Goal: Task Accomplishment & Management: Complete application form

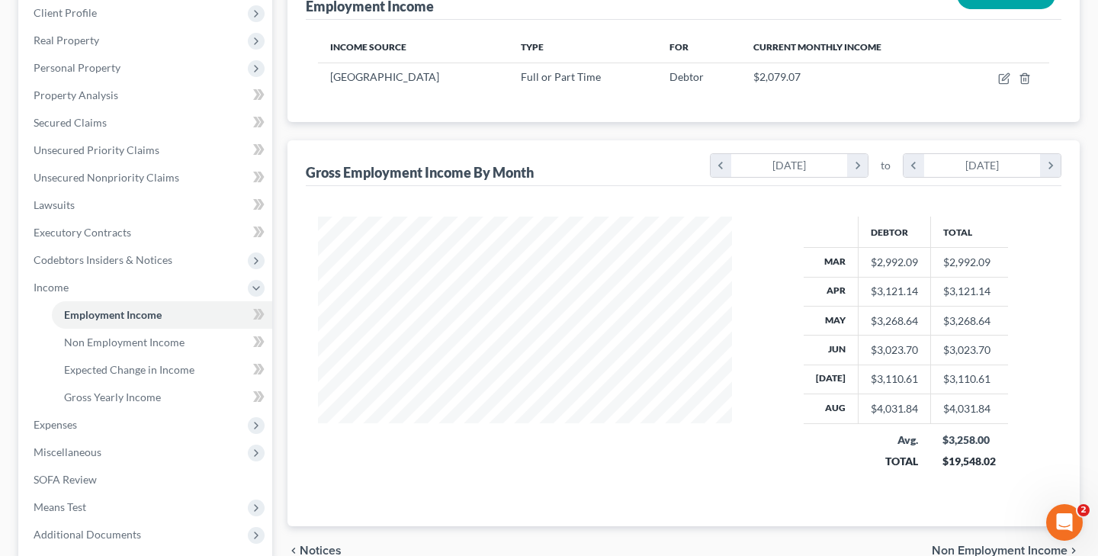
scroll to position [273, 444]
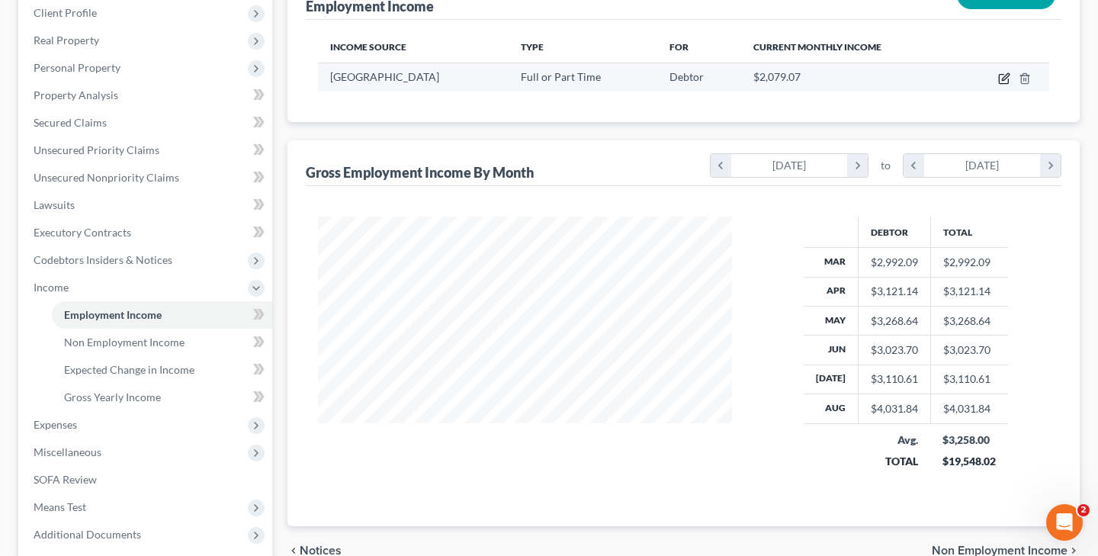
click at [1004, 79] on icon "button" at bounding box center [1005, 76] width 7 height 7
select select "0"
select select "33"
select select "2"
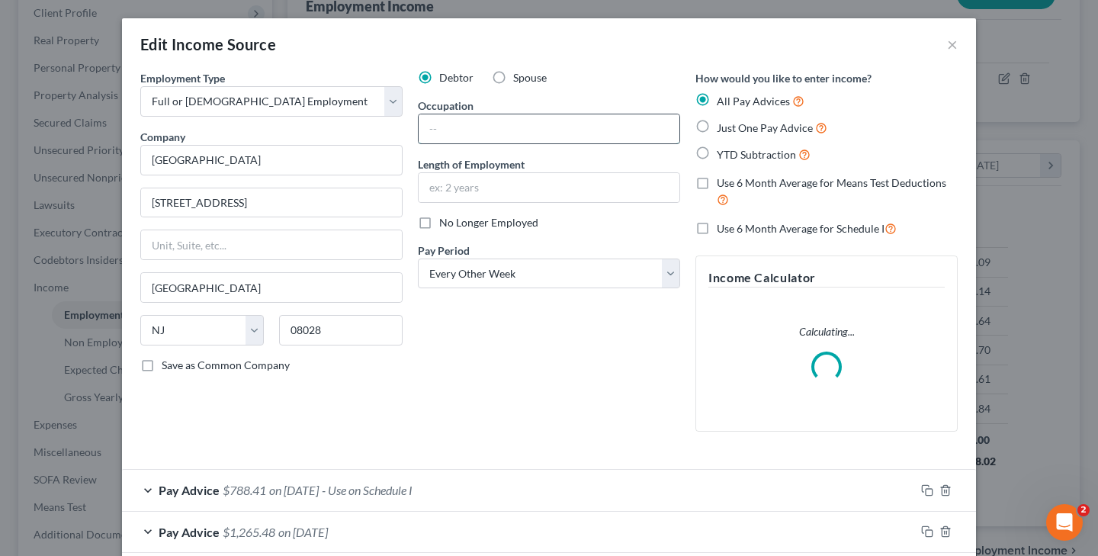
click at [518, 131] on input "text" at bounding box center [549, 128] width 261 height 29
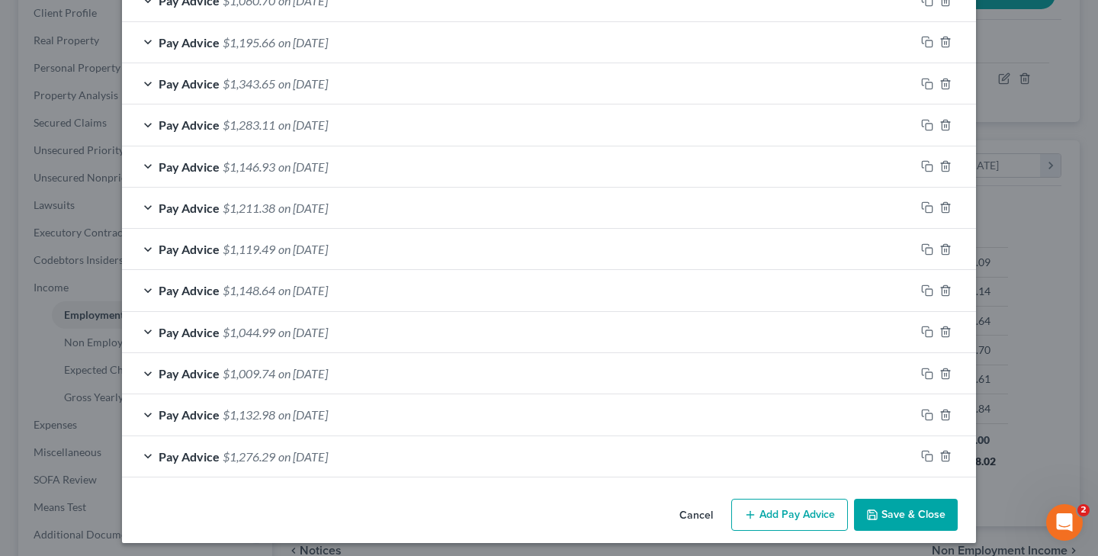
scroll to position [784, 0]
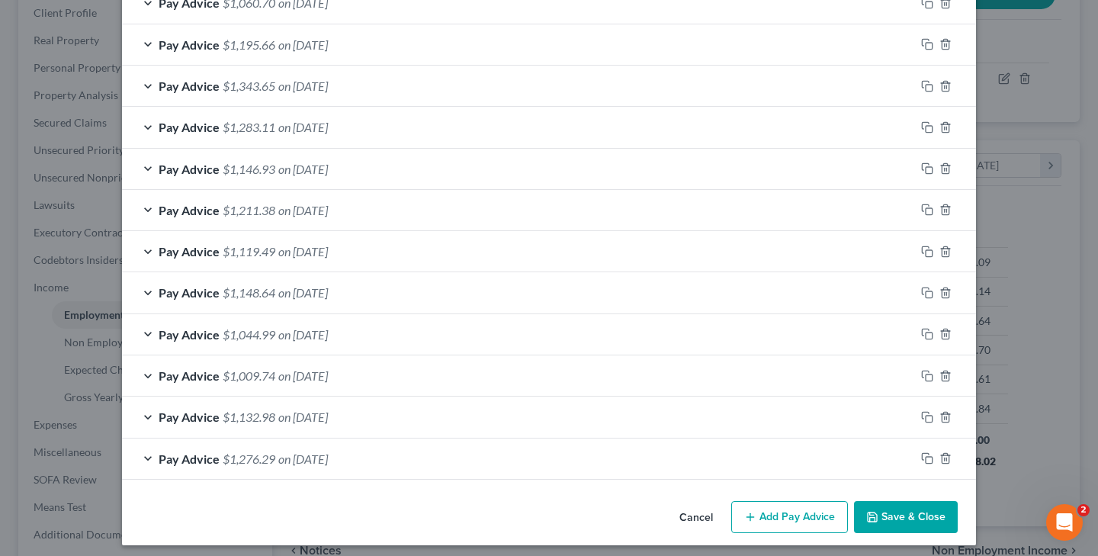
type input "Certified Medical Assistant"
click at [877, 511] on icon "button" at bounding box center [872, 517] width 12 height 12
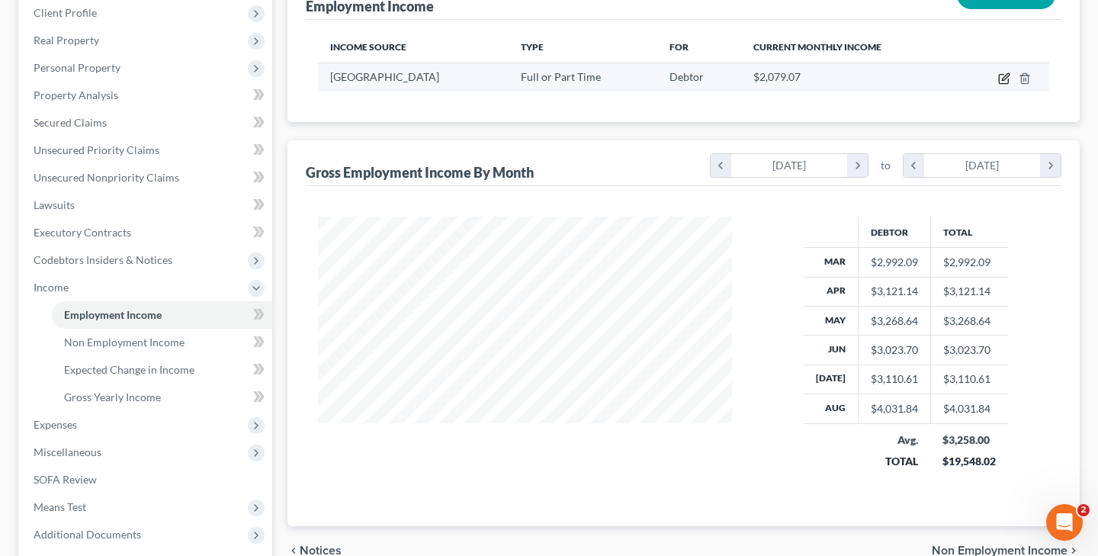
click at [1002, 79] on icon "button" at bounding box center [1004, 78] width 12 height 12
select select "0"
select select "33"
select select "2"
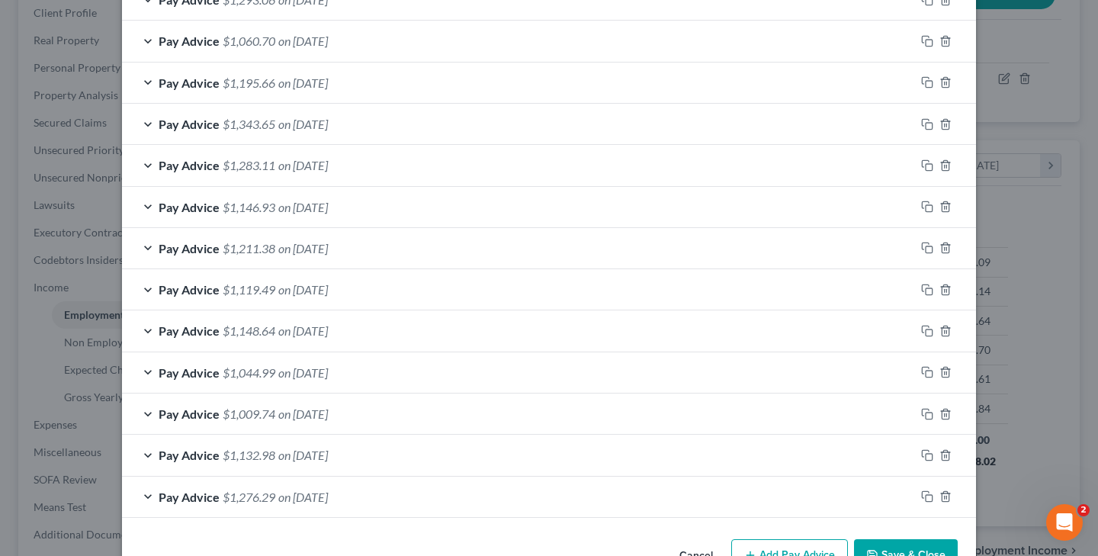
scroll to position [758, 0]
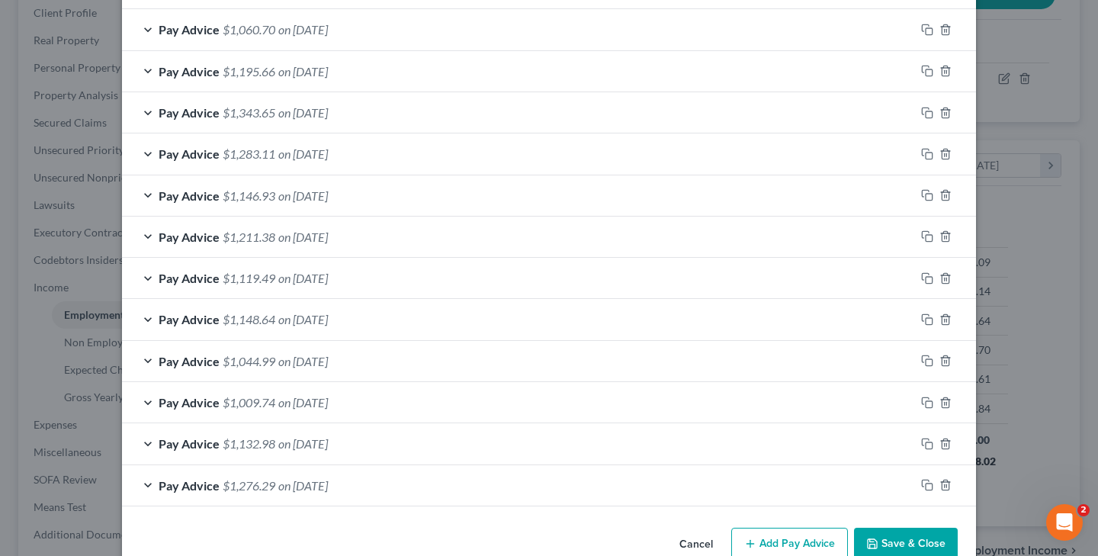
click at [328, 478] on span "on [DATE]" at bounding box center [303, 485] width 50 height 14
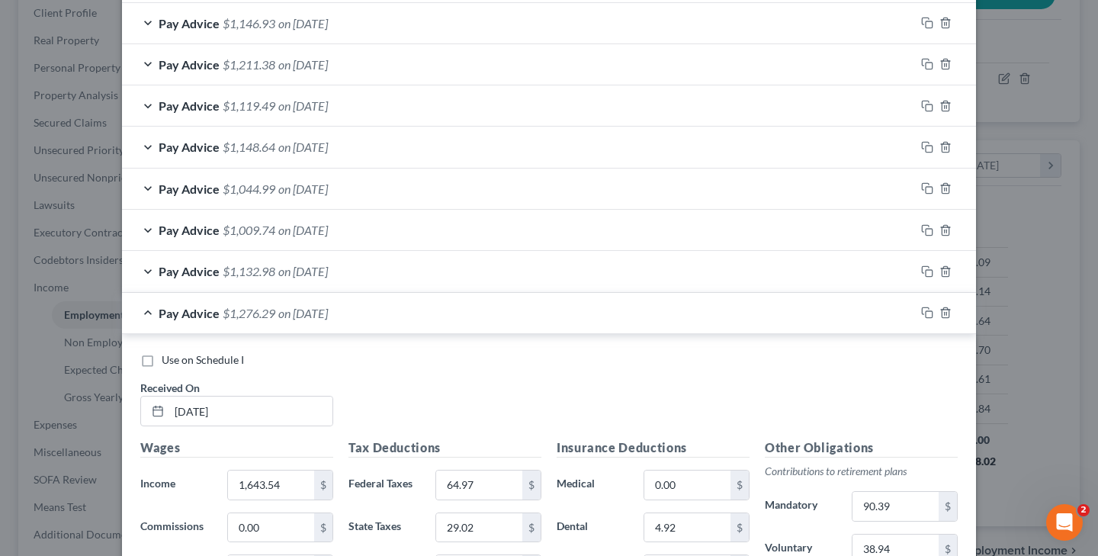
scroll to position [929, 0]
click at [314, 265] on span "on [DATE]" at bounding box center [303, 272] width 50 height 14
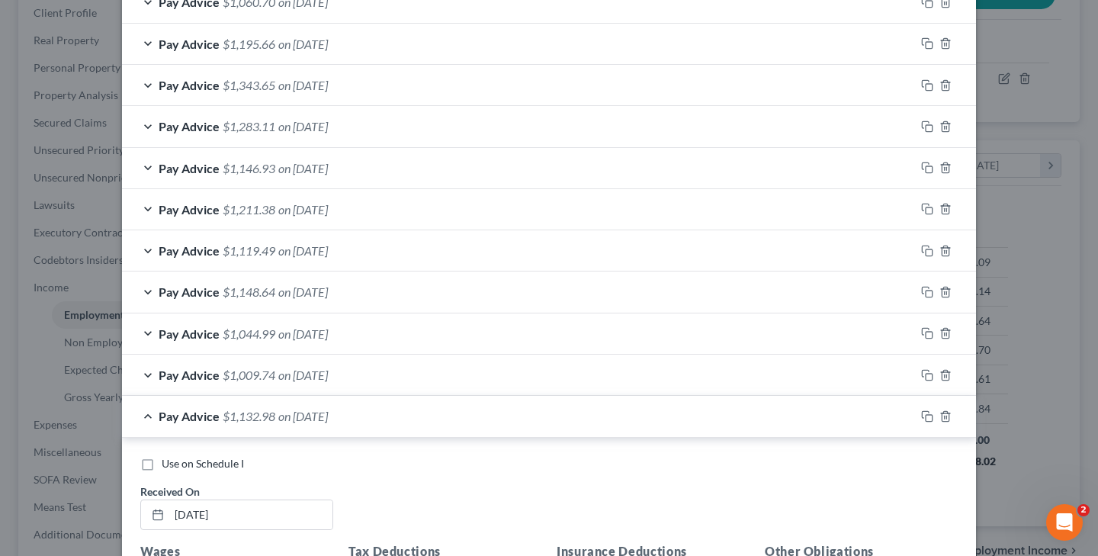
scroll to position [780, 0]
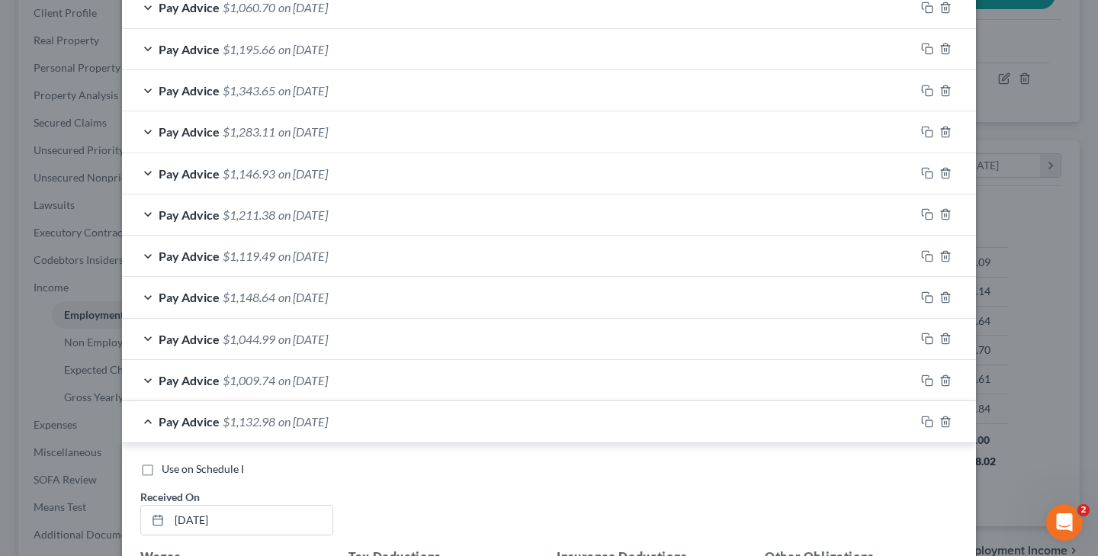
click at [328, 373] on span "on [DATE]" at bounding box center [303, 380] width 50 height 14
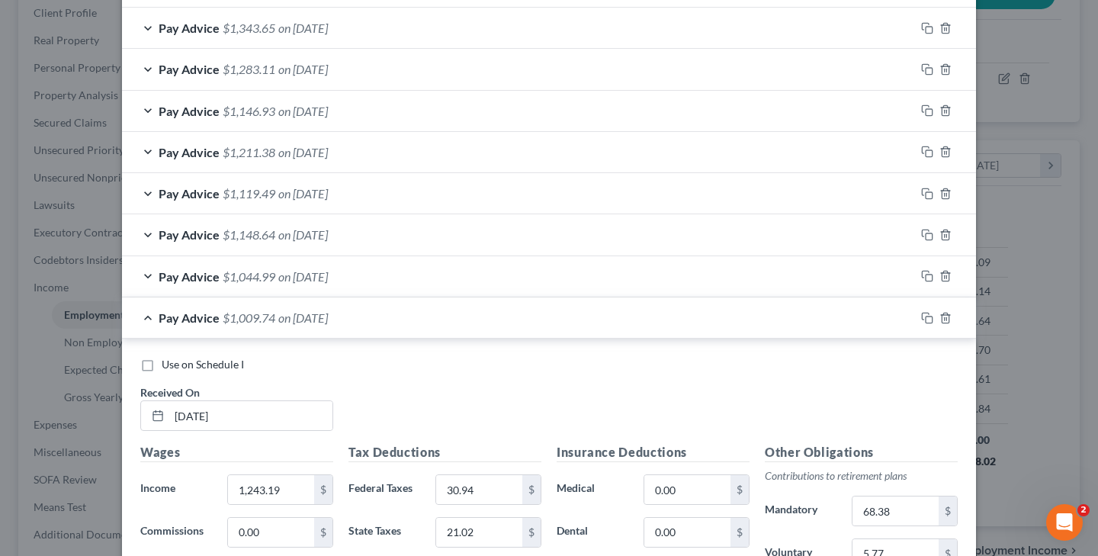
scroll to position [837, 0]
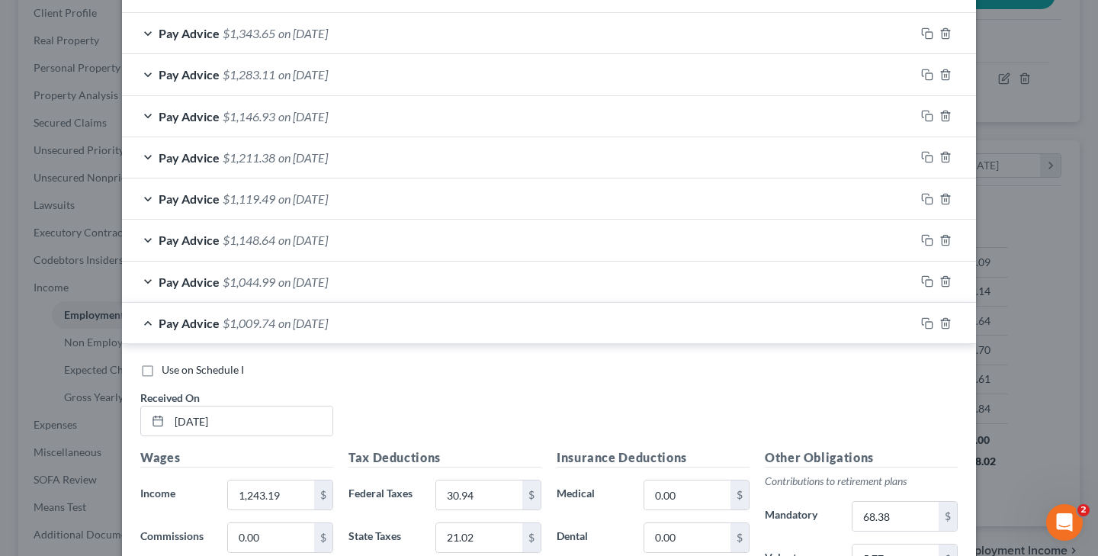
click at [319, 275] on span "on [DATE]" at bounding box center [303, 281] width 50 height 14
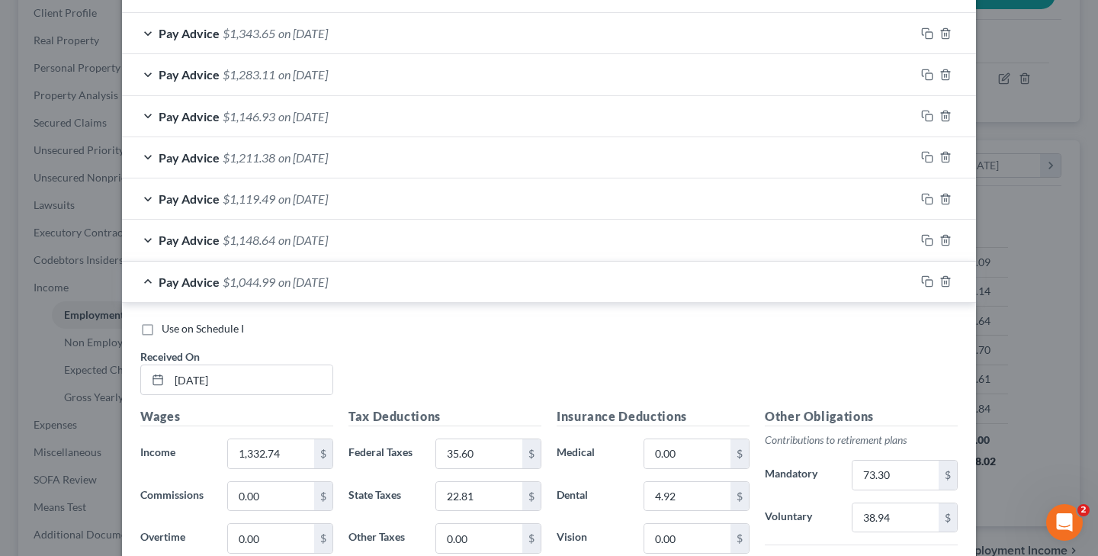
click at [318, 234] on span "on [DATE]" at bounding box center [303, 240] width 50 height 14
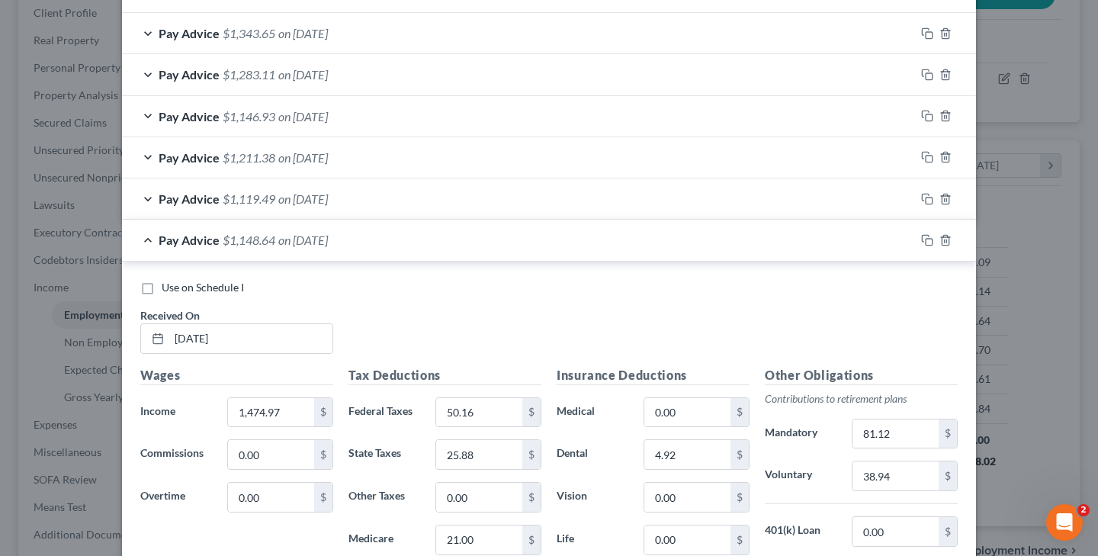
click at [328, 191] on span "on [DATE]" at bounding box center [303, 198] width 50 height 14
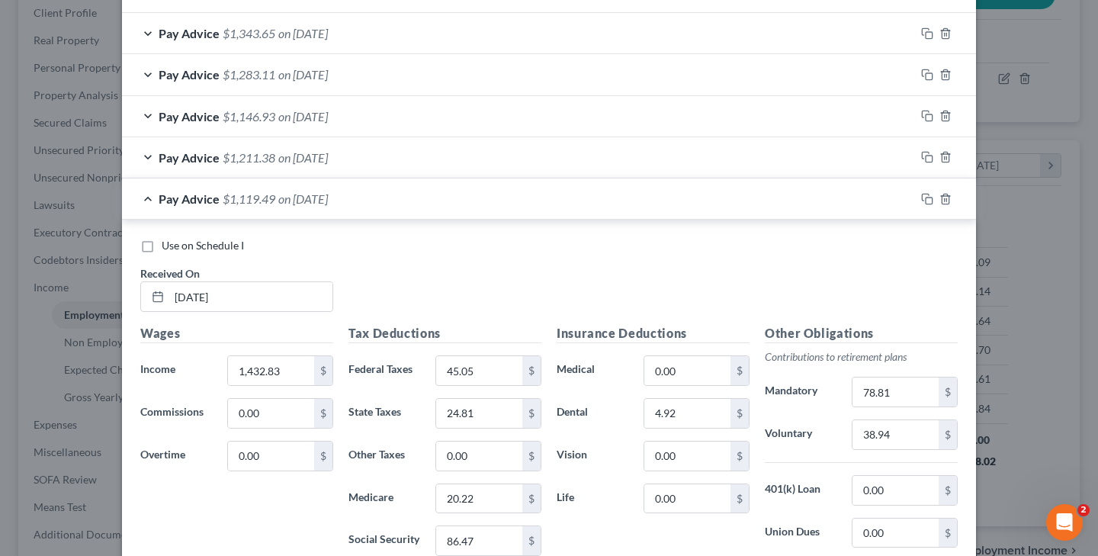
click at [311, 154] on span "on [DATE]" at bounding box center [303, 157] width 50 height 14
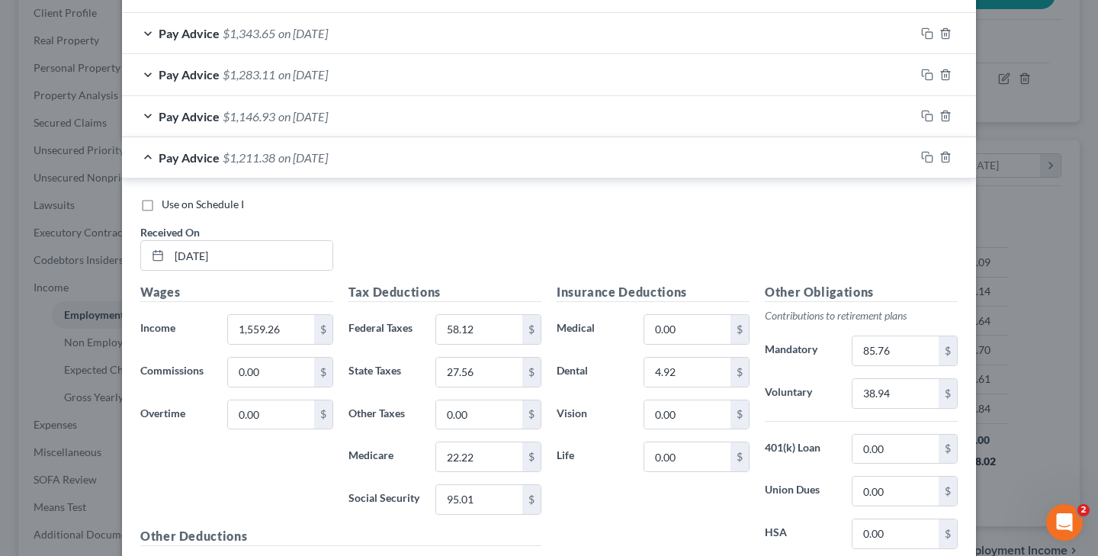
click at [321, 109] on span "on [DATE]" at bounding box center [303, 116] width 50 height 14
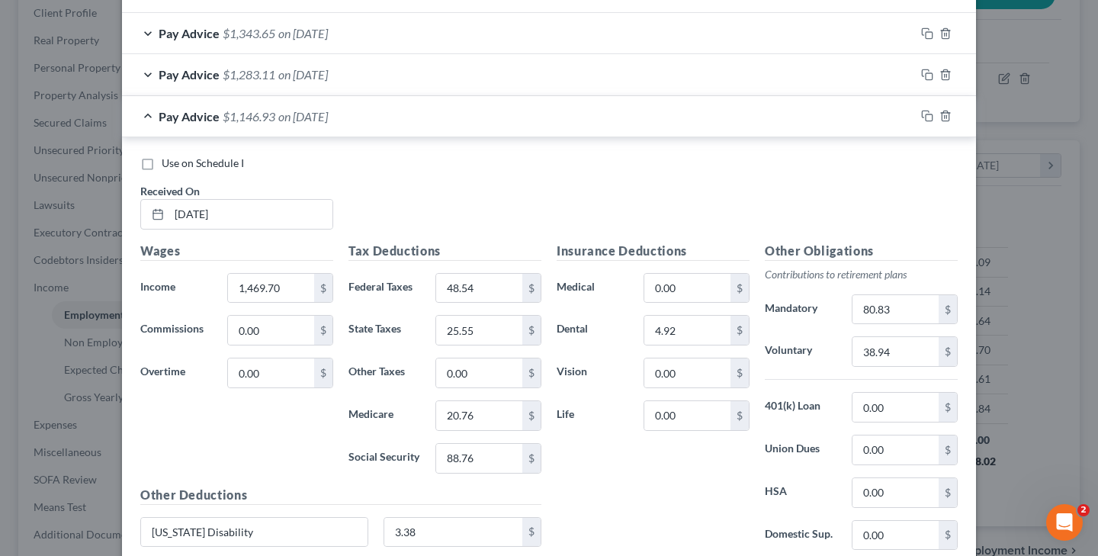
click at [328, 67] on span "on [DATE]" at bounding box center [303, 74] width 50 height 14
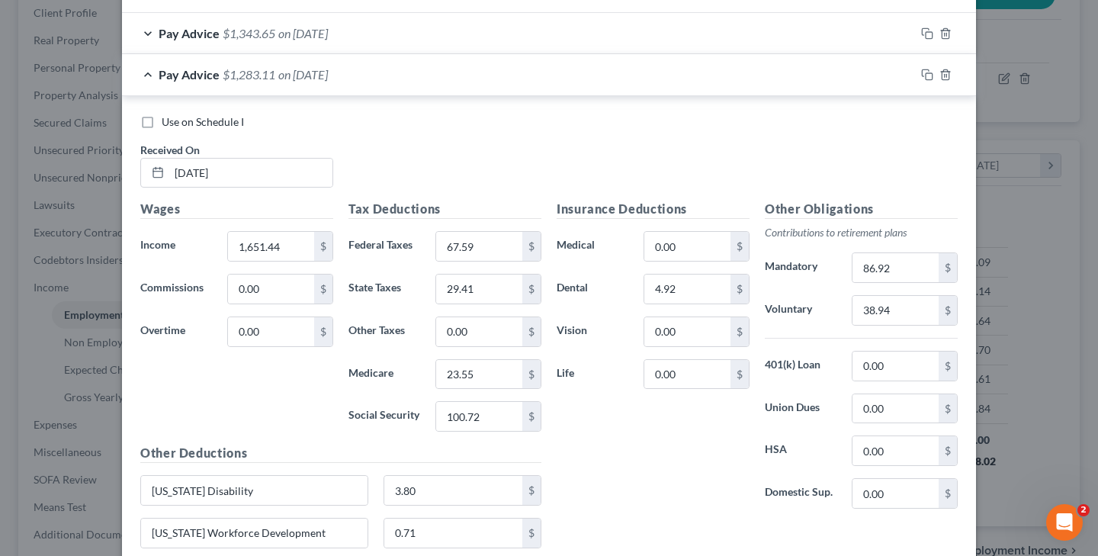
click at [328, 30] on span "on [DATE]" at bounding box center [303, 33] width 50 height 14
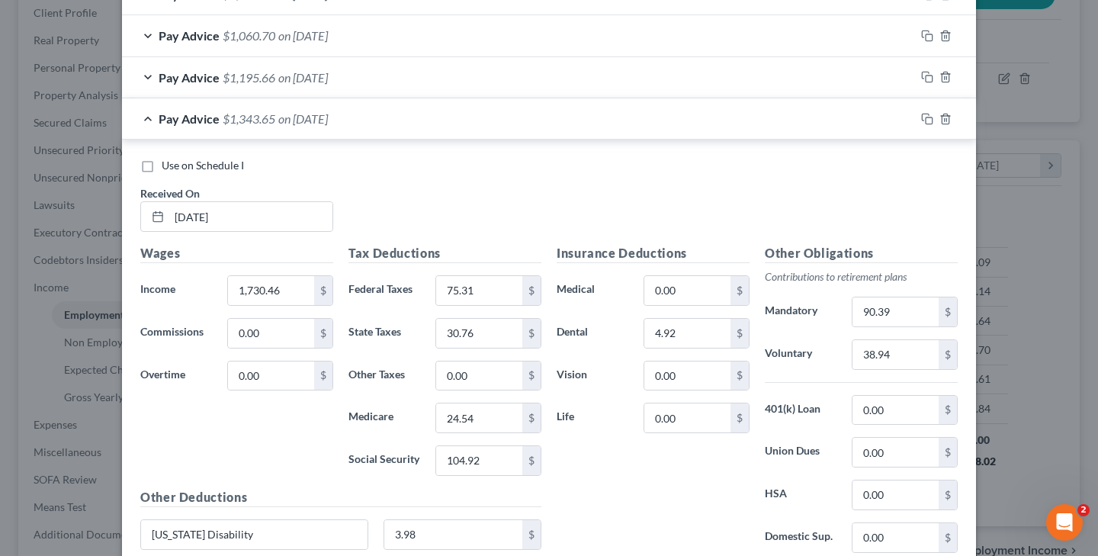
scroll to position [732, 0]
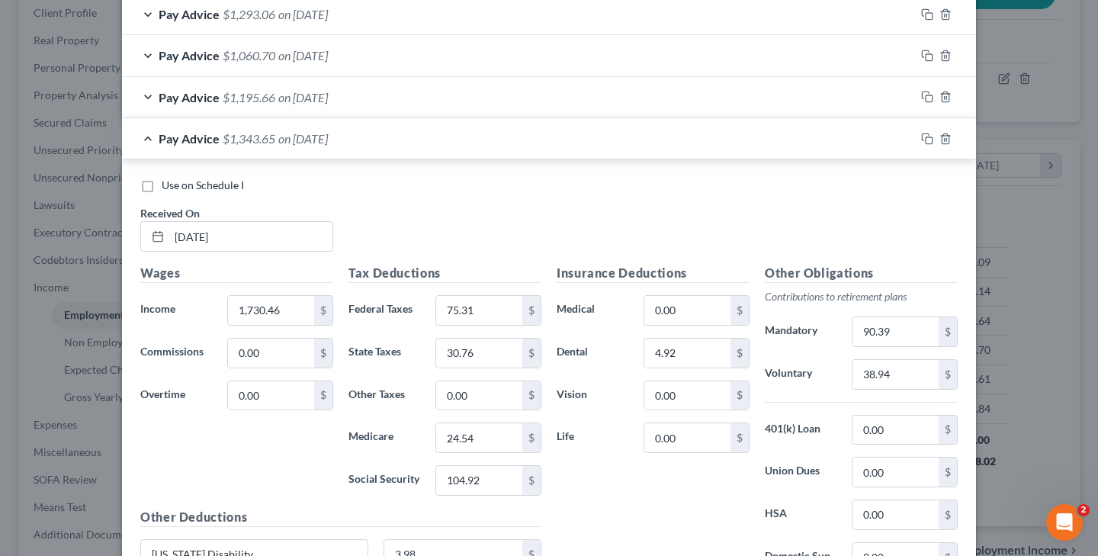
click at [328, 93] on span "on [DATE]" at bounding box center [303, 97] width 50 height 14
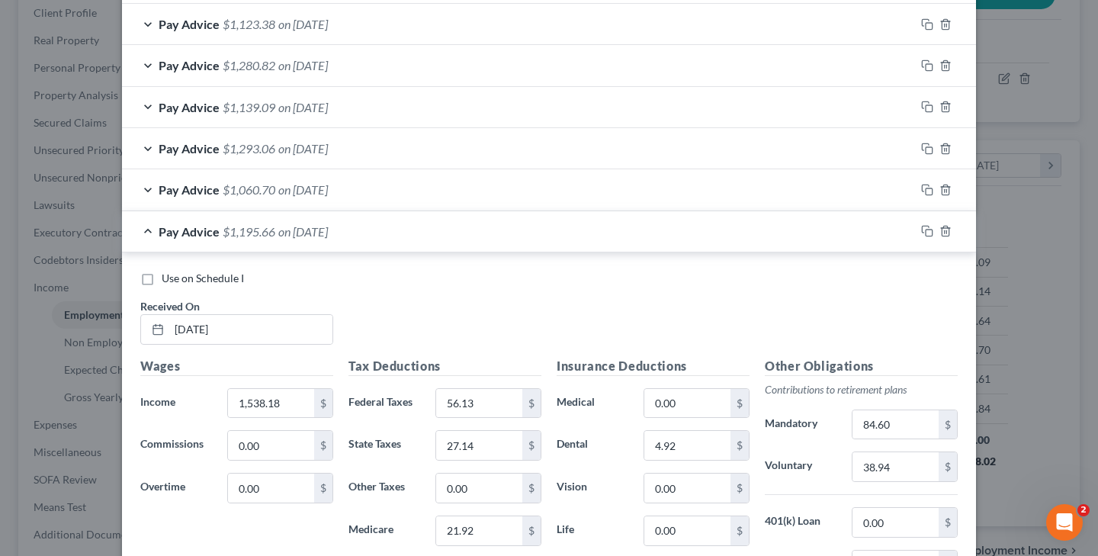
scroll to position [581, 0]
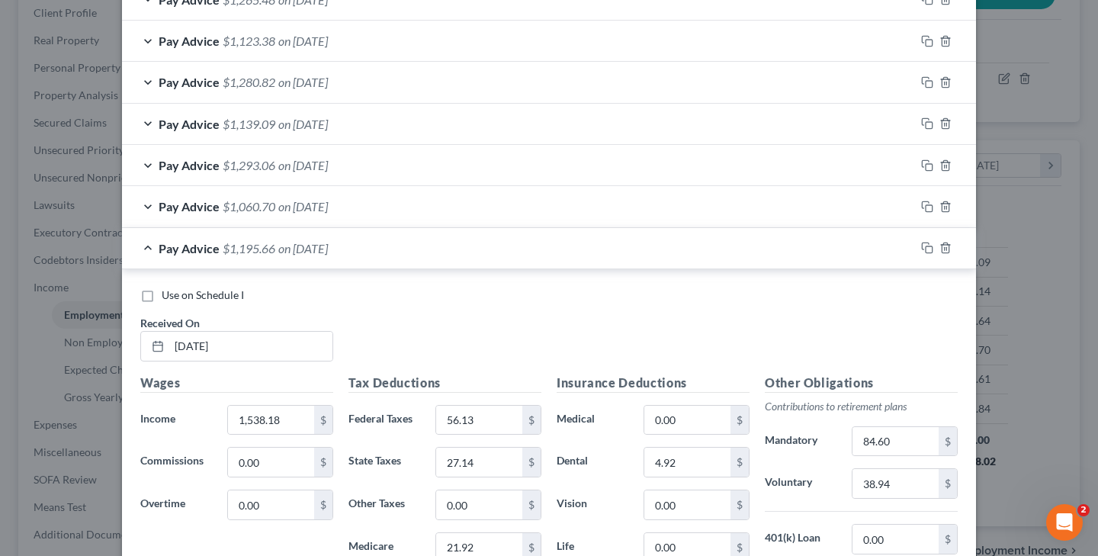
click at [322, 204] on span "on [DATE]" at bounding box center [303, 206] width 50 height 14
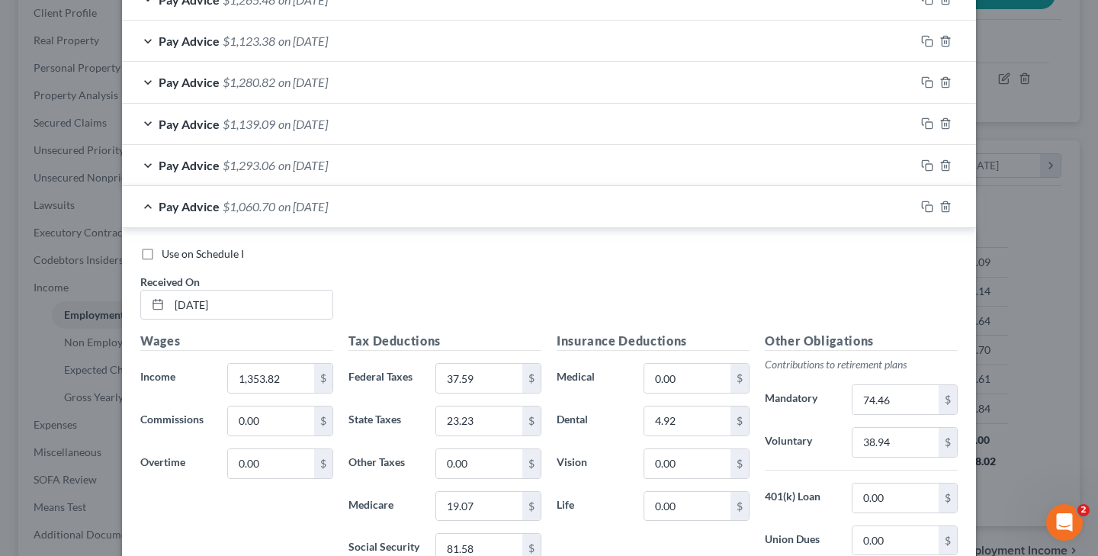
click at [324, 160] on span "on [DATE]" at bounding box center [303, 165] width 50 height 14
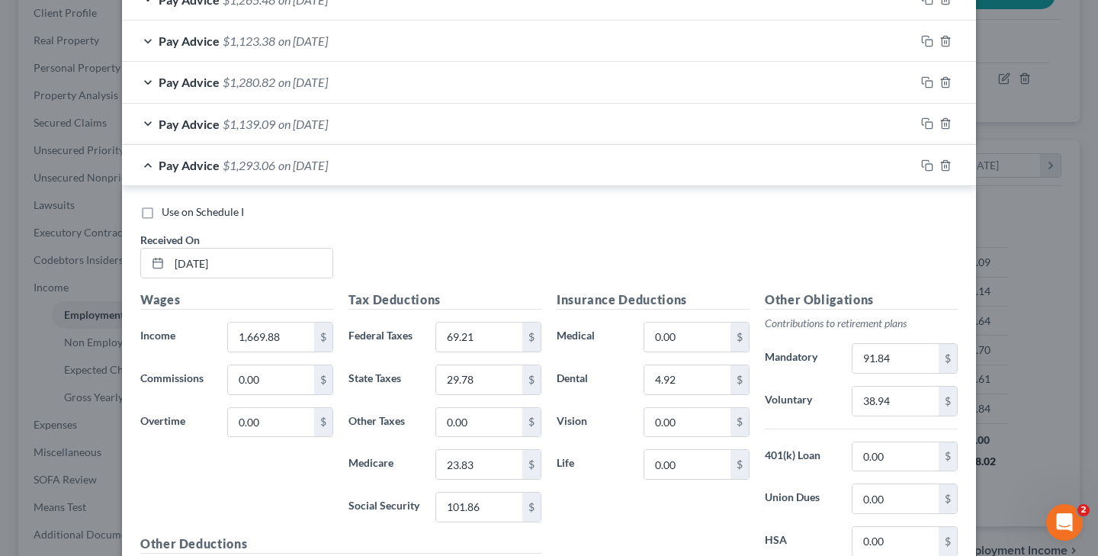
click at [317, 117] on span "on [DATE]" at bounding box center [303, 124] width 50 height 14
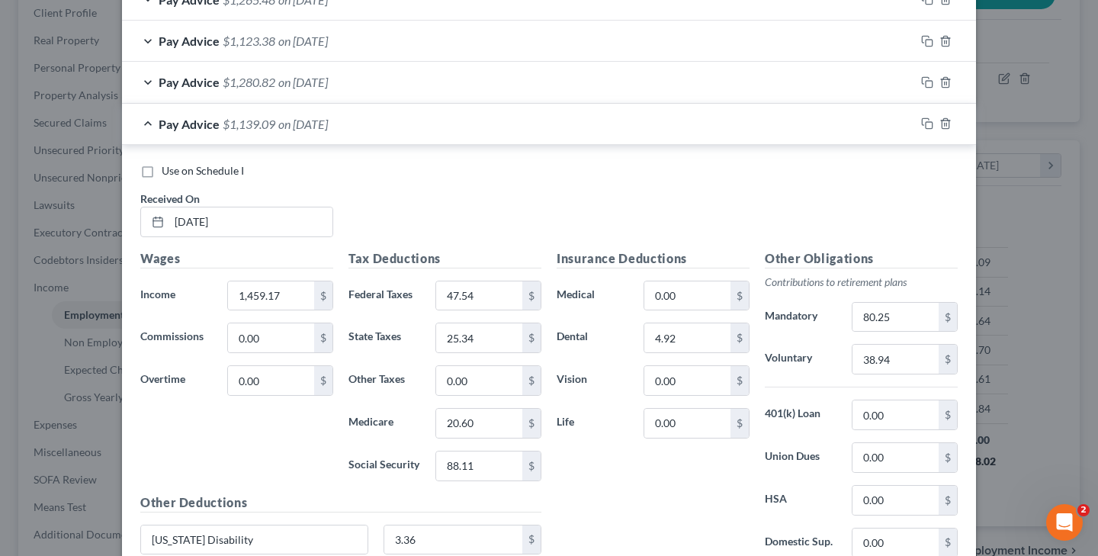
click at [319, 79] on span "on [DATE]" at bounding box center [303, 82] width 50 height 14
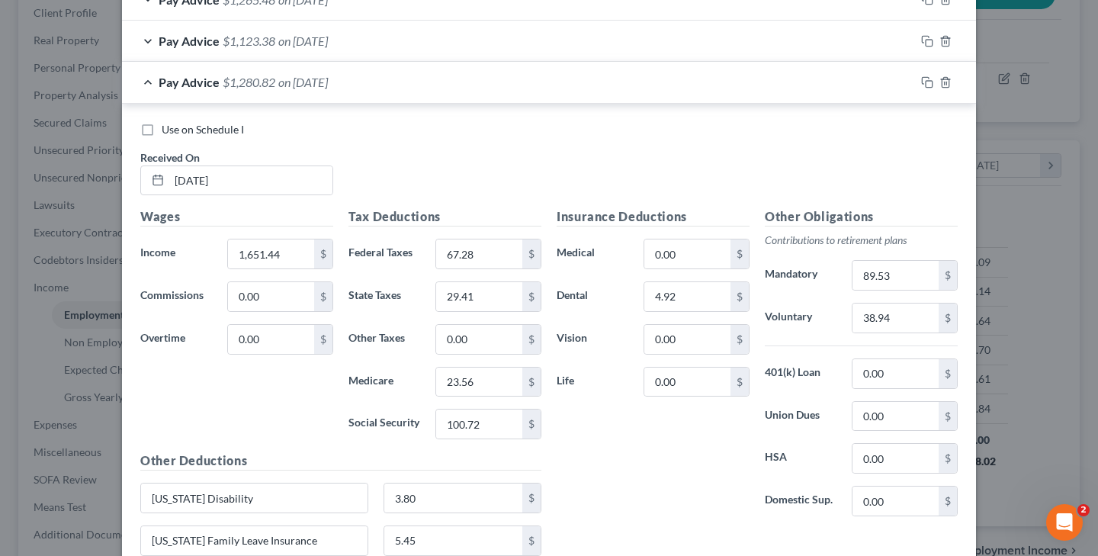
click at [319, 40] on span "on [DATE]" at bounding box center [303, 41] width 50 height 14
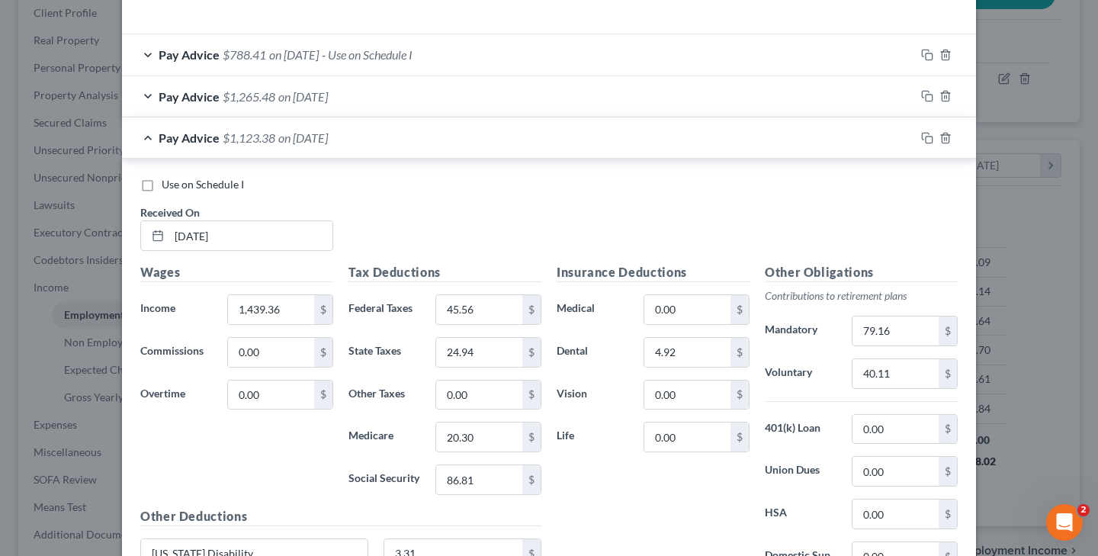
scroll to position [462, 0]
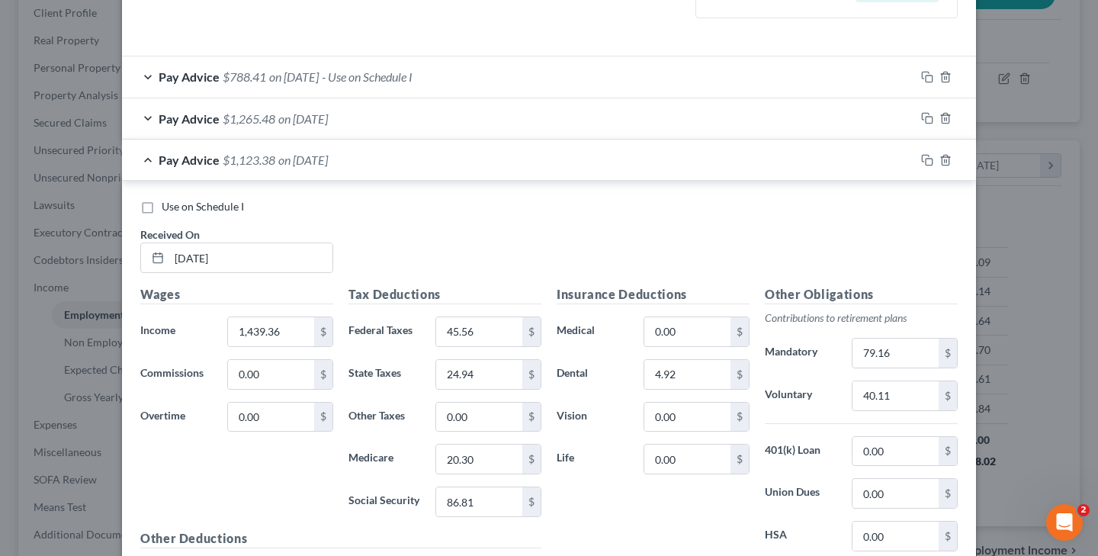
click at [315, 116] on span "on [DATE]" at bounding box center [303, 118] width 50 height 14
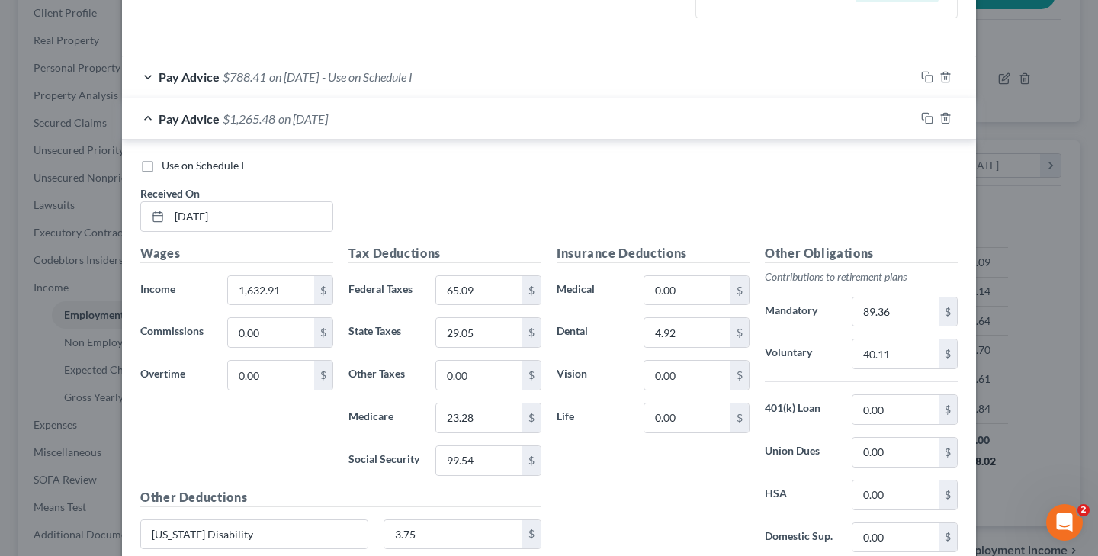
click at [319, 77] on span "on [DATE]" at bounding box center [294, 76] width 50 height 14
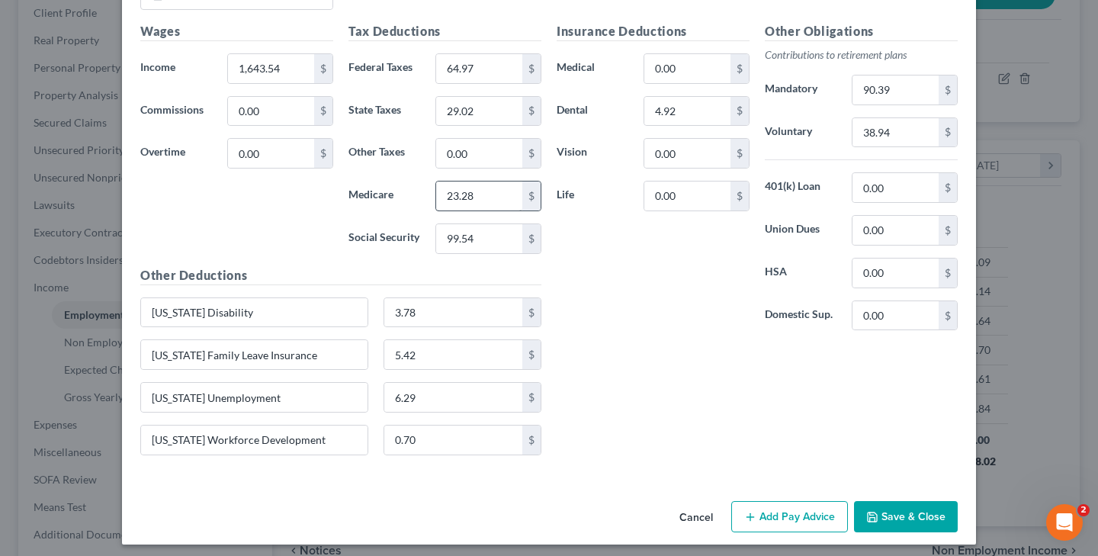
scroll to position [10908, 0]
click at [903, 509] on button "Save & Close" at bounding box center [906, 518] width 104 height 32
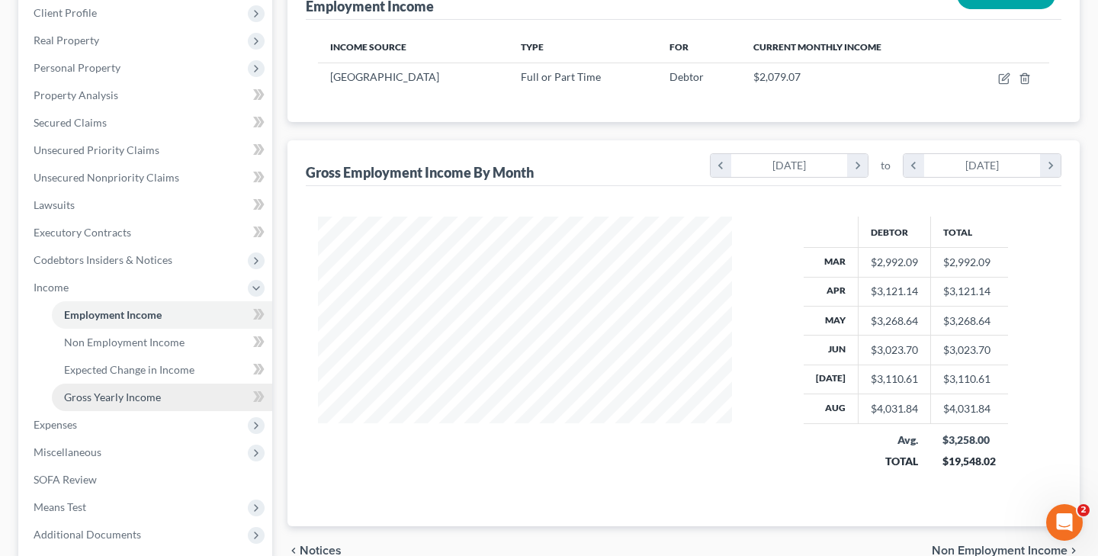
click at [156, 396] on span "Gross Yearly Income" at bounding box center [112, 396] width 97 height 13
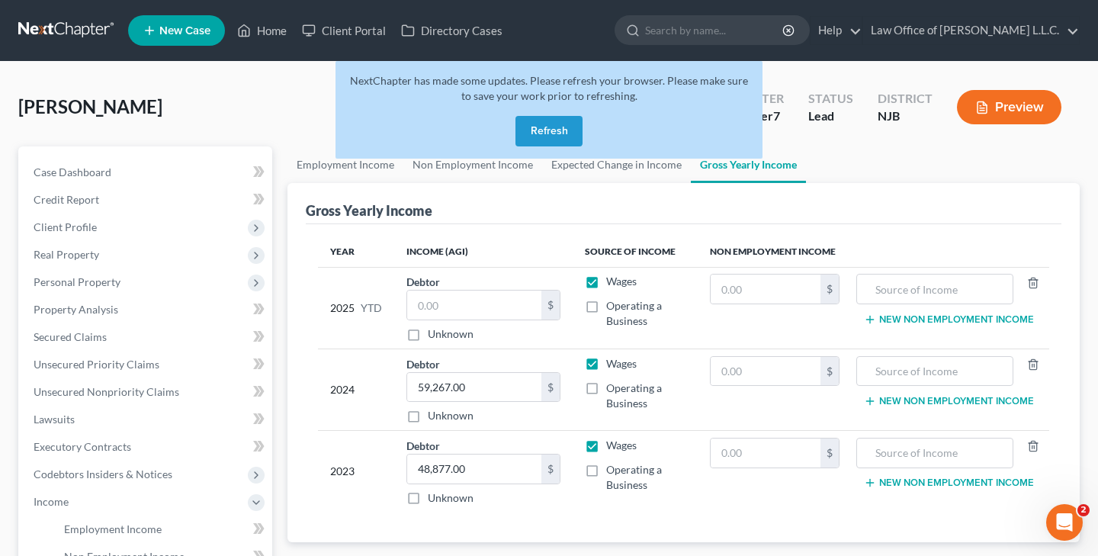
click at [559, 127] on button "Refresh" at bounding box center [548, 131] width 67 height 30
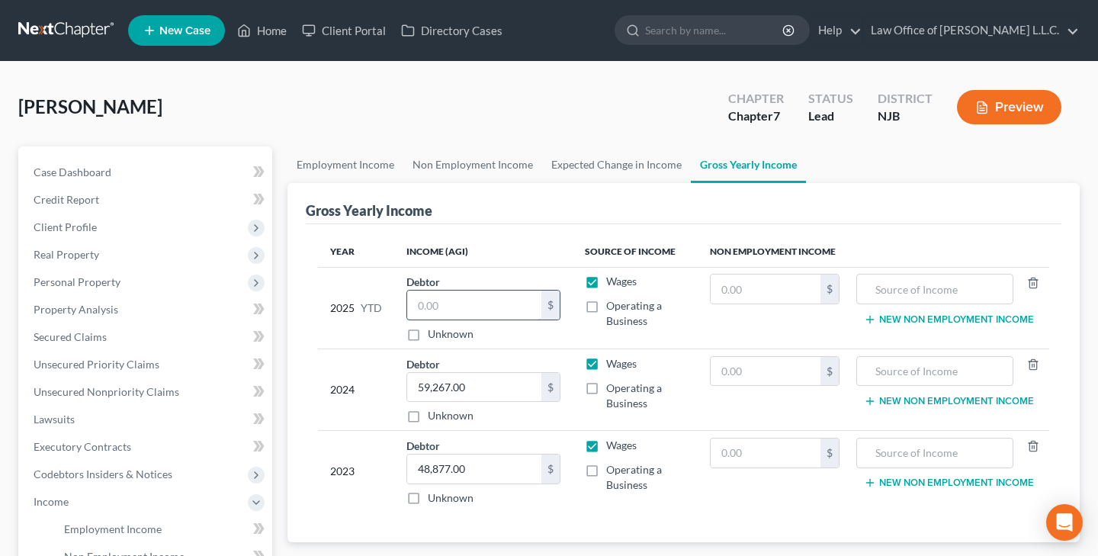
click at [499, 306] on input "text" at bounding box center [474, 304] width 134 height 29
type input "26,696.36"
click at [758, 299] on input "text" at bounding box center [766, 288] width 110 height 29
click at [140, 367] on span "Unsecured Priority Claims" at bounding box center [97, 364] width 126 height 13
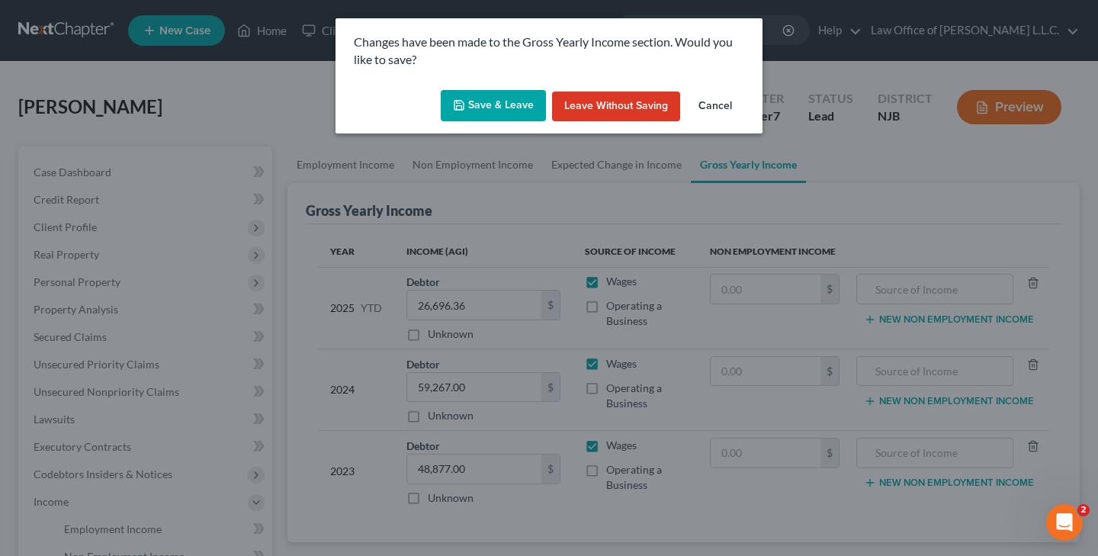
click at [503, 103] on button "Save & Leave" at bounding box center [493, 106] width 105 height 32
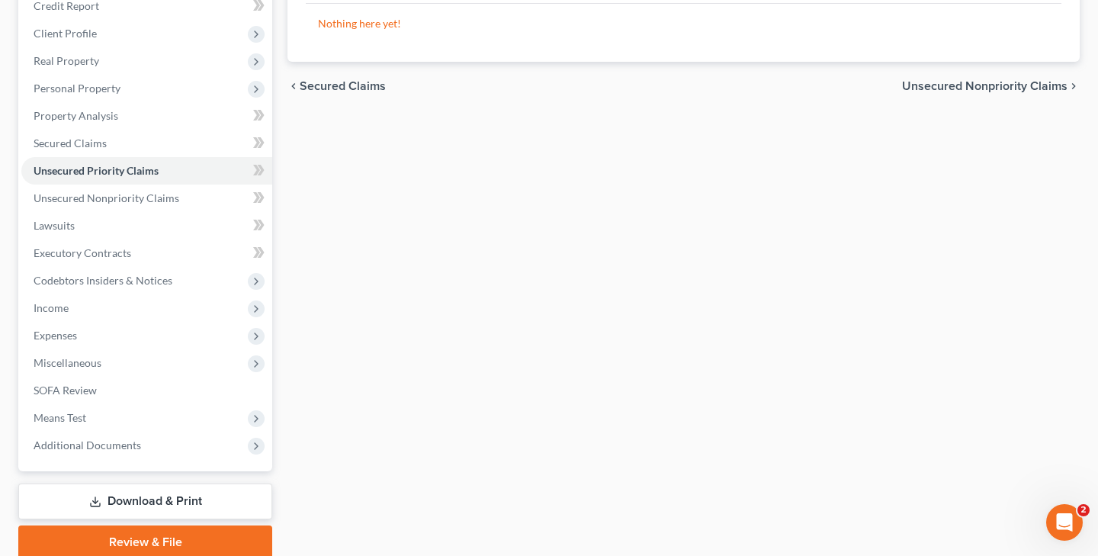
scroll to position [209, 0]
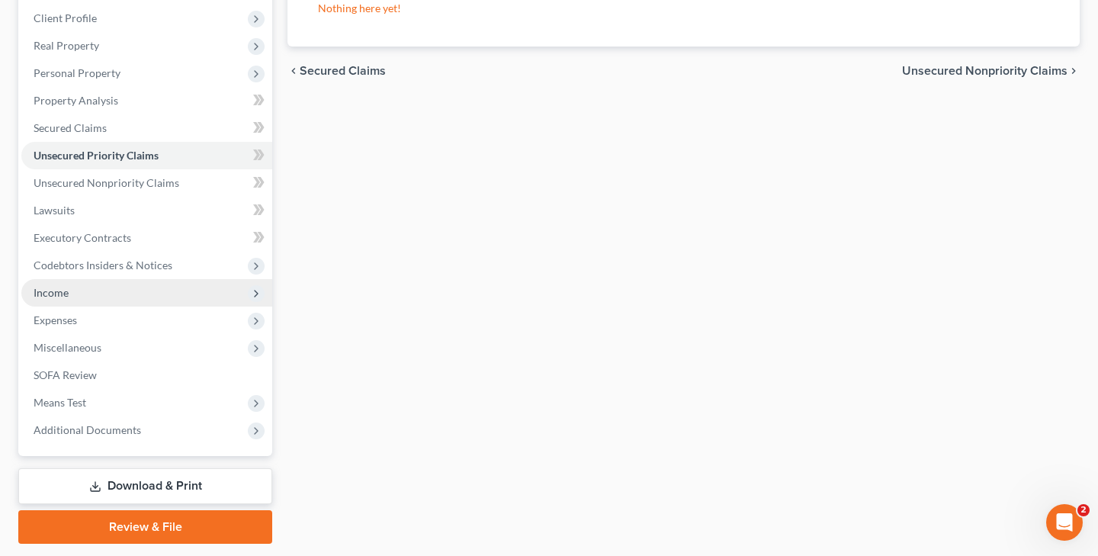
click at [86, 291] on span "Income" at bounding box center [146, 292] width 251 height 27
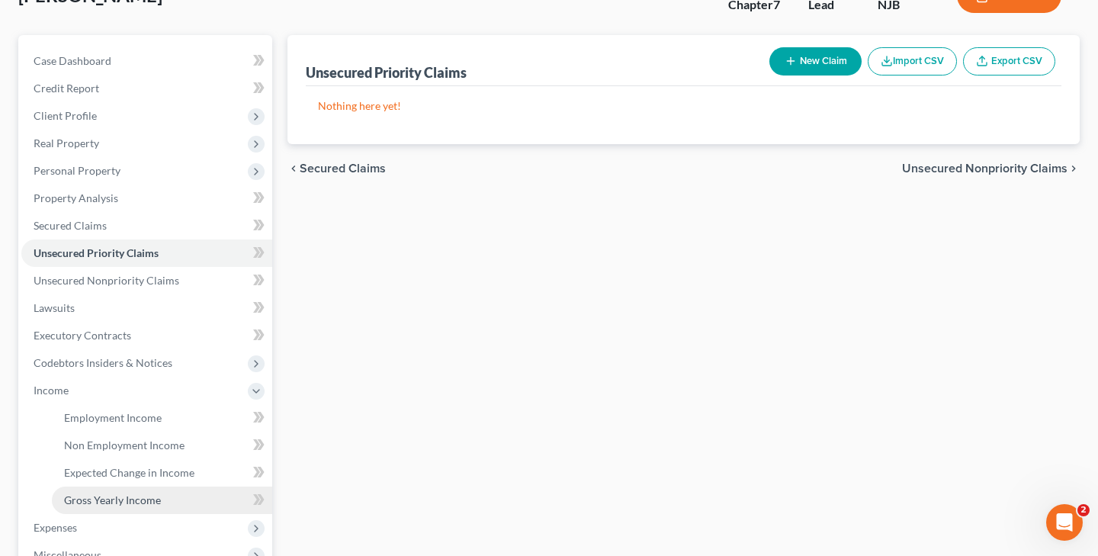
scroll to position [107, 0]
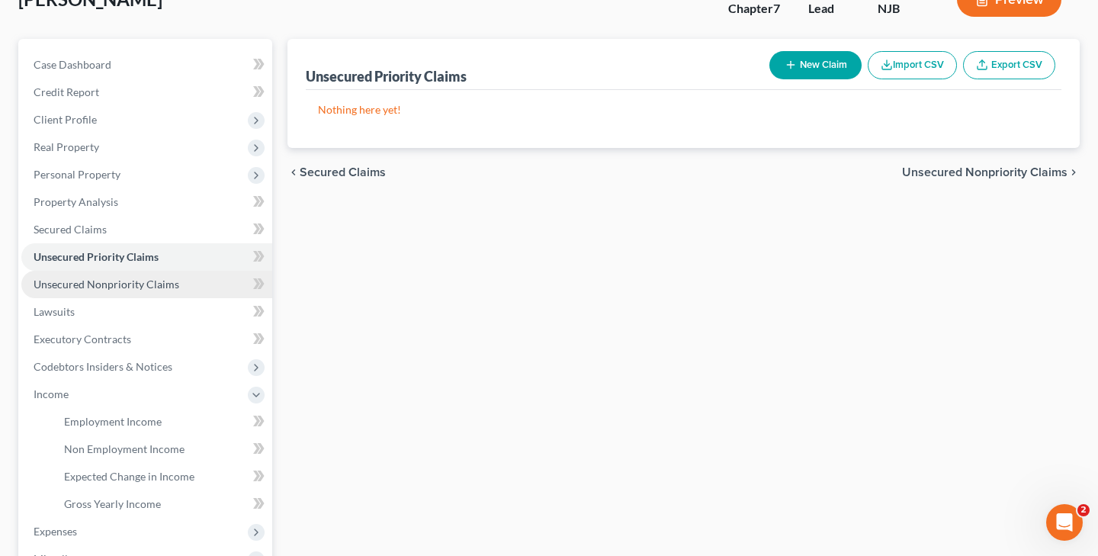
click at [152, 287] on span "Unsecured Nonpriority Claims" at bounding box center [107, 284] width 146 height 13
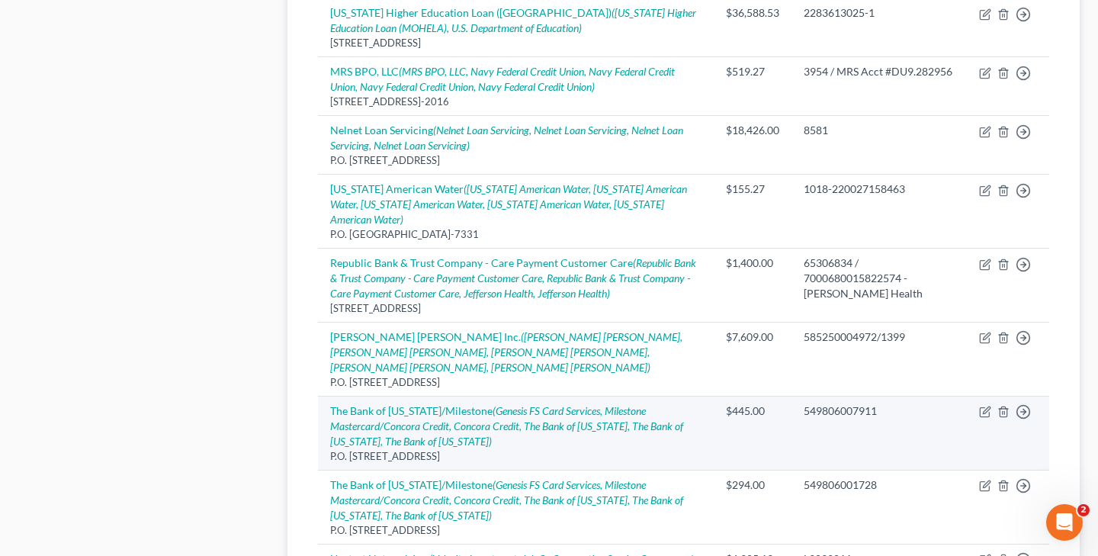
scroll to position [1129, 0]
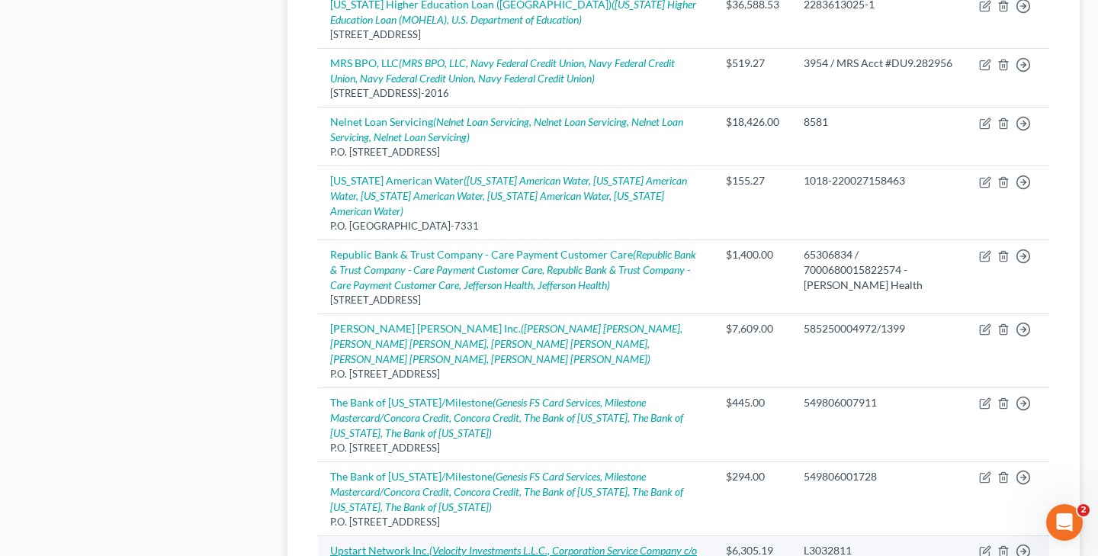
select select "4"
select select "1"
select select "0"
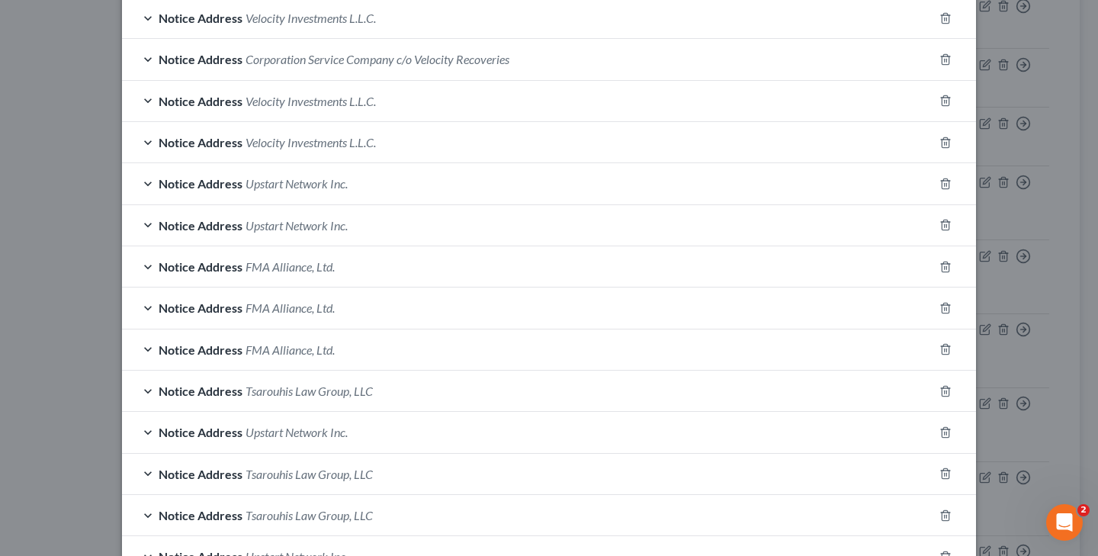
scroll to position [411, 0]
click at [326, 305] on span "FMA Alliance, Ltd." at bounding box center [289, 308] width 89 height 14
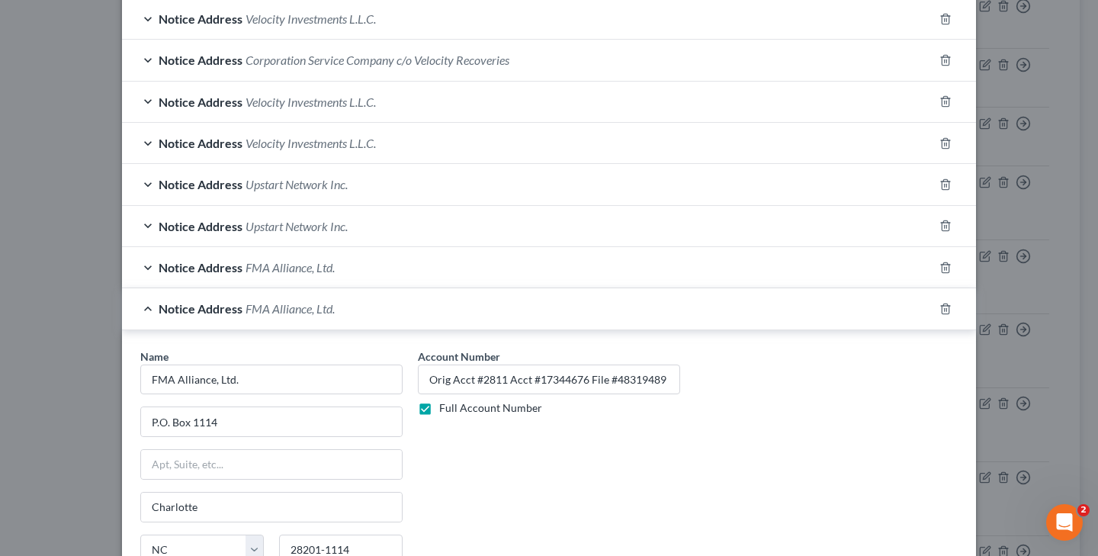
click at [298, 263] on span "FMA Alliance, Ltd." at bounding box center [289, 267] width 89 height 14
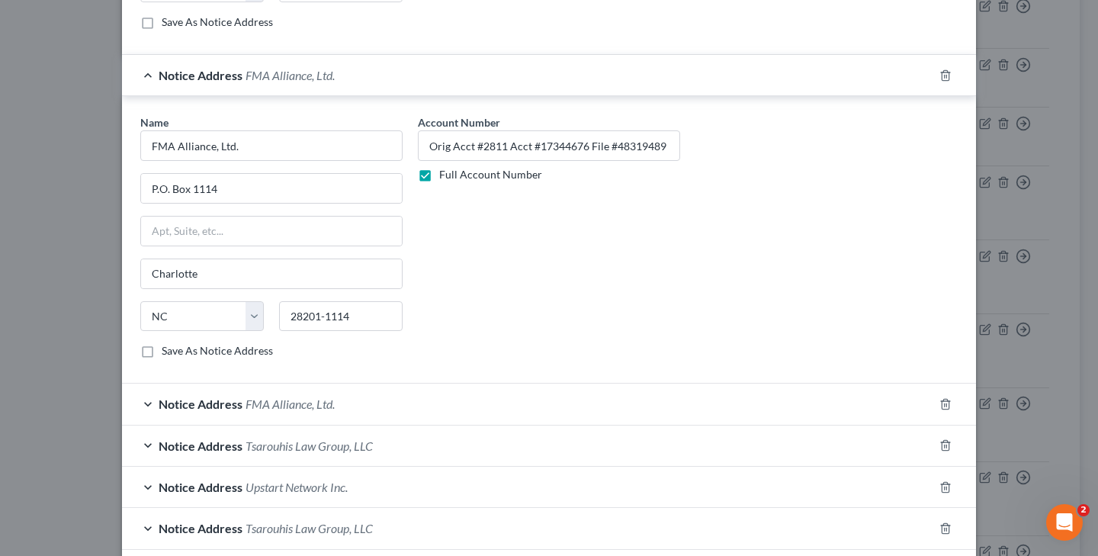
scroll to position [934, 0]
click at [326, 399] on span "FMA Alliance, Ltd." at bounding box center [289, 401] width 89 height 14
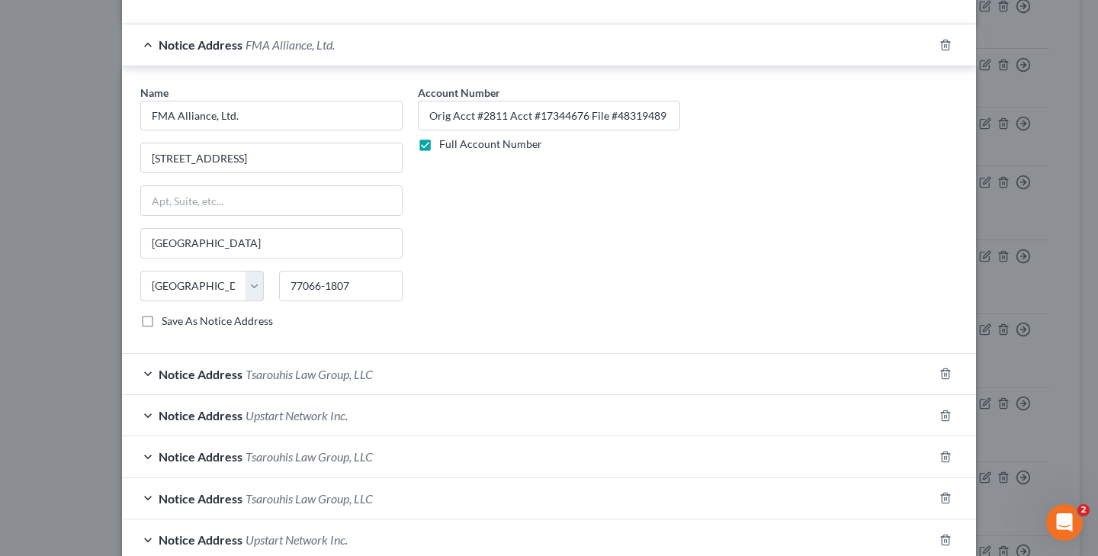
scroll to position [1420, 0]
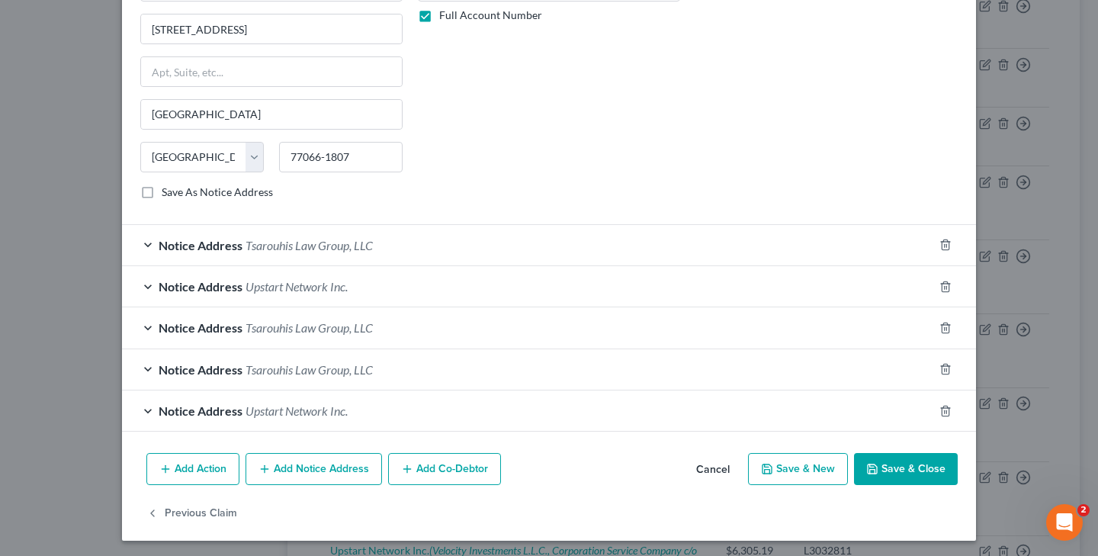
click at [877, 457] on button "Save & Close" at bounding box center [906, 469] width 104 height 32
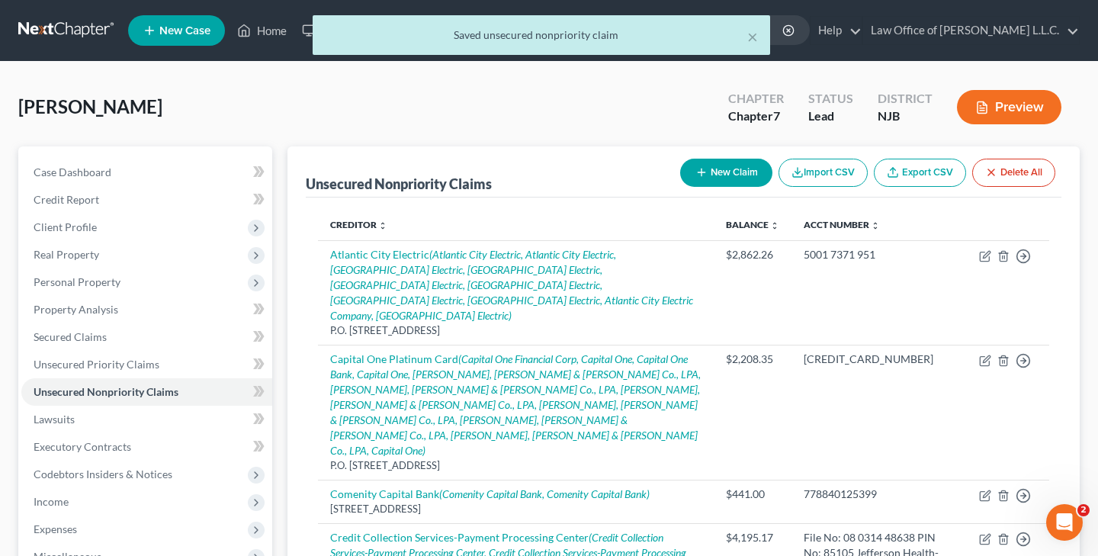
scroll to position [0, 0]
click at [99, 233] on span "Client Profile" at bounding box center [146, 226] width 251 height 27
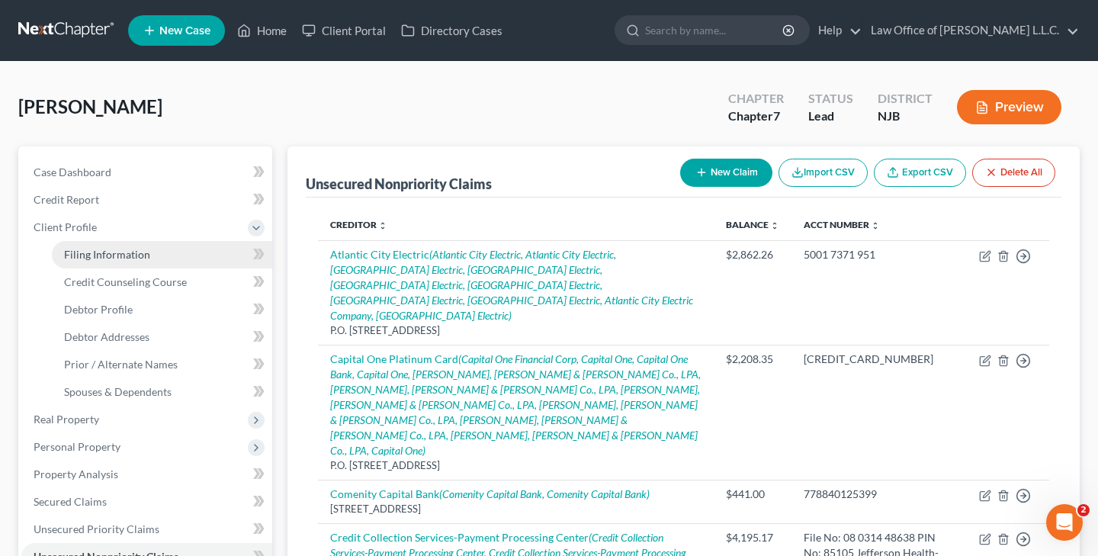
click at [147, 256] on span "Filing Information" at bounding box center [107, 254] width 86 height 13
select select "1"
select select "0"
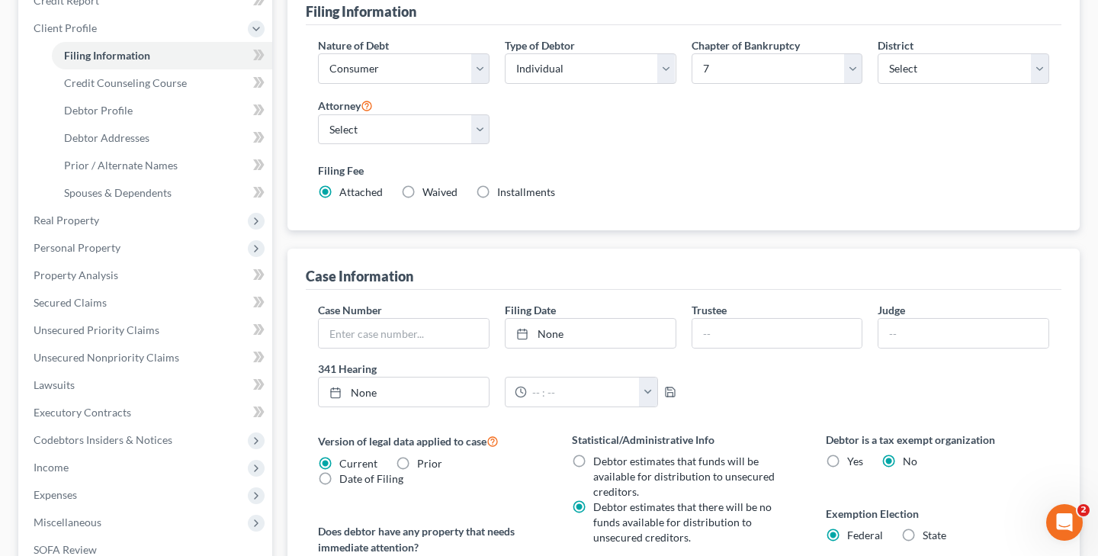
scroll to position [194, 0]
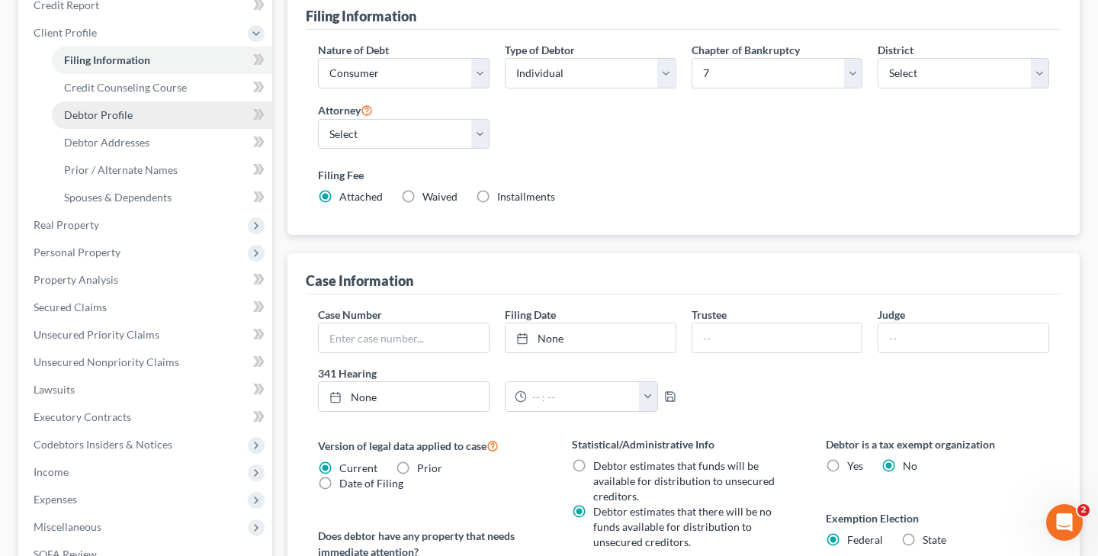
click at [138, 112] on link "Debtor Profile" at bounding box center [162, 114] width 220 height 27
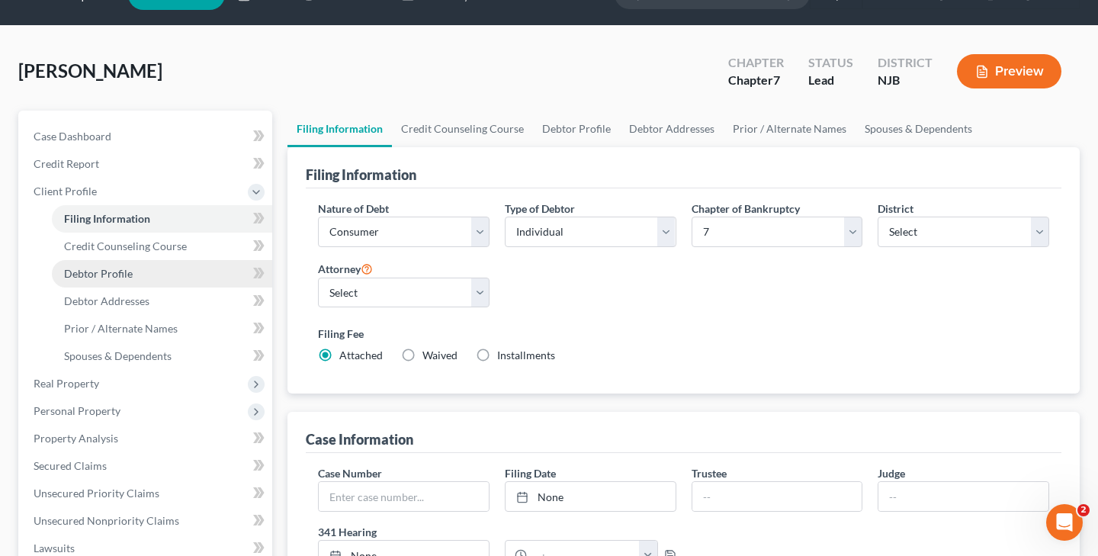
select select "0"
select select "2"
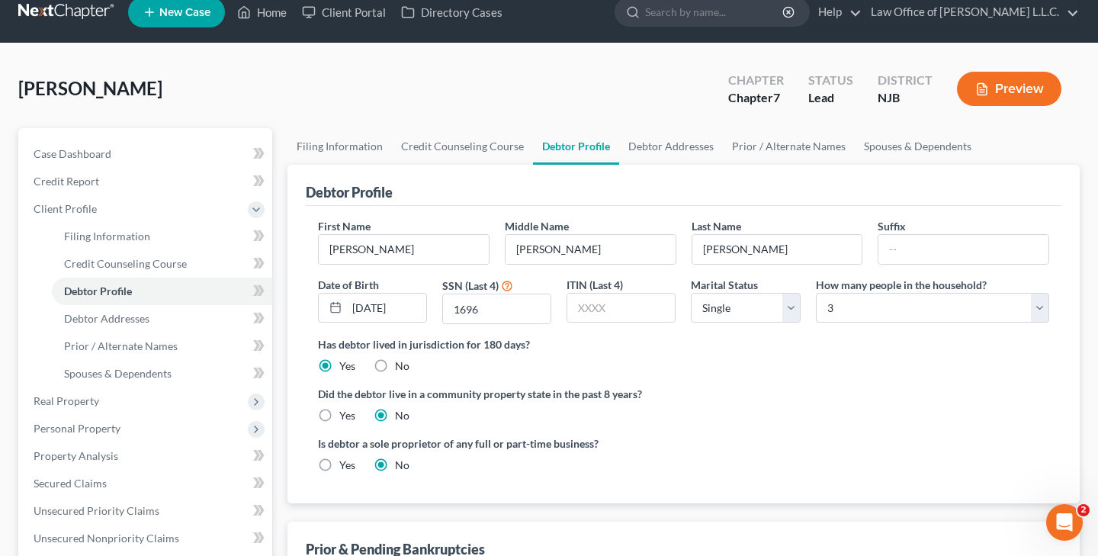
scroll to position [15, 0]
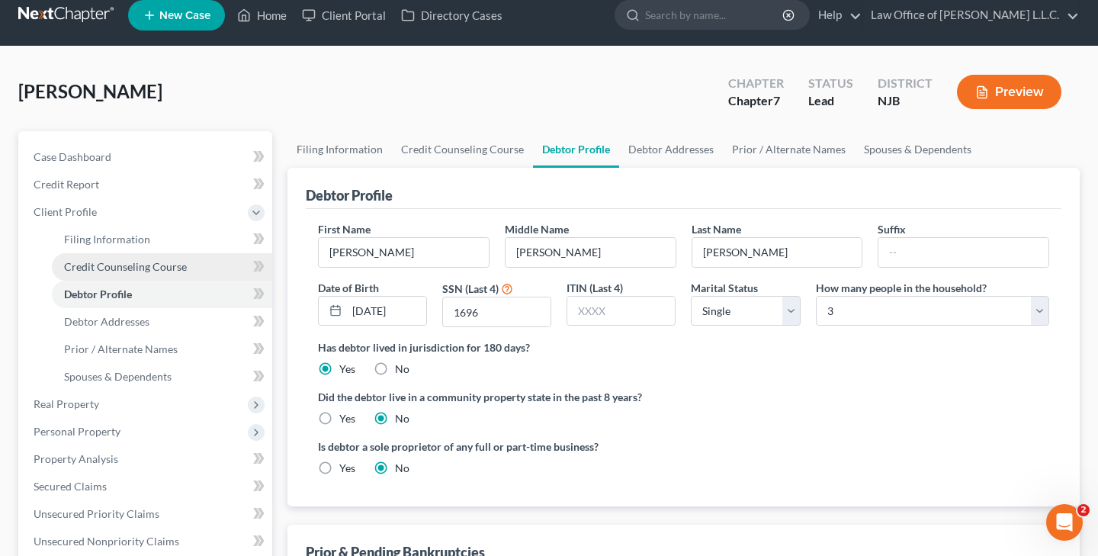
click at [151, 260] on span "Credit Counseling Course" at bounding box center [125, 266] width 123 height 13
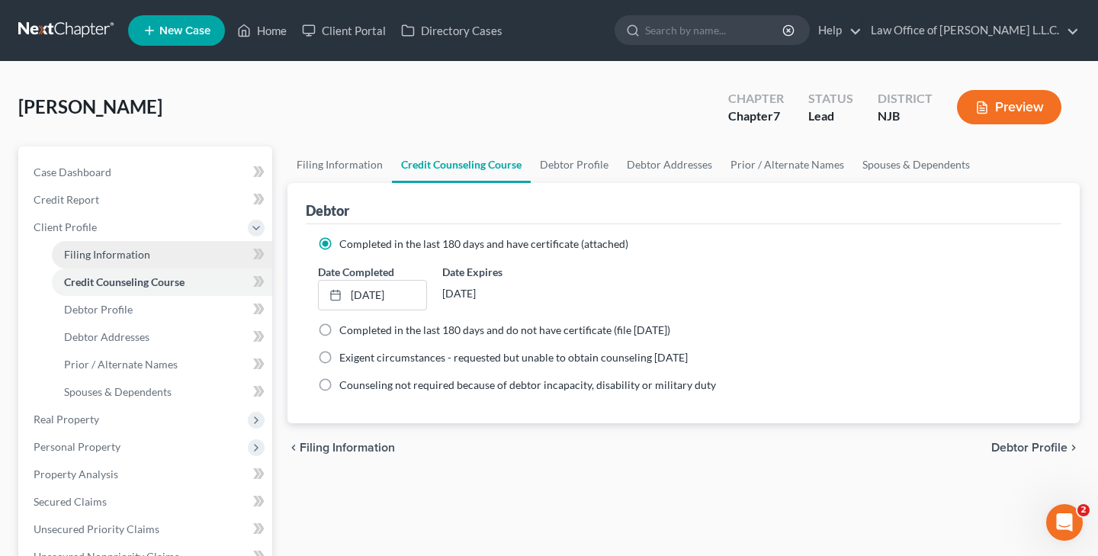
click at [131, 259] on span "Filing Information" at bounding box center [107, 254] width 86 height 13
select select "1"
select select "0"
select select "51"
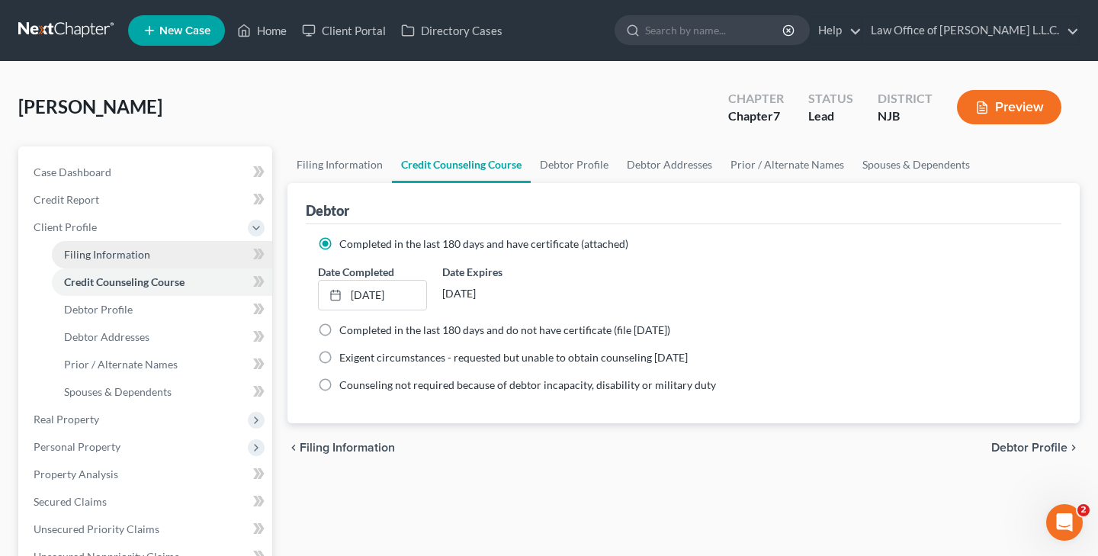
select select "0"
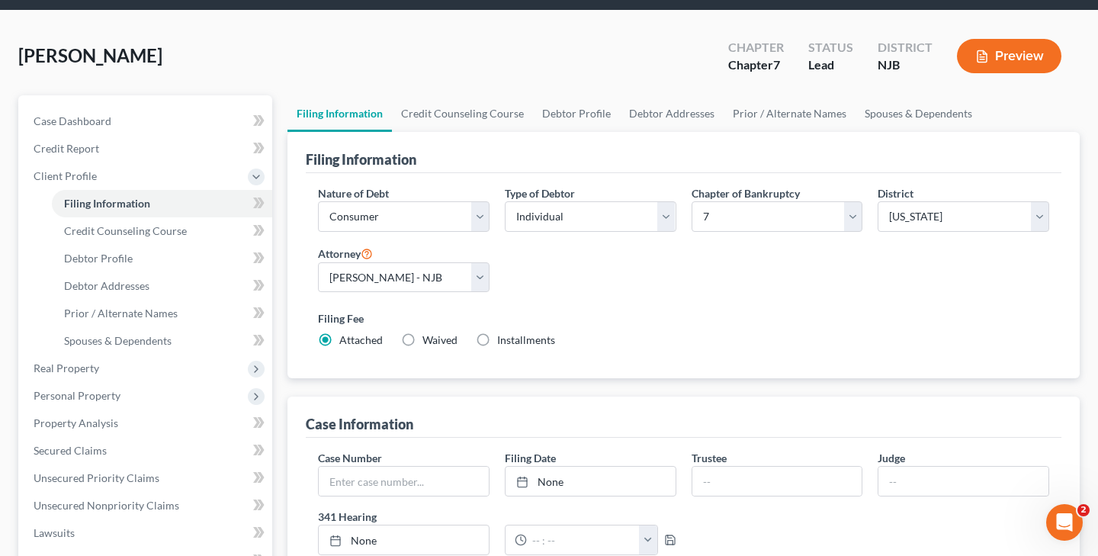
scroll to position [48, 0]
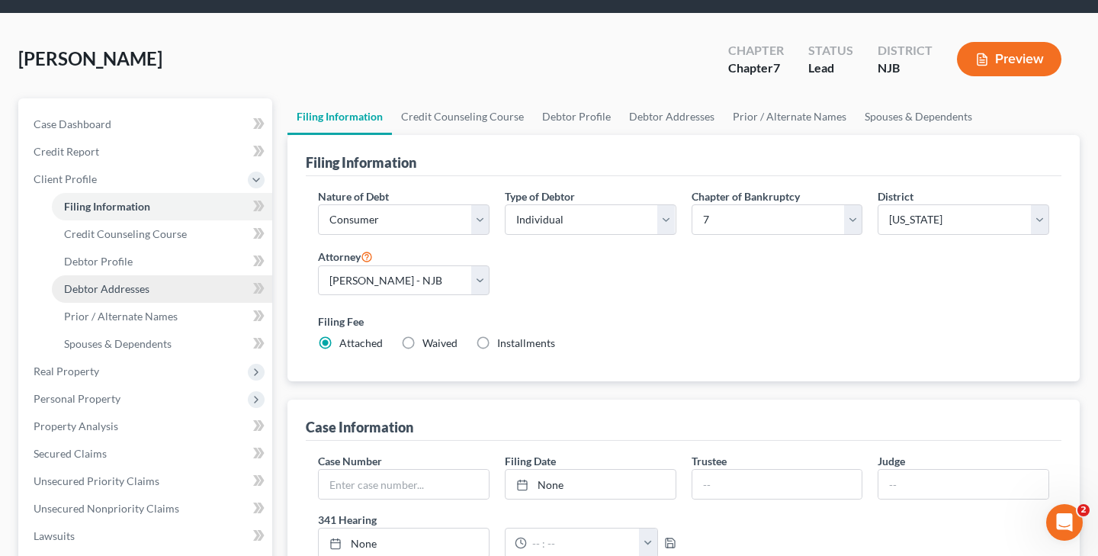
click at [136, 292] on span "Debtor Addresses" at bounding box center [106, 288] width 85 height 13
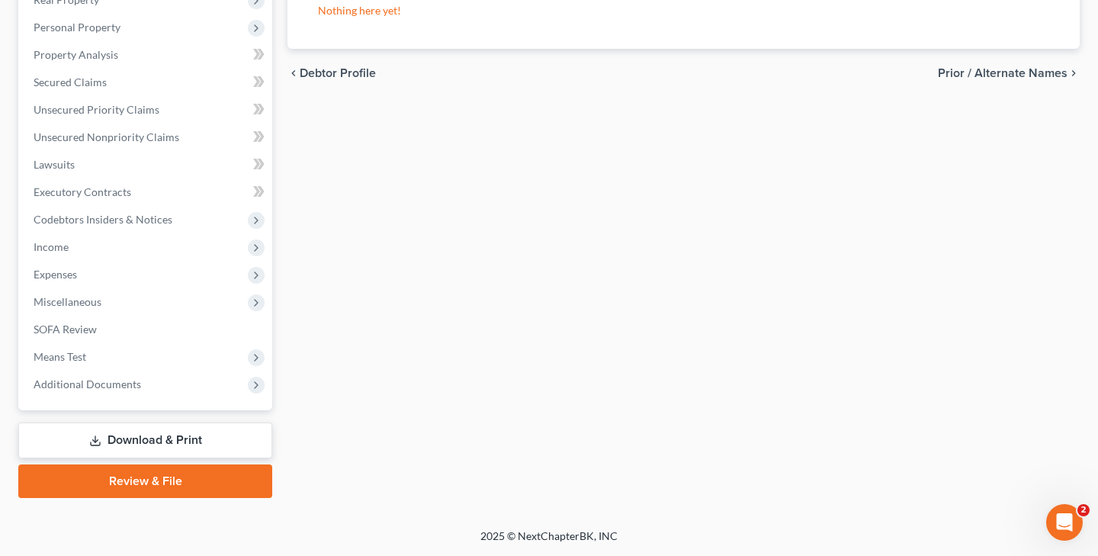
scroll to position [419, 0]
click at [98, 276] on span "Expenses" at bounding box center [146, 274] width 251 height 27
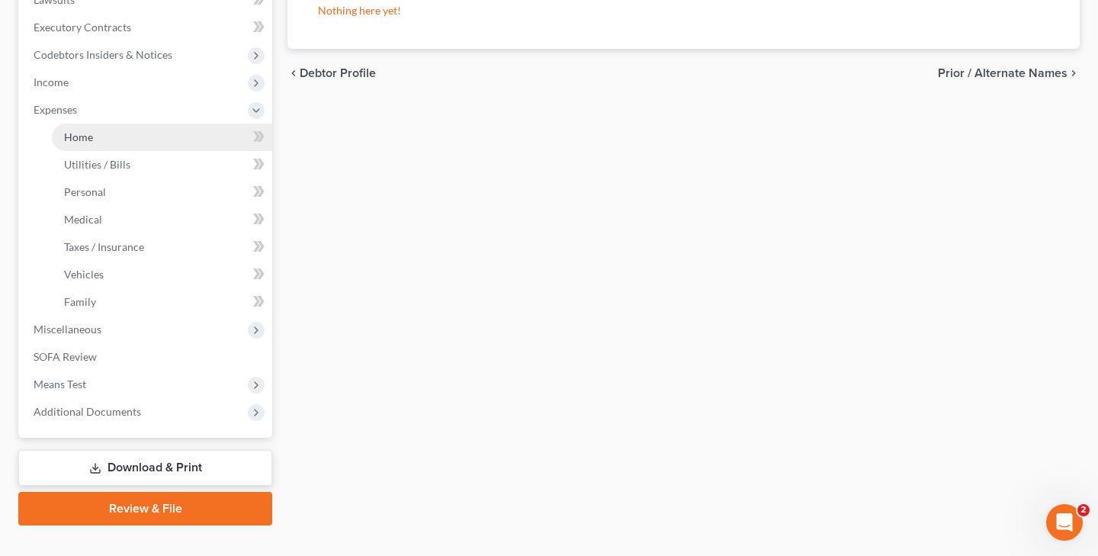
click at [123, 139] on link "Home" at bounding box center [162, 137] width 220 height 27
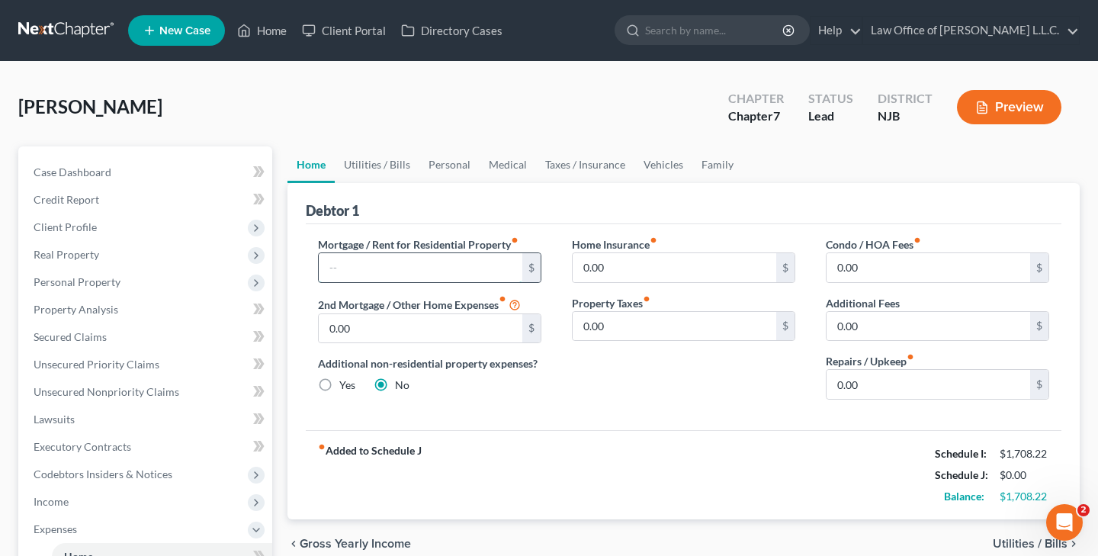
click at [465, 265] on input "text" at bounding box center [421, 267] width 204 height 29
type input "1,925.00"
click at [641, 274] on input "0.00" at bounding box center [675, 267] width 204 height 29
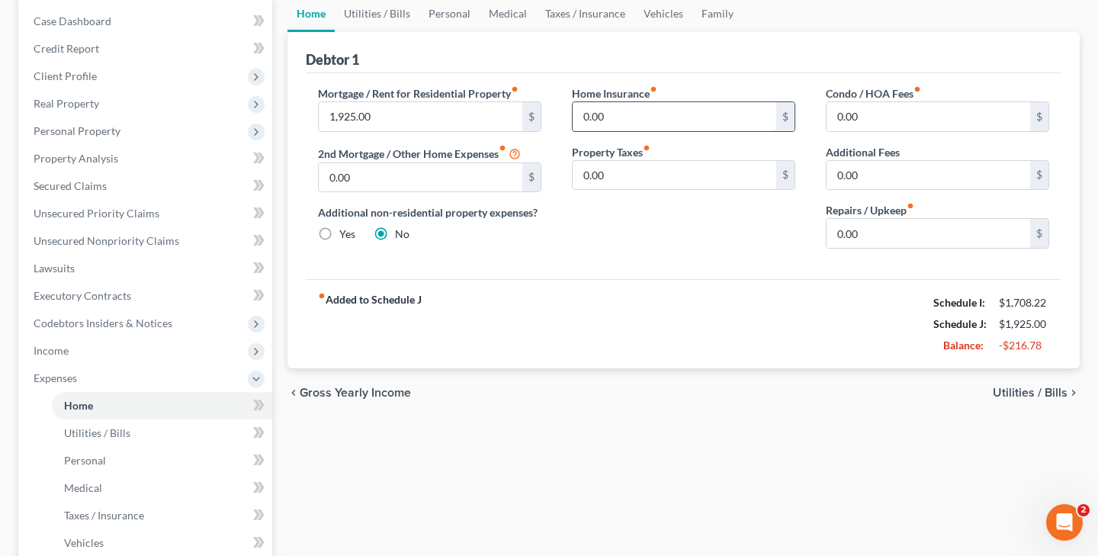
scroll to position [153, 0]
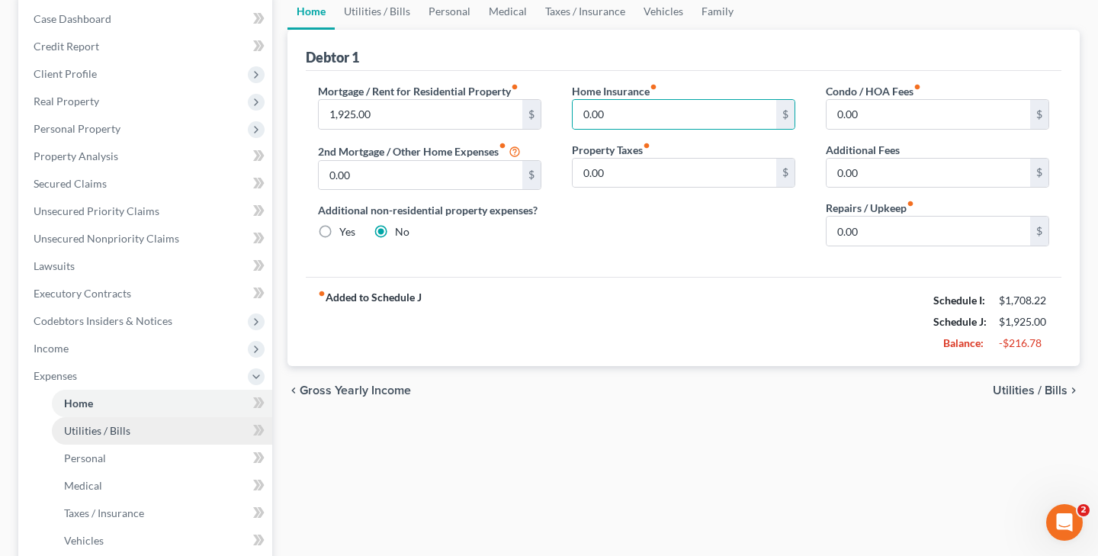
click at [92, 437] on link "Utilities / Bills" at bounding box center [162, 430] width 220 height 27
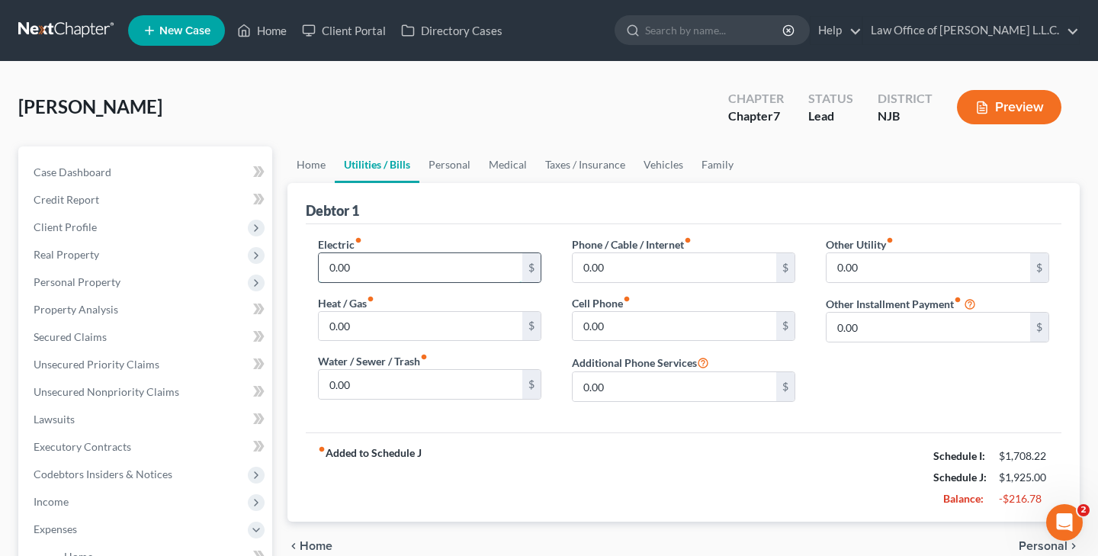
click at [505, 263] on input "0.00" at bounding box center [421, 267] width 204 height 29
type input "0"
click at [473, 377] on input "0.00" at bounding box center [421, 384] width 204 height 29
type input "0"
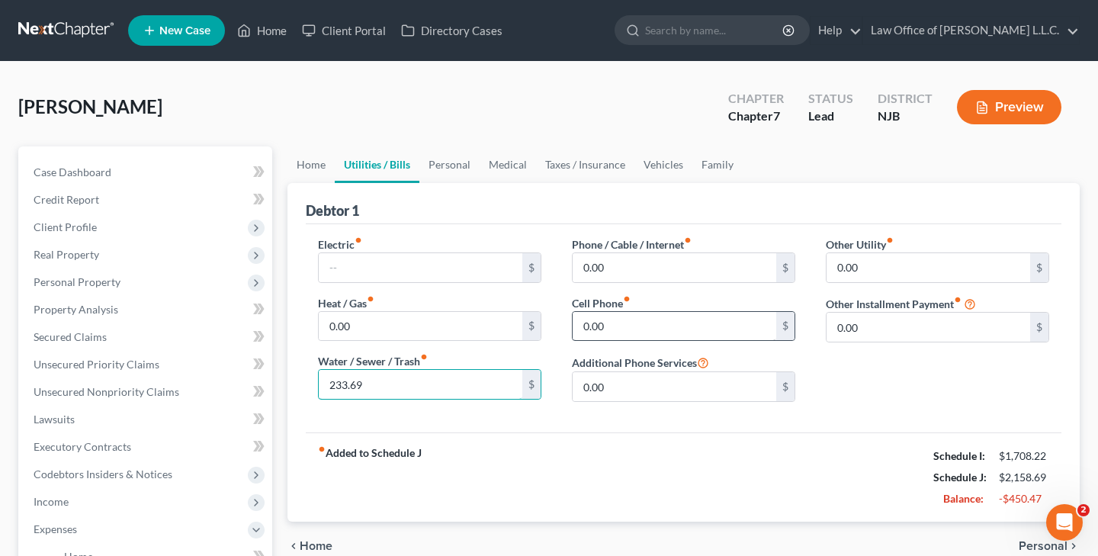
type input "233.69"
type input "0"
type input "60"
type input "0"
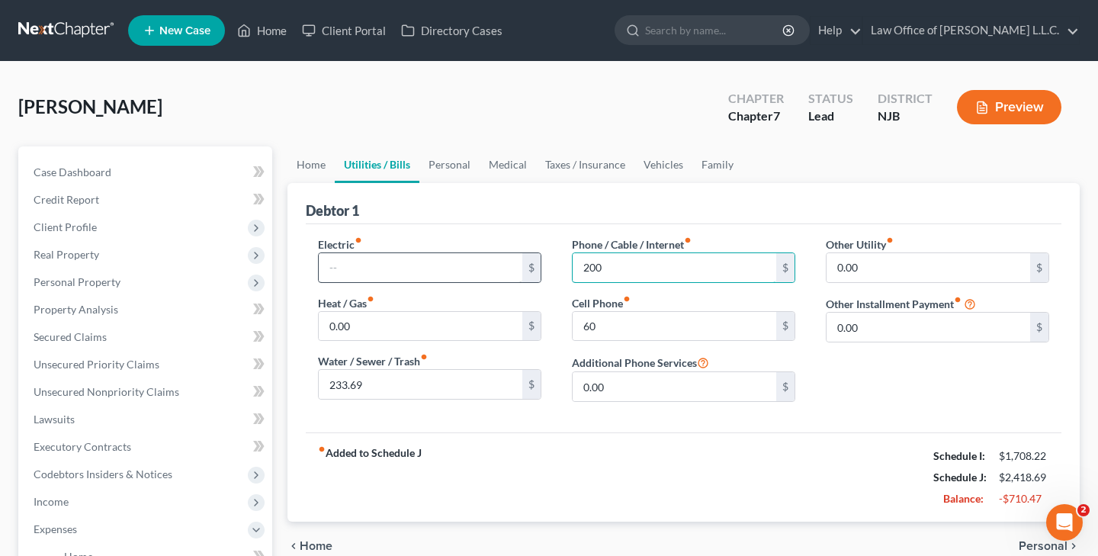
type input "200"
click at [414, 274] on input "text" at bounding box center [421, 267] width 204 height 29
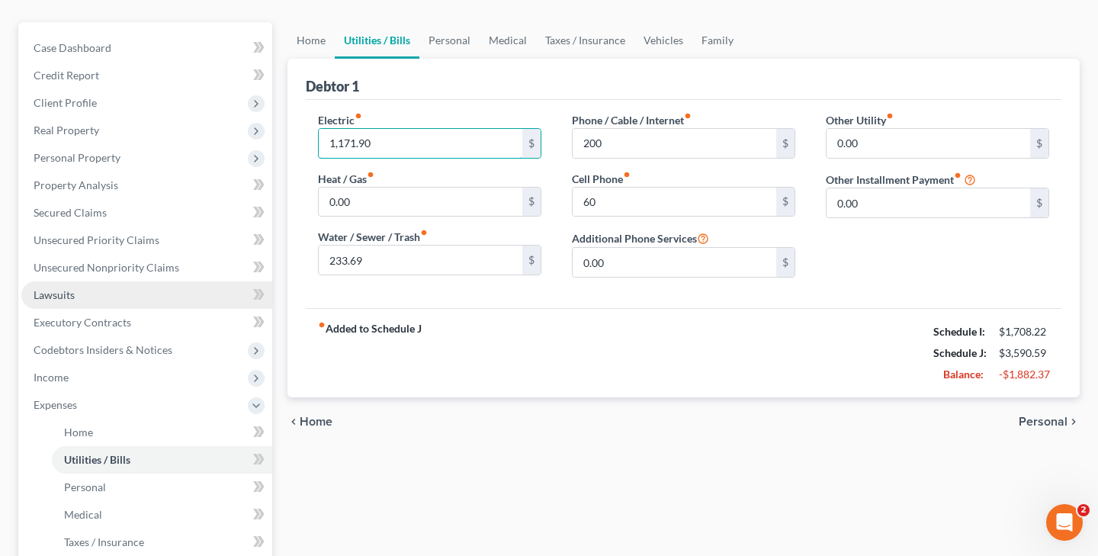
scroll to position [152, 0]
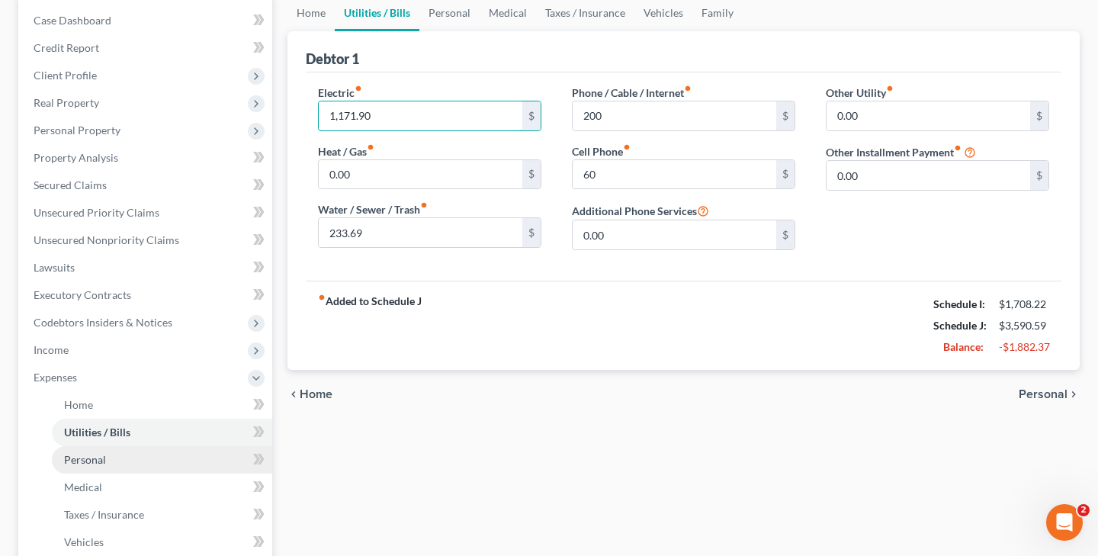
type input "1,171.90"
click at [106, 458] on link "Personal" at bounding box center [162, 459] width 220 height 27
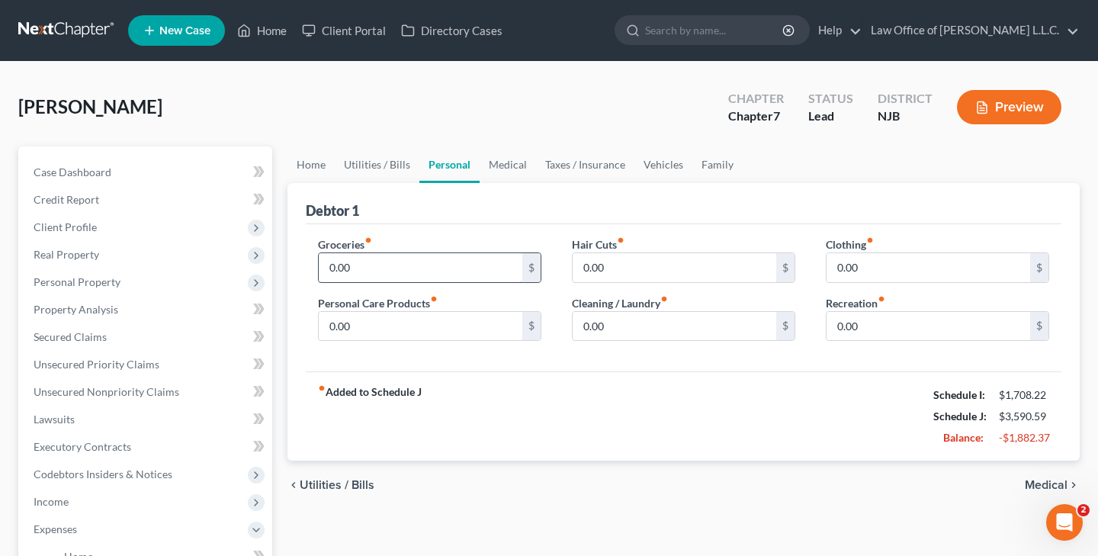
click at [490, 269] on input "0.00" at bounding box center [421, 267] width 204 height 29
type input "0"
type input "500"
click at [646, 333] on input "0.00" at bounding box center [675, 326] width 204 height 29
type input "0"
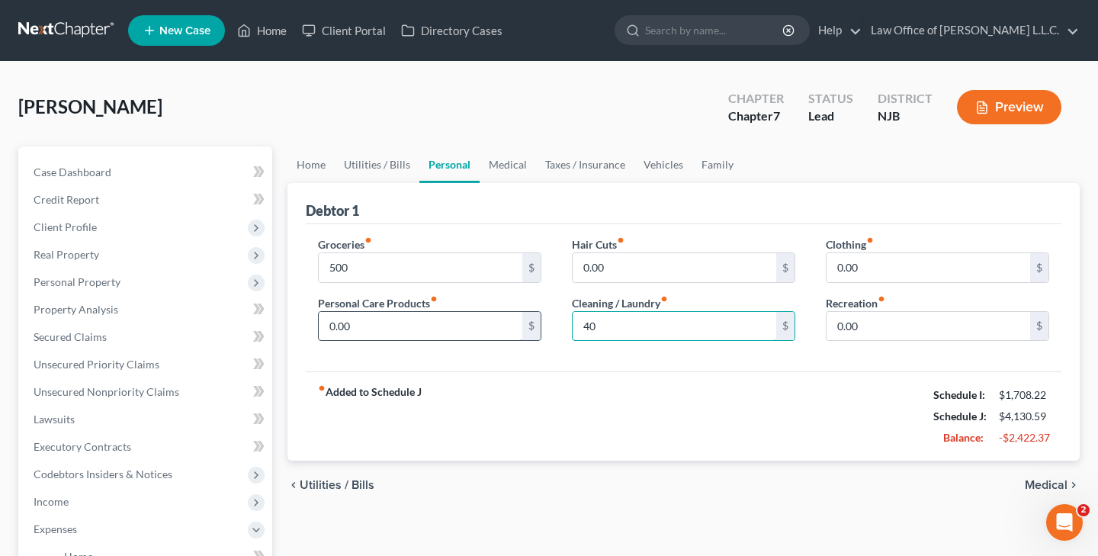
type input "40"
click at [492, 329] on input "0.00" at bounding box center [421, 326] width 204 height 29
type input "0"
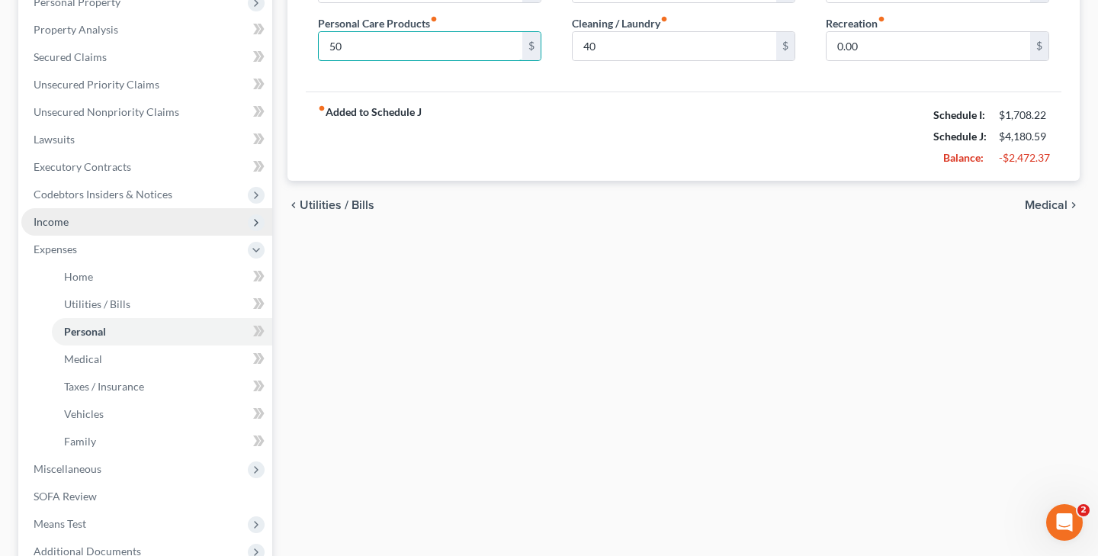
scroll to position [281, 0]
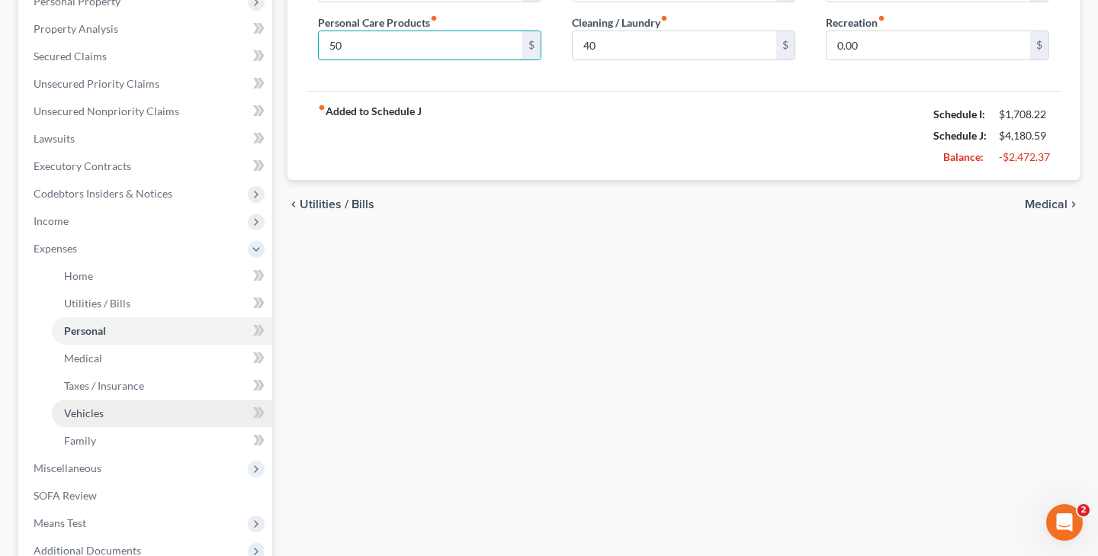
type input "50"
click at [106, 407] on link "Vehicles" at bounding box center [162, 412] width 220 height 27
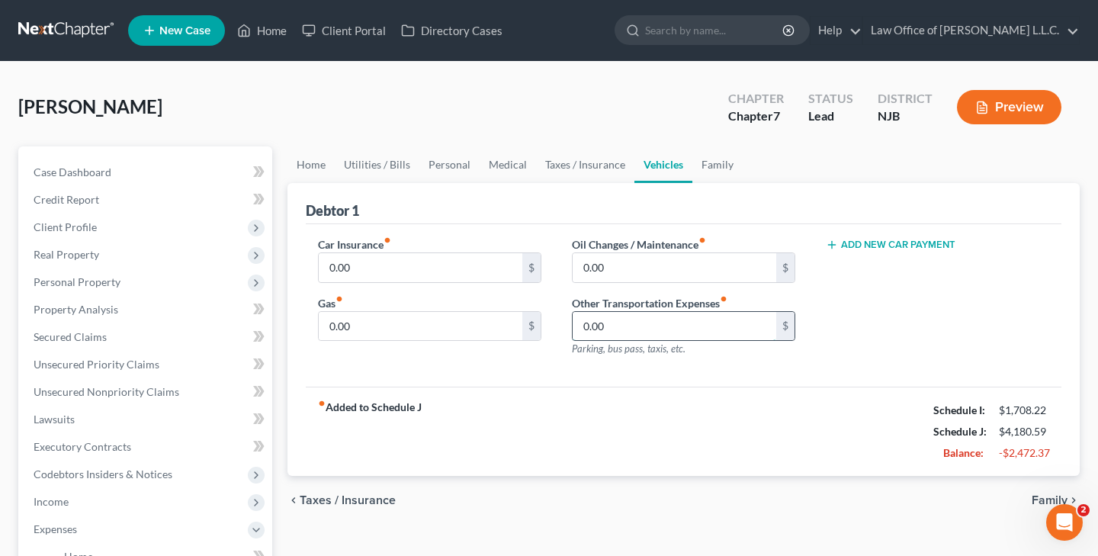
click at [631, 326] on input "0.00" at bounding box center [675, 326] width 204 height 29
click at [403, 318] on input "0.00" at bounding box center [421, 326] width 204 height 29
click at [627, 319] on input "0.00" at bounding box center [675, 326] width 204 height 29
click at [650, 334] on input "0.00" at bounding box center [675, 326] width 204 height 29
click at [106, 393] on span "Unsecured Nonpriority Claims" at bounding box center [107, 391] width 146 height 13
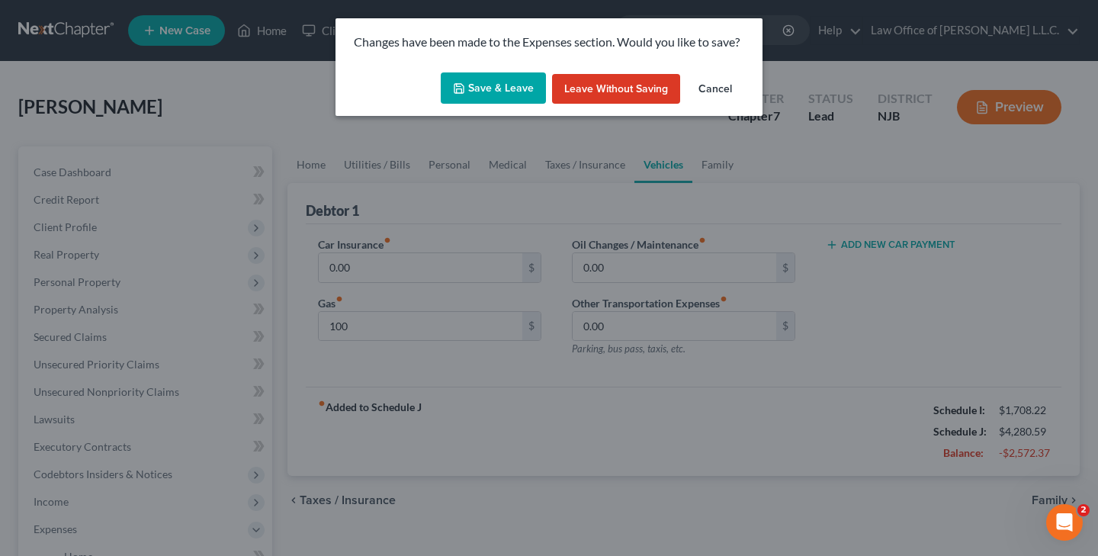
click at [498, 93] on button "Save & Leave" at bounding box center [493, 88] width 105 height 32
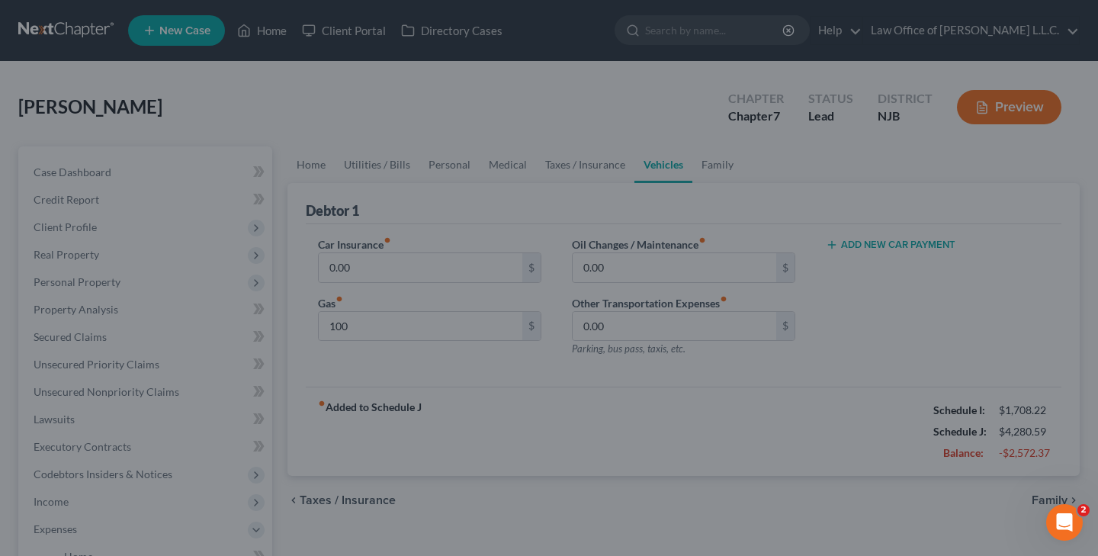
type input "100.00"
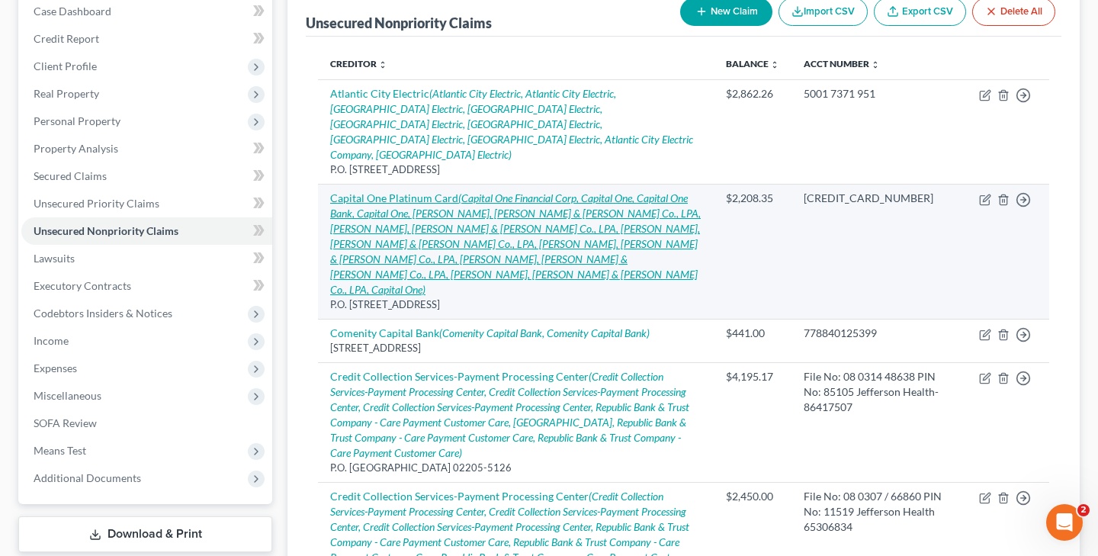
scroll to position [133, 0]
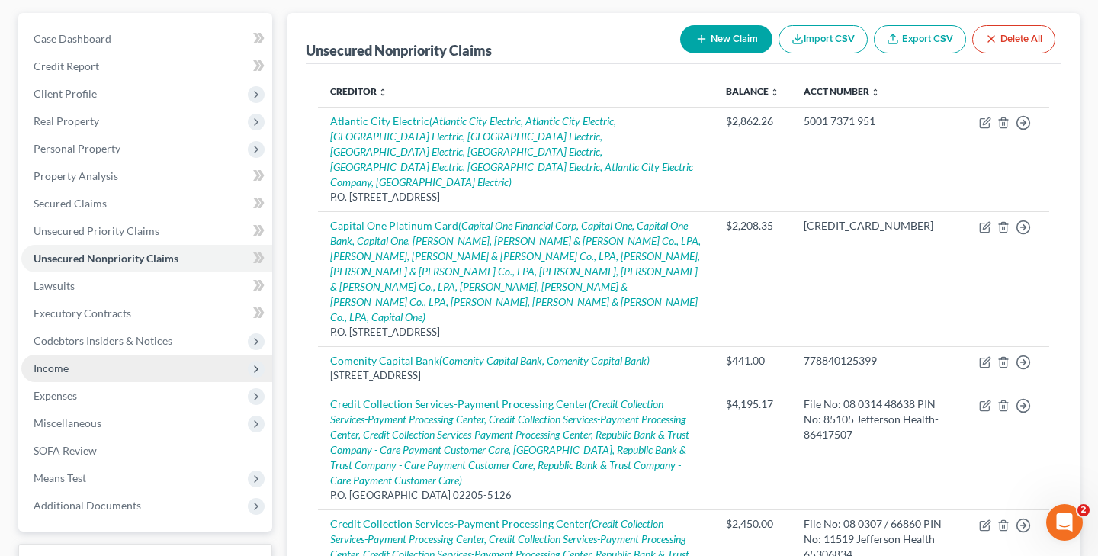
click at [93, 363] on span "Income" at bounding box center [146, 368] width 251 height 27
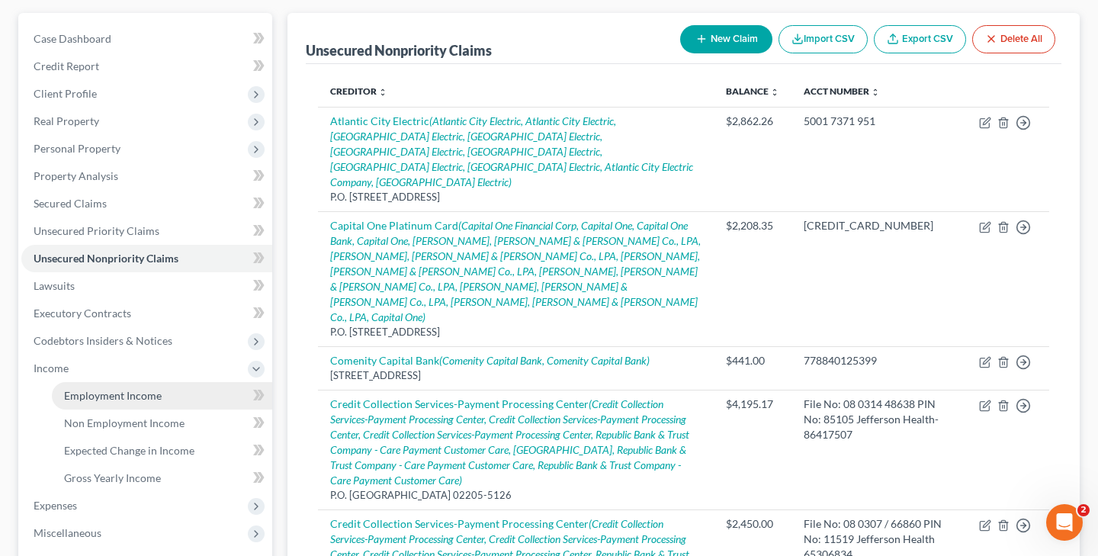
click at [135, 390] on span "Employment Income" at bounding box center [113, 395] width 98 height 13
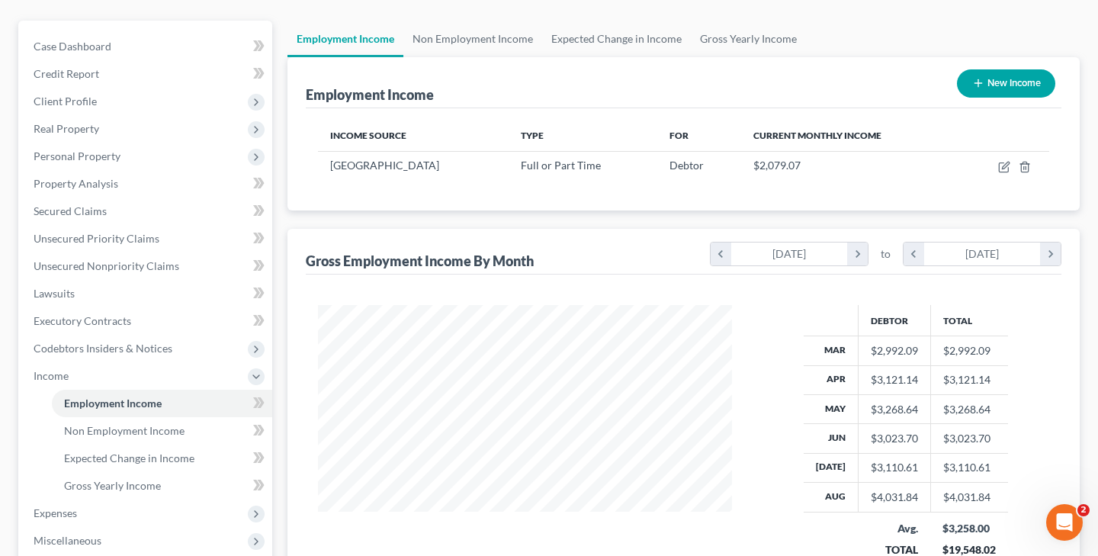
scroll to position [123, 0]
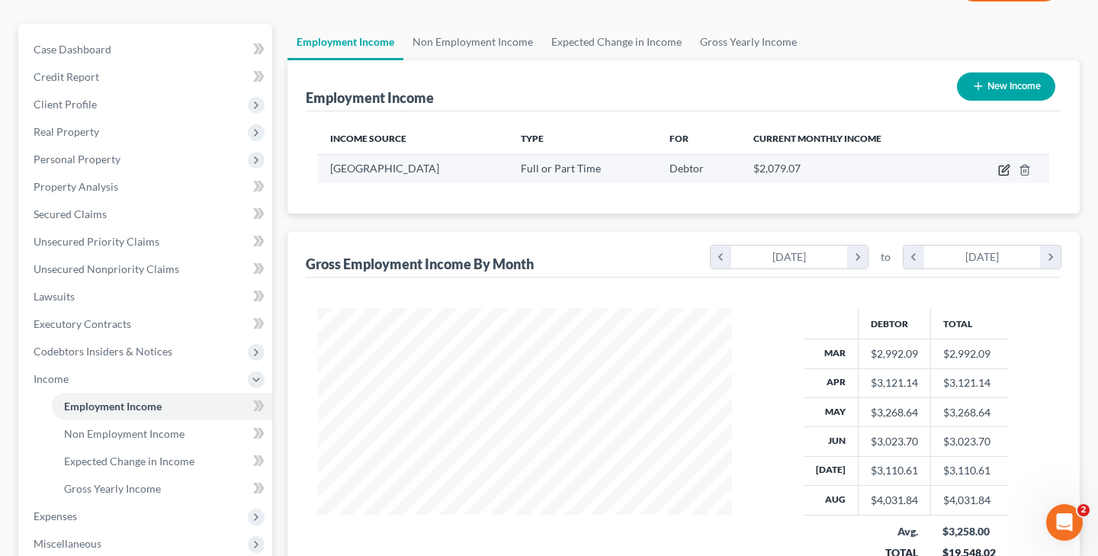
click at [1002, 165] on icon "button" at bounding box center [1004, 170] width 12 height 12
select select "0"
select select "33"
select select "2"
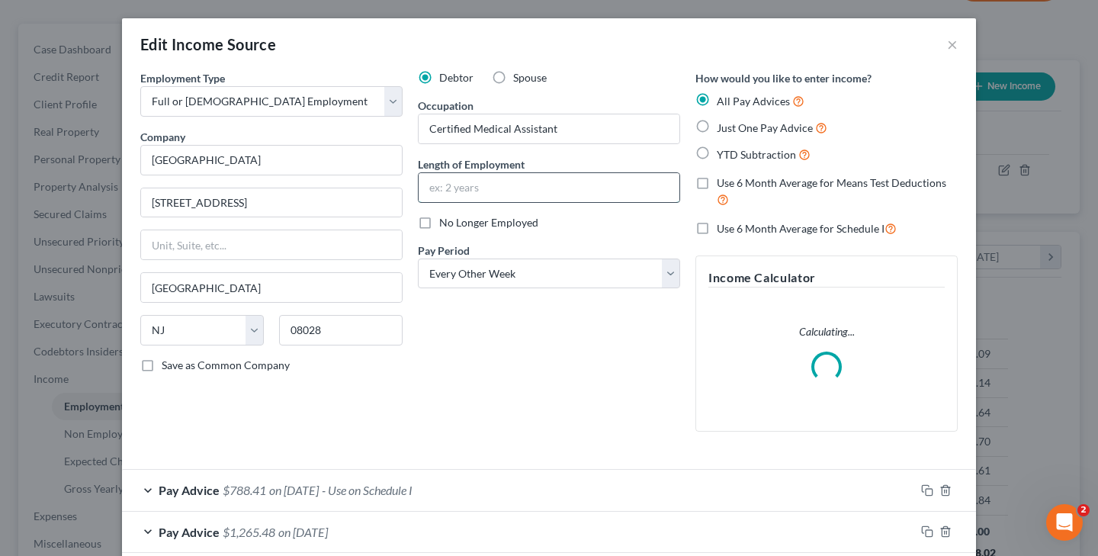
click at [463, 186] on input "text" at bounding box center [549, 187] width 261 height 29
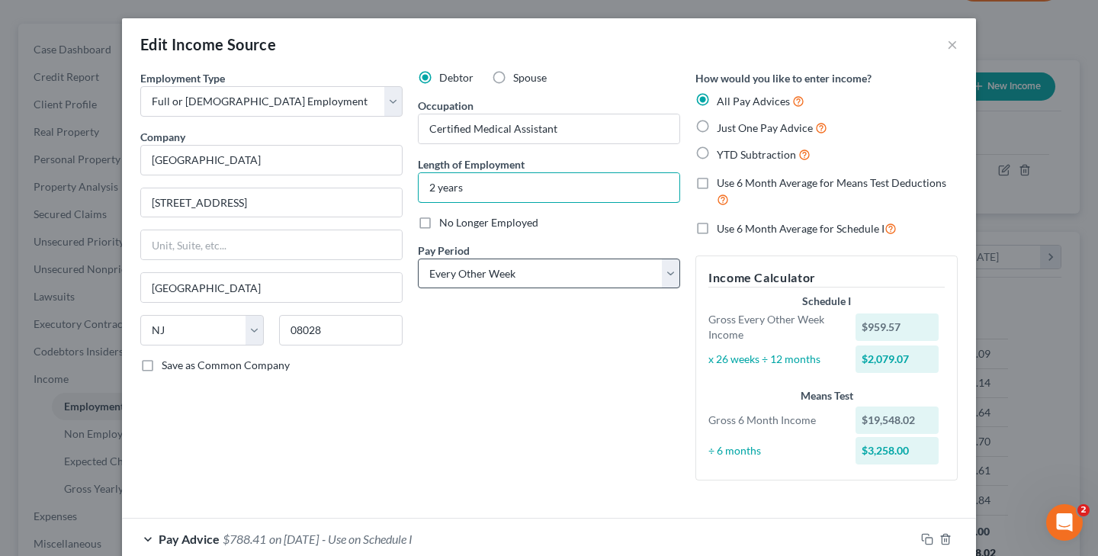
type input "2 years"
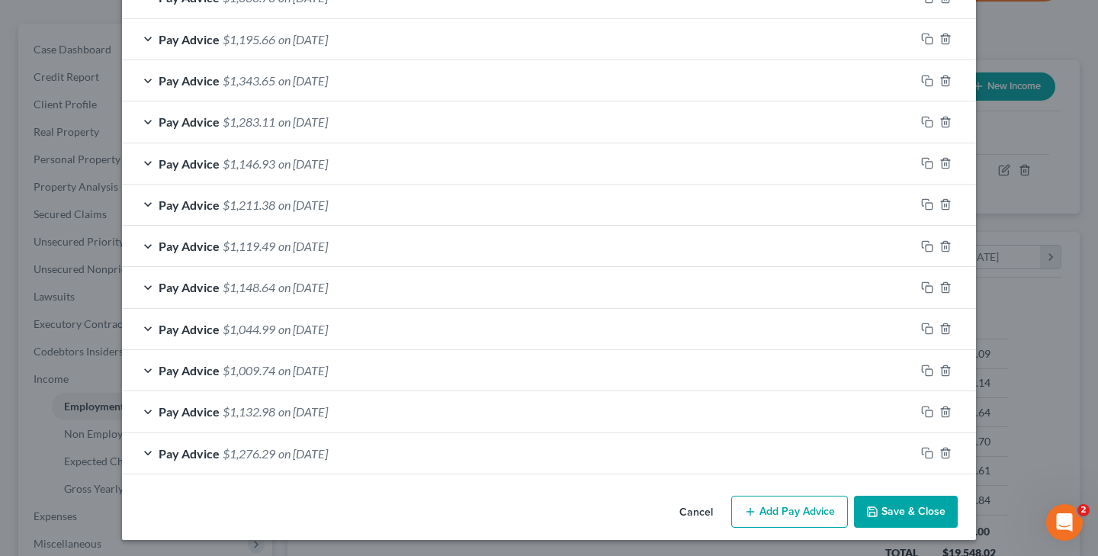
scroll to position [784, 0]
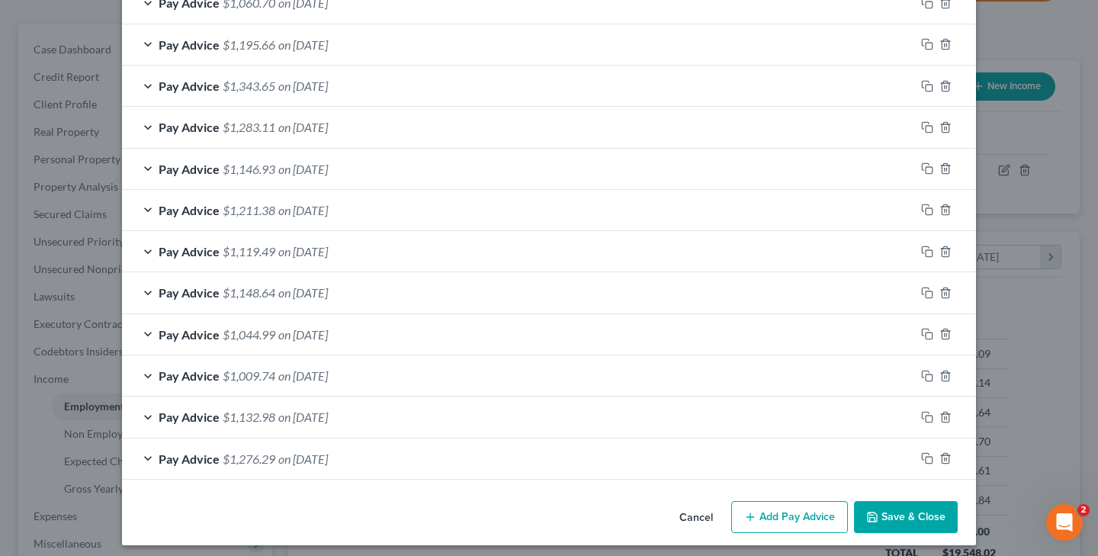
click at [888, 510] on button "Save & Close" at bounding box center [906, 517] width 104 height 32
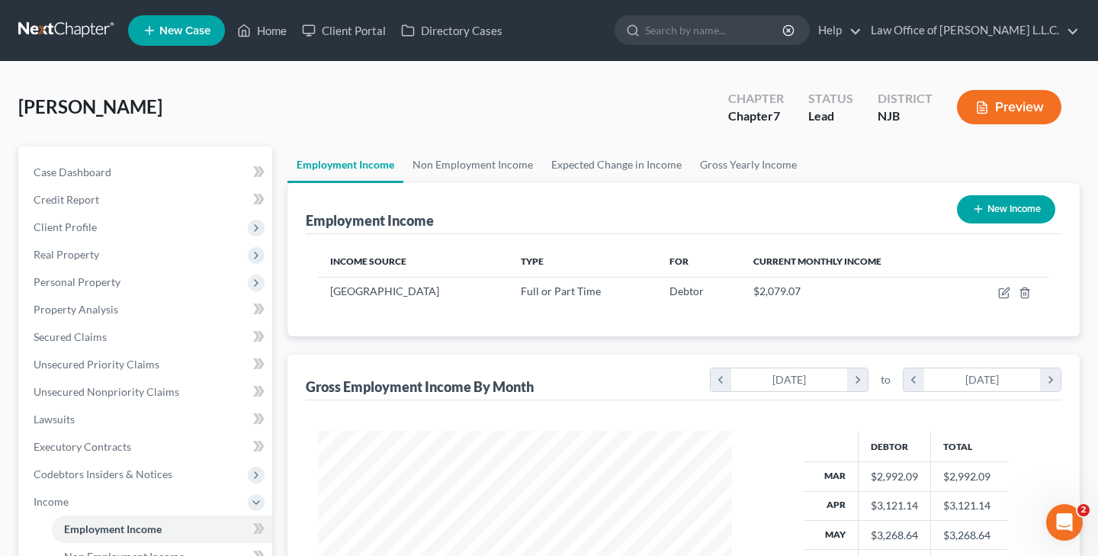
scroll to position [0, 0]
click at [133, 449] on link "Executory Contracts" at bounding box center [146, 446] width 251 height 27
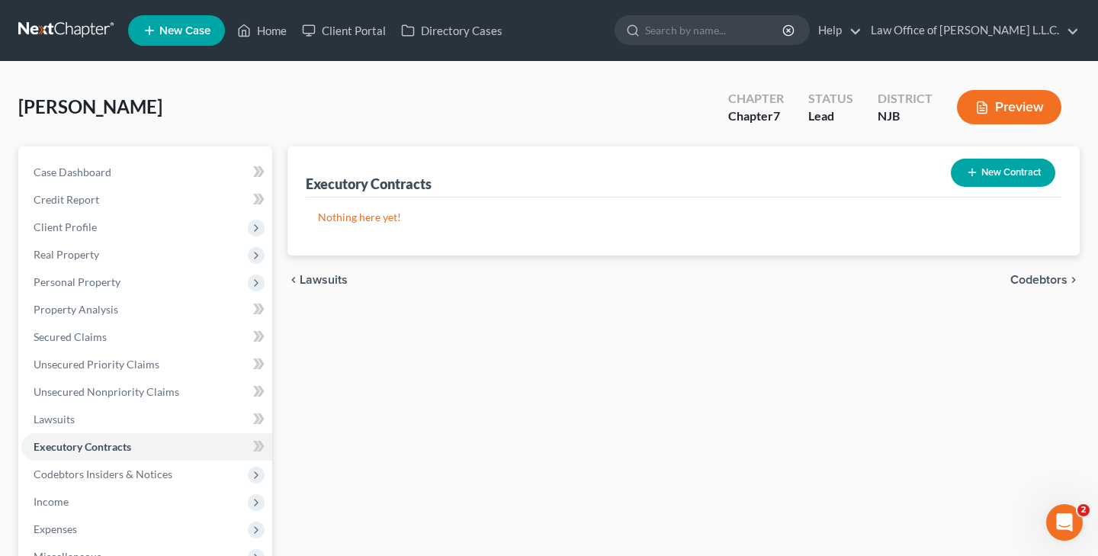
click at [1003, 172] on button "New Contract" at bounding box center [1003, 173] width 104 height 28
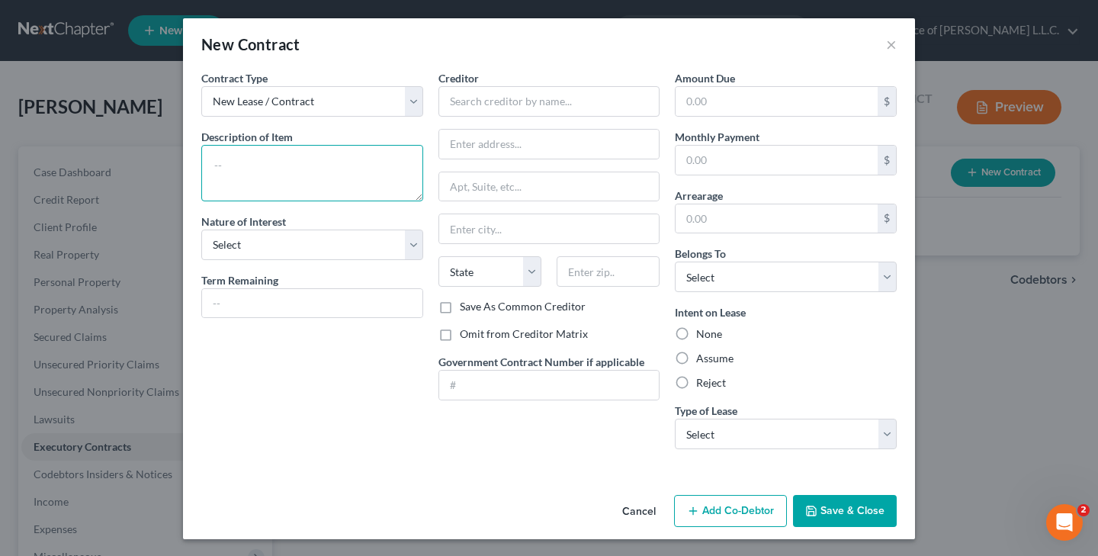
click at [343, 168] on textarea at bounding box center [312, 173] width 222 height 56
click at [226, 155] on textarea "[GEOGRAPHIC_DATA], LLC [STREET_ADDRESS] [PHONE_NUMBER]" at bounding box center [312, 173] width 222 height 56
click at [214, 168] on textarea "Lease Renewal Agreement Timber Ridge, LLC [STREET_ADDRESS] [PHONE_NUMBER]" at bounding box center [312, 173] width 222 height 56
click at [332, 196] on textarea "Apartment Lease Renewal Agreement Timber Ridge, LLC [STREET_ADDRESS] [PHONE_NUM…" at bounding box center [312, 173] width 222 height 56
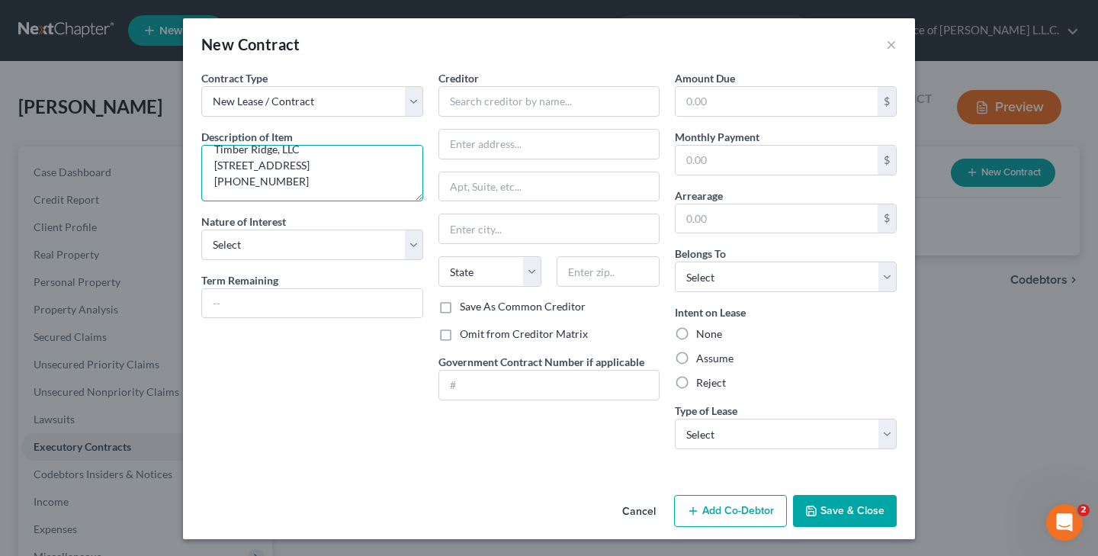
click at [269, 184] on textarea "Apartment Lease Renewal Agreement Timber Ridge, LLC [STREET_ADDRESS] [PHONE_NUM…" at bounding box center [312, 173] width 222 height 56
type textarea "Apartment Lease Renewal Agreement Timber Ridge, LLC [STREET_ADDRESS] [PHONE_NUM…"
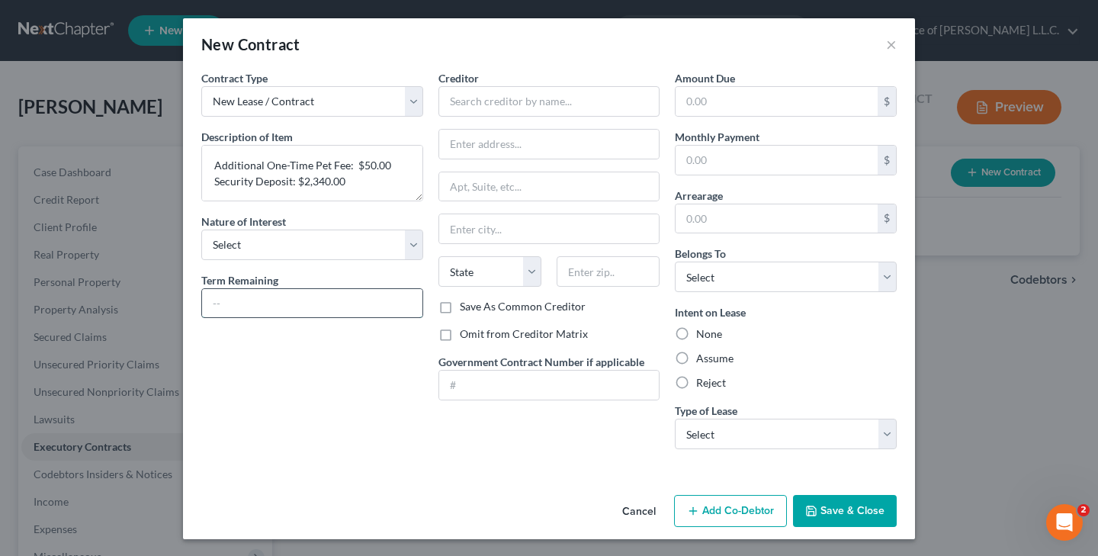
click at [219, 295] on input "text" at bounding box center [312, 303] width 220 height 29
type input "Approximately 3 months; [DATE] to [DATE]"
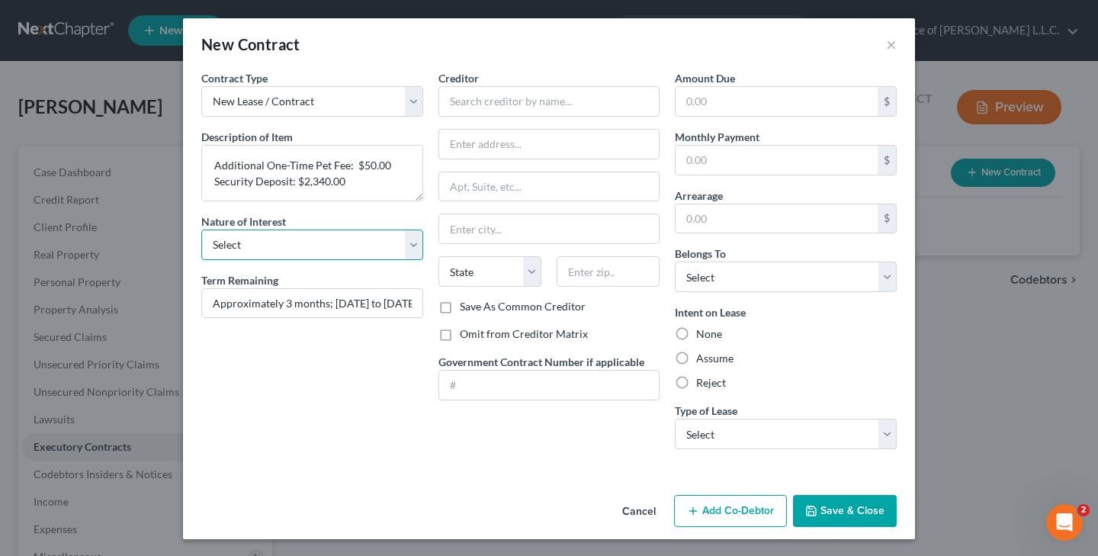
select select "3"
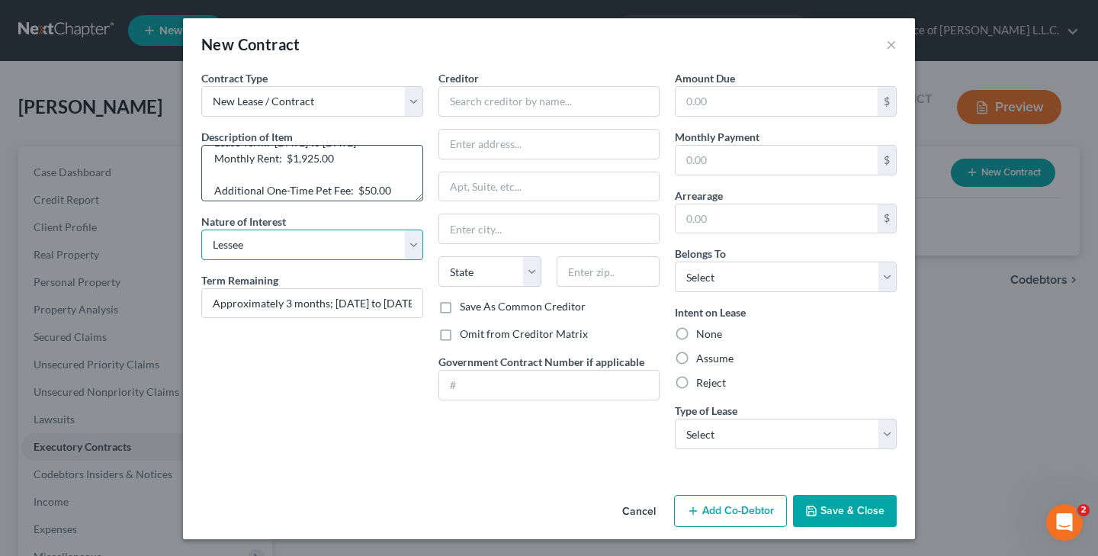
scroll to position [108, 0]
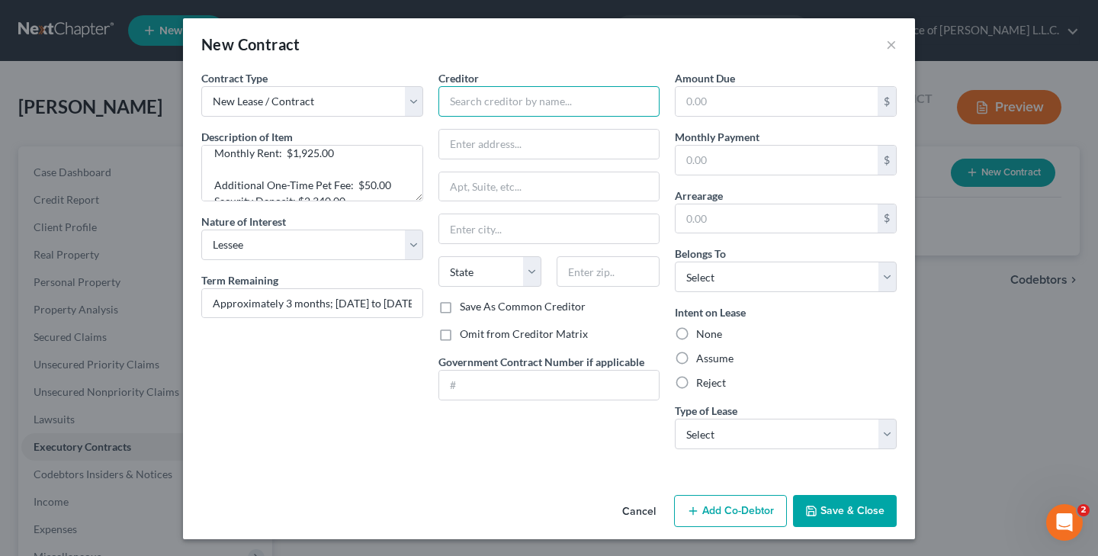
click at [558, 109] on input "text" at bounding box center [549, 101] width 222 height 30
type input "Timber Ridge, LLC"
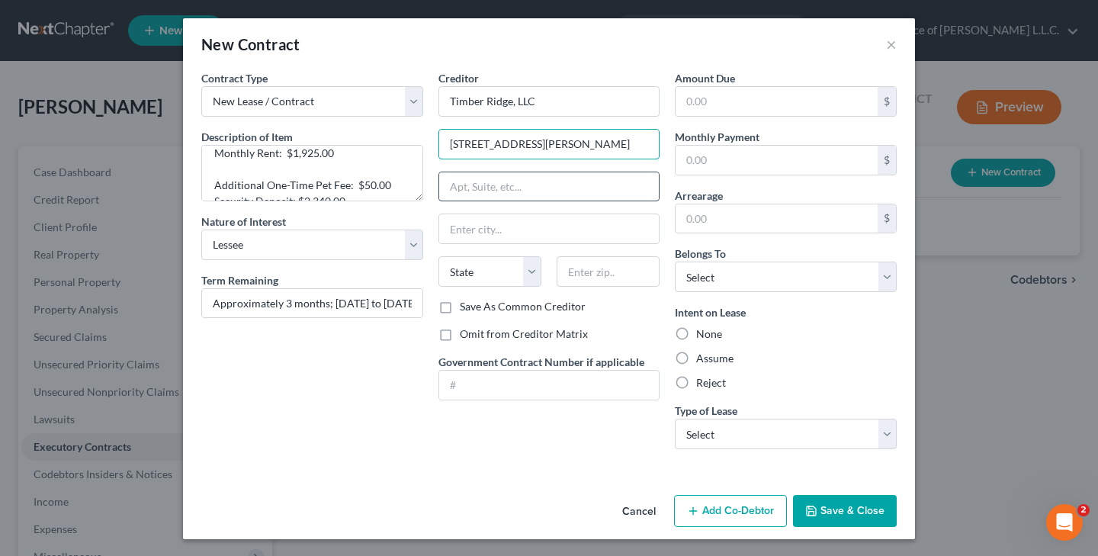
type input "[STREET_ADDRESS][PERSON_NAME]"
type input "P.O. Box 43"
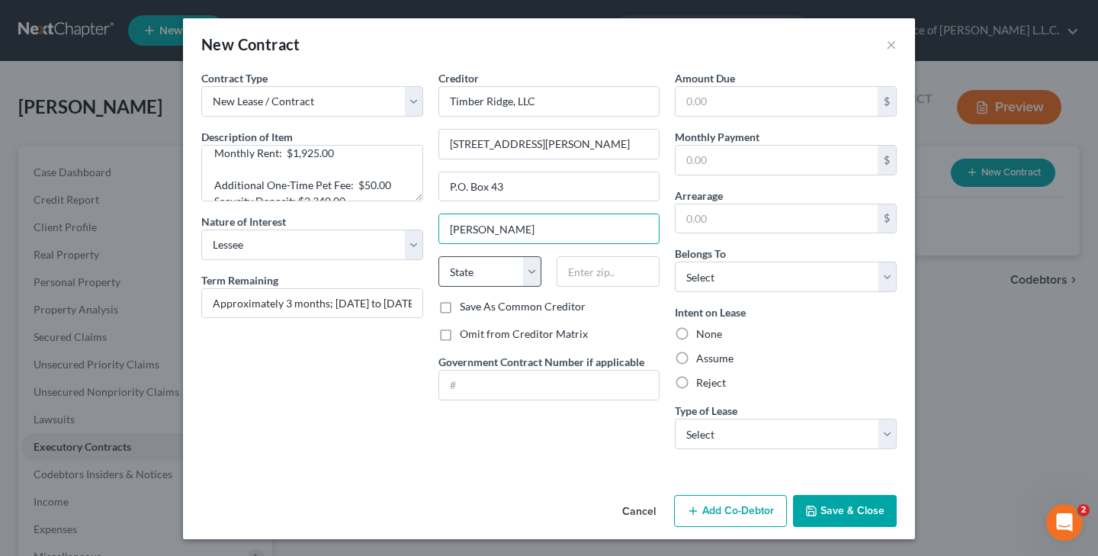
type input "[PERSON_NAME]"
select select "33"
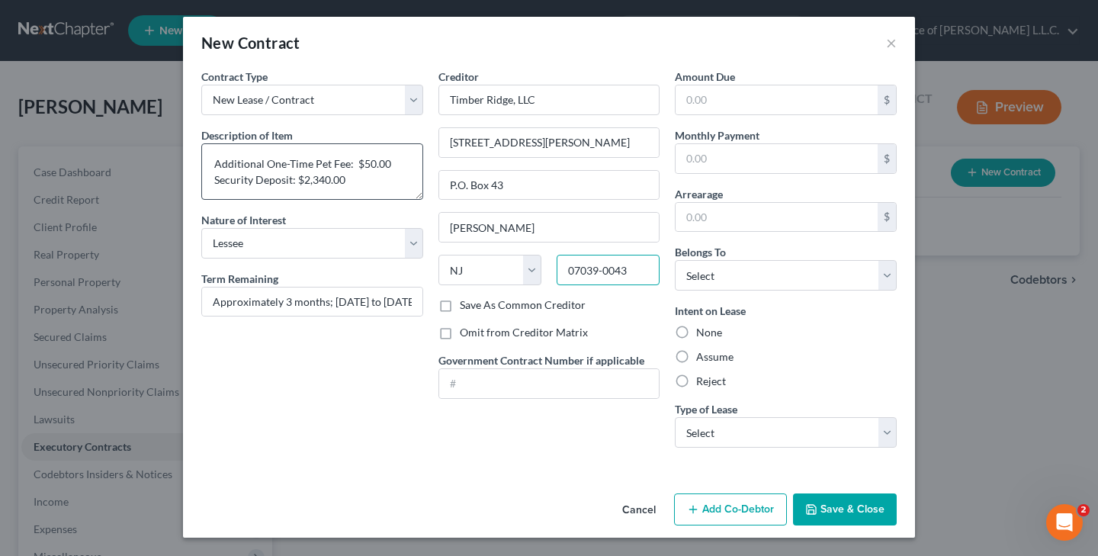
scroll to position [160, 0]
type input "07039-0043"
click at [362, 169] on textarea "Apartment Lease Renewal Agreement Timber Ridge, LLC [STREET_ADDRESS] [PHONE_NUM…" at bounding box center [312, 171] width 222 height 56
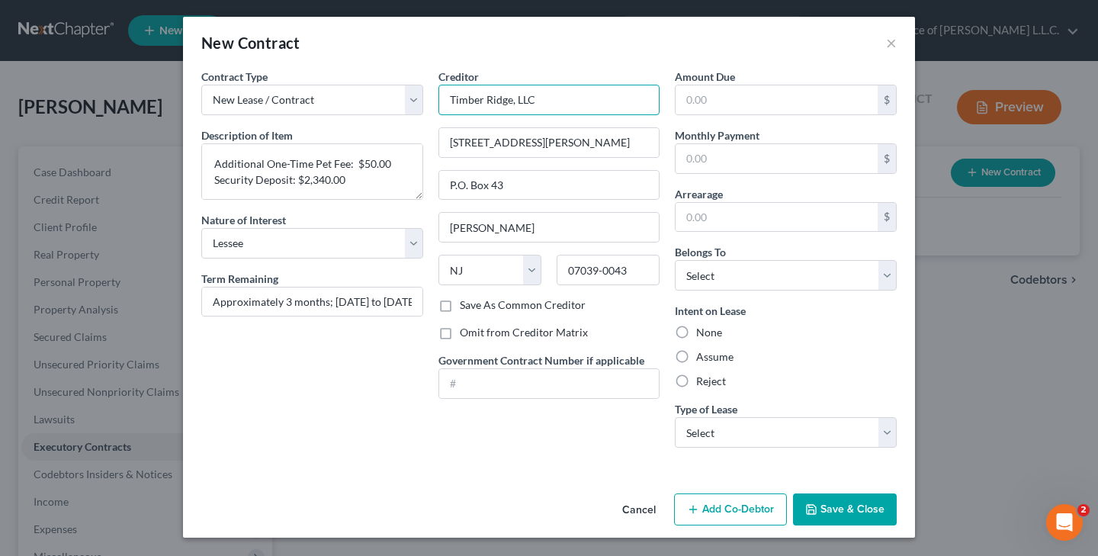
click at [449, 101] on input "Timber Ridge, LLC" at bounding box center [549, 100] width 222 height 30
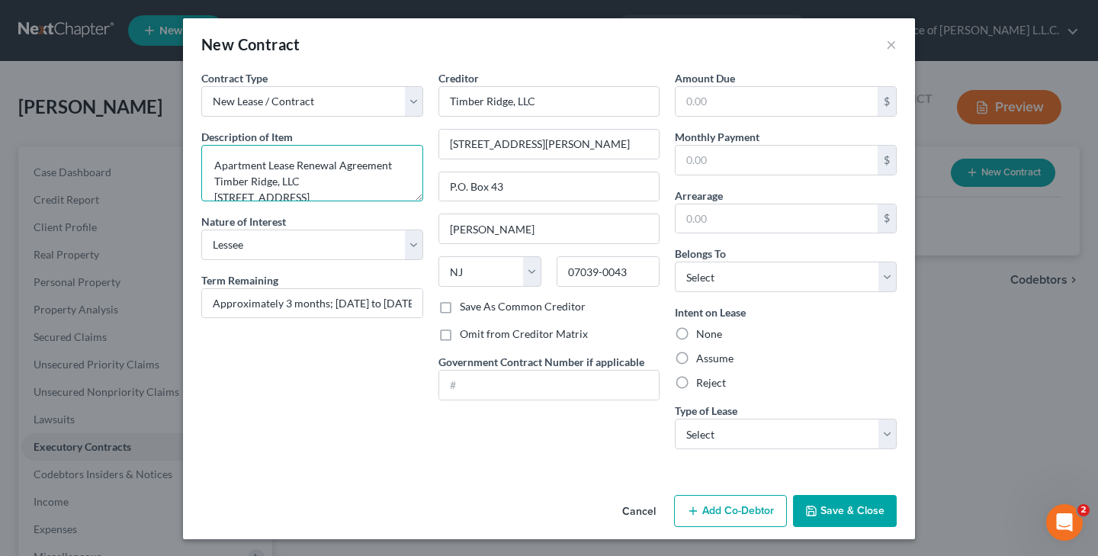
click at [314, 180] on textarea "Apartment Lease Renewal Agreement Timber Ridge, LLC [STREET_ADDRESS] [PHONE_NUM…" at bounding box center [312, 173] width 222 height 56
click at [303, 180] on textarea "Apartment Lease Renewal Agreement Timber Ridge, LLC-[PERSON_NAME], [PERSON_NAME…" at bounding box center [312, 173] width 222 height 56
click at [293, 178] on textarea "Apartment Lease Renewal Agreement Timber Ridge, LLC-Owners: [PERSON_NAME], [PER…" at bounding box center [312, 173] width 222 height 56
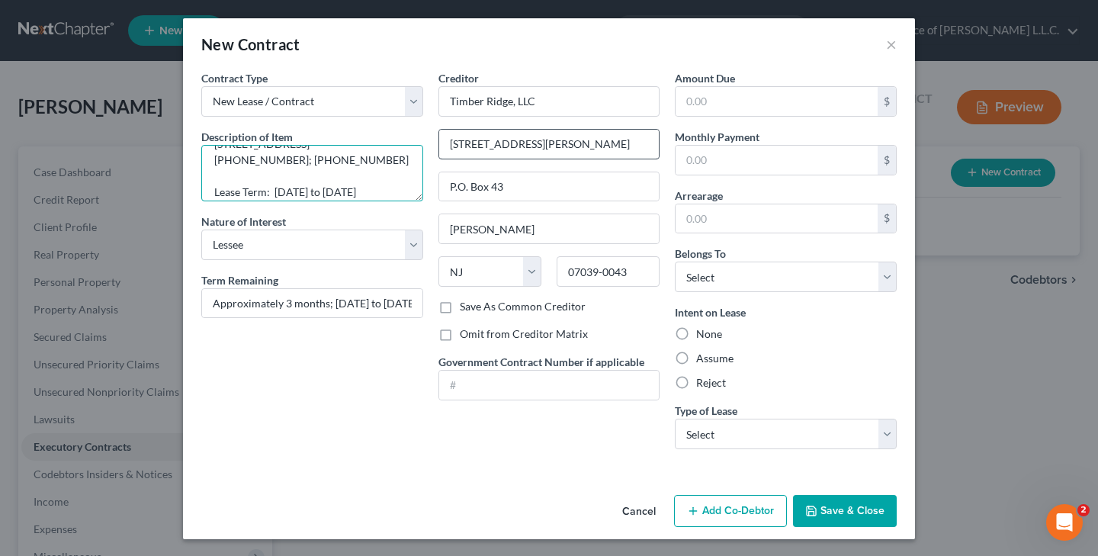
type textarea "Apartment Lease Renewal Agreement Timber Ridge, LLC-Owners: [PERSON_NAME], [PER…"
click at [604, 149] on input "[STREET_ADDRESS][PERSON_NAME]" at bounding box center [549, 144] width 220 height 29
type input "1"
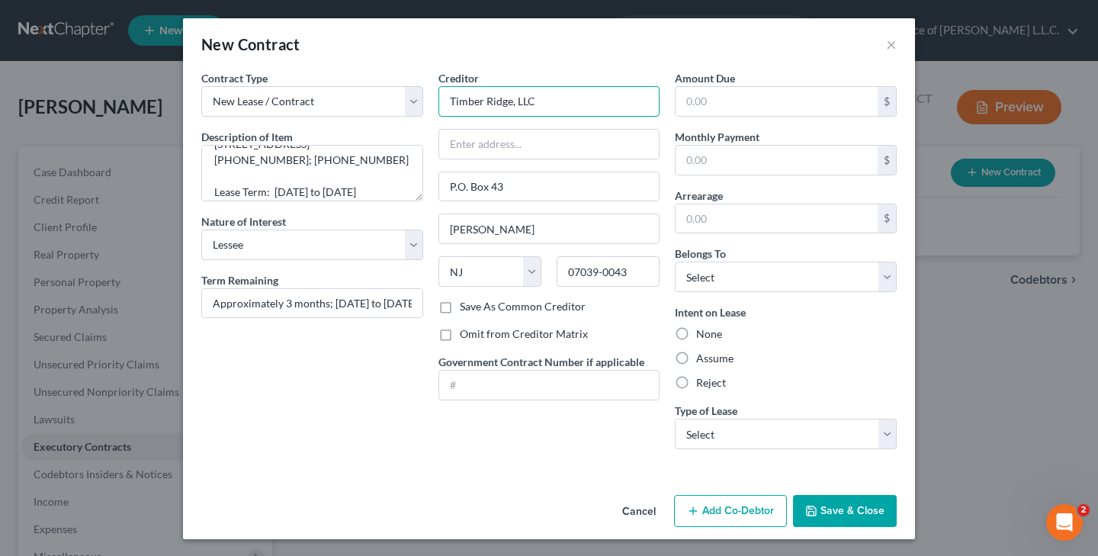
click at [543, 107] on input "Timber Ridge, LLC" at bounding box center [549, 101] width 222 height 30
type input "Timber Ridge, LLC-[PERSON_NAME]"
click at [492, 152] on input "text" at bounding box center [549, 144] width 220 height 29
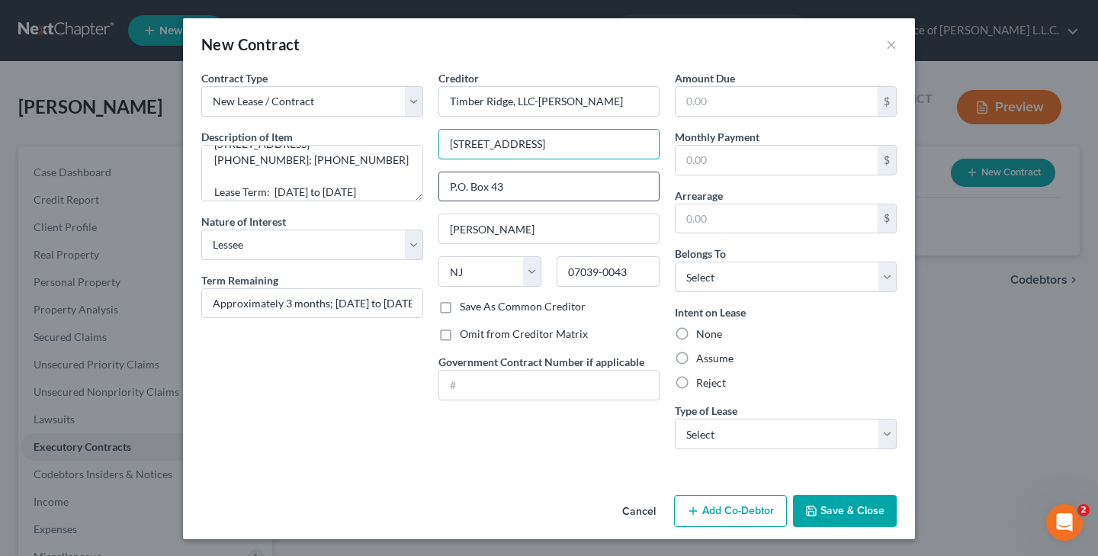
type input "[STREET_ADDRESS]"
click at [510, 187] on input "P.O. Box 43" at bounding box center [549, 186] width 220 height 29
type input "P"
type input "Apartment 28B"
click at [538, 217] on input "[PERSON_NAME]" at bounding box center [549, 228] width 220 height 29
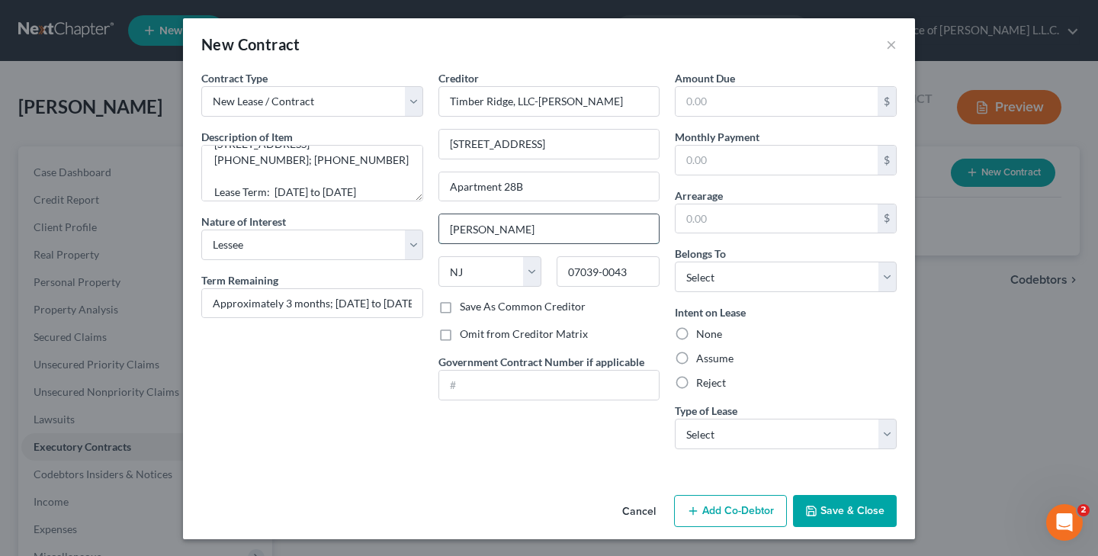
click at [547, 225] on input "[PERSON_NAME]" at bounding box center [549, 228] width 220 height 29
type input "L"
type input "Lindenwold"
click at [650, 271] on input "07039-0043" at bounding box center [608, 271] width 103 height 30
type input "08021"
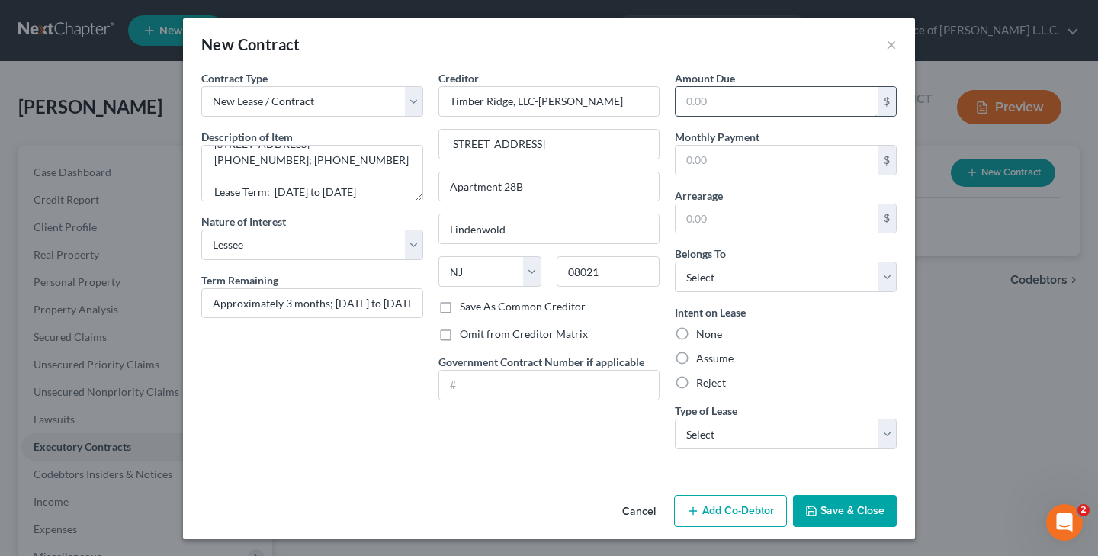
click at [715, 107] on input "text" at bounding box center [776, 101] width 202 height 29
type input "Clementon"
click at [757, 157] on input "text" at bounding box center [776, 160] width 202 height 29
click at [776, 107] on input "1,925.00" at bounding box center [776, 101] width 202 height 29
type input "1"
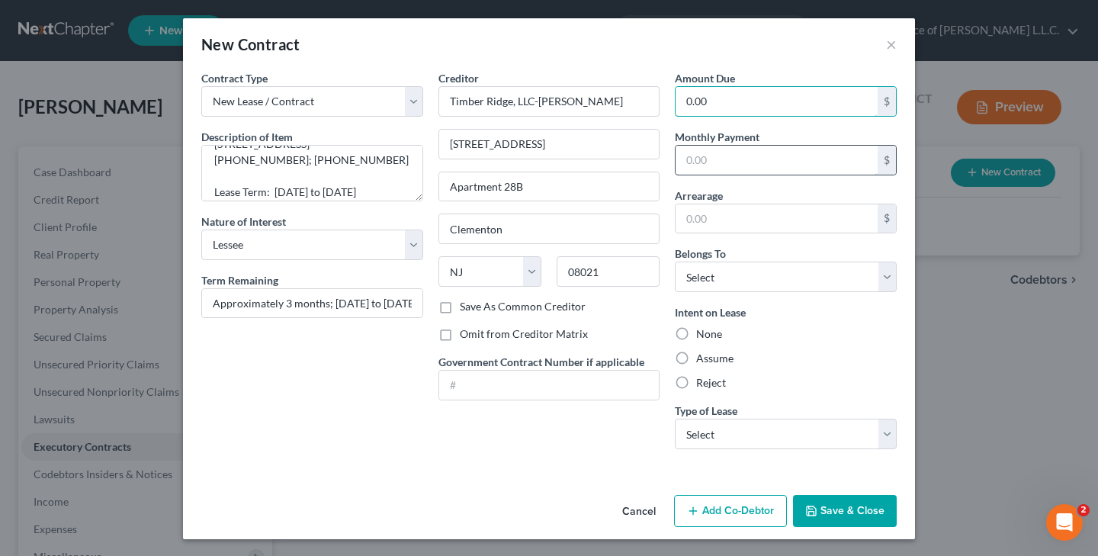
type input "0.00"
click at [813, 154] on input "text" at bounding box center [776, 160] width 202 height 29
type input "1,925.00"
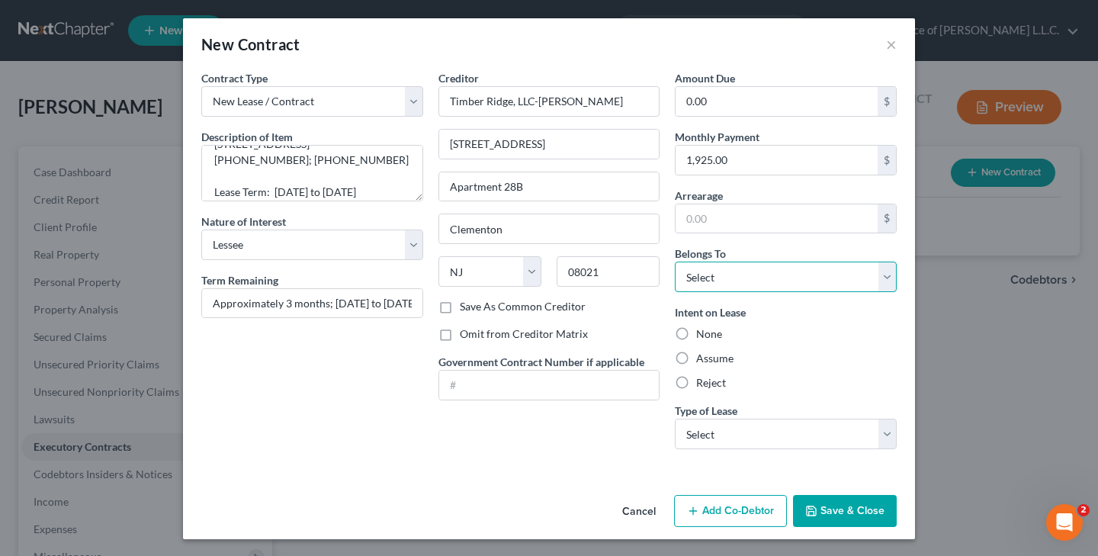
select select "0"
click at [696, 358] on label "Assume" at bounding box center [714, 358] width 37 height 15
click at [702, 358] on input "Assume" at bounding box center [707, 356] width 10 height 10
radio input "true"
select select "0"
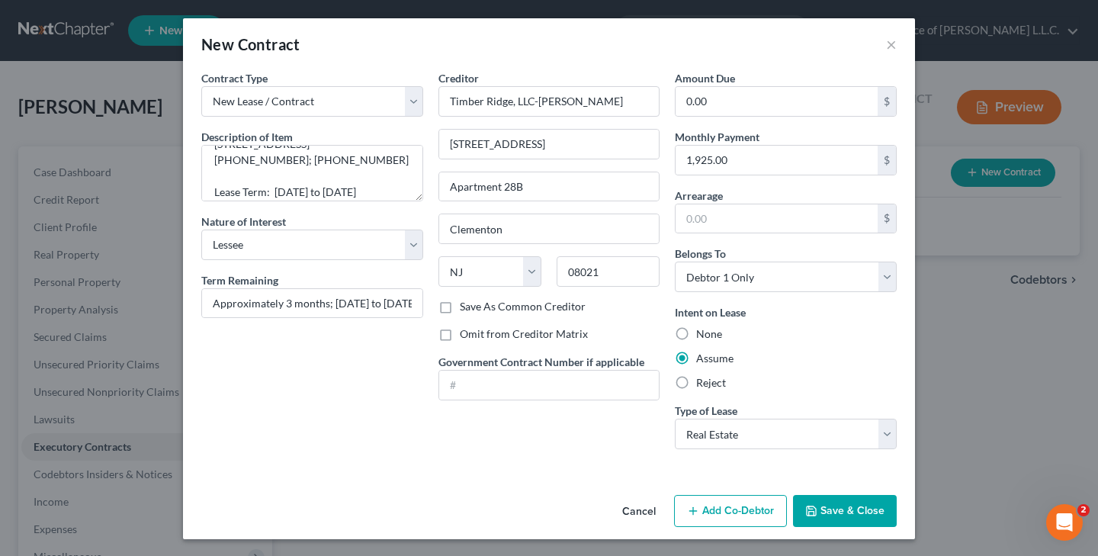
click at [836, 511] on button "Save & Close" at bounding box center [845, 511] width 104 height 32
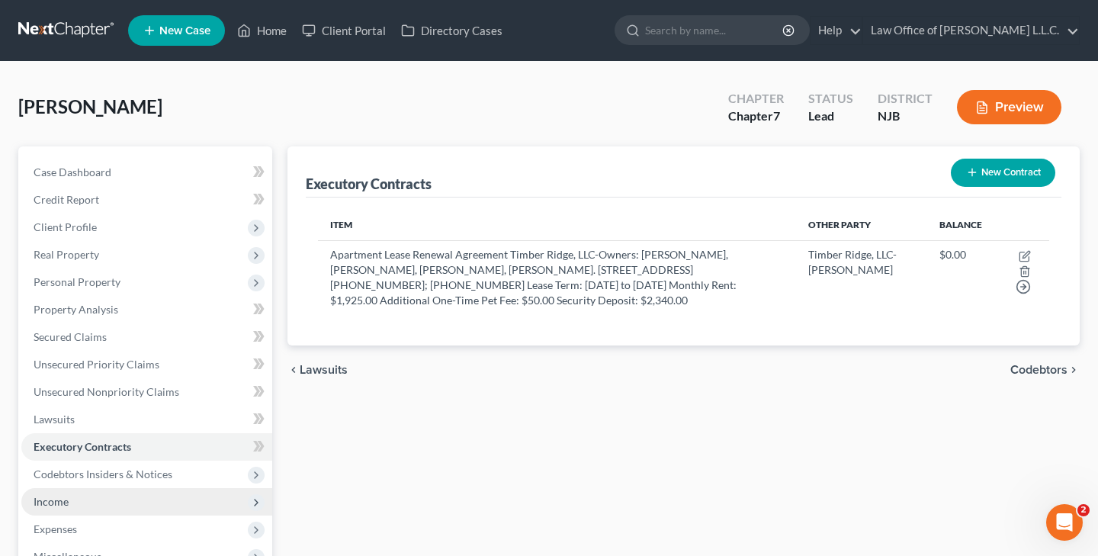
click at [90, 498] on span "Income" at bounding box center [146, 501] width 251 height 27
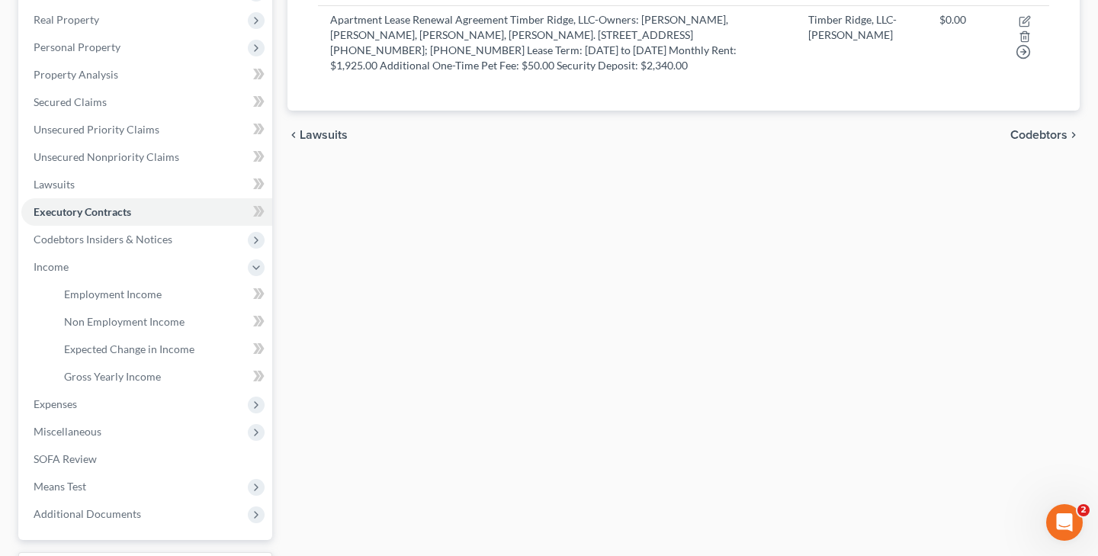
scroll to position [232, 0]
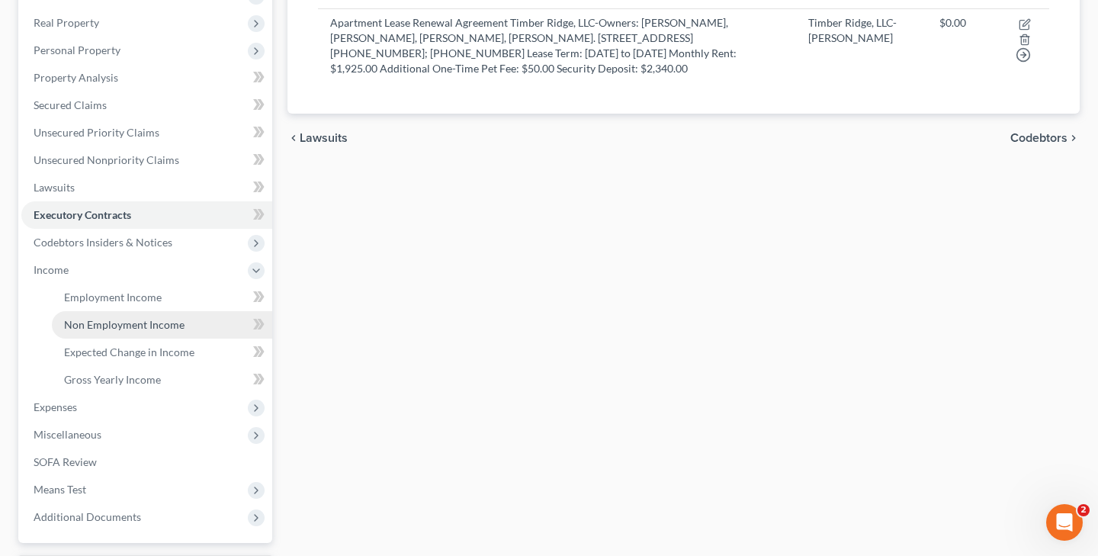
click at [164, 319] on span "Non Employment Income" at bounding box center [124, 324] width 120 height 13
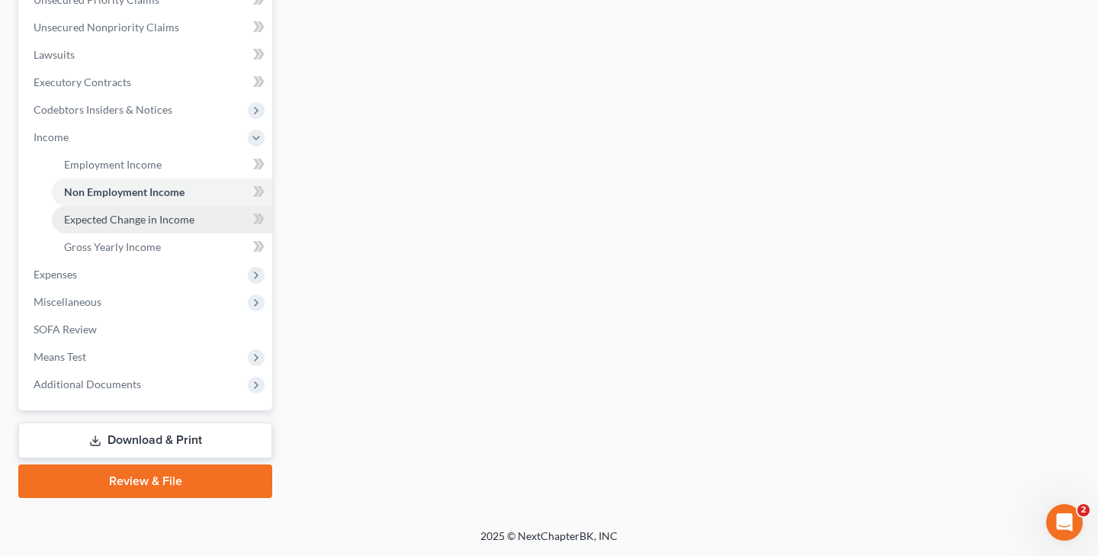
click at [204, 216] on link "Expected Change in Income" at bounding box center [162, 219] width 220 height 27
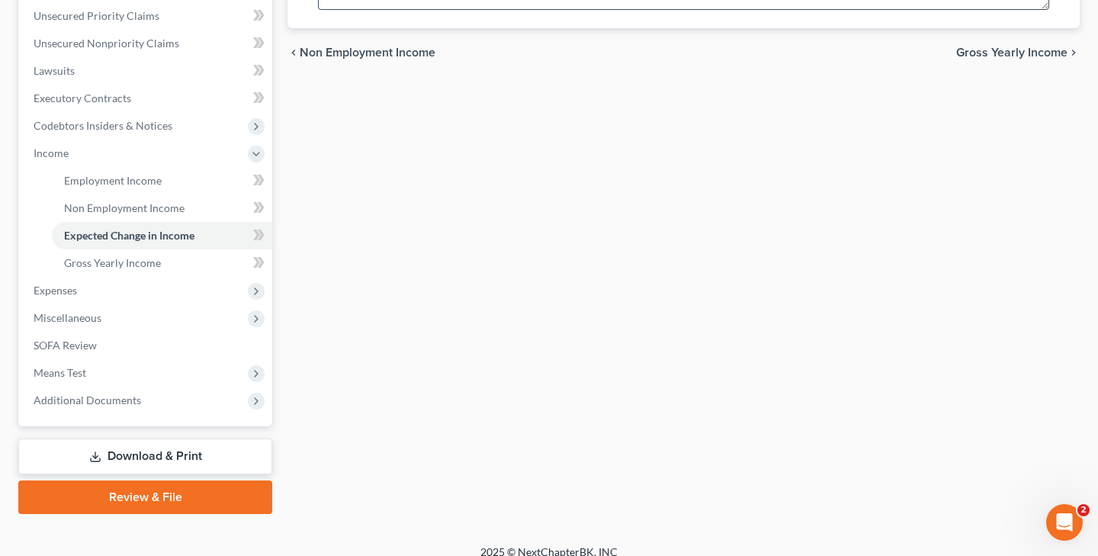
scroll to position [350, 0]
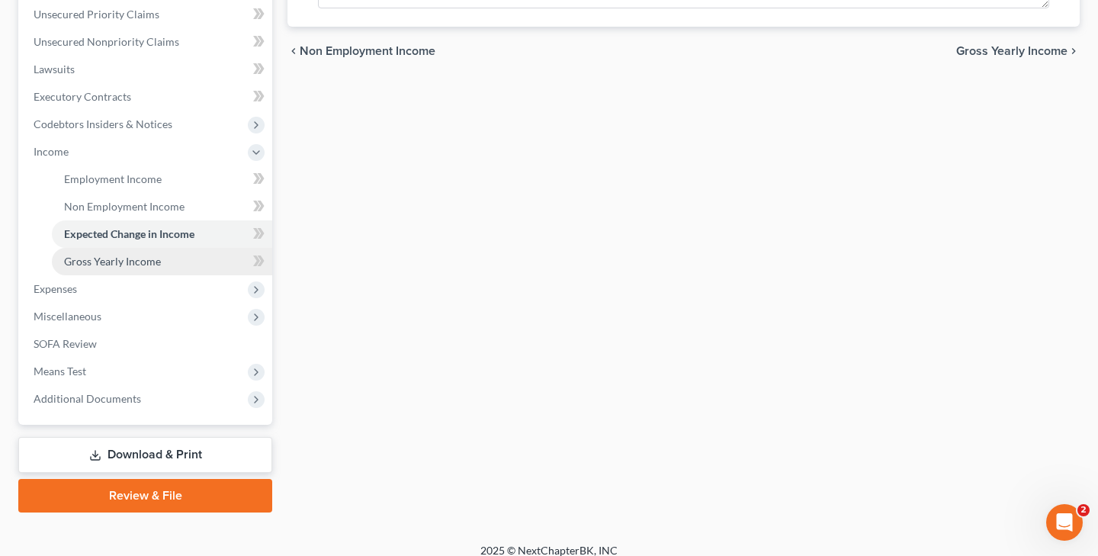
click at [135, 258] on span "Gross Yearly Income" at bounding box center [112, 261] width 97 height 13
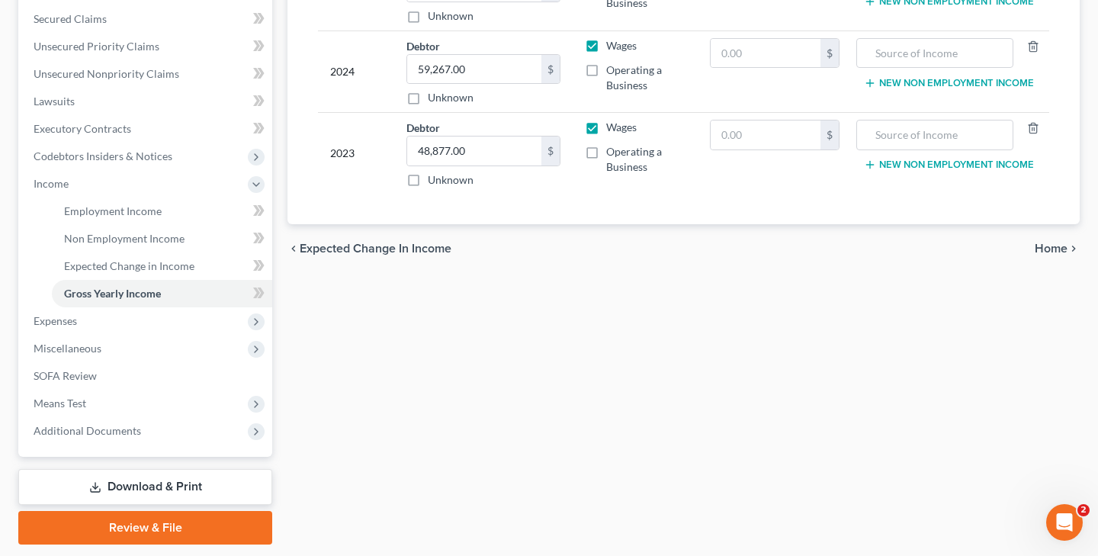
scroll to position [319, 0]
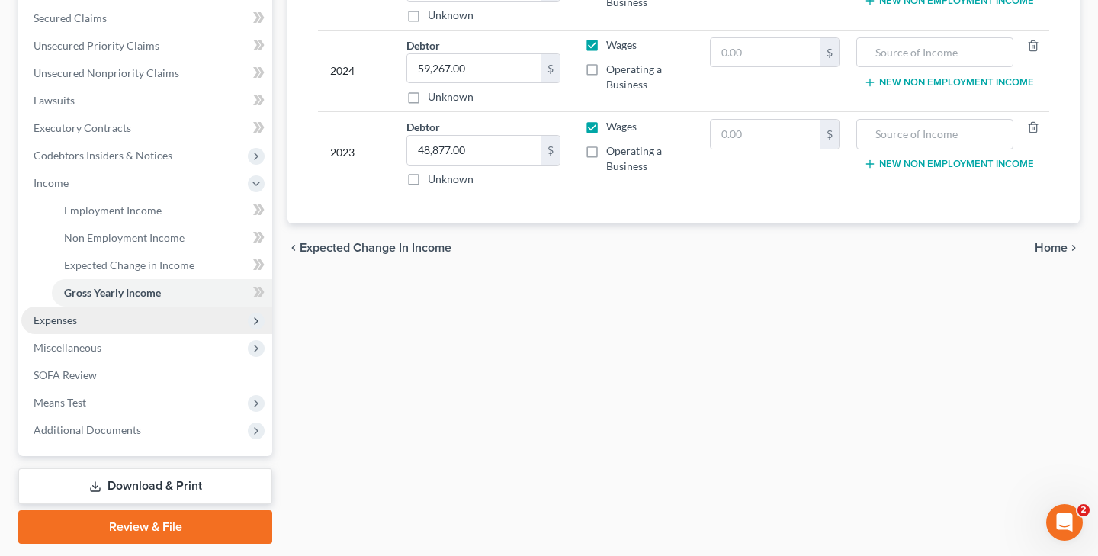
click at [74, 313] on span "Expenses" at bounding box center [55, 319] width 43 height 13
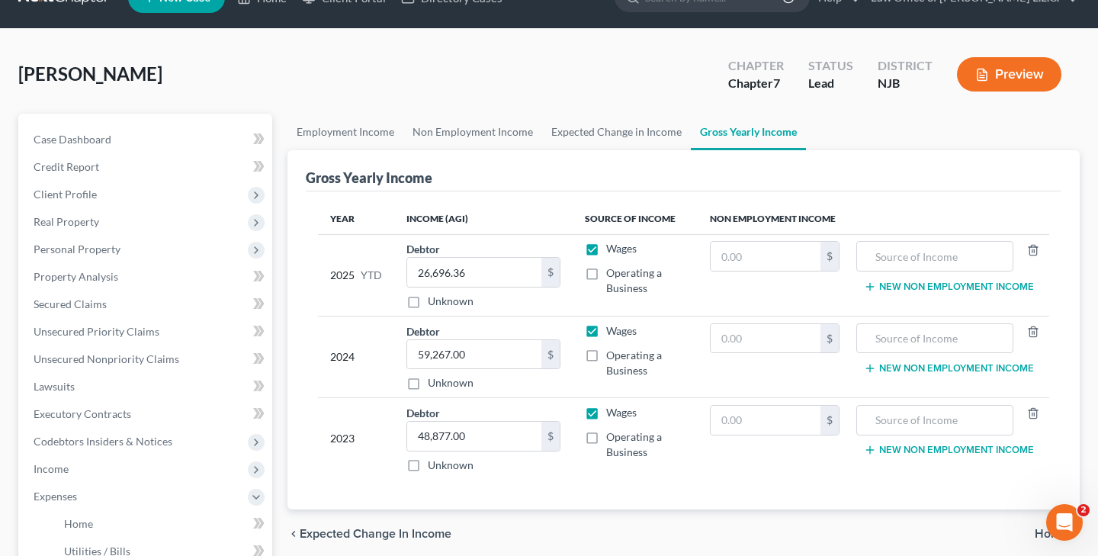
scroll to position [29, 0]
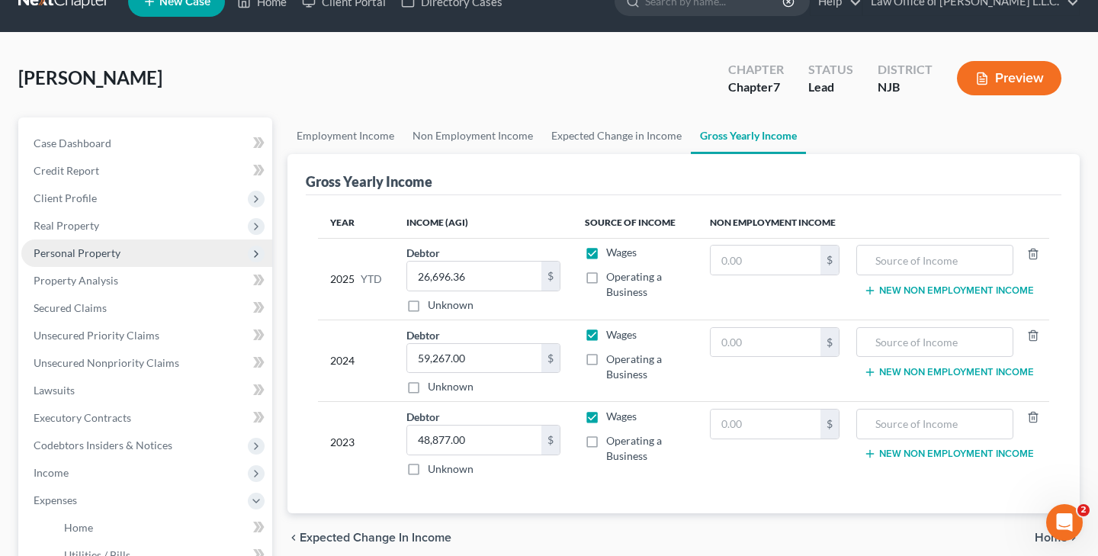
click at [97, 258] on span "Personal Property" at bounding box center [77, 252] width 87 height 13
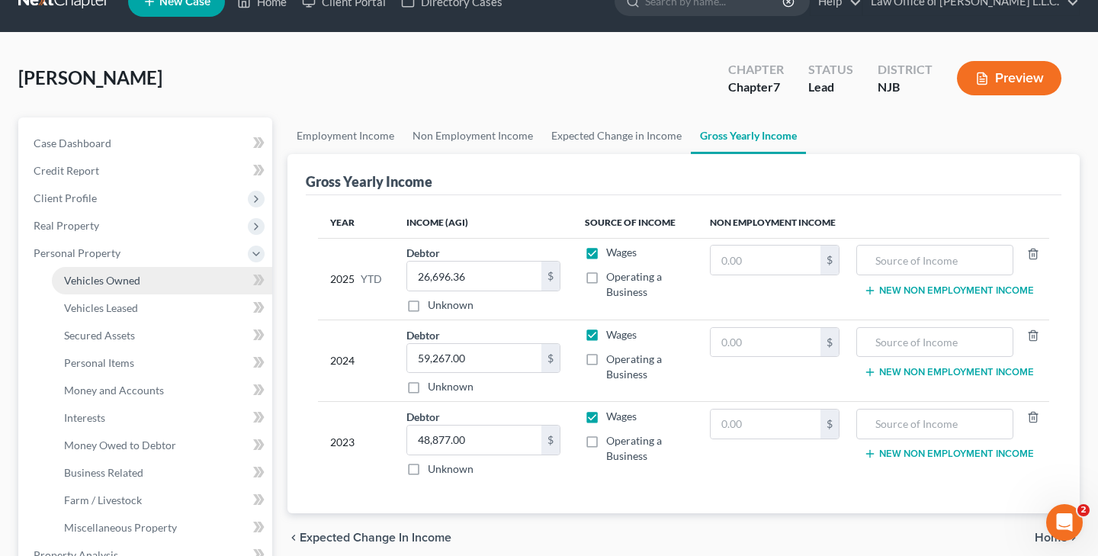
click at [133, 281] on span "Vehicles Owned" at bounding box center [102, 280] width 76 height 13
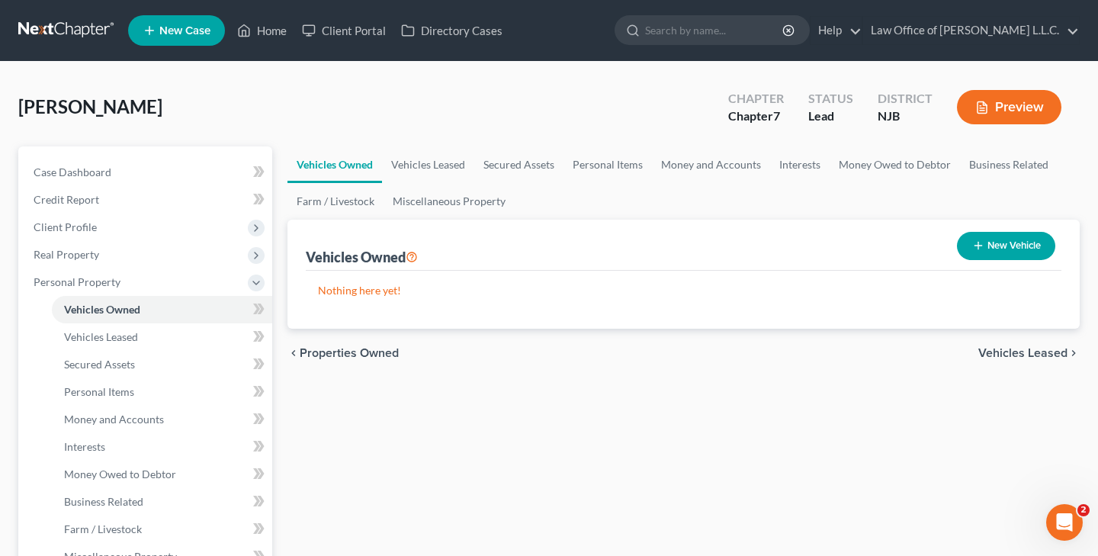
click at [993, 249] on button "New Vehicle" at bounding box center [1006, 246] width 98 height 28
select select "0"
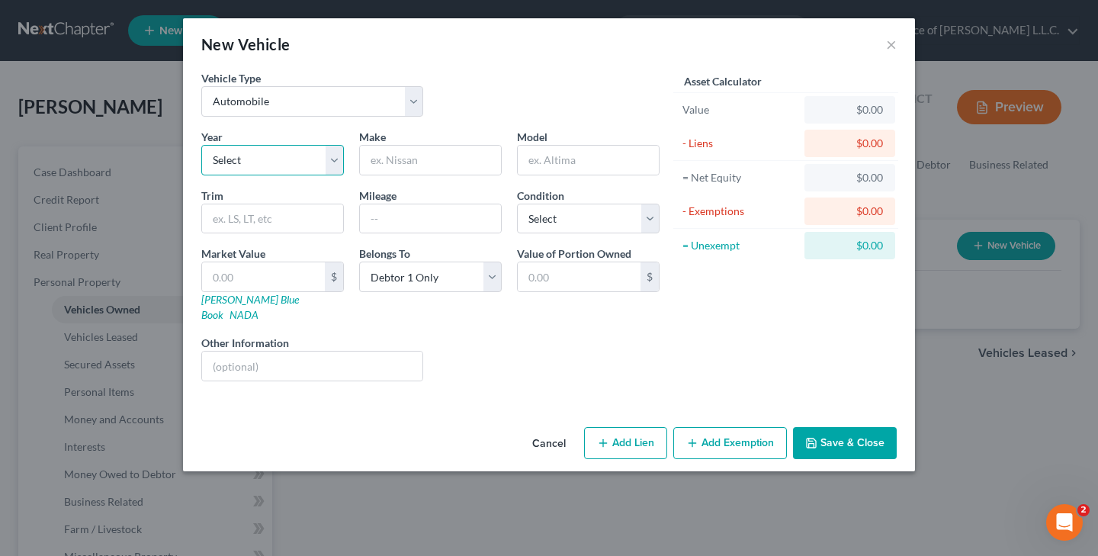
select select "4"
click at [384, 222] on input "text" at bounding box center [430, 218] width 141 height 29
type input "2023"
click at [390, 168] on input "text" at bounding box center [430, 160] width 141 height 29
type input "Jeep"
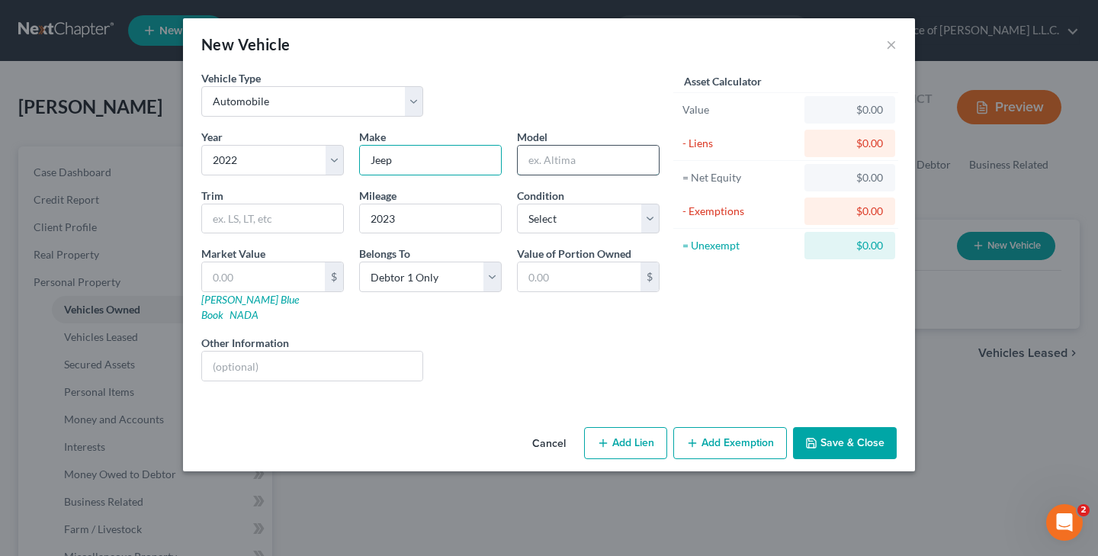
click at [569, 154] on input "text" at bounding box center [588, 160] width 141 height 29
type input "Compass"
select select "0"
click at [292, 280] on input "text" at bounding box center [263, 276] width 123 height 29
click at [358, 351] on input "text" at bounding box center [312, 365] width 220 height 29
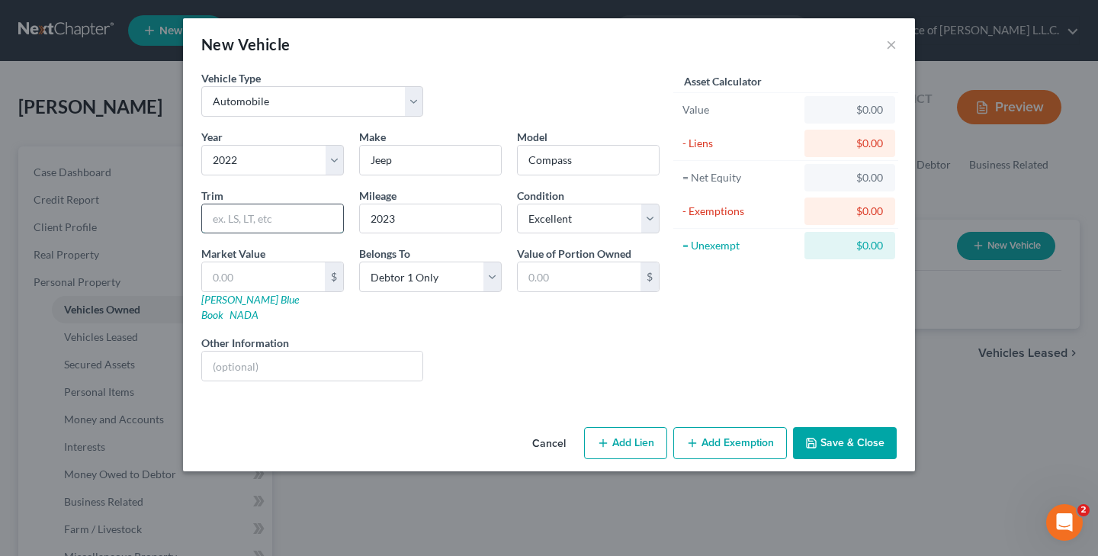
click at [285, 220] on input "text" at bounding box center [272, 218] width 141 height 29
click at [421, 216] on input "2023" at bounding box center [430, 218] width 141 height 29
type input "23,000"
click at [299, 219] on input "text" at bounding box center [272, 218] width 141 height 29
type input "Trailhawk Sport Utility 4D"
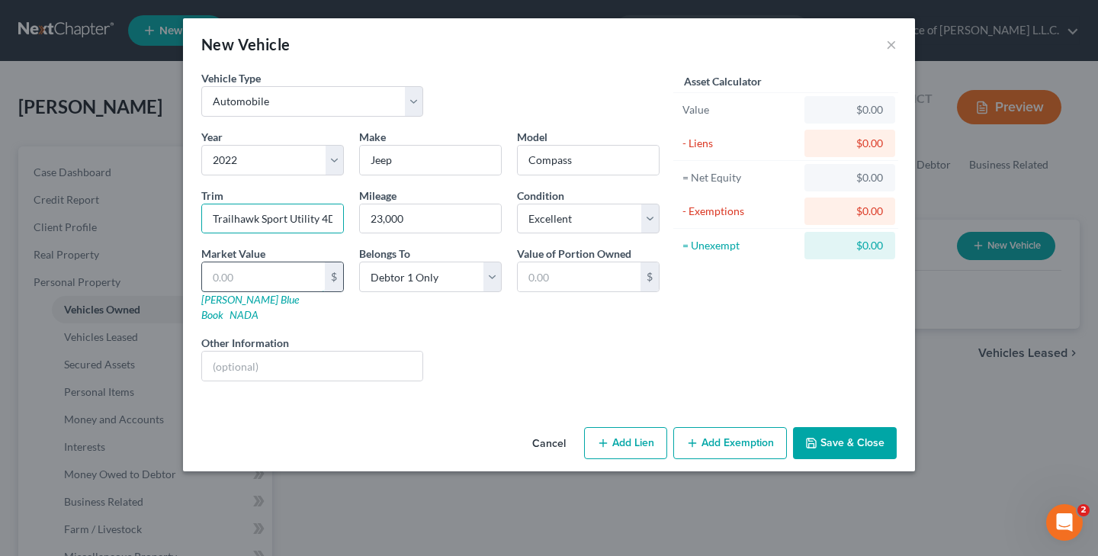
click at [287, 278] on input "text" at bounding box center [263, 276] width 123 height 29
type input "2"
type input "2.00"
type input "21"
type input "21.00"
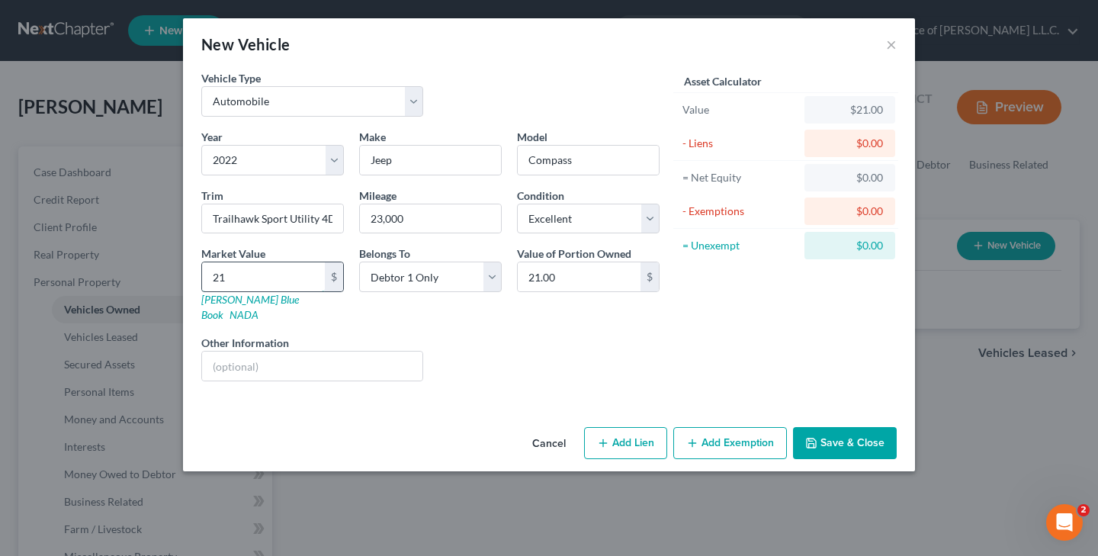
type input "2"
type input "2.00"
type input "0"
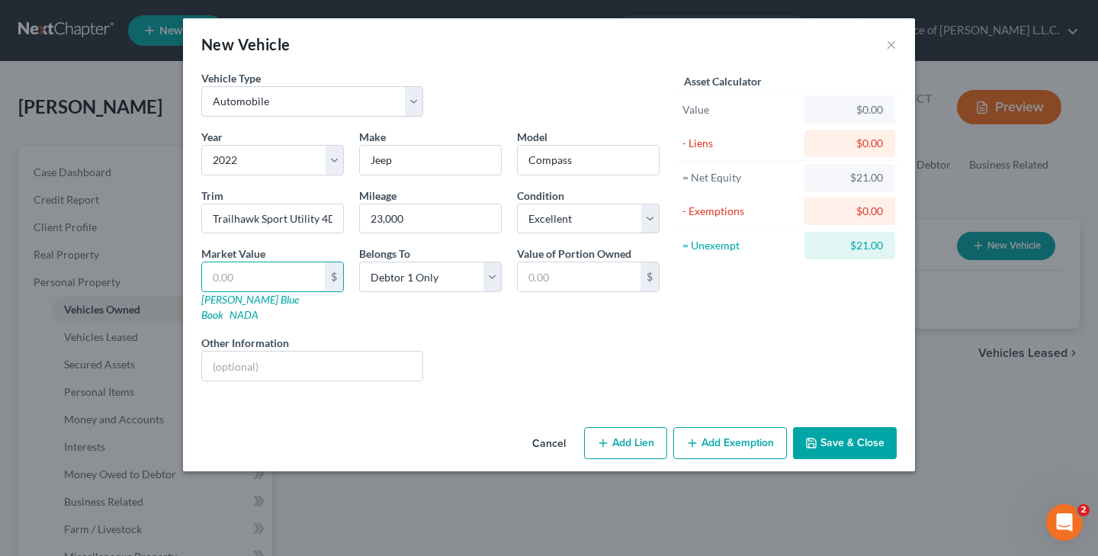
type input "2"
type input "2.00"
type input "21"
type input "21.00"
type input "213"
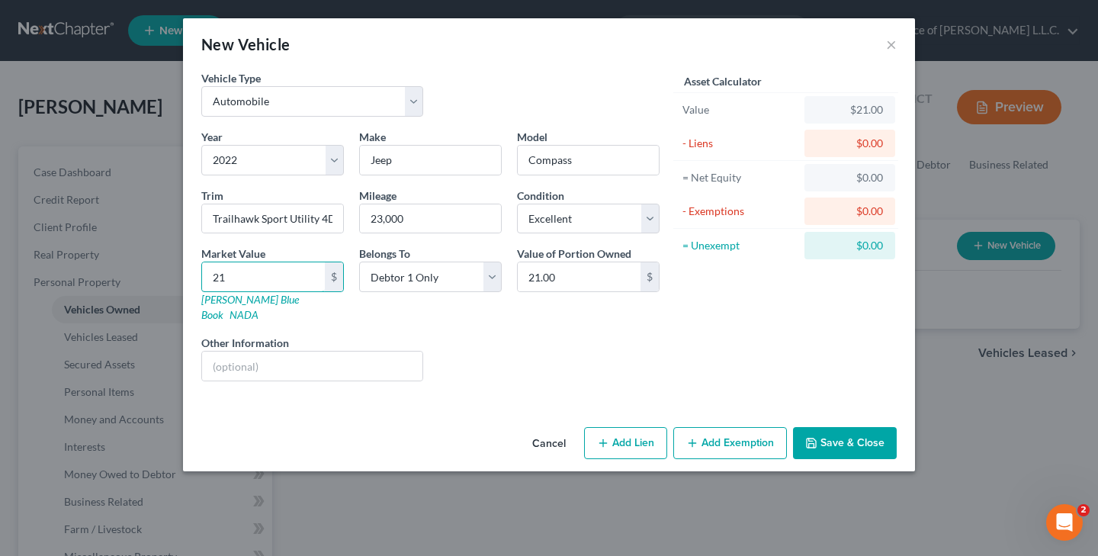
type input "213.00"
type input "2132"
type input "2,132.00"
type input "2,1322"
type input "21,322.00"
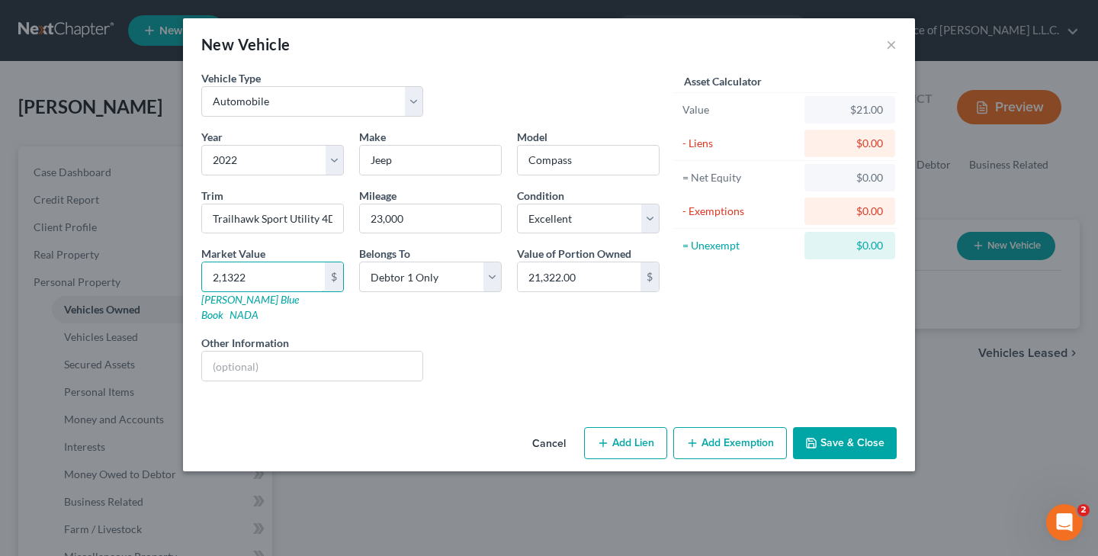
type input "21,322"
click at [593, 163] on input "Compass" at bounding box center [588, 160] width 141 height 29
click at [274, 351] on input "text" at bounding box center [312, 365] width 220 height 29
type input "Vehicle Color: Gray; VIN Number:"
click at [256, 281] on input "21,322" at bounding box center [263, 276] width 123 height 29
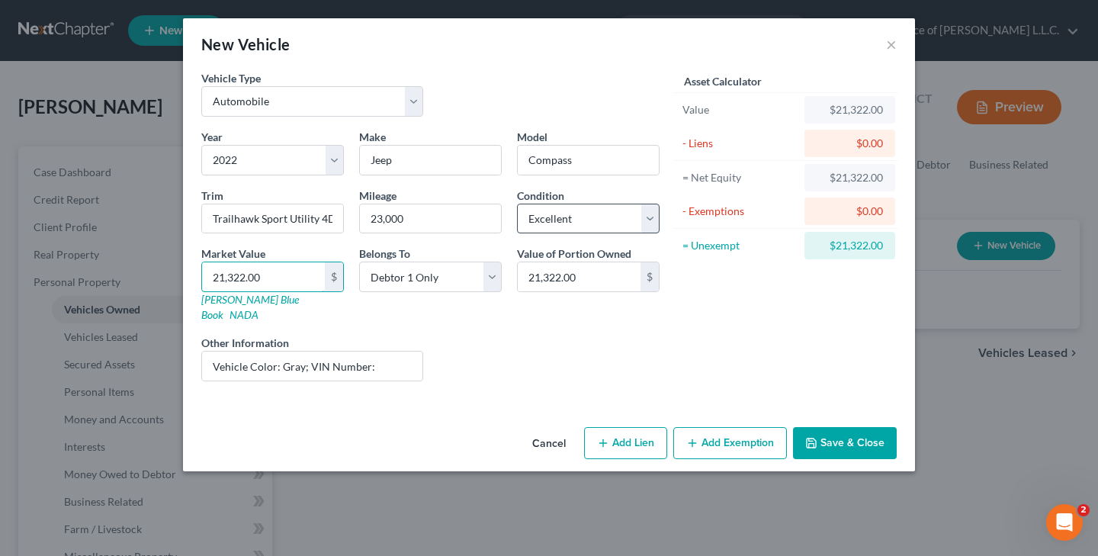
type input "21,322.00"
click at [838, 428] on button "Save & Close" at bounding box center [845, 443] width 104 height 32
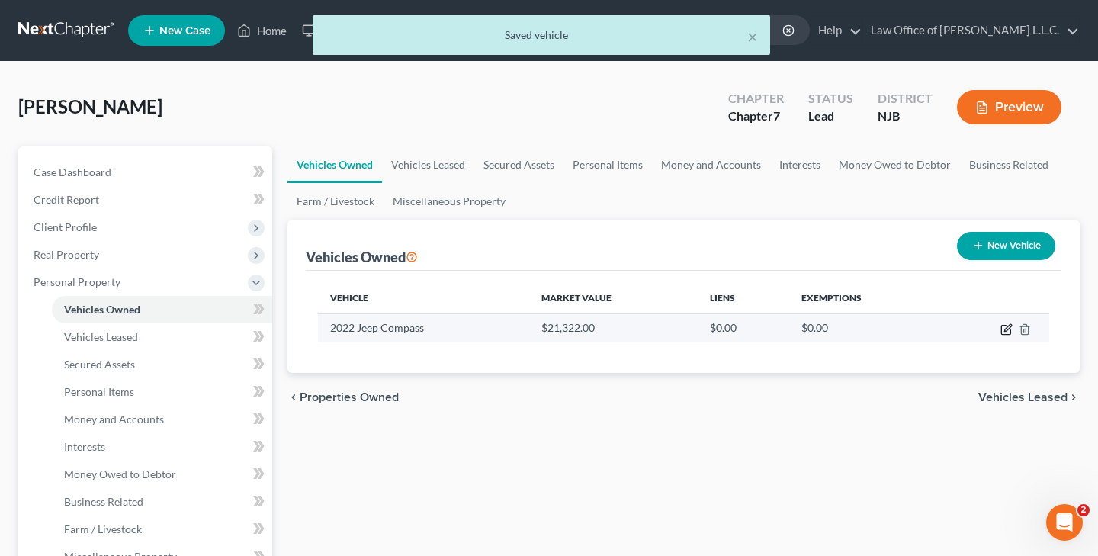
click at [1005, 330] on icon "button" at bounding box center [1007, 327] width 7 height 7
select select "0"
select select "4"
select select "0"
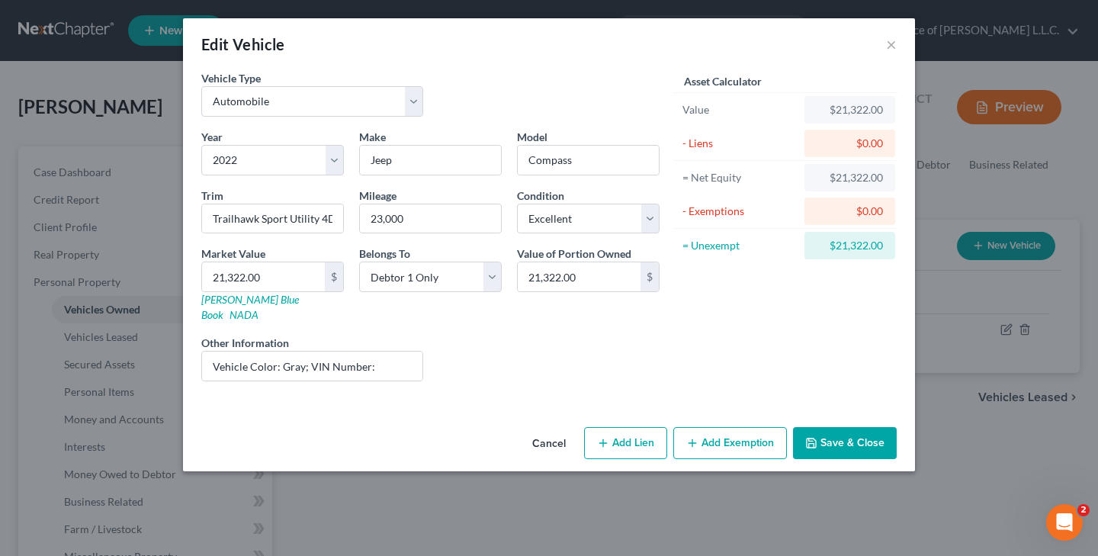
click at [630, 427] on button "Add Lien" at bounding box center [625, 443] width 83 height 32
select select "0"
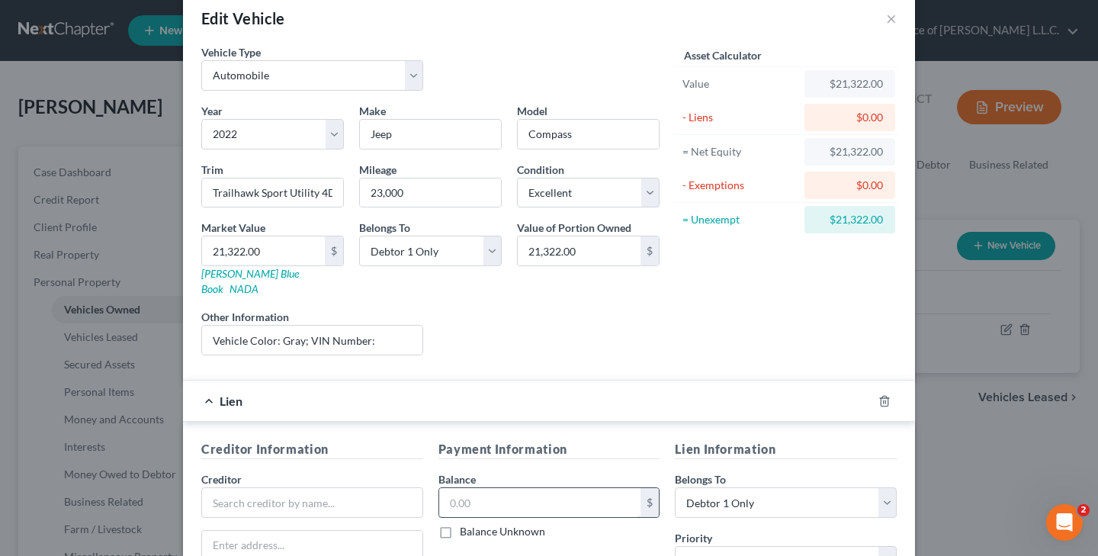
scroll to position [26, 0]
click at [217, 326] on input "Vehicle Color: Gray; VIN Number:" at bounding box center [312, 340] width 220 height 29
click at [391, 326] on input "Vehicle Color: Gray; VIN Number:" at bounding box center [312, 340] width 220 height 29
click at [260, 326] on input "Vehicle Color: Gray; VIN Number: [US_VEHICLE_IDENTIFICATION_NUMBER]; Monthly Pa…" at bounding box center [312, 340] width 220 height 29
click at [342, 326] on input "Vehicle Color: Gray; VIN Number: [US_VEHICLE_IDENTIFICATION_NUMBER]; Monthly Pa…" at bounding box center [312, 340] width 220 height 29
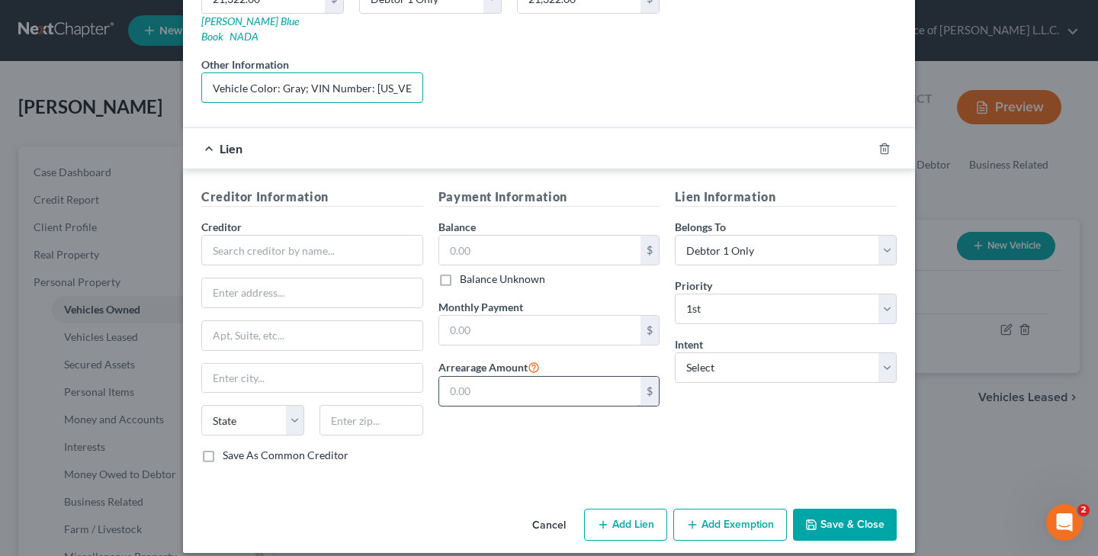
scroll to position [278, 0]
type input "Vehicle Color: Gray; VIN Number: [US_VEHICLE_IDENTIFICATION_NUMBER]; Monthly Pa…"
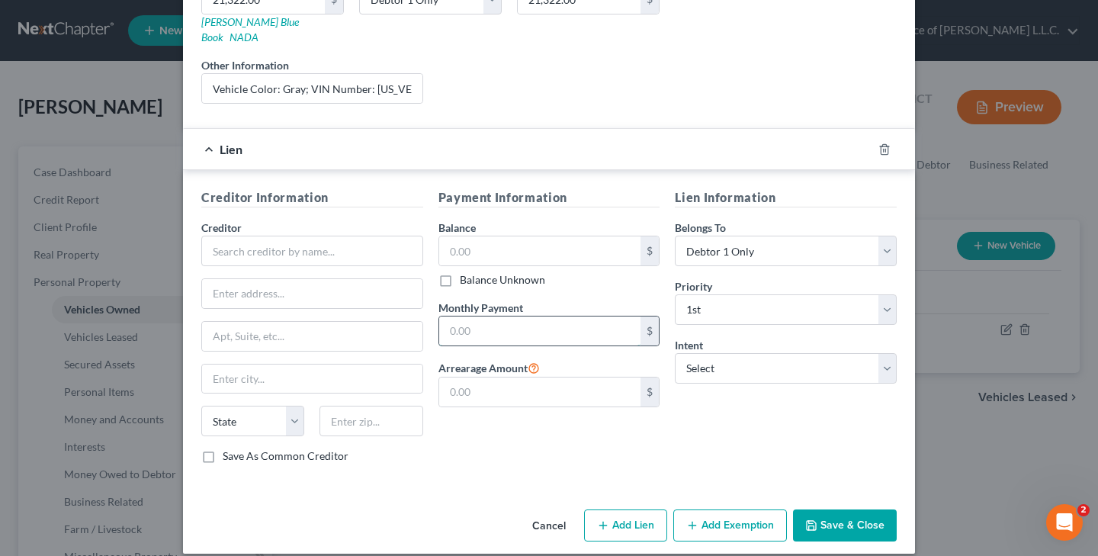
click at [558, 316] on input "text" at bounding box center [540, 330] width 202 height 29
type input "686.00"
click at [512, 236] on input "text" at bounding box center [540, 250] width 202 height 29
select select "2"
click at [319, 240] on input "text" at bounding box center [312, 251] width 222 height 30
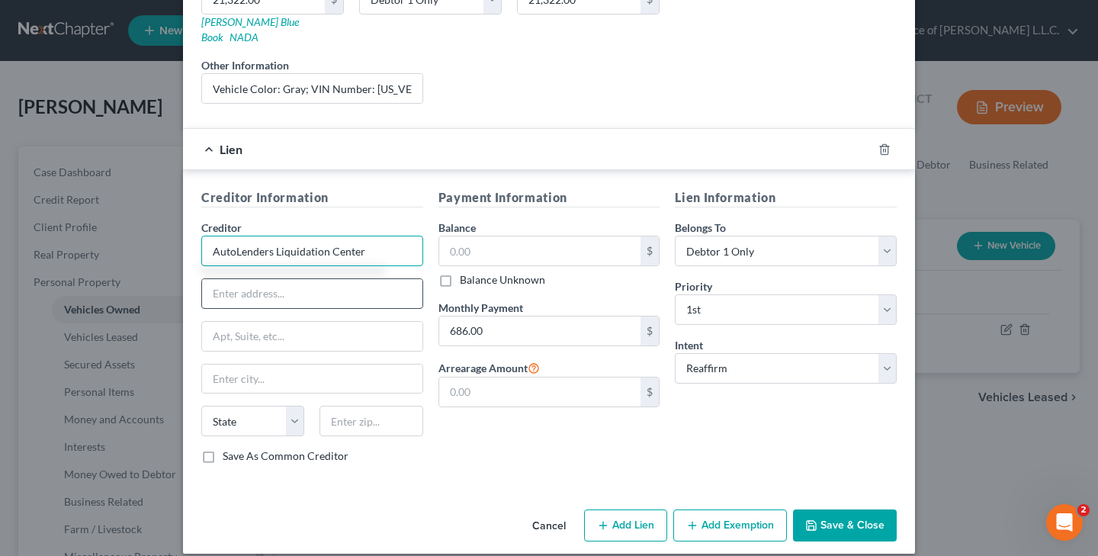
type input "AutoLenders Liquidation Center"
type input "104 Route 73"
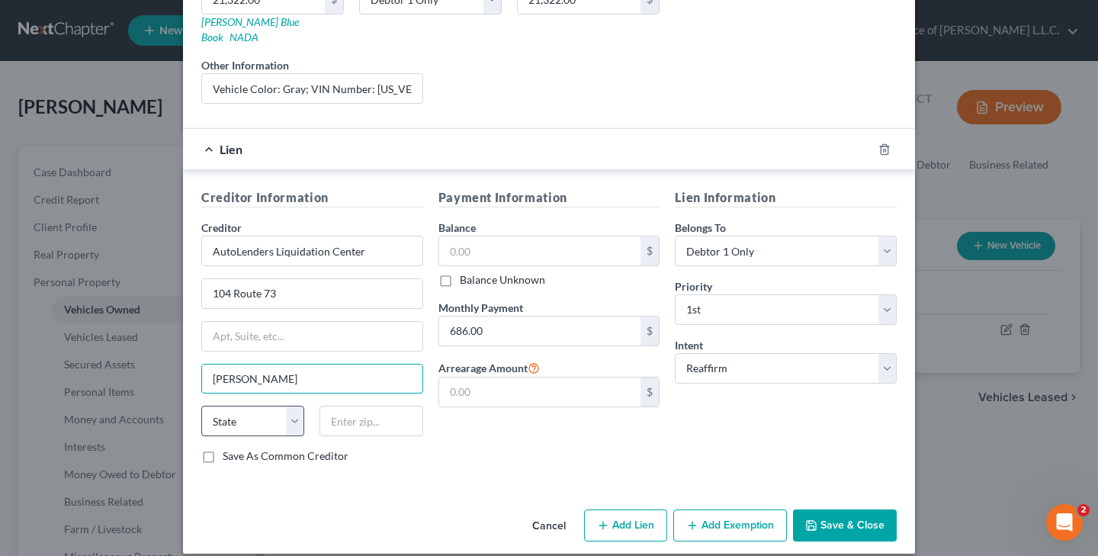
type input "[PERSON_NAME]"
select select "33"
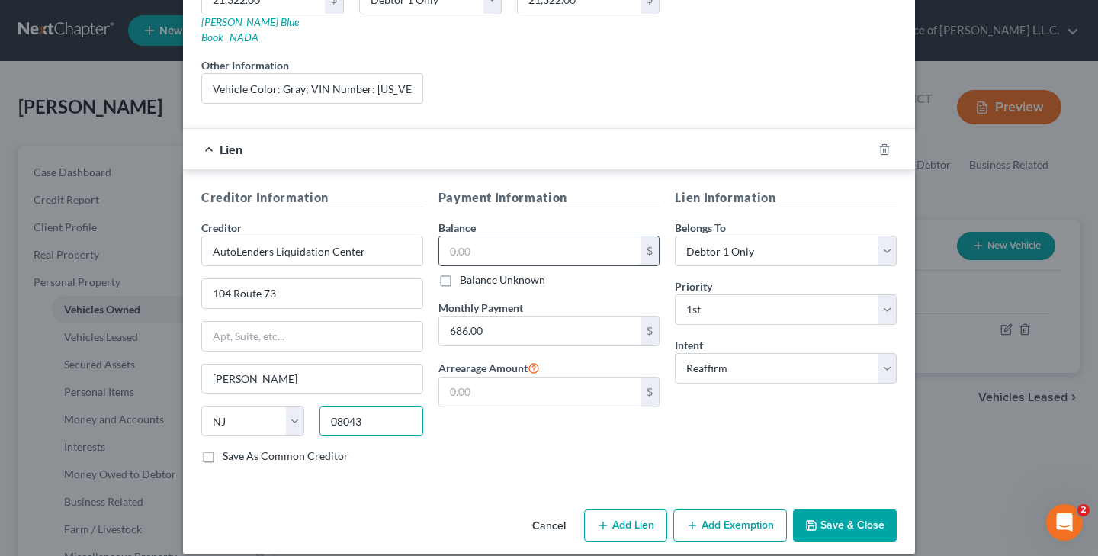
type input "08043"
click at [534, 243] on input "text" at bounding box center [540, 250] width 202 height 29
type input "25,533.45"
click at [835, 512] on button "Save & Close" at bounding box center [845, 525] width 104 height 32
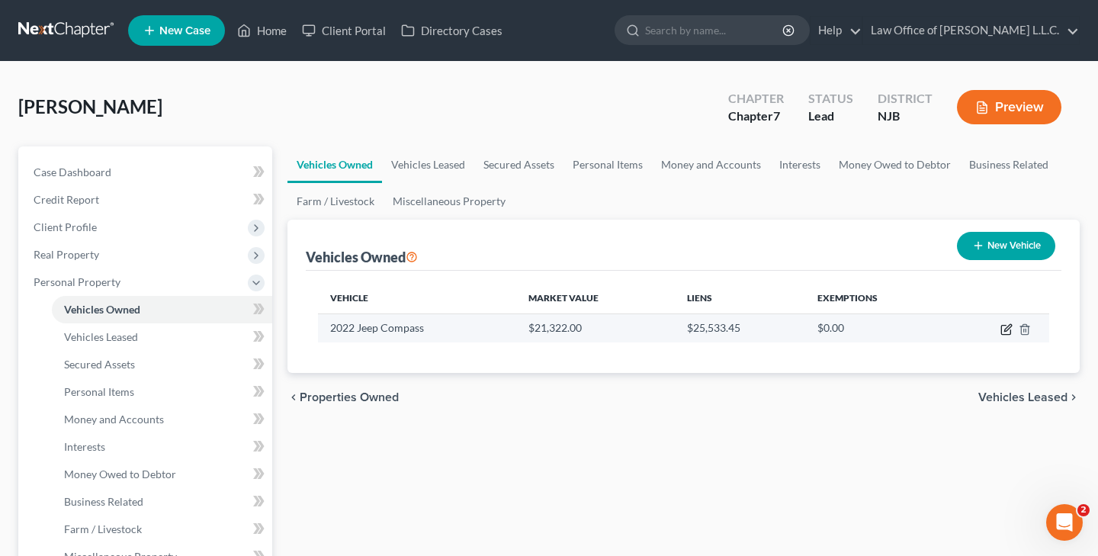
click at [1006, 328] on icon "button" at bounding box center [1007, 327] width 7 height 7
select select "0"
select select "4"
select select "0"
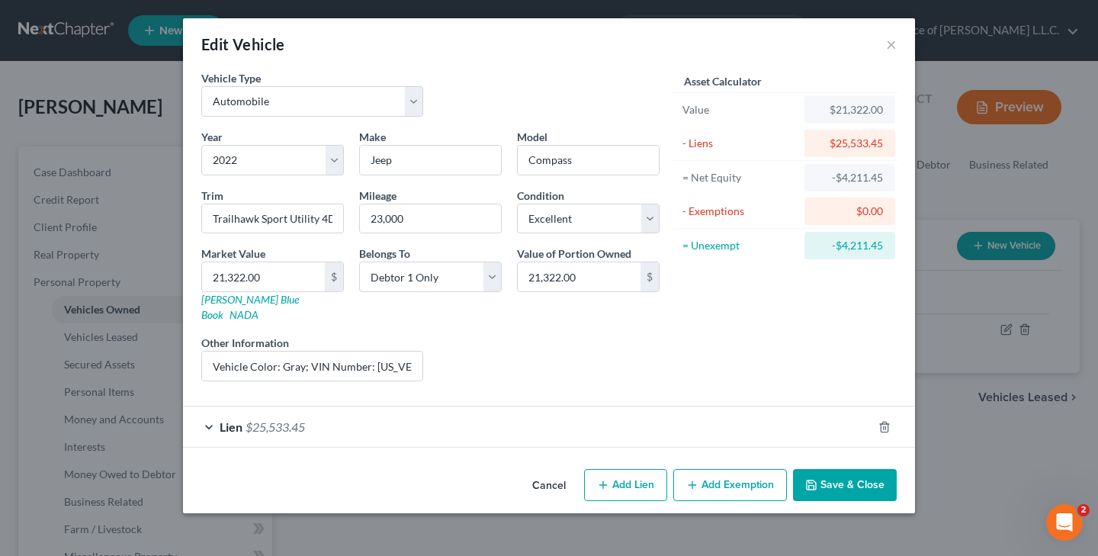
click at [712, 470] on button "Add Exemption" at bounding box center [730, 485] width 114 height 32
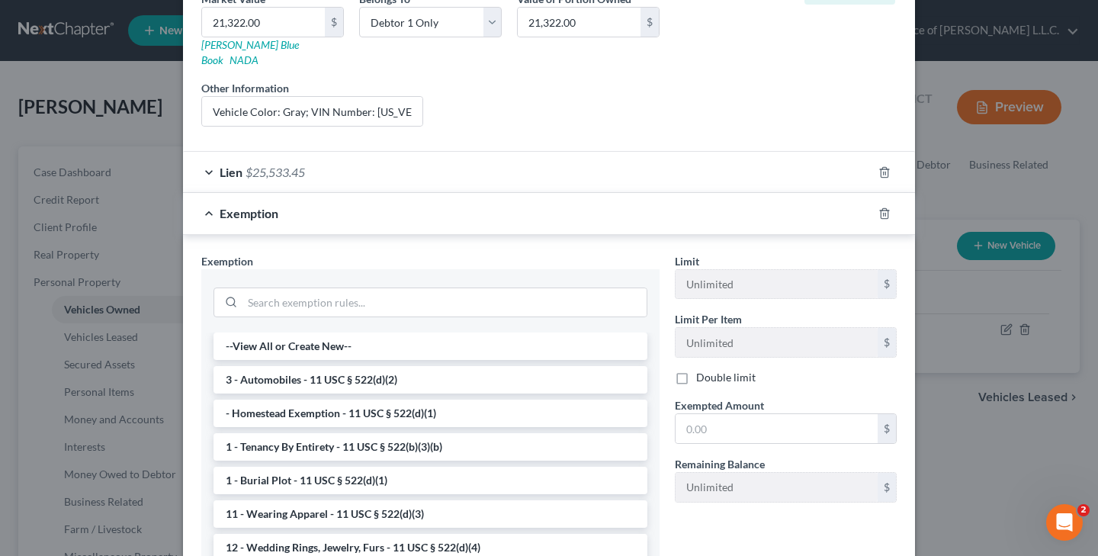
scroll to position [281, 0]
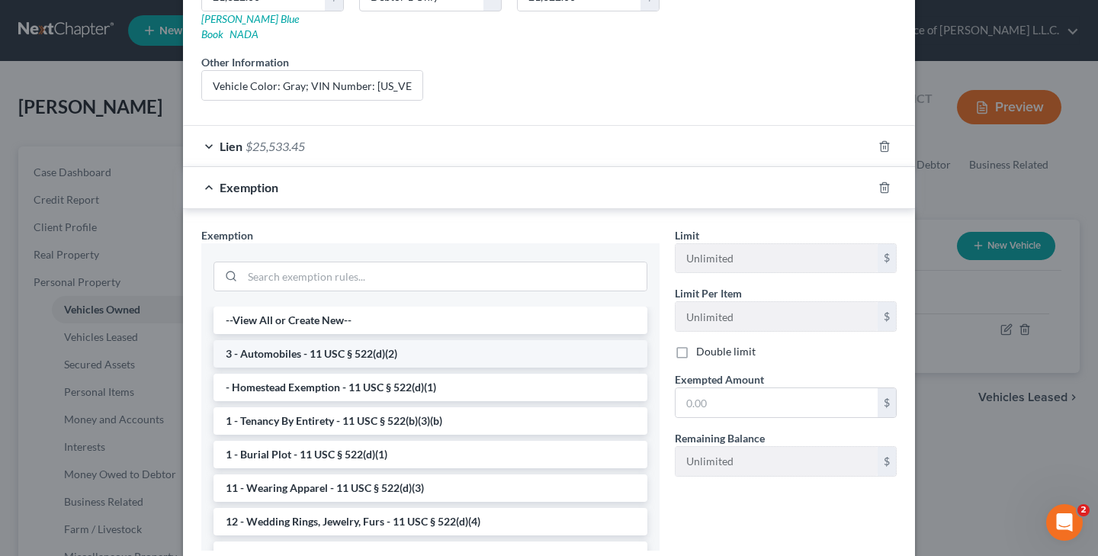
click at [348, 340] on li "3 - Automobiles - 11 USC § 522(d)(2)" at bounding box center [430, 353] width 434 height 27
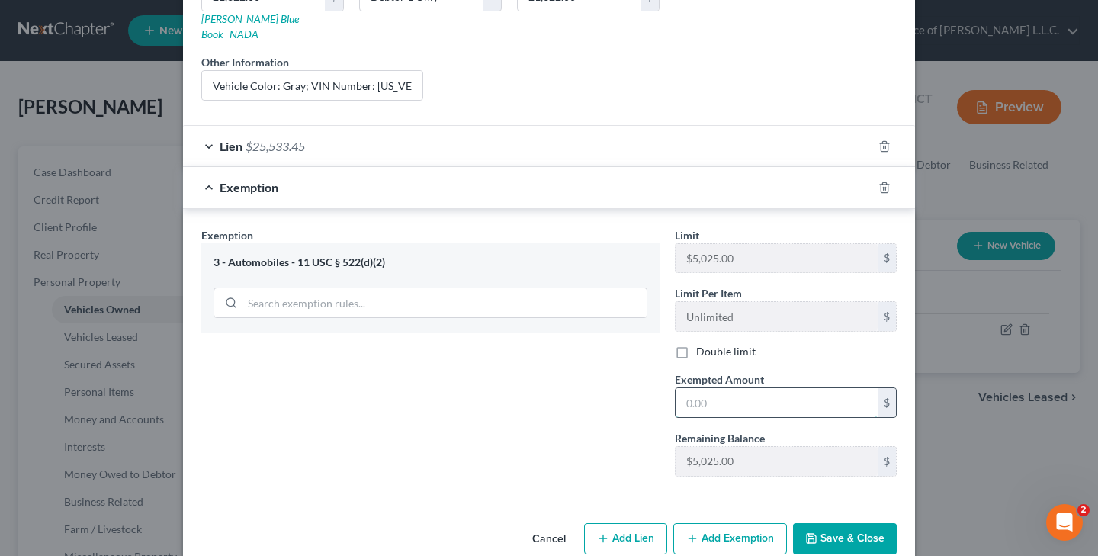
click at [741, 388] on input "text" at bounding box center [776, 402] width 202 height 29
type input "5,025.00"
click at [842, 525] on button "Save & Close" at bounding box center [845, 539] width 104 height 32
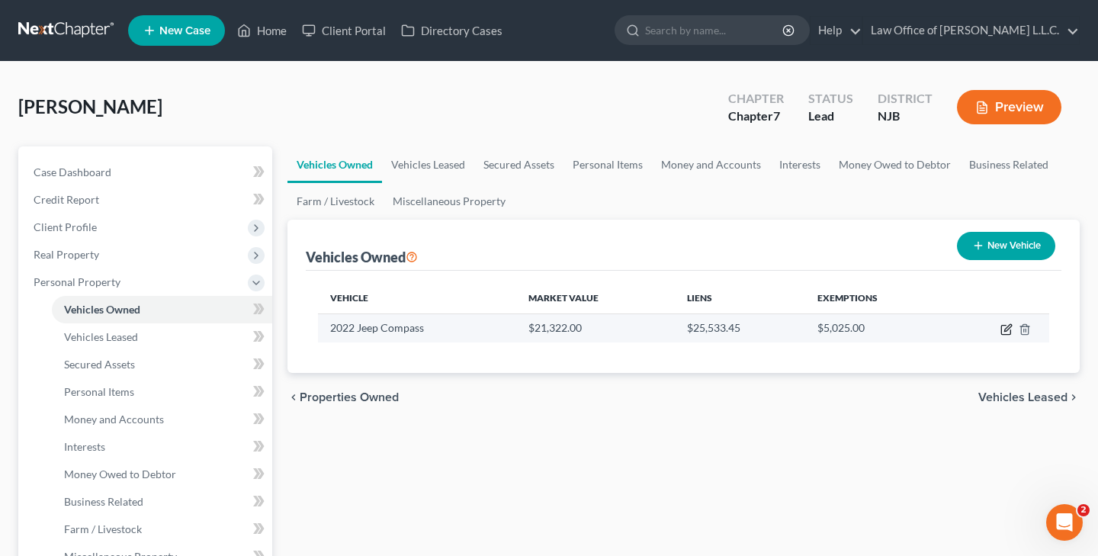
click at [1003, 330] on icon "button" at bounding box center [1006, 329] width 12 height 12
select select "0"
select select "4"
select select "0"
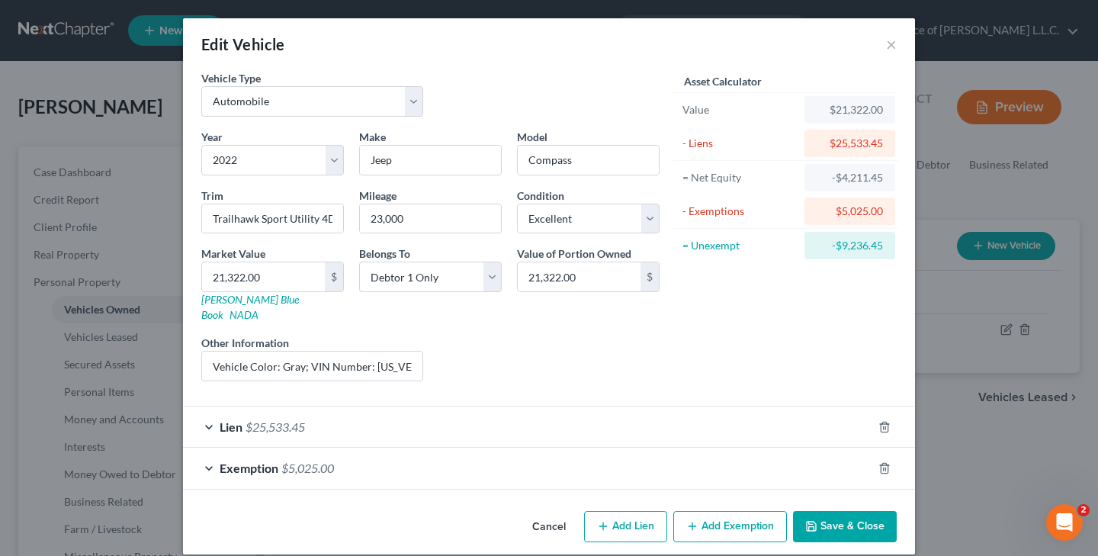
click at [845, 511] on button "Save & Close" at bounding box center [845, 527] width 104 height 32
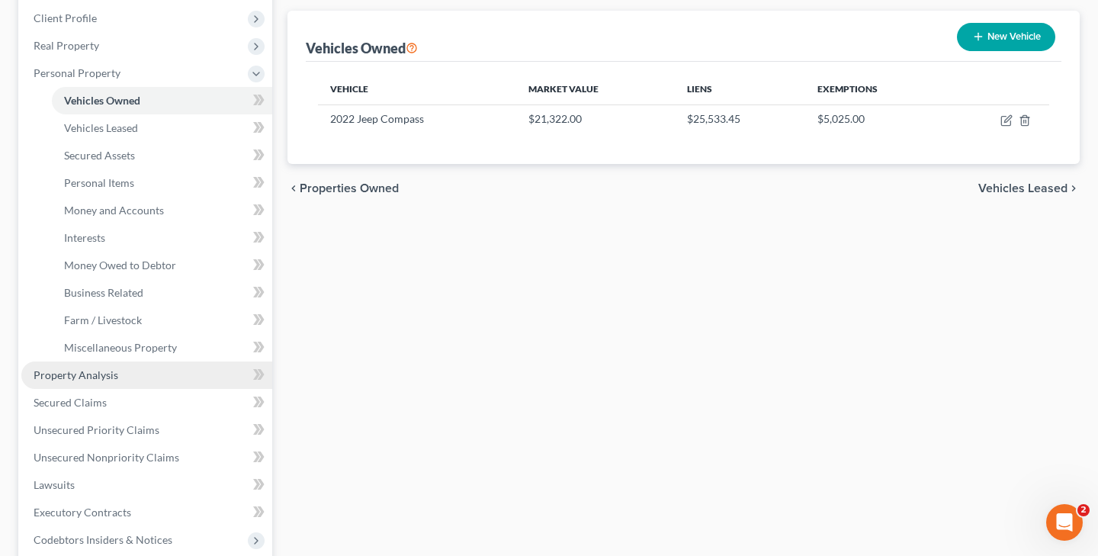
scroll to position [217, 0]
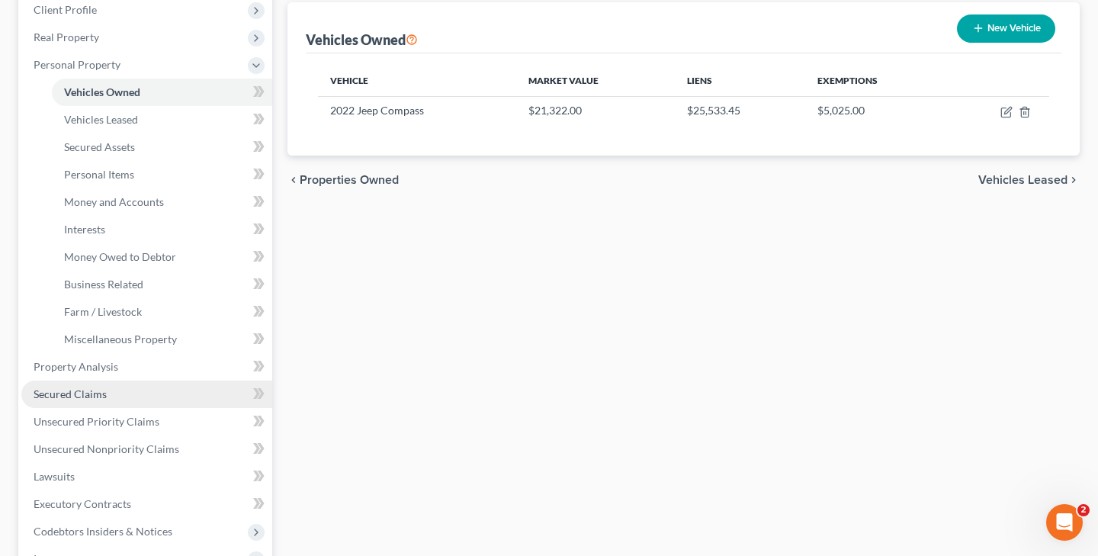
click at [122, 394] on link "Secured Claims" at bounding box center [146, 393] width 251 height 27
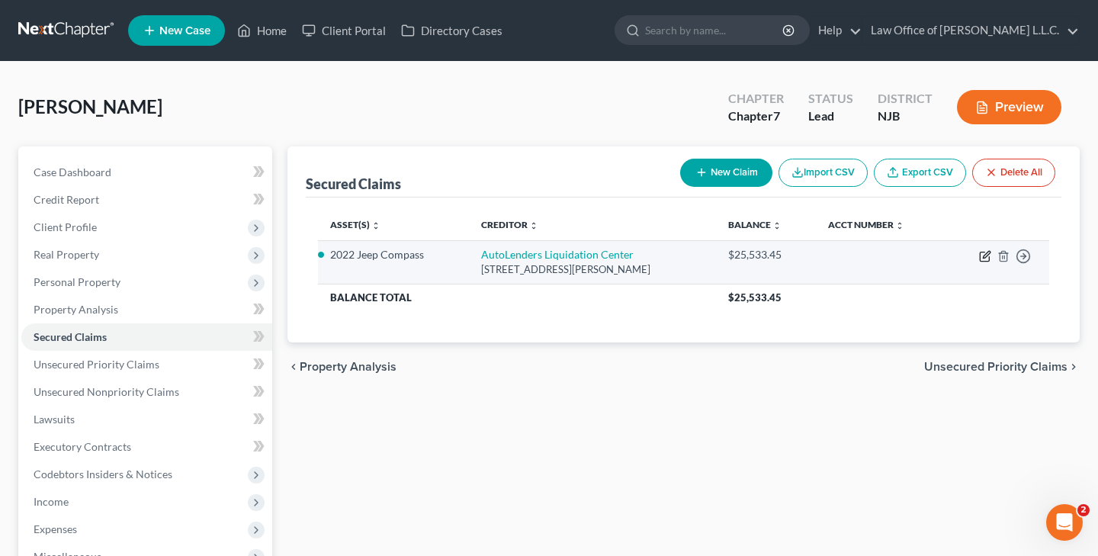
click at [983, 258] on icon "button" at bounding box center [985, 256] width 12 height 12
select select "33"
select select "2"
select select "0"
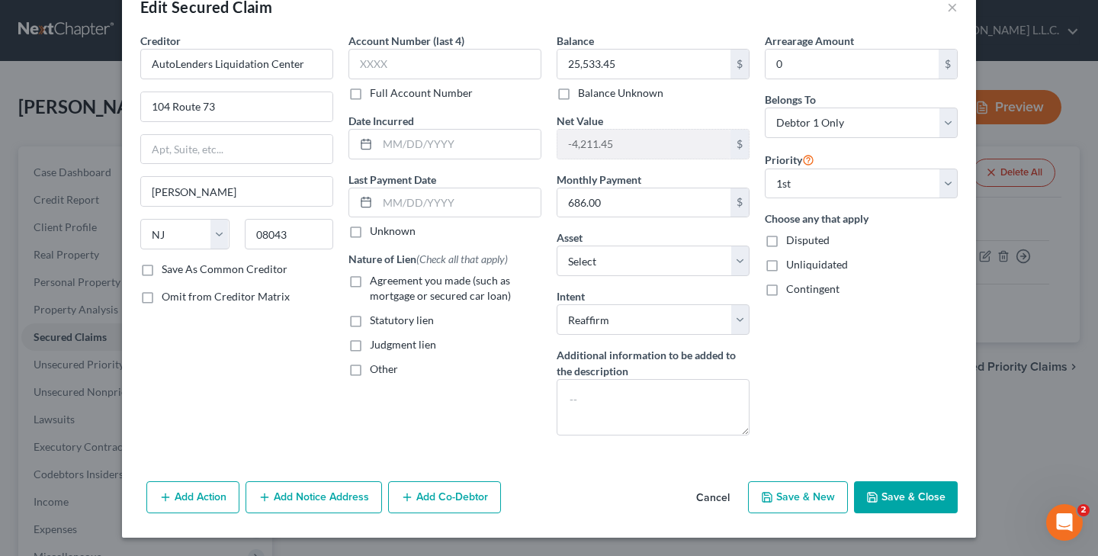
scroll to position [37, 0]
click at [391, 147] on input "text" at bounding box center [458, 144] width 163 height 29
type input "[DATE]"
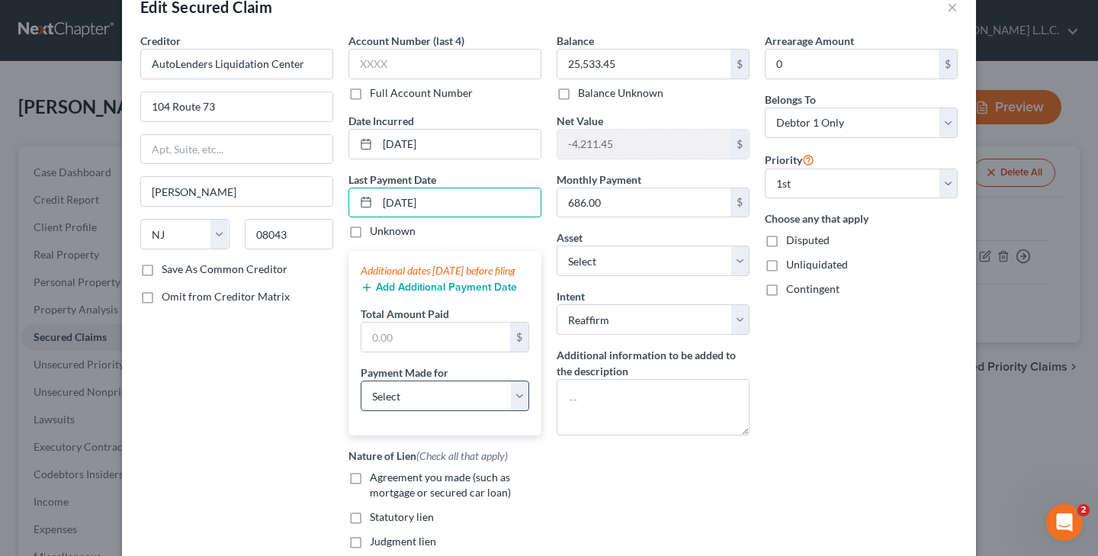
type input "[DATE]"
select select "0"
click at [451, 294] on button "Add Additional Payment Date" at bounding box center [439, 287] width 156 height 12
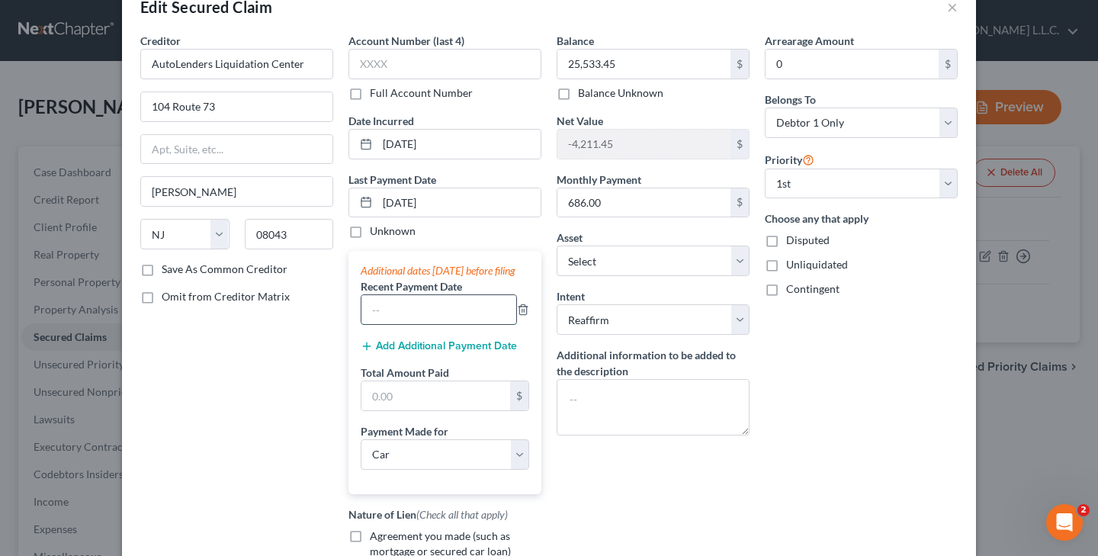
click at [462, 321] on input "text" at bounding box center [438, 309] width 155 height 29
type input "07/2025"
click at [496, 352] on button "Add Additional Payment Date" at bounding box center [439, 346] width 156 height 12
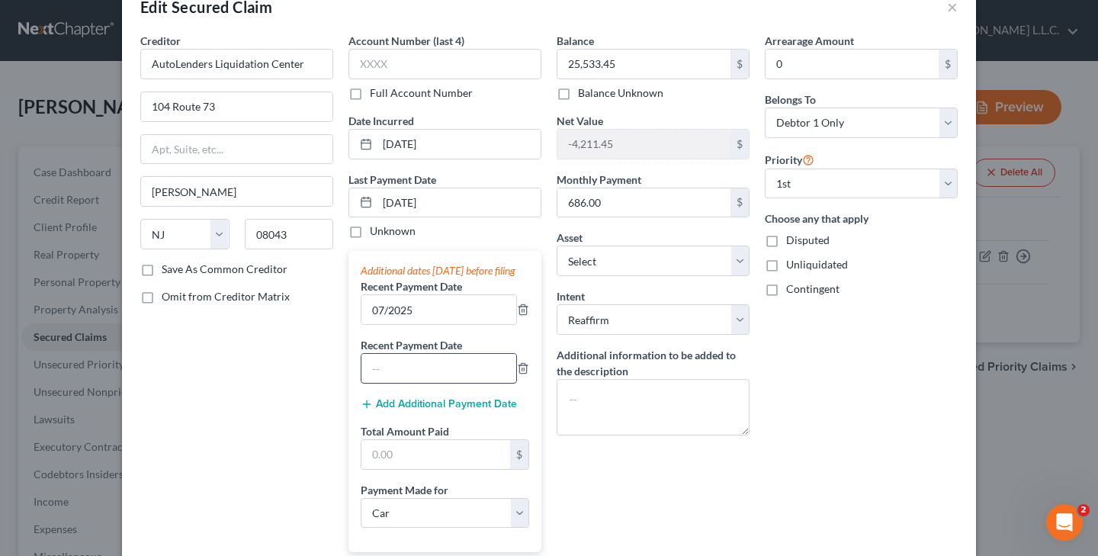
click at [472, 374] on input "text" at bounding box center [438, 368] width 155 height 29
type input "[DATE]"
click at [478, 410] on button "Add Additional Payment Date" at bounding box center [439, 404] width 156 height 12
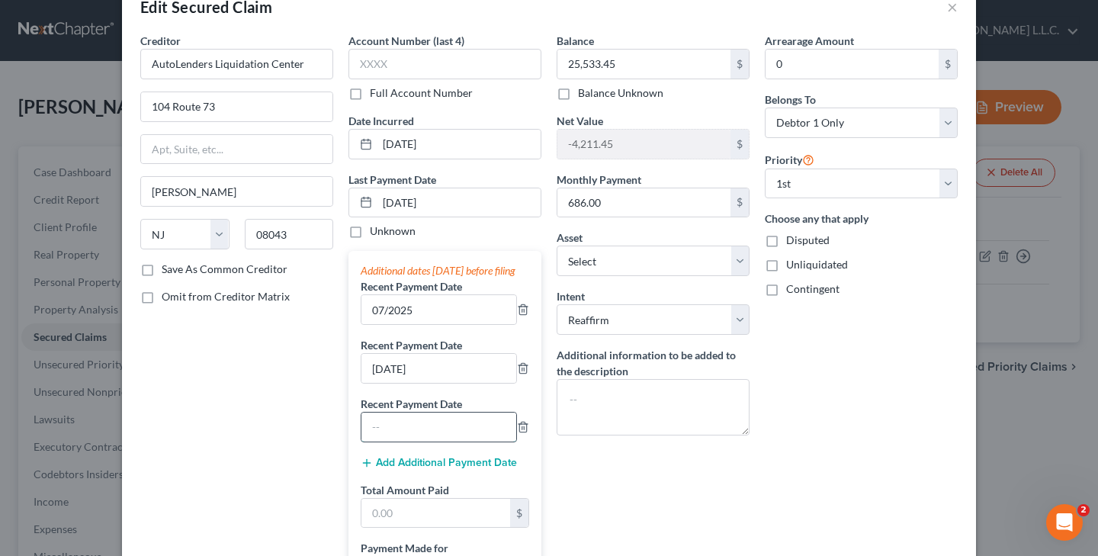
click at [469, 441] on input "text" at bounding box center [438, 426] width 155 height 29
type input "[DATE]"
click at [390, 324] on input "07/2025" at bounding box center [438, 309] width 155 height 29
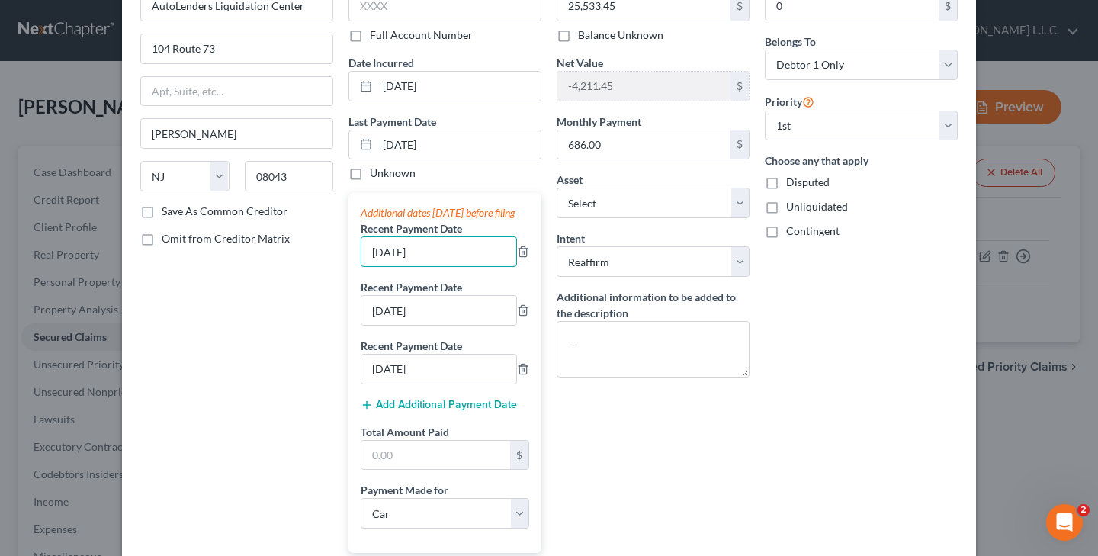
scroll to position [123, 0]
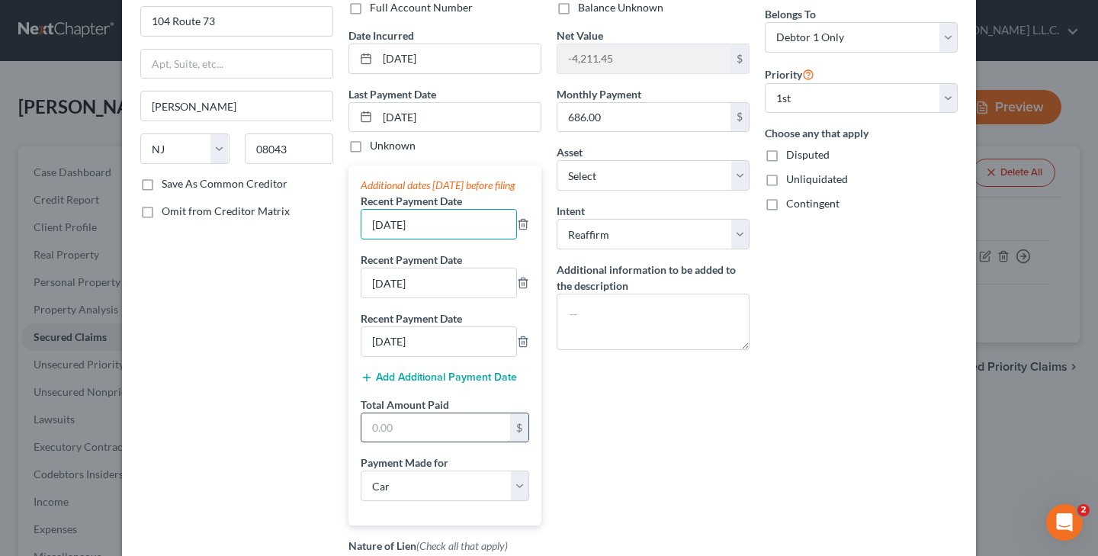
type input "[DATE]"
click at [465, 442] on input "text" at bounding box center [435, 427] width 149 height 29
click at [525, 348] on icon "button" at bounding box center [523, 341] width 12 height 12
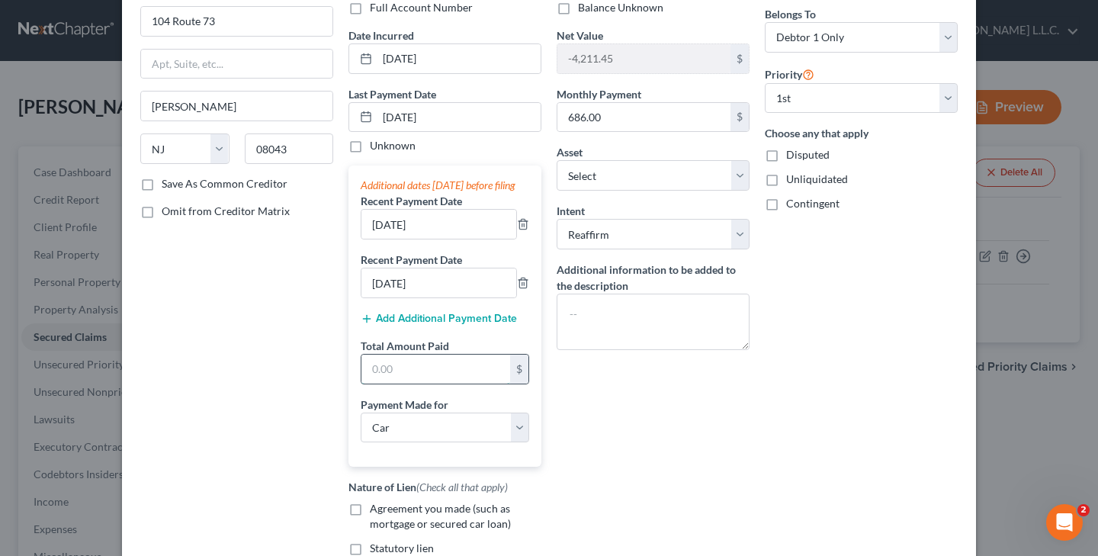
click at [395, 383] on input "text" at bounding box center [435, 369] width 149 height 29
type input "2,058.00"
click at [608, 322] on textarea at bounding box center [653, 322] width 193 height 56
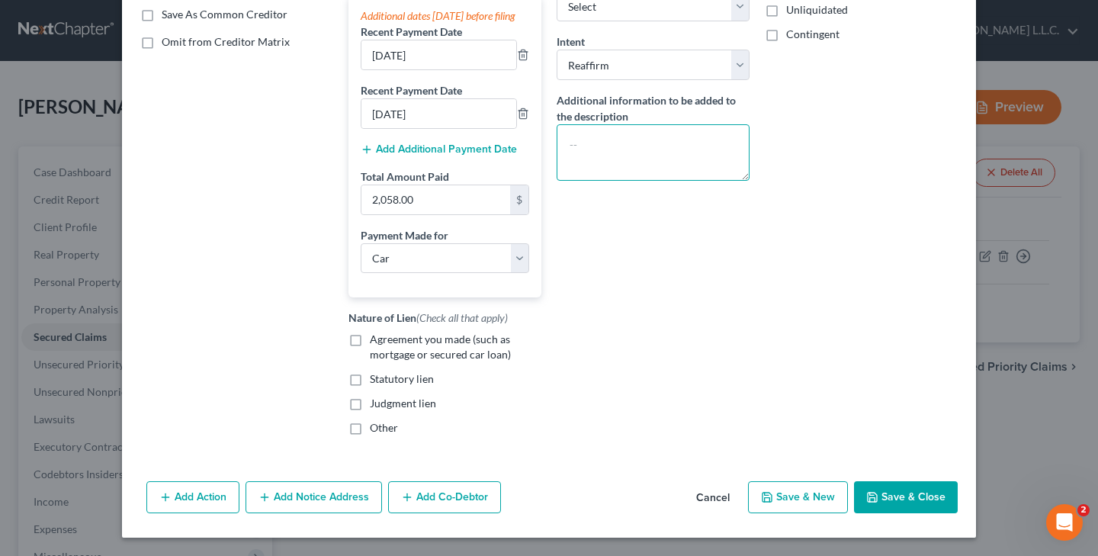
scroll to position [307, 0]
click at [370, 338] on label "Agreement you made (such as mortgage or secured car loan)" at bounding box center [456, 347] width 172 height 30
click at [376, 338] on input "Agreement you made (such as mortgage or secured car loan)" at bounding box center [381, 337] width 10 height 10
checkbox input "true"
click at [881, 493] on button "Save & Close" at bounding box center [906, 497] width 104 height 32
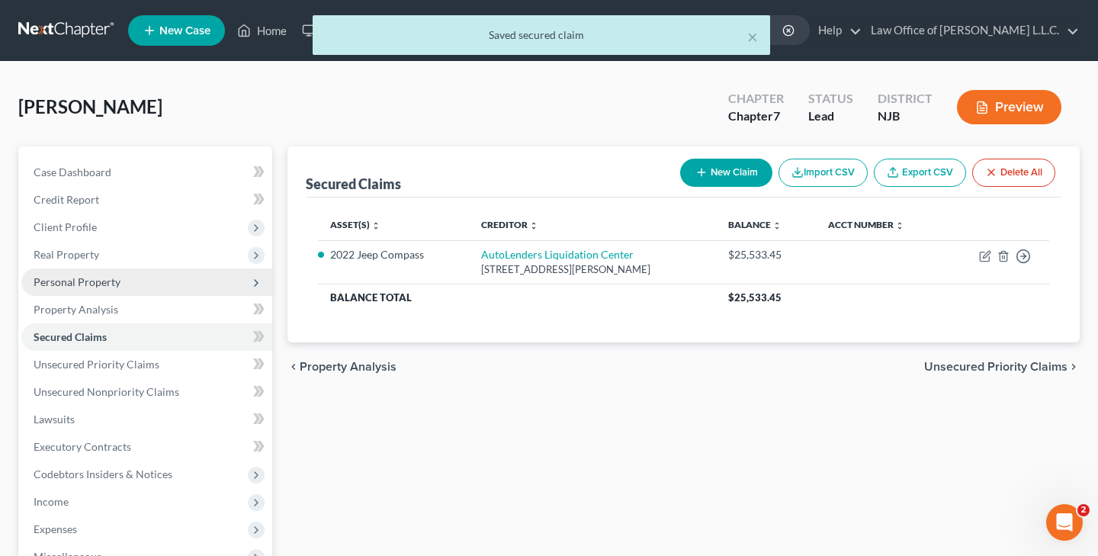
click at [130, 282] on span "Personal Property" at bounding box center [146, 281] width 251 height 27
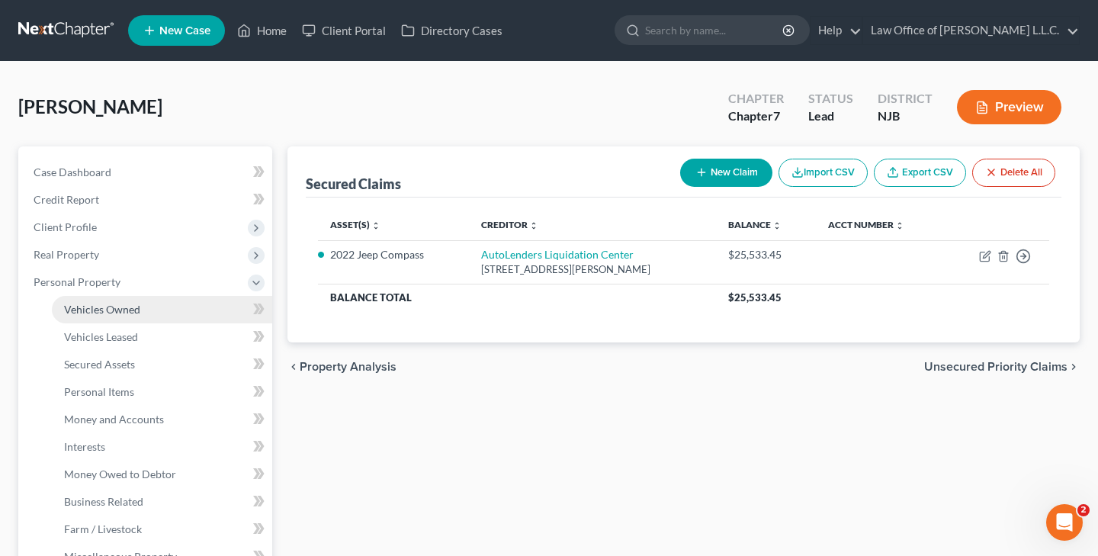
click at [146, 317] on link "Vehicles Owned" at bounding box center [162, 309] width 220 height 27
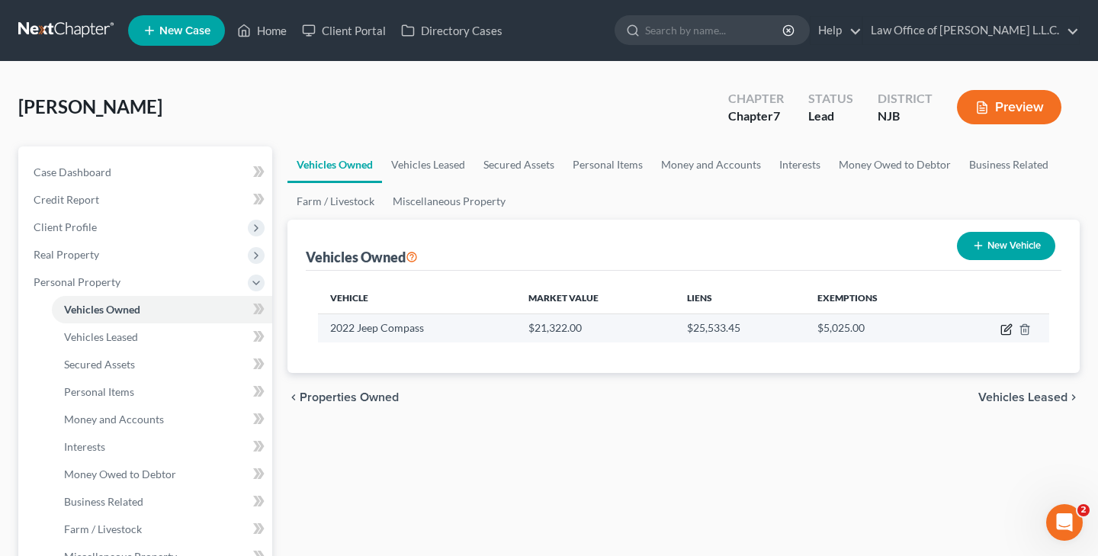
click at [1003, 332] on icon "button" at bounding box center [1006, 329] width 12 height 12
select select "0"
select select "4"
select select "0"
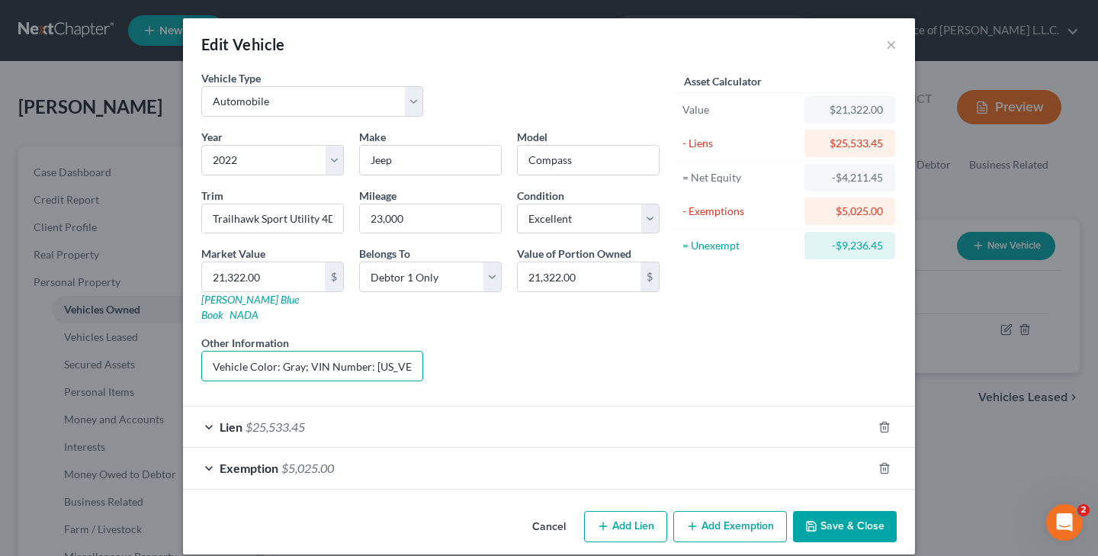
drag, startPoint x: 213, startPoint y: 352, endPoint x: 443, endPoint y: 352, distance: 229.5
click at [443, 352] on div "Year Select 2026 2025 2024 2023 2022 2021 2020 2019 2018 2017 2016 2015 2014 20…" at bounding box center [430, 261] width 473 height 265
click at [833, 512] on button "Save & Close" at bounding box center [845, 527] width 104 height 32
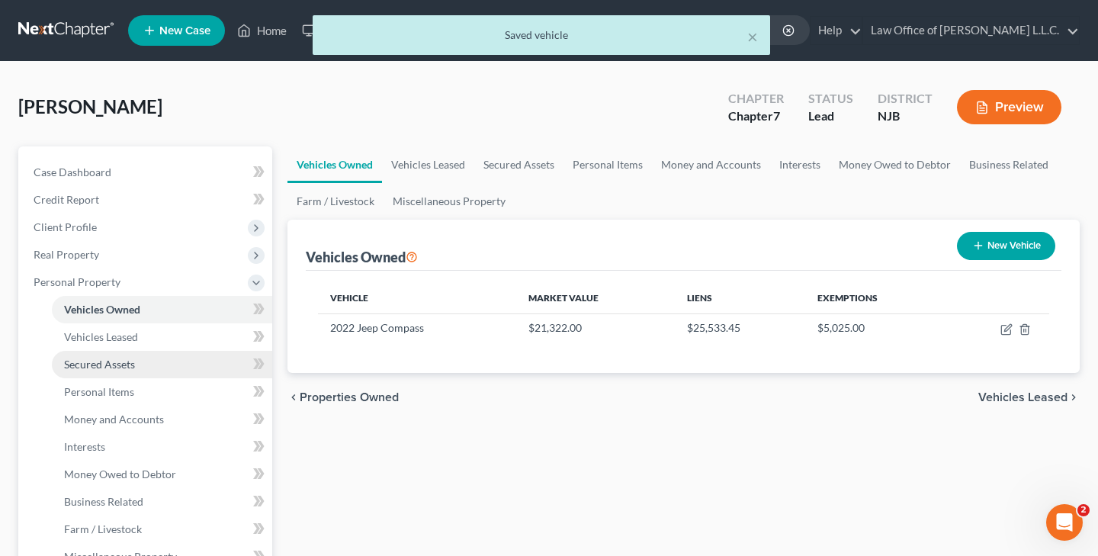
click at [122, 364] on span "Secured Assets" at bounding box center [99, 364] width 71 height 13
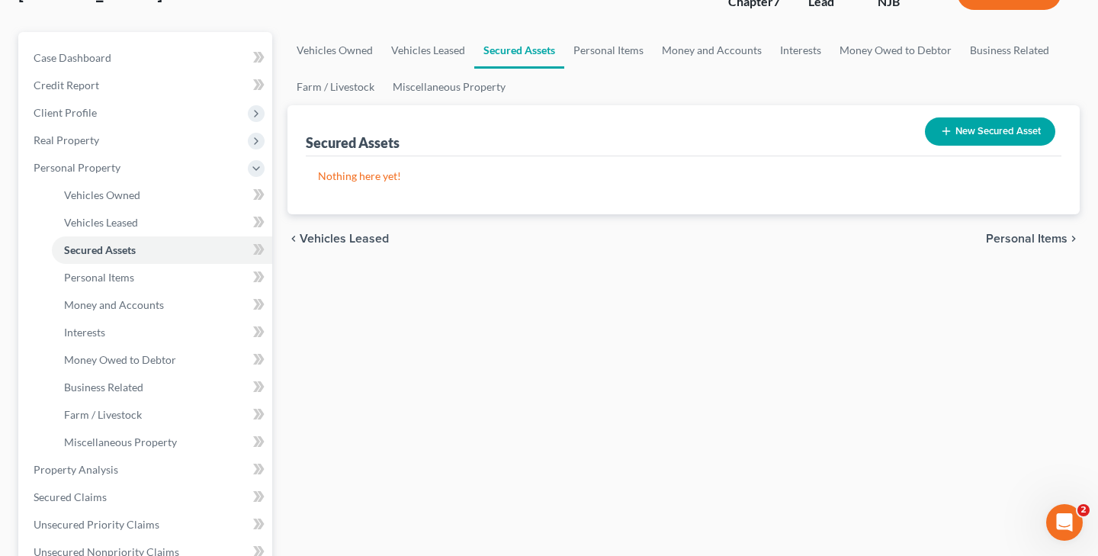
scroll to position [88, 0]
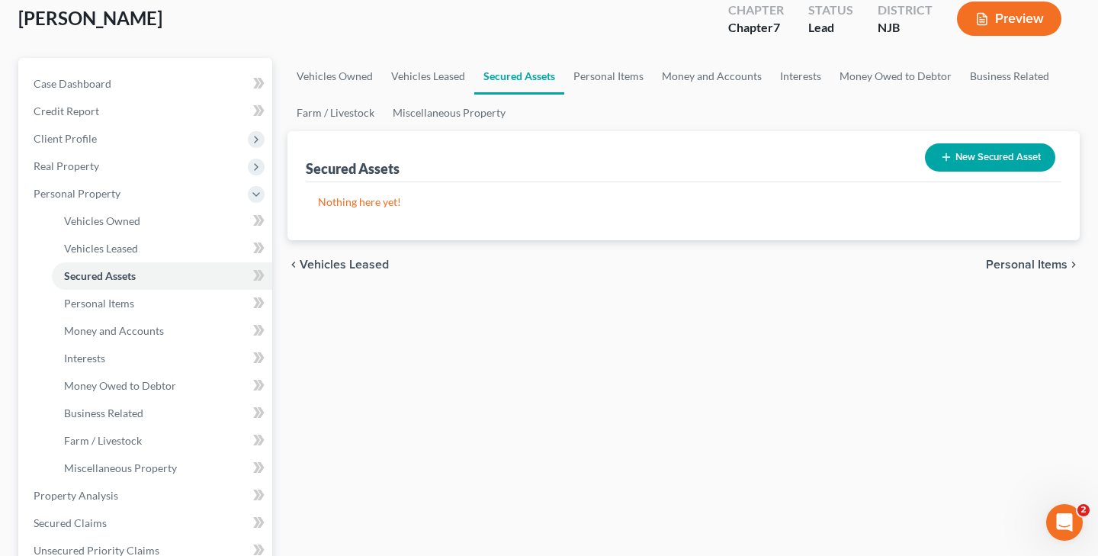
click at [983, 156] on button "New Secured Asset" at bounding box center [990, 157] width 130 height 28
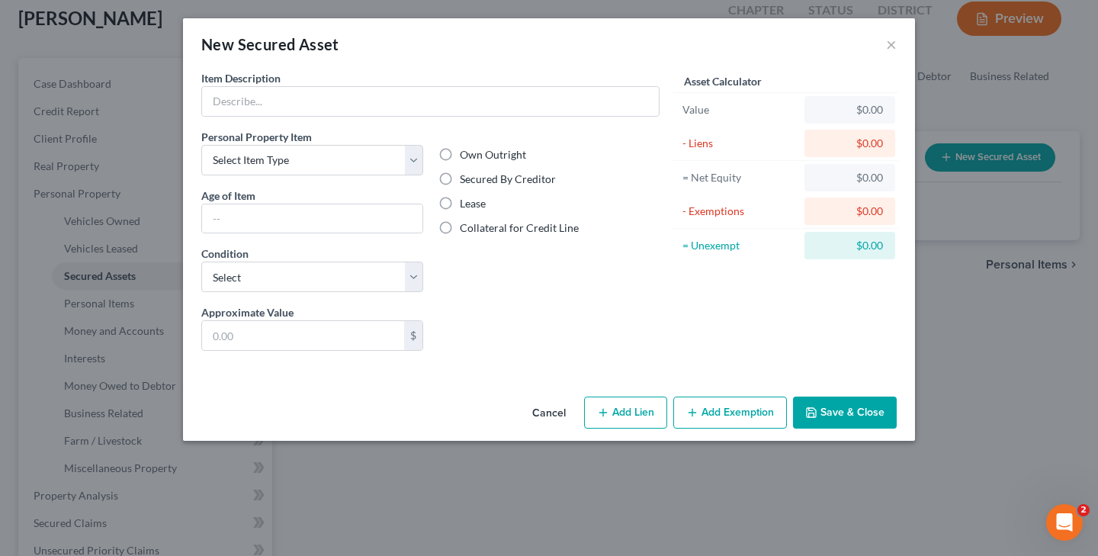
click at [566, 413] on button "Cancel" at bounding box center [549, 413] width 58 height 30
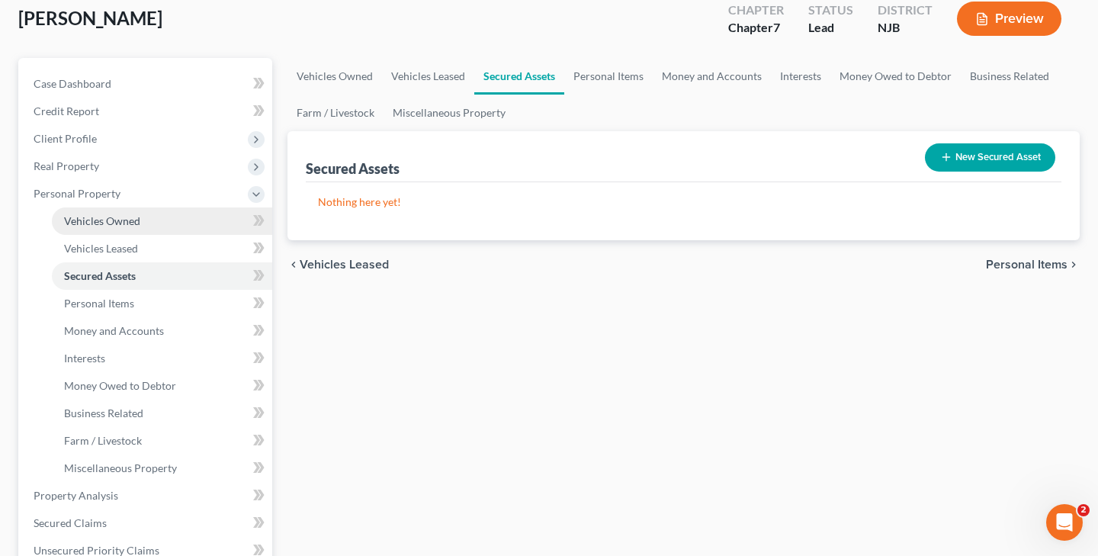
click at [130, 219] on span "Vehicles Owned" at bounding box center [102, 220] width 76 height 13
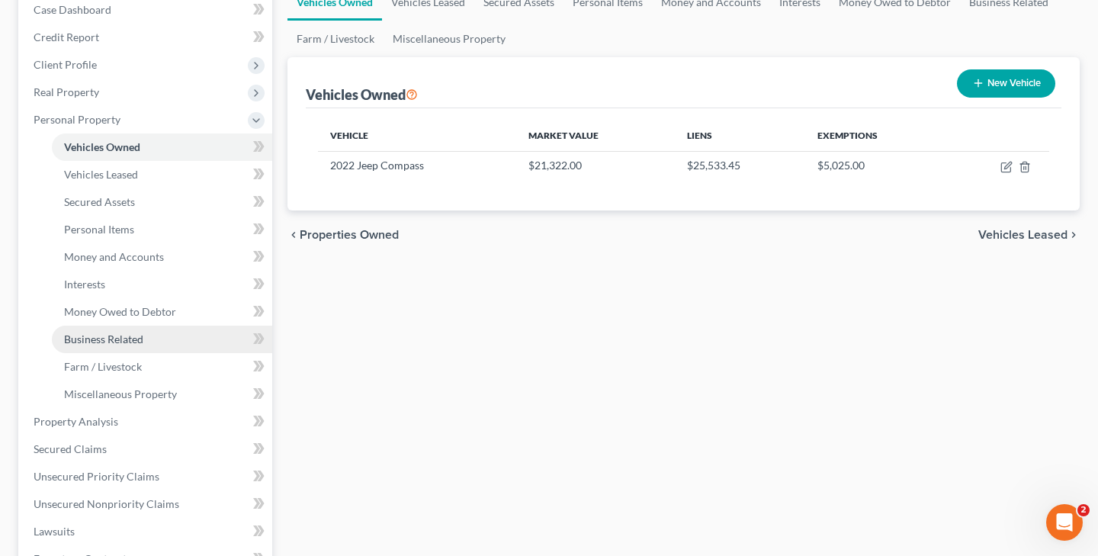
scroll to position [174, 0]
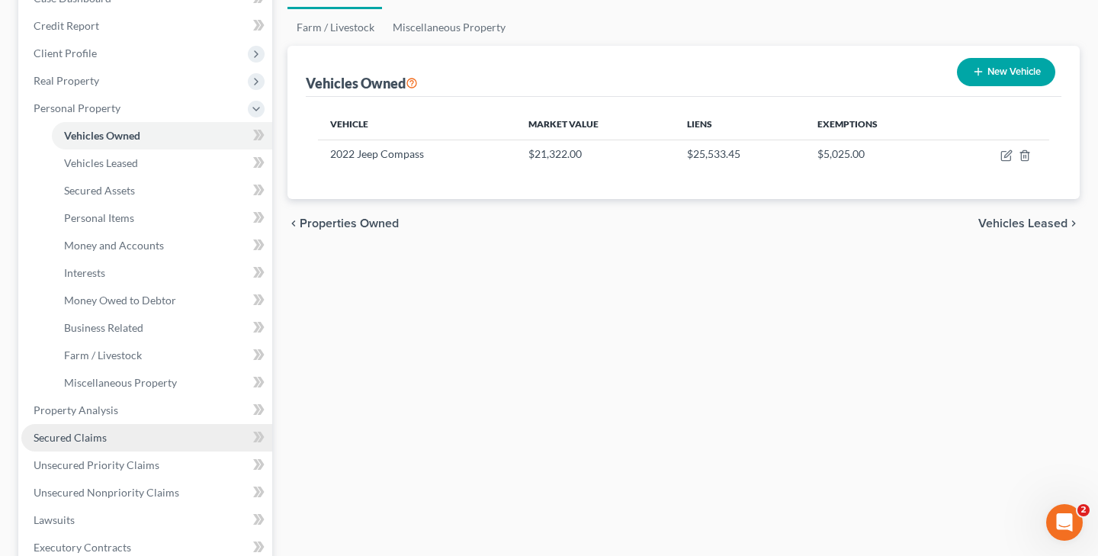
click at [97, 443] on span "Secured Claims" at bounding box center [70, 437] width 73 height 13
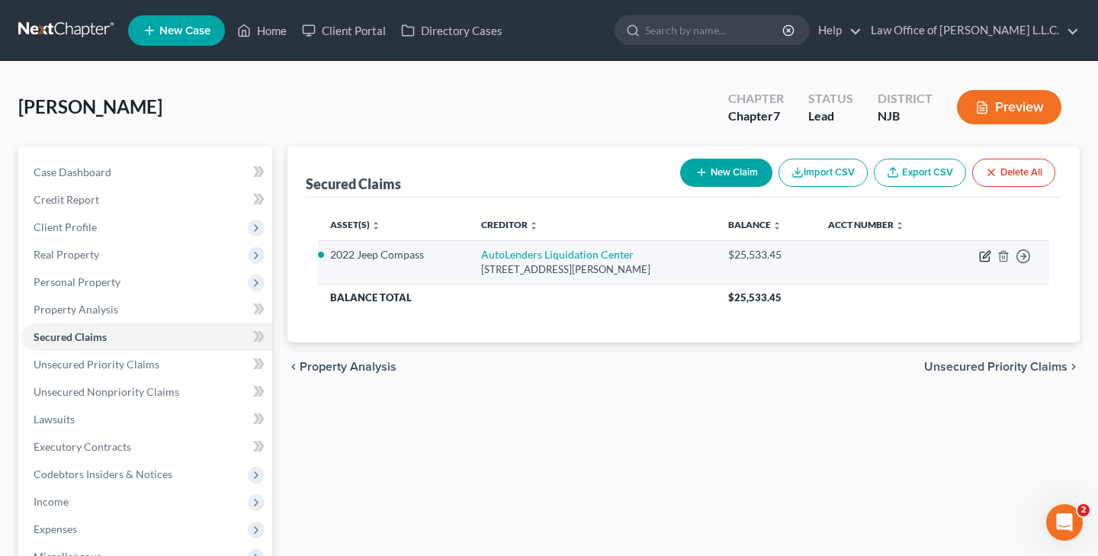
click at [983, 257] on icon "button" at bounding box center [986, 254] width 7 height 7
select select "33"
select select "0"
select select "3"
select select "2"
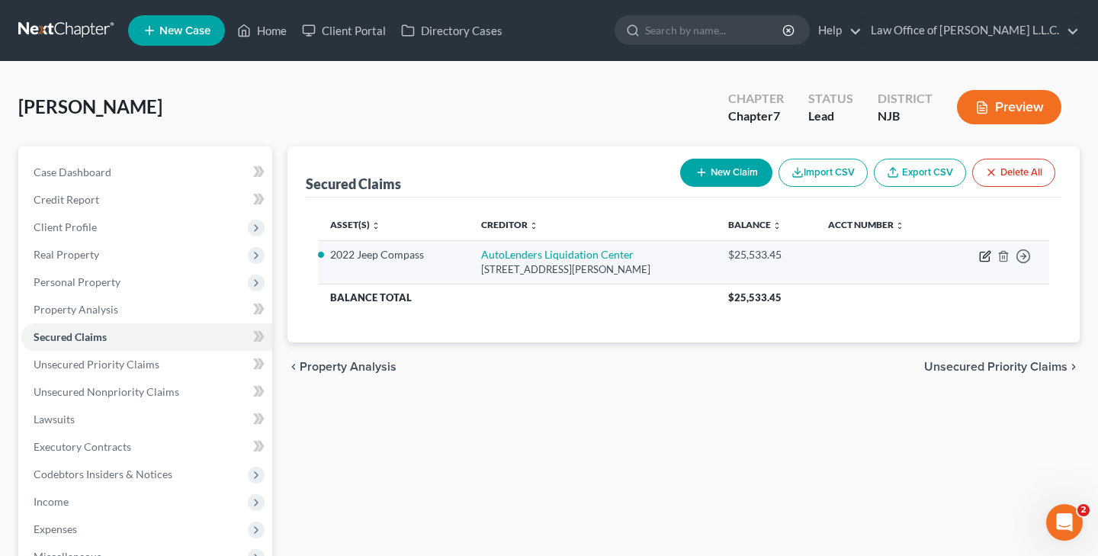
select select "0"
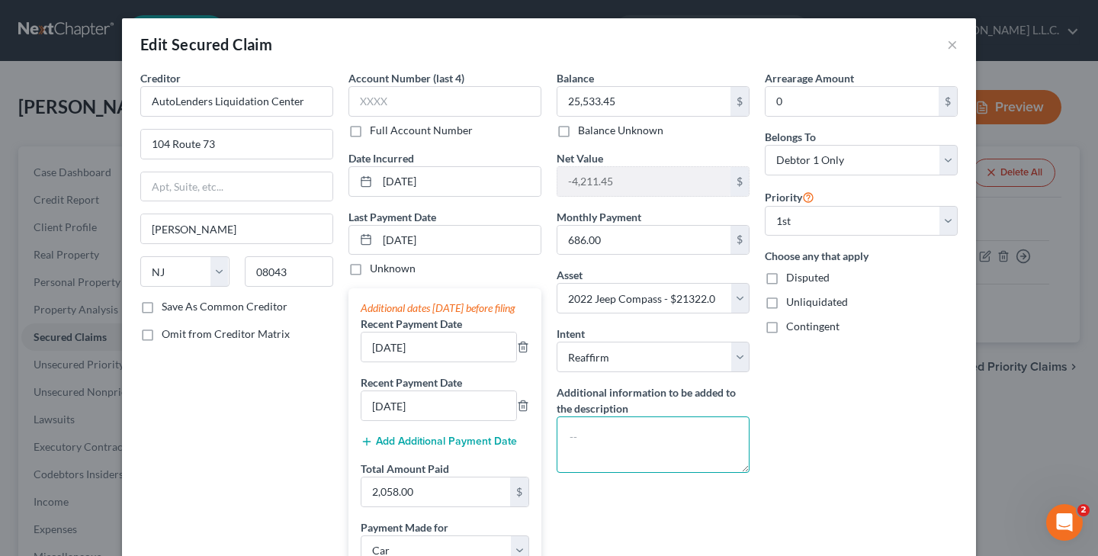
click at [655, 435] on textarea at bounding box center [653, 444] width 193 height 56
type textarea "P"
paste textarea "Vehicle Color: Gray; VIN Number: [US_VEHICLE_IDENTIFICATION_NUMBER]; Monthly Pa…"
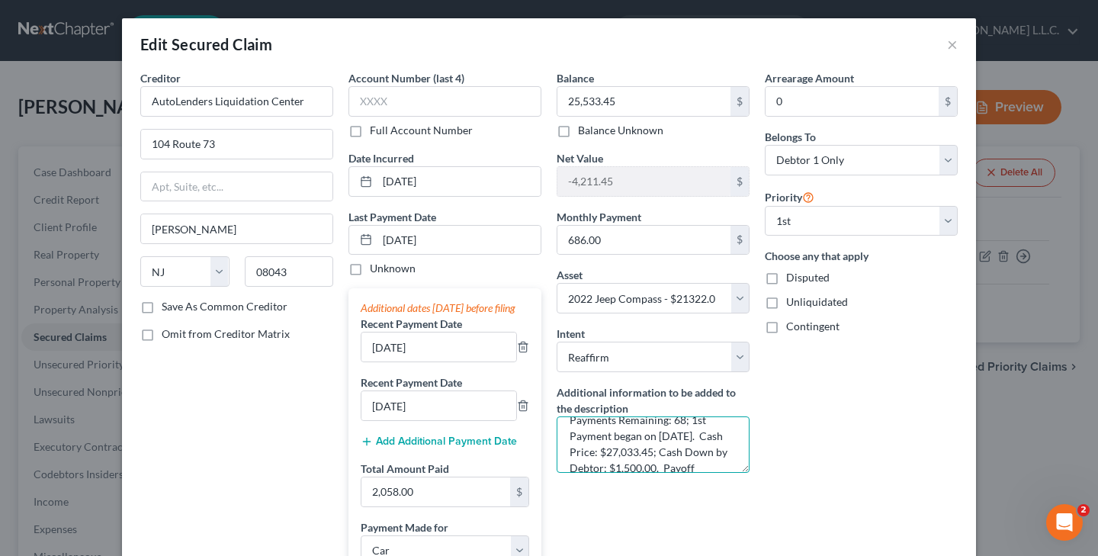
scroll to position [142, 0]
click at [678, 441] on textarea "Debtor purchased a used vehicle on [DATE]. Vehicle is a 2022 Jeep Compass. Vehi…" at bounding box center [653, 444] width 193 height 56
click at [570, 448] on textarea "Debtor purchased a used vehicle on [DATE]. Vehicle is a 2022 Jeep Compass. Vehi…" at bounding box center [653, 444] width 193 height 56
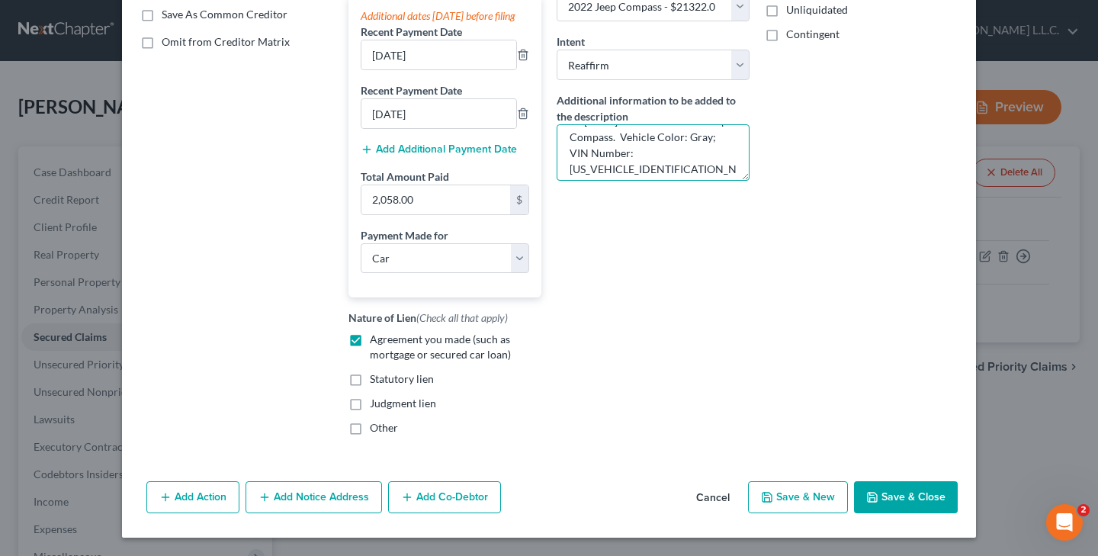
scroll to position [307, 0]
type textarea "Debtor purchased a used vehicle on [DATE]. Vehicle is a 2022 Jeep Compass. Vehi…"
click at [894, 493] on button "Save & Close" at bounding box center [906, 497] width 104 height 32
select select
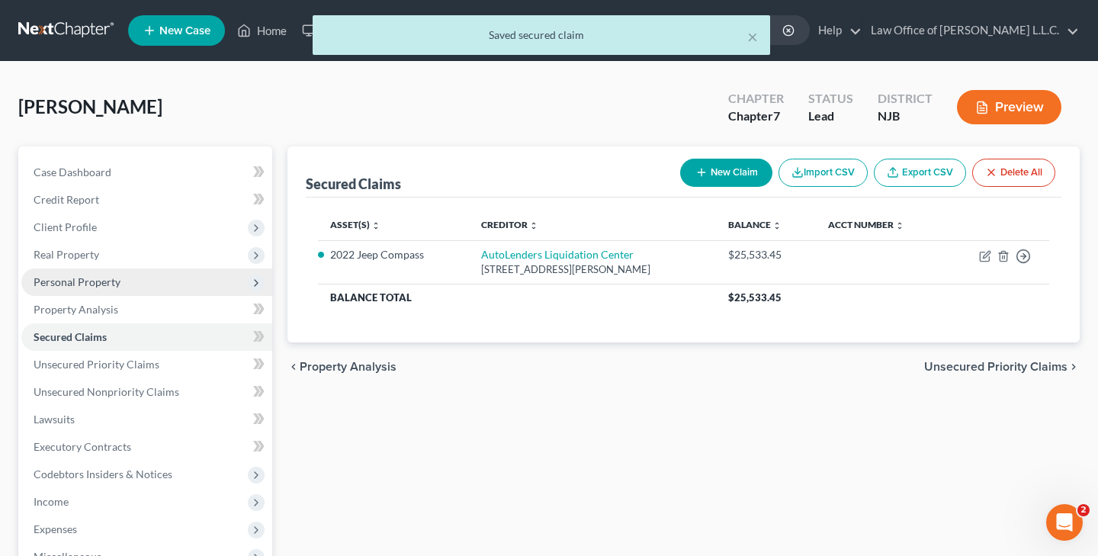
click at [98, 289] on span "Personal Property" at bounding box center [146, 281] width 251 height 27
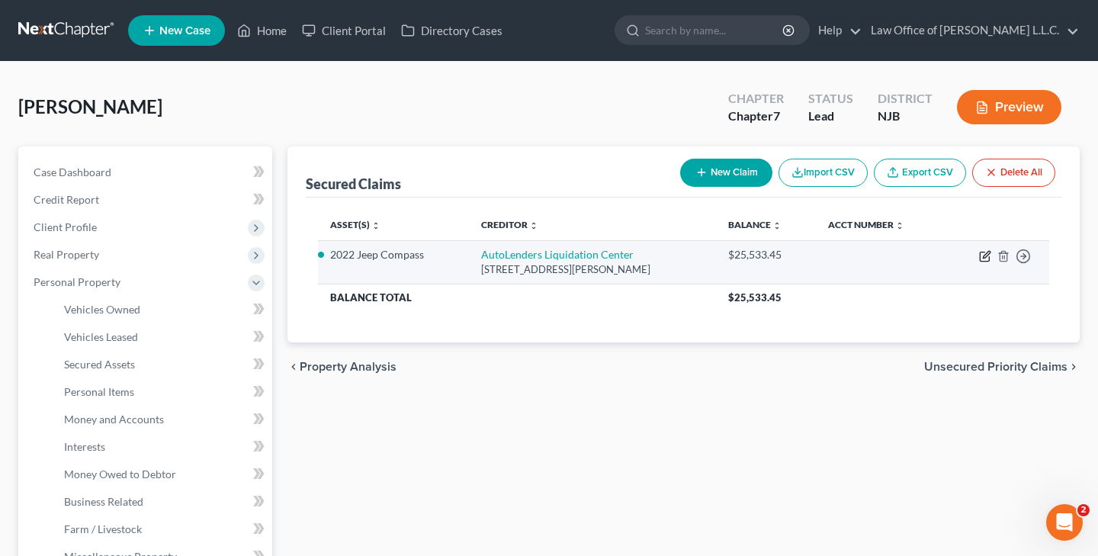
click at [983, 256] on icon "button" at bounding box center [985, 256] width 12 height 12
select select "33"
select select "0"
select select "2"
select select "0"
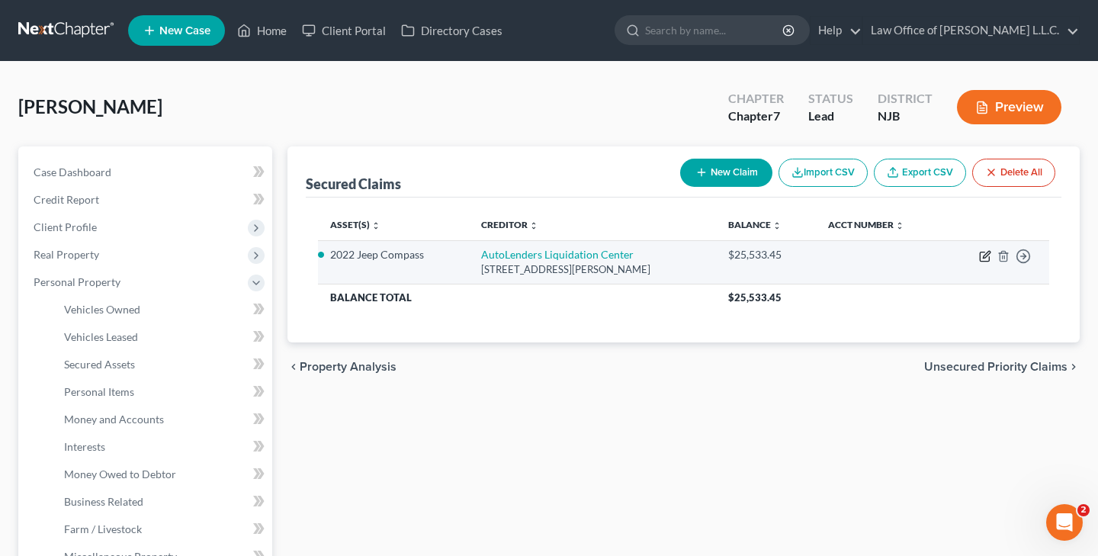
select select "0"
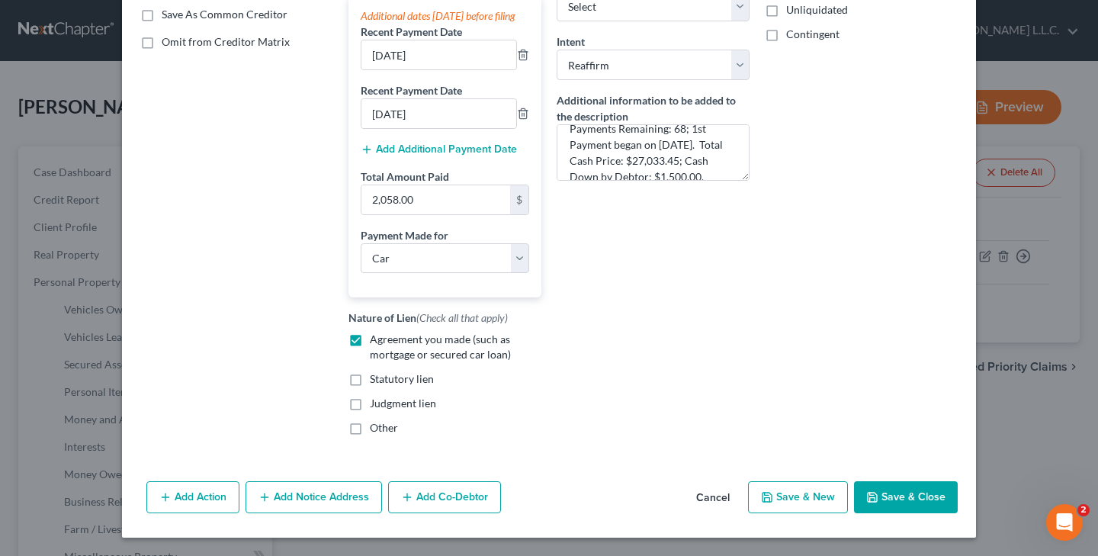
click at [929, 501] on button "Save & Close" at bounding box center [906, 497] width 104 height 32
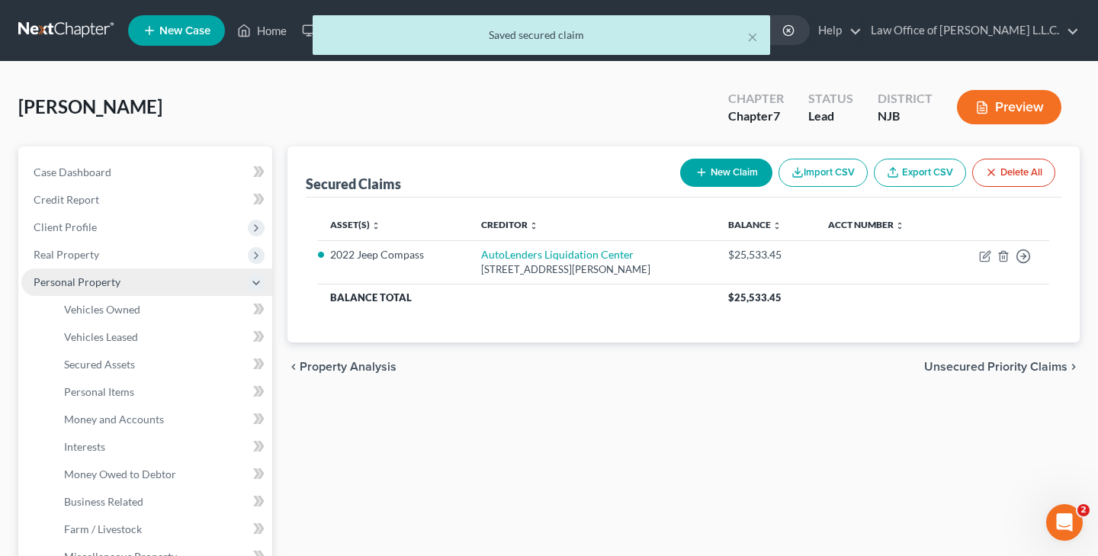
click at [104, 280] on span "Personal Property" at bounding box center [77, 281] width 87 height 13
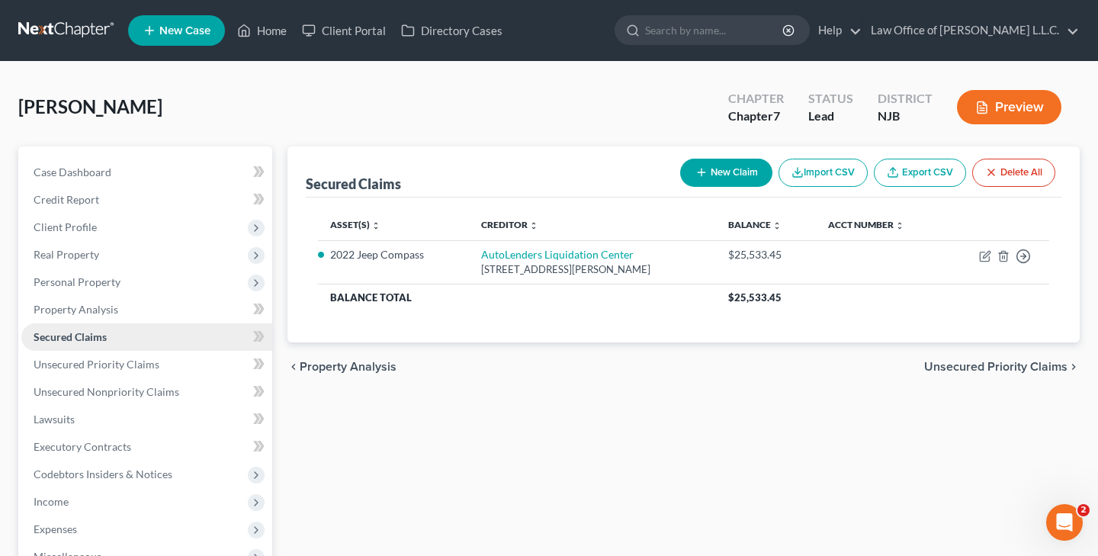
scroll to position [0, 0]
click at [112, 281] on span "Personal Property" at bounding box center [77, 281] width 87 height 13
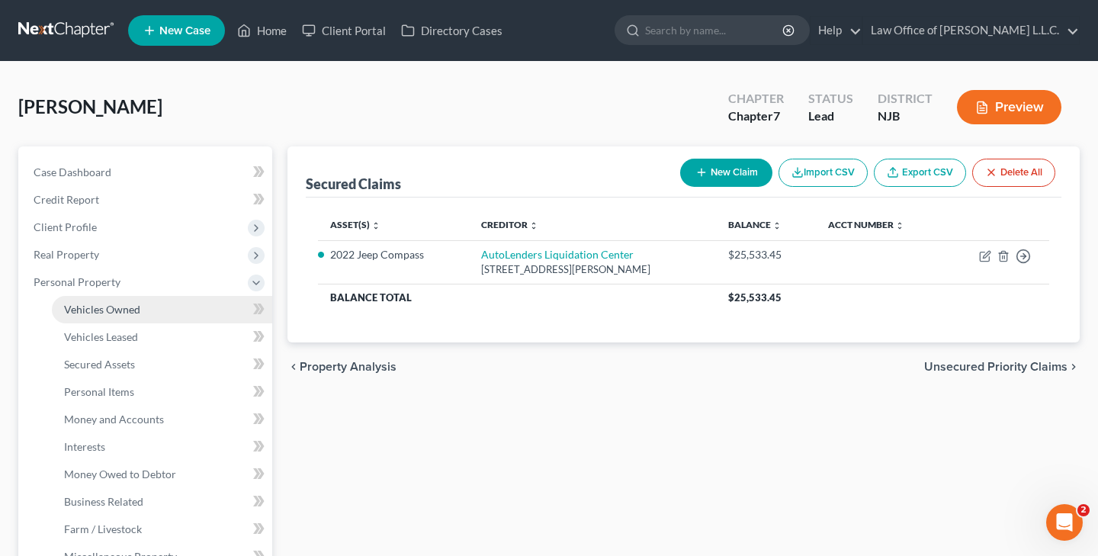
click at [123, 319] on link "Vehicles Owned" at bounding box center [162, 309] width 220 height 27
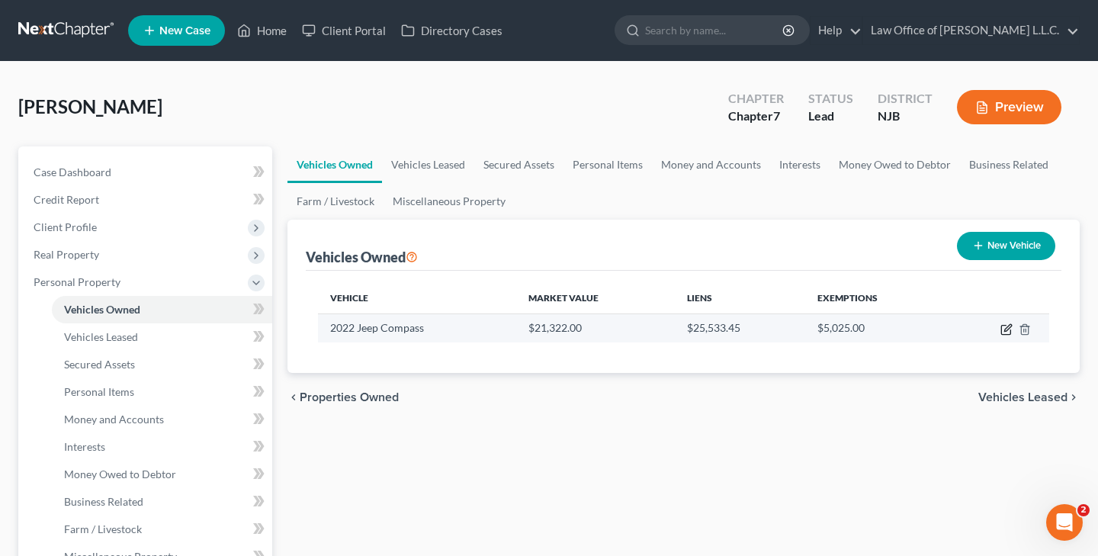
click at [1009, 328] on icon "button" at bounding box center [1007, 327] width 7 height 7
select select "0"
select select "4"
select select "0"
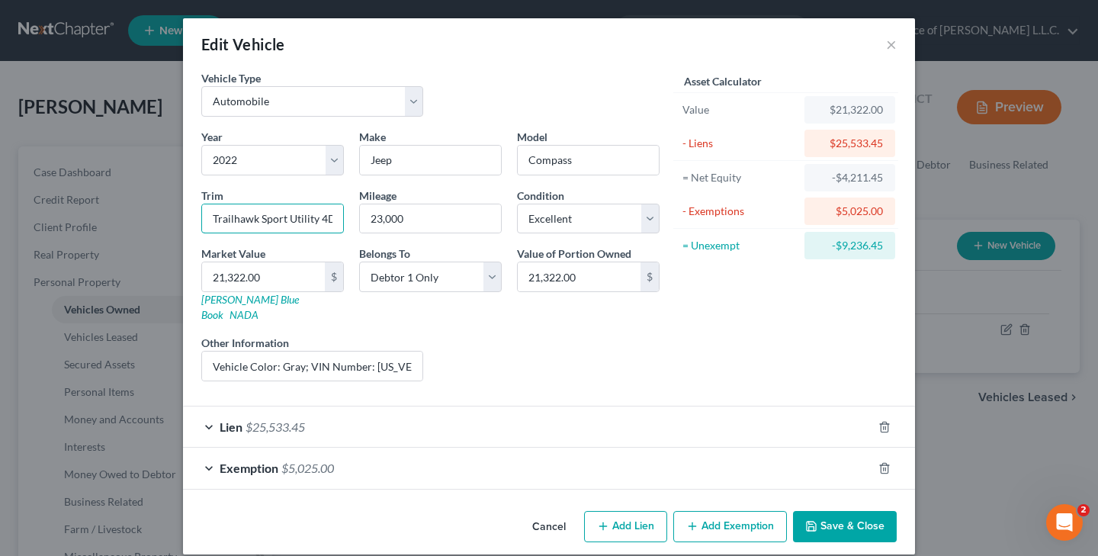
drag, startPoint x: 213, startPoint y: 219, endPoint x: 347, endPoint y: 217, distance: 134.2
click at [347, 217] on div "Trim Trailhawk Sport Utility 4D" at bounding box center [273, 211] width 158 height 47
click at [843, 511] on button "Save & Close" at bounding box center [845, 527] width 104 height 32
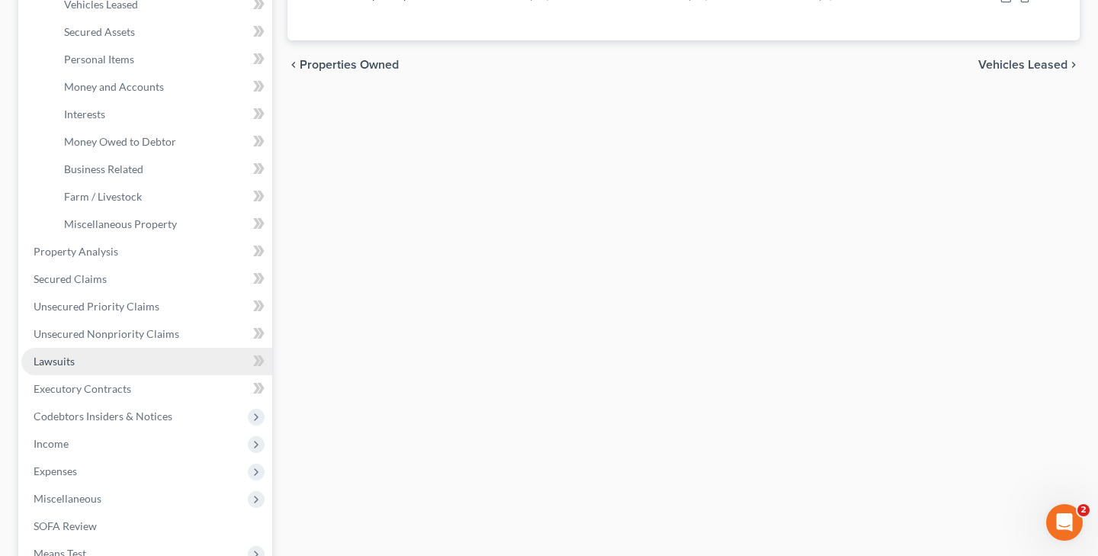
scroll to position [336, 0]
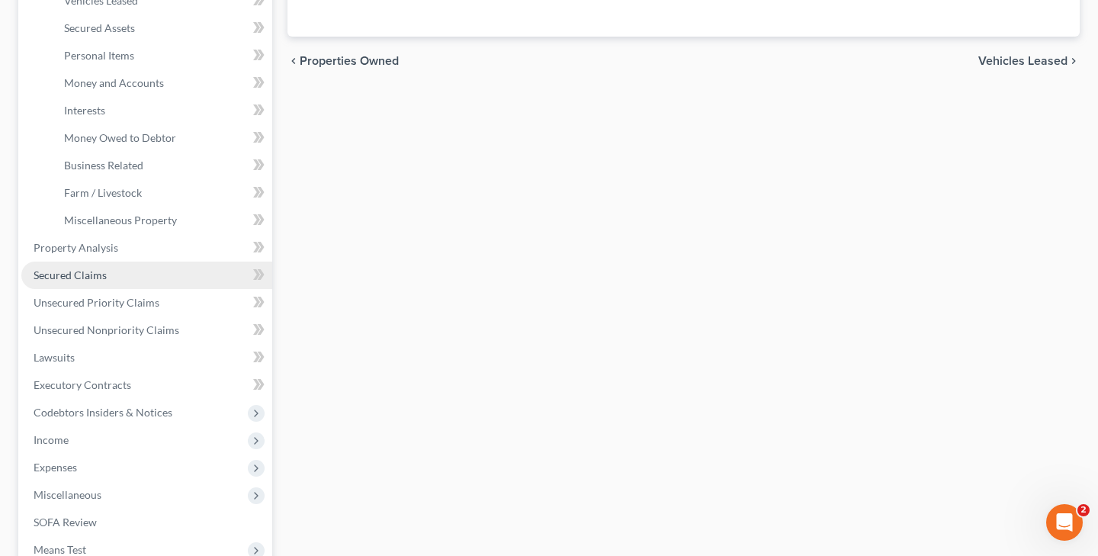
click at [111, 275] on link "Secured Claims" at bounding box center [146, 274] width 251 height 27
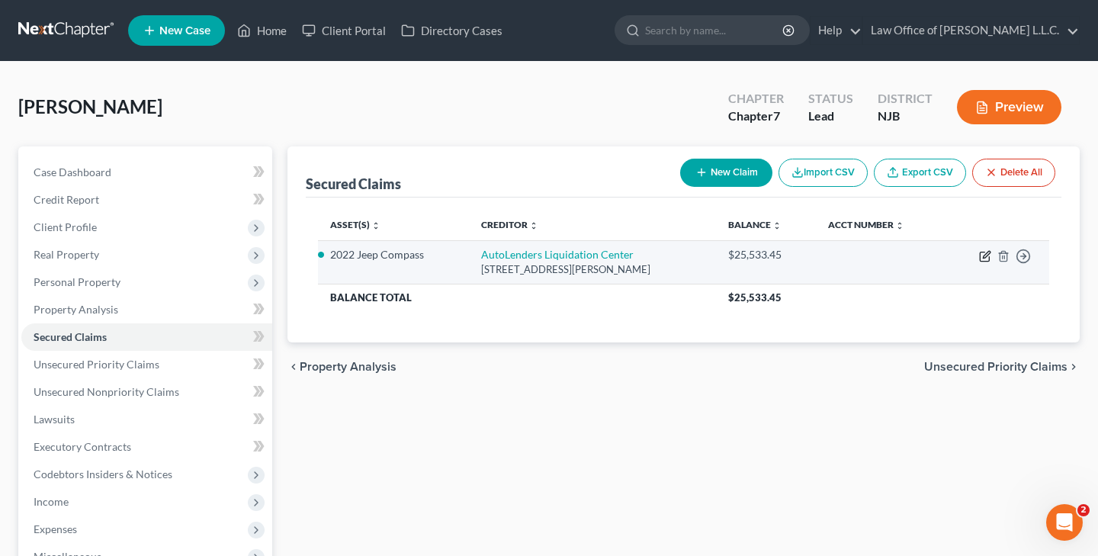
click at [987, 254] on icon "button" at bounding box center [985, 256] width 12 height 12
select select "33"
select select "0"
select select "2"
select select "0"
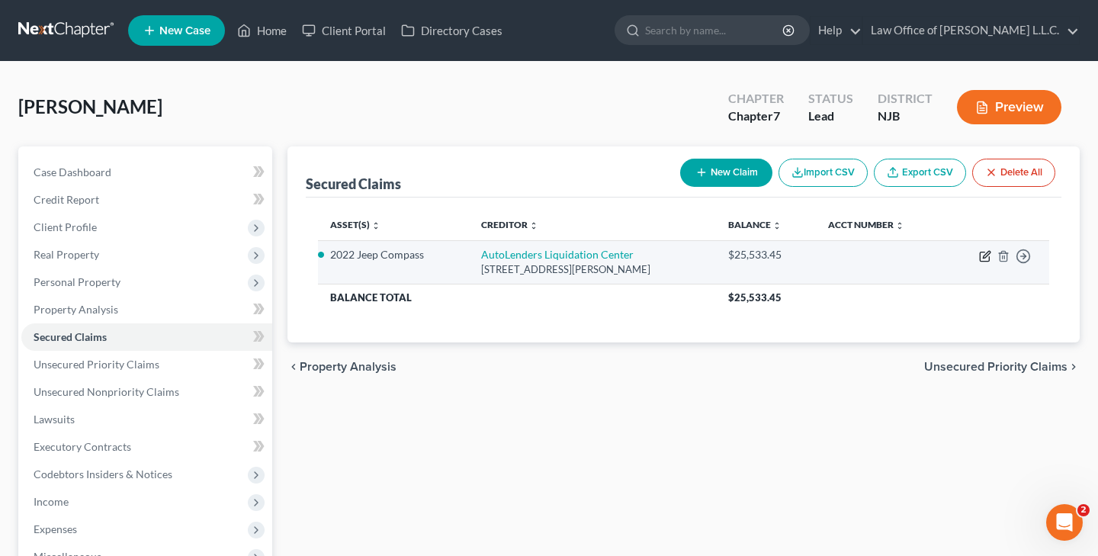
select select "0"
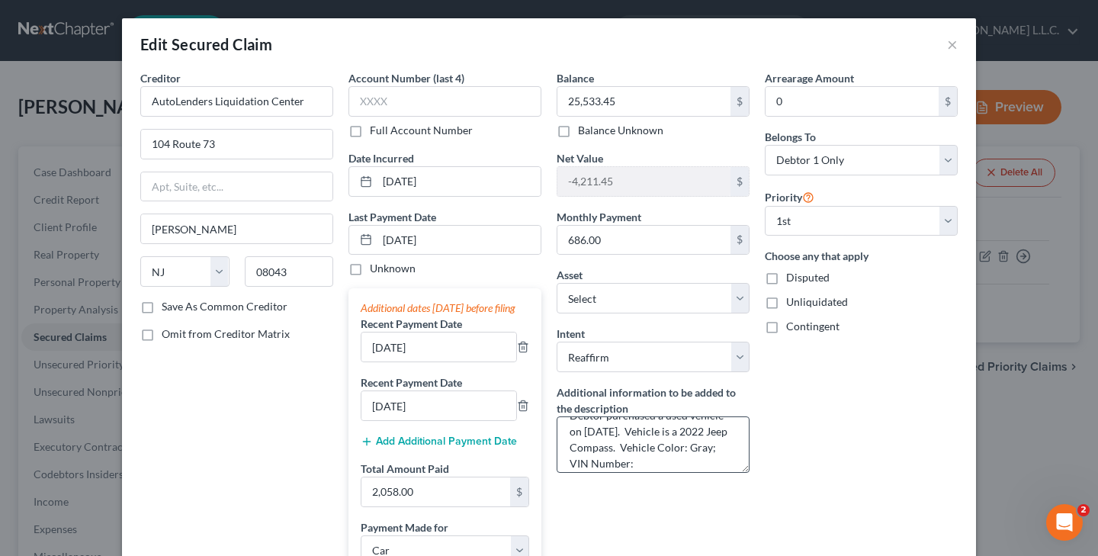
scroll to position [23, 0]
click at [616, 448] on textarea "Debtor purchased a used vehicle on [DATE]. Vehicle is a 2022 Jeep Compass. Vehi…" at bounding box center [653, 444] width 193 height 56
paste textarea "Trailhawk Sport Utility 4D"
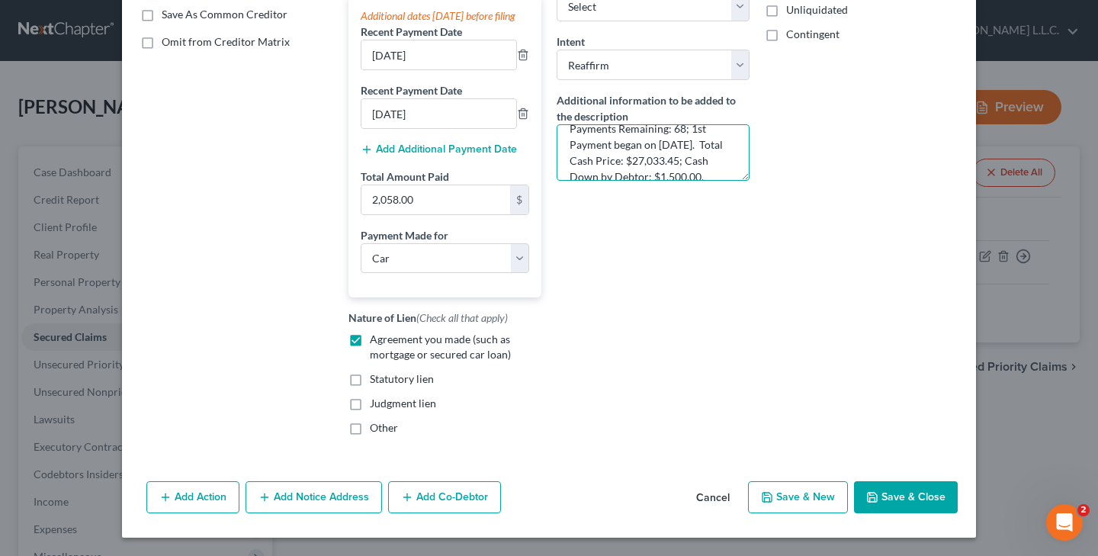
scroll to position [307, 0]
type textarea "Debtor purchased a used vehicle on [DATE]. Vehicle is a 2022 Jeep Compass-Trail…"
click at [894, 498] on button "Save & Close" at bounding box center [906, 497] width 104 height 32
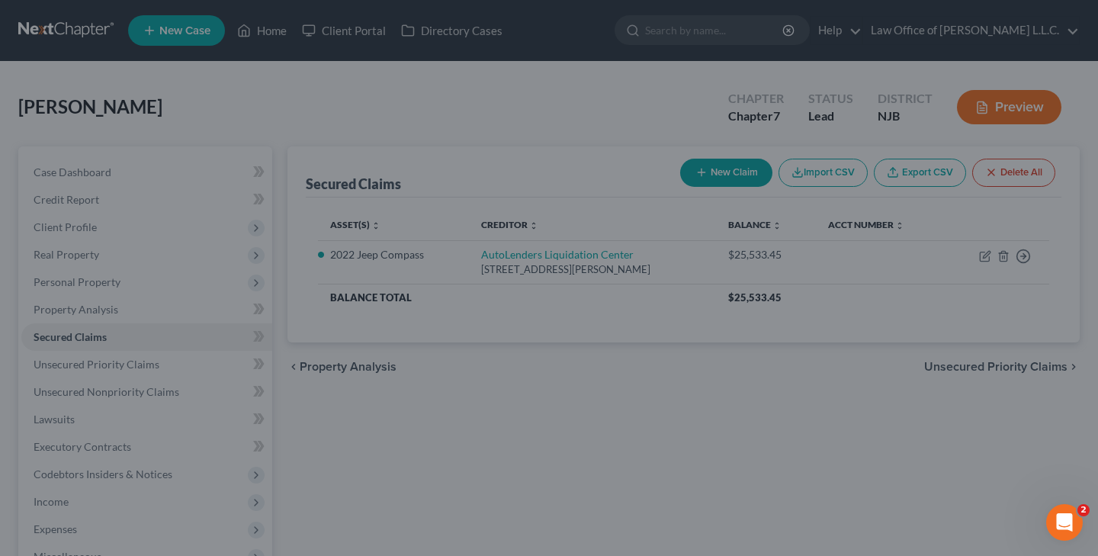
select select "3"
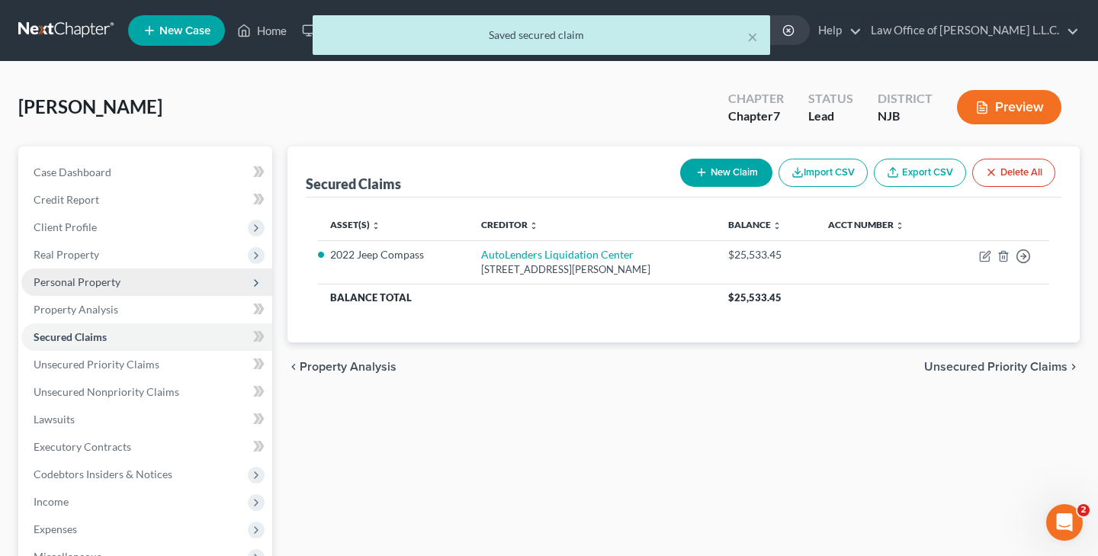
click at [101, 284] on span "Personal Property" at bounding box center [77, 281] width 87 height 13
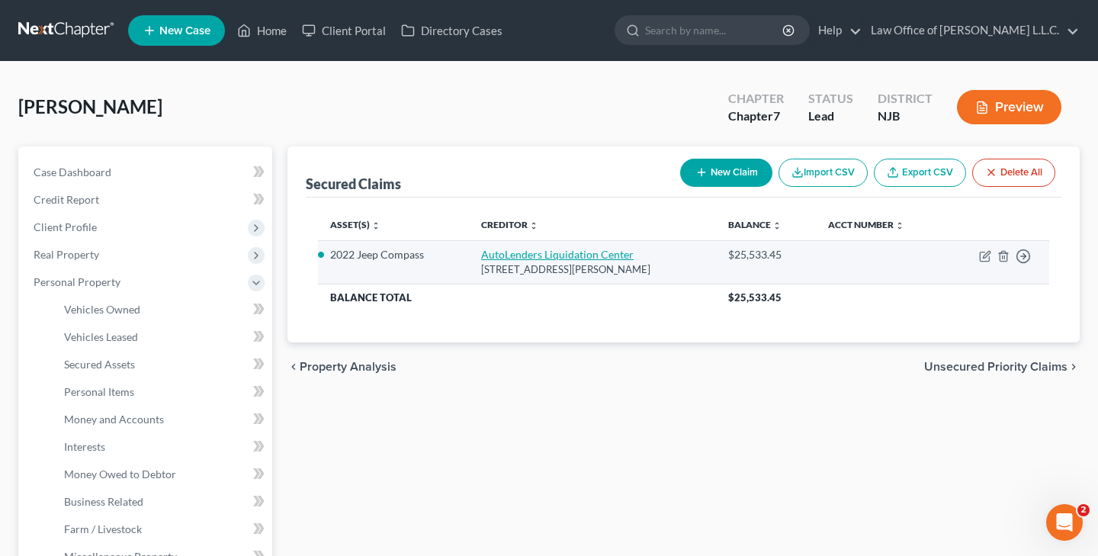
click at [605, 255] on link "AutoLenders Liquidation Center" at bounding box center [557, 254] width 152 height 13
select select "33"
select select "0"
select select "3"
select select "2"
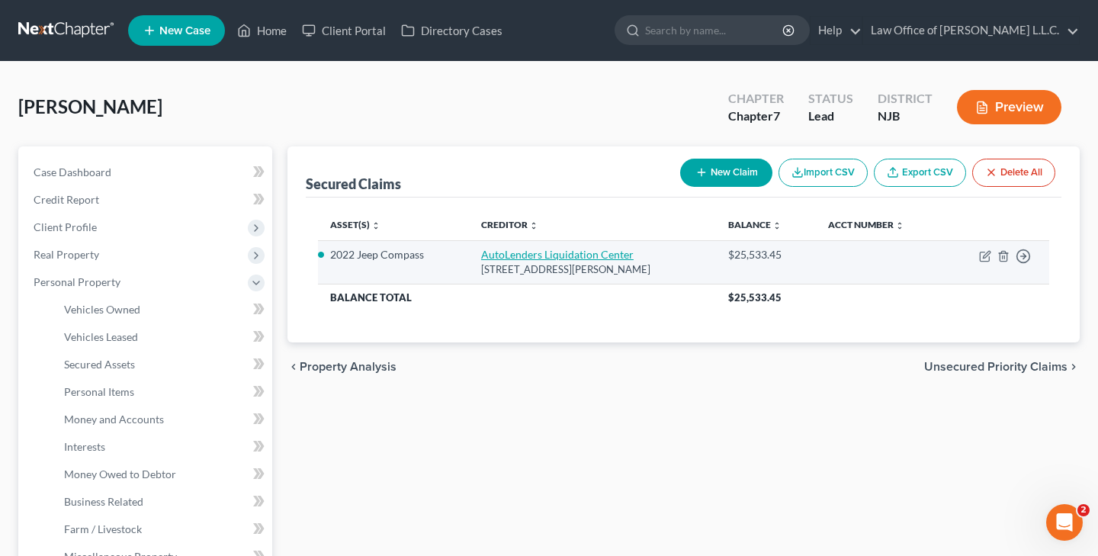
select select "0"
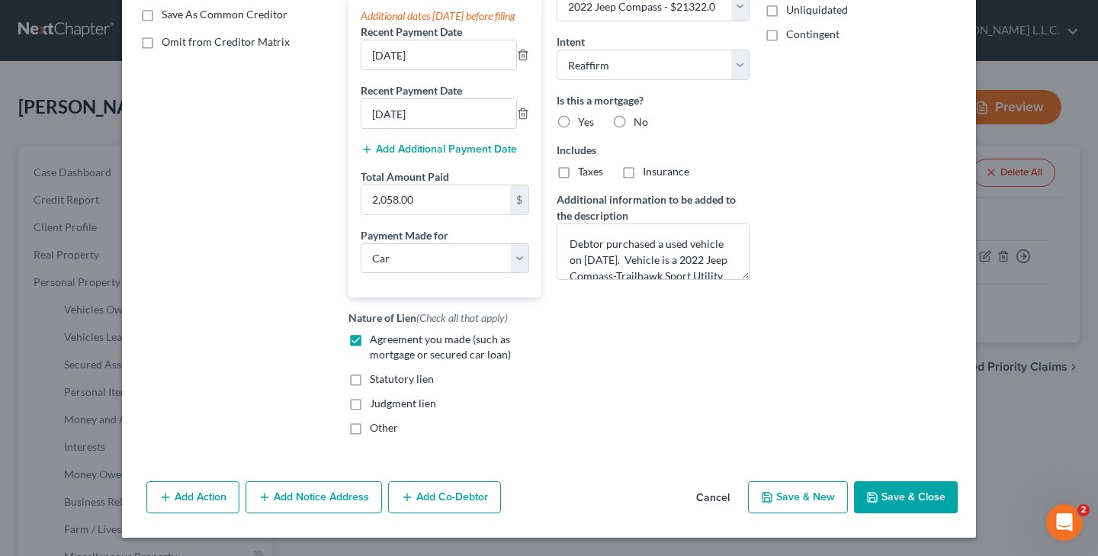
click at [929, 497] on button "Save & Close" at bounding box center [906, 497] width 104 height 32
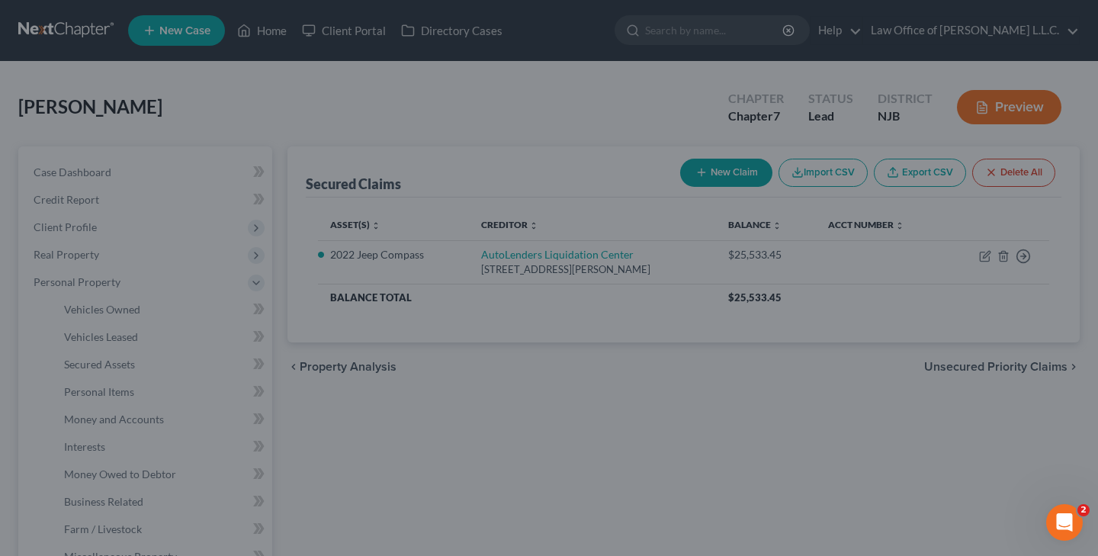
select select "3"
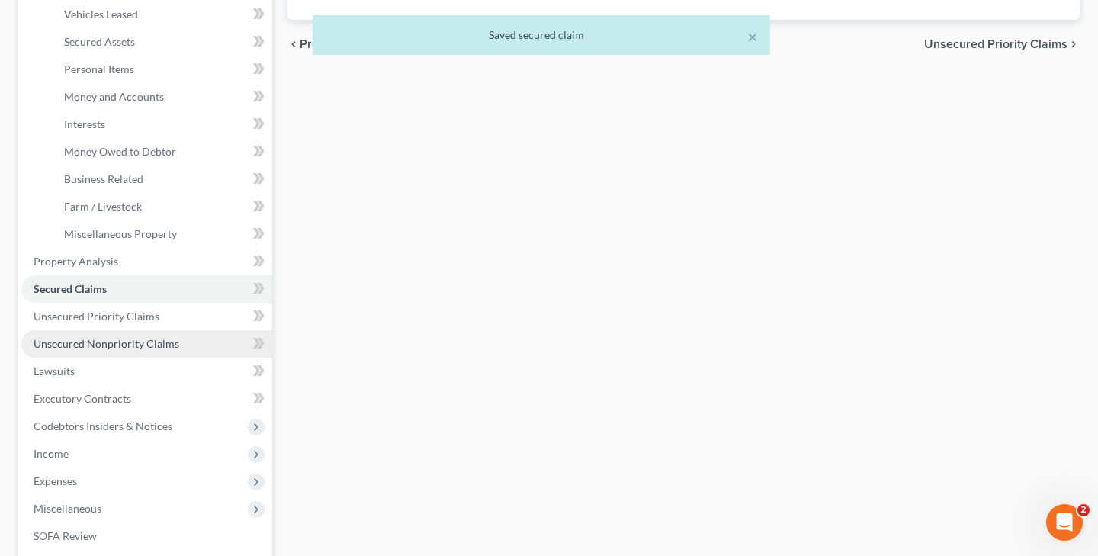
scroll to position [324, 0]
click at [143, 295] on link "Secured Claims" at bounding box center [146, 287] width 251 height 27
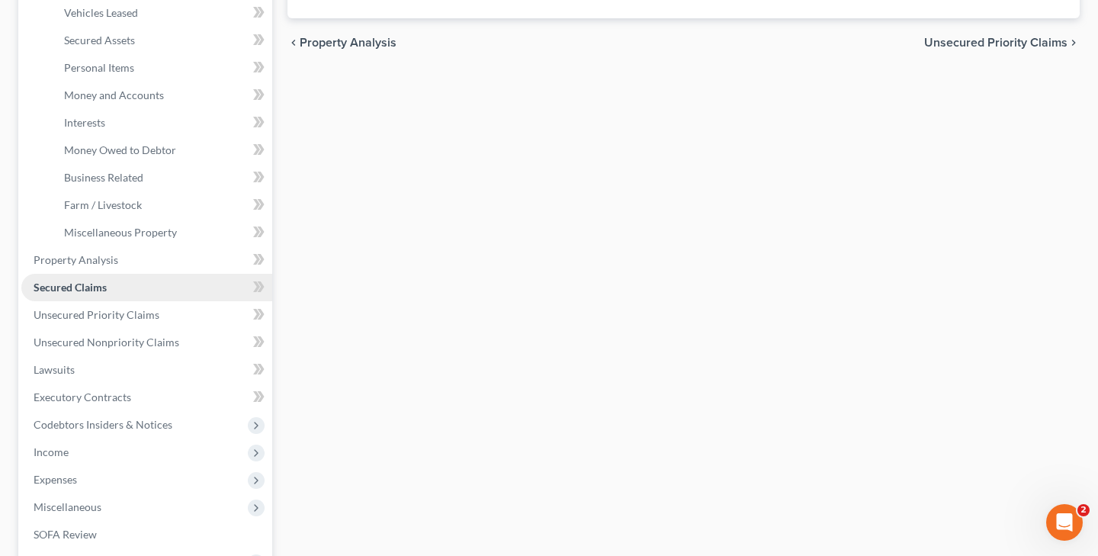
click at [182, 284] on link "Secured Claims" at bounding box center [146, 287] width 251 height 27
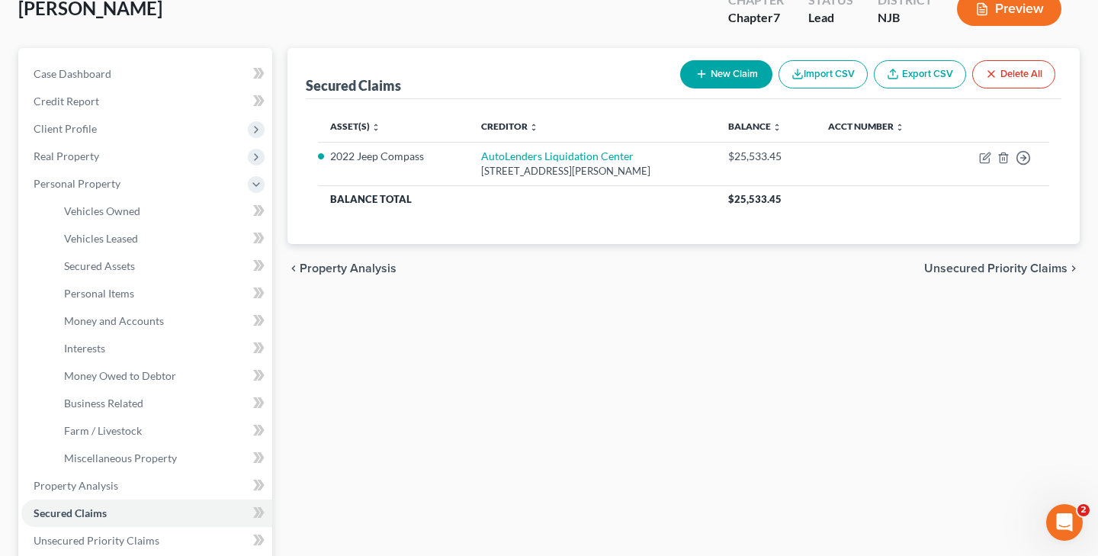
scroll to position [72, 0]
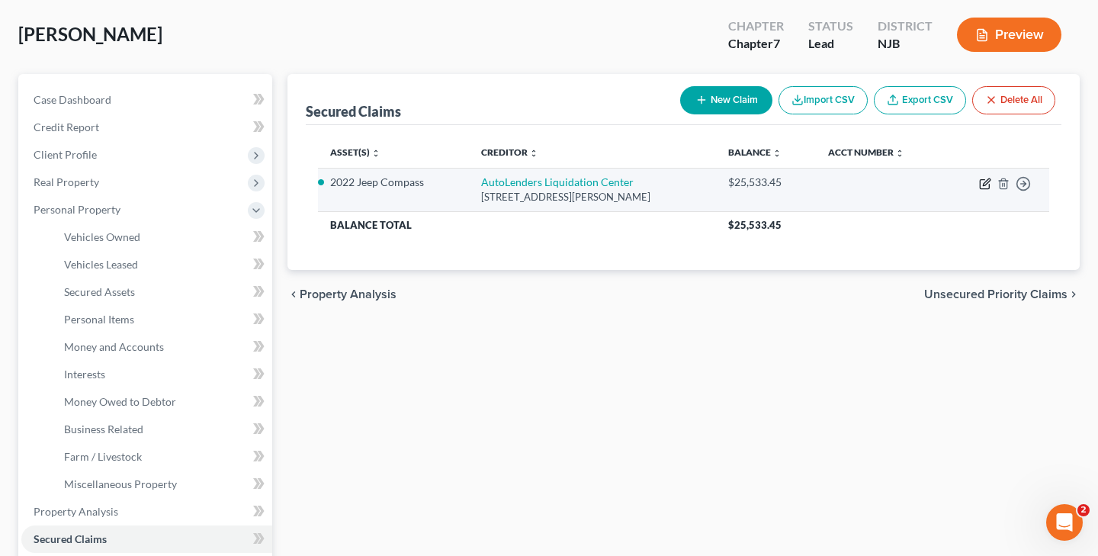
click at [982, 183] on icon "button" at bounding box center [985, 184] width 12 height 12
select select "33"
select select "0"
select select "3"
select select "2"
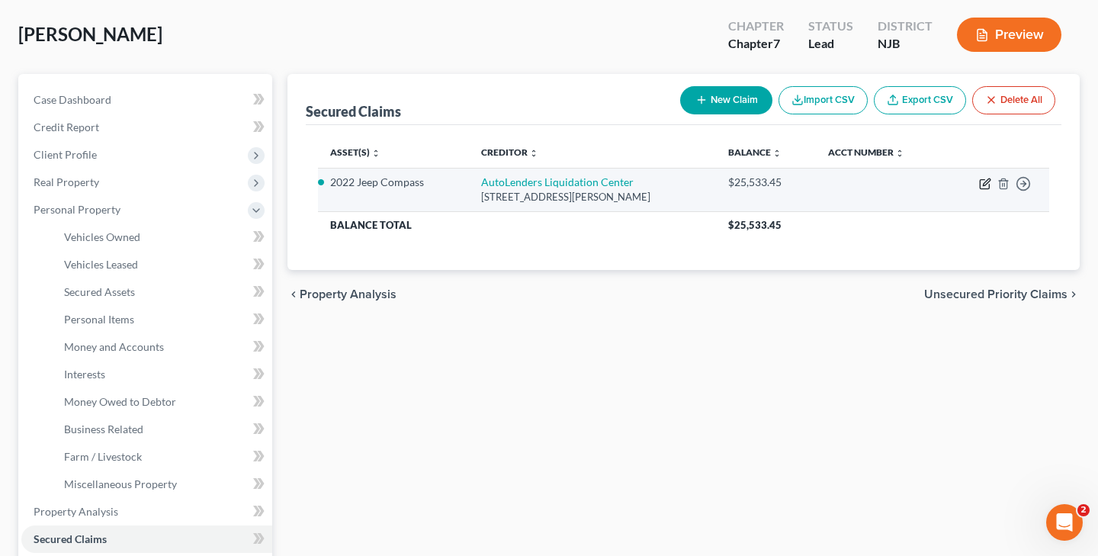
select select "0"
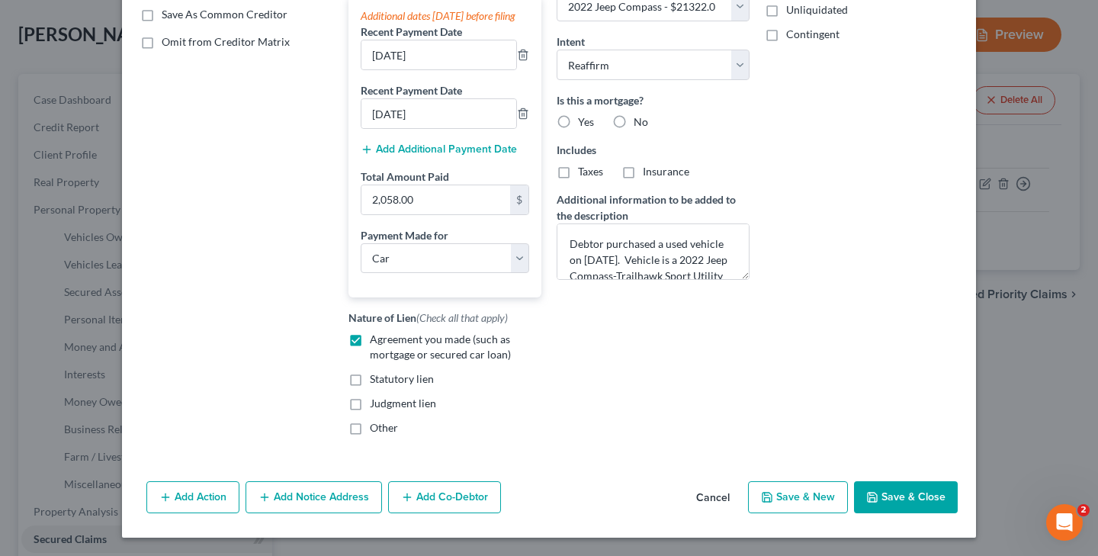
scroll to position [307, 0]
click at [922, 501] on button "Save & Close" at bounding box center [906, 497] width 104 height 32
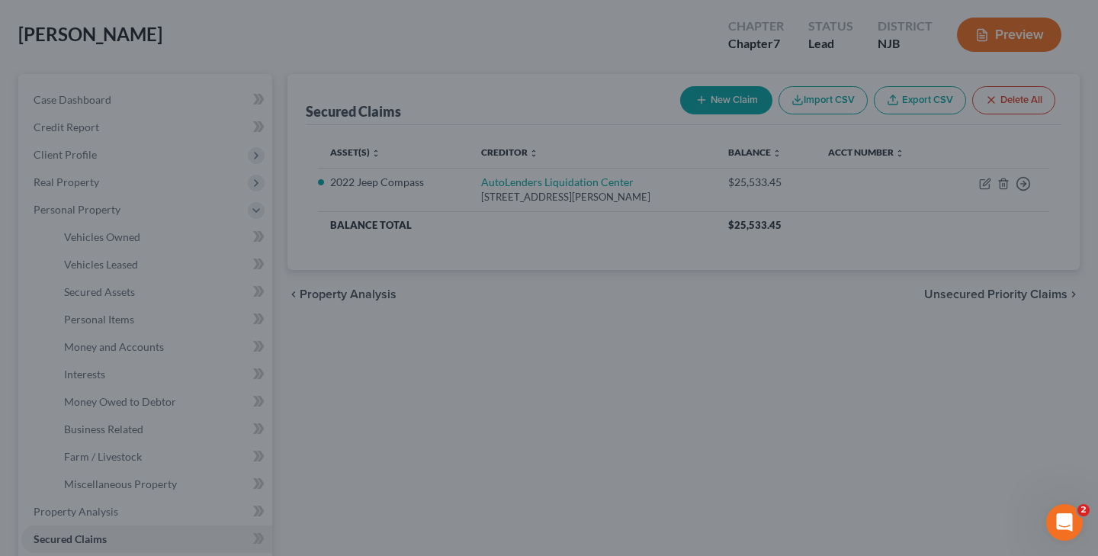
select select "3"
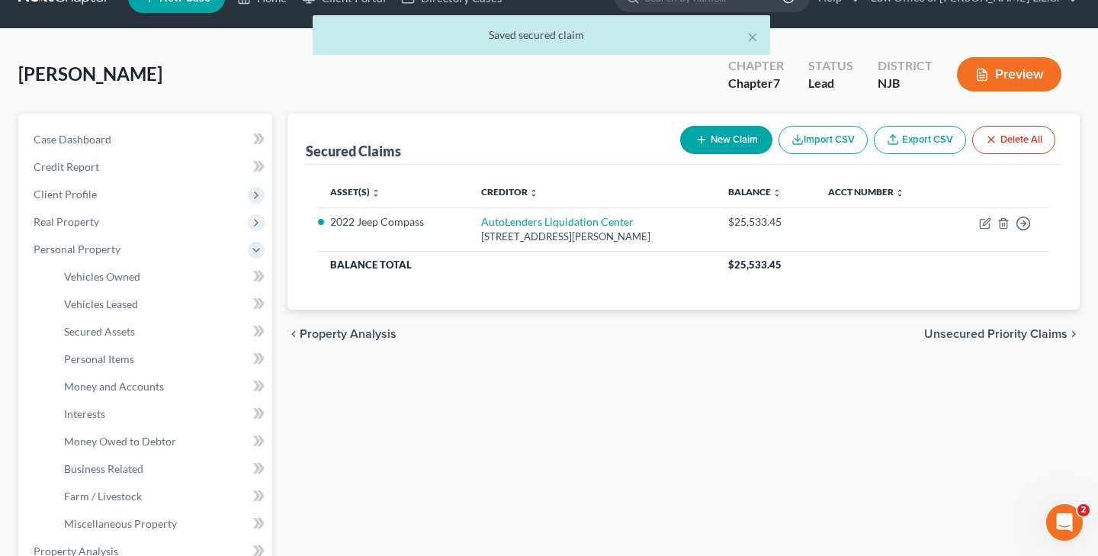
scroll to position [0, 0]
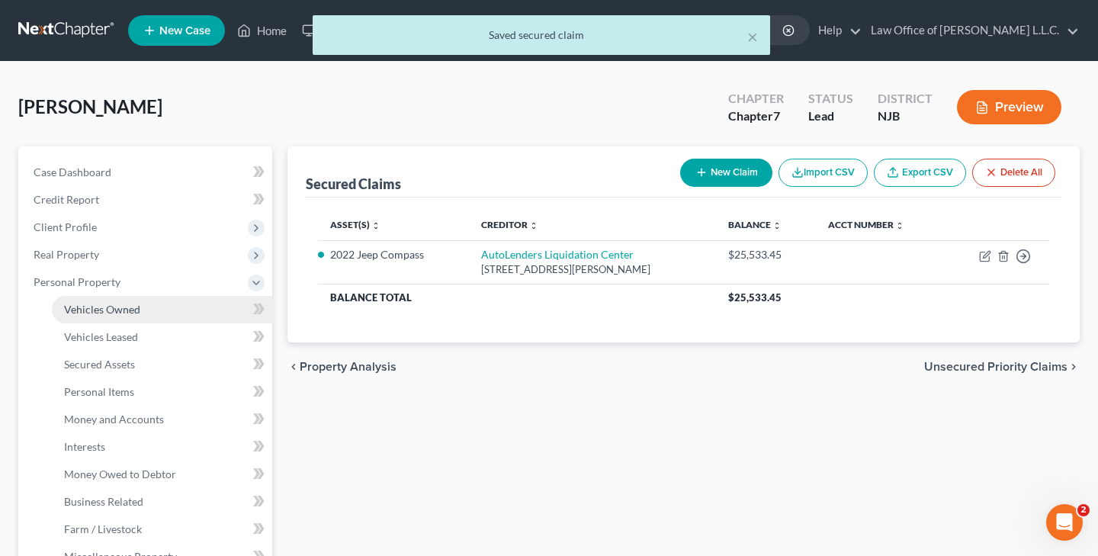
click at [106, 311] on span "Vehicles Owned" at bounding box center [102, 309] width 76 height 13
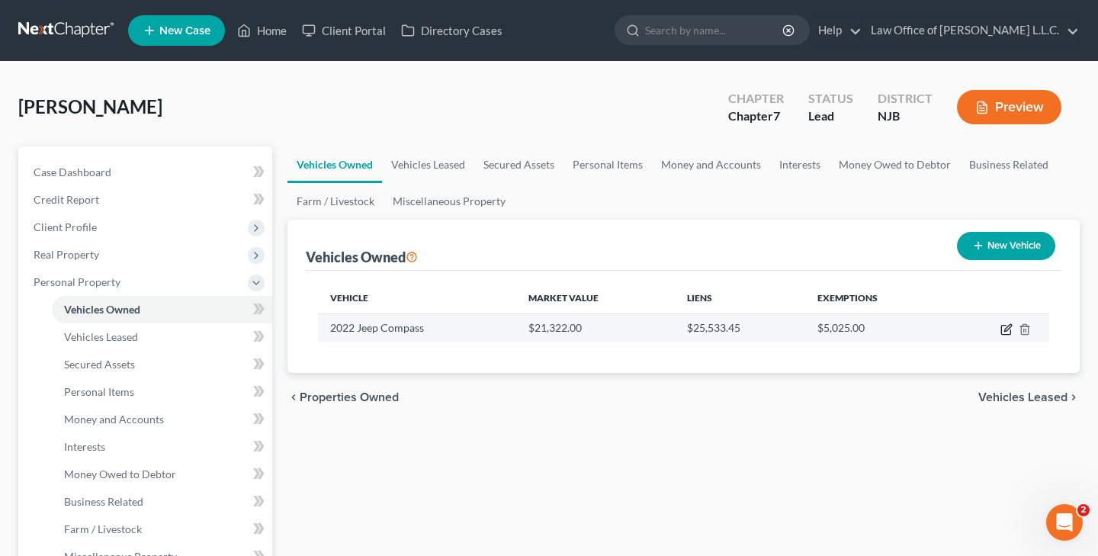
click at [1006, 330] on icon "button" at bounding box center [1007, 327] width 7 height 7
select select "0"
select select "4"
select select "0"
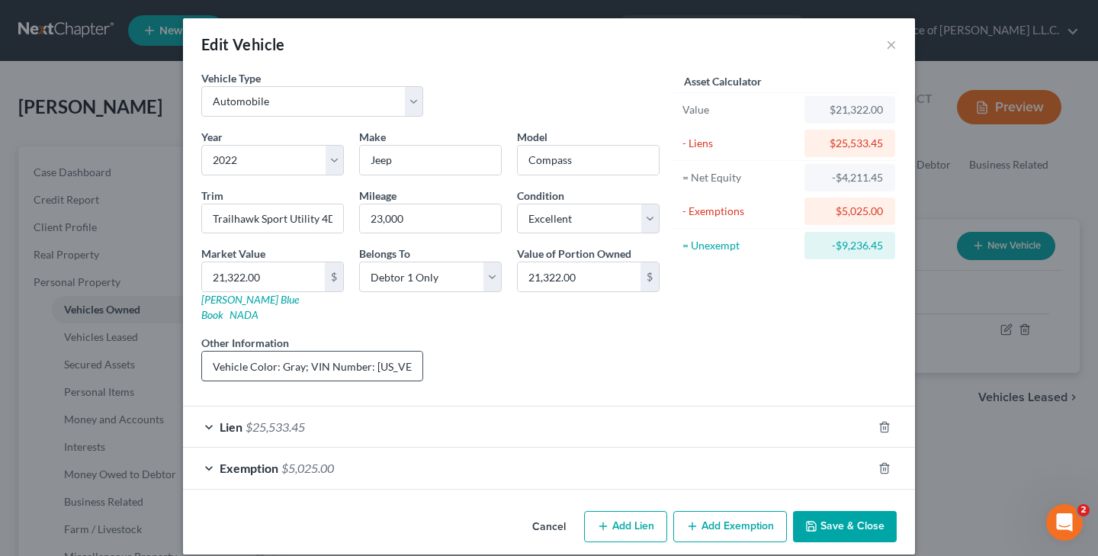
click at [403, 352] on input "Vehicle Color: Gray; VIN Number: [US_VEHICLE_IDENTIFICATION_NUMBER]; Monthly Pa…" at bounding box center [312, 365] width 220 height 29
type input "Vehicle Color: Gray; VIN Number: [US_VEHICLE_IDENTIFICATION_NUMBER]; Monthly Pa…"
click at [815, 511] on button "Save & Close" at bounding box center [845, 527] width 104 height 32
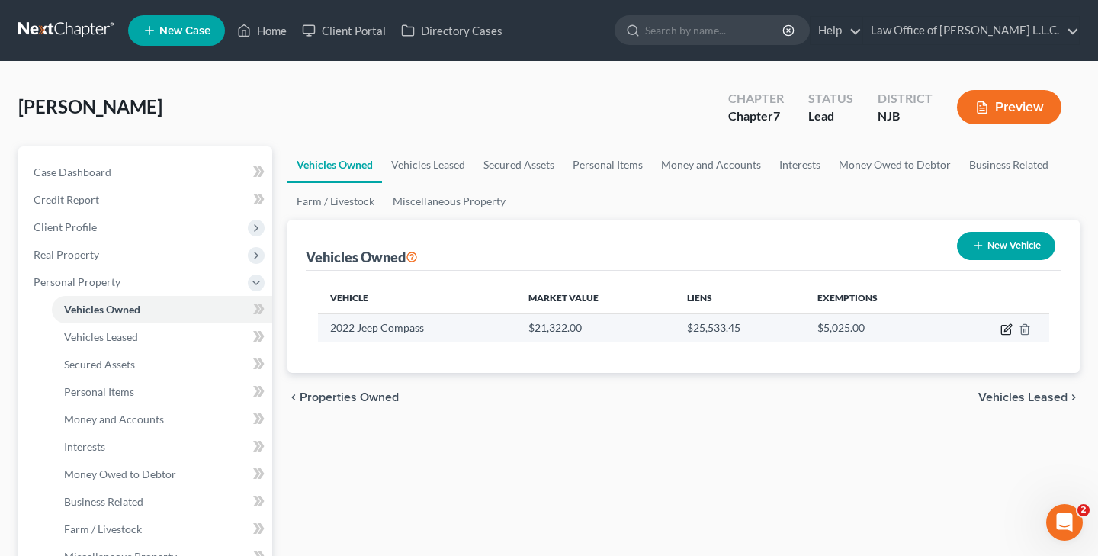
click at [1006, 329] on icon "button" at bounding box center [1006, 329] width 12 height 12
select select "0"
select select "4"
select select "0"
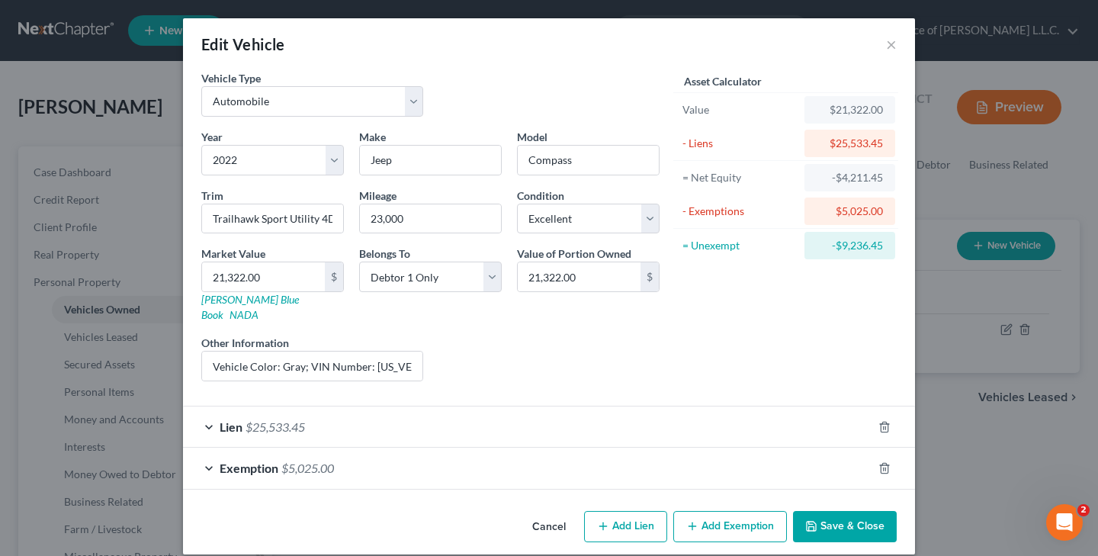
click at [836, 512] on button "Save & Close" at bounding box center [845, 527] width 104 height 32
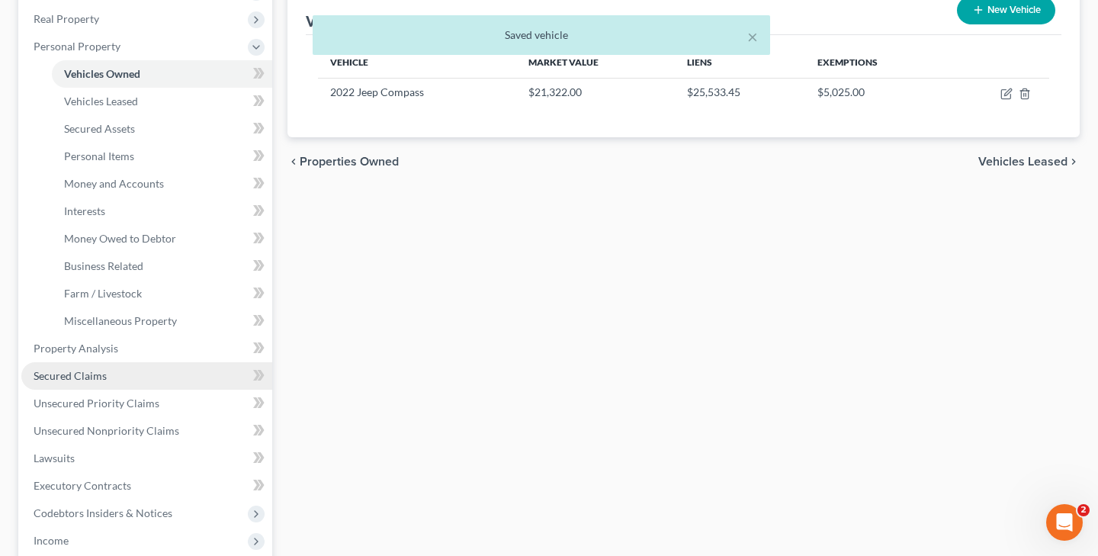
click at [112, 371] on link "Secured Claims" at bounding box center [146, 375] width 251 height 27
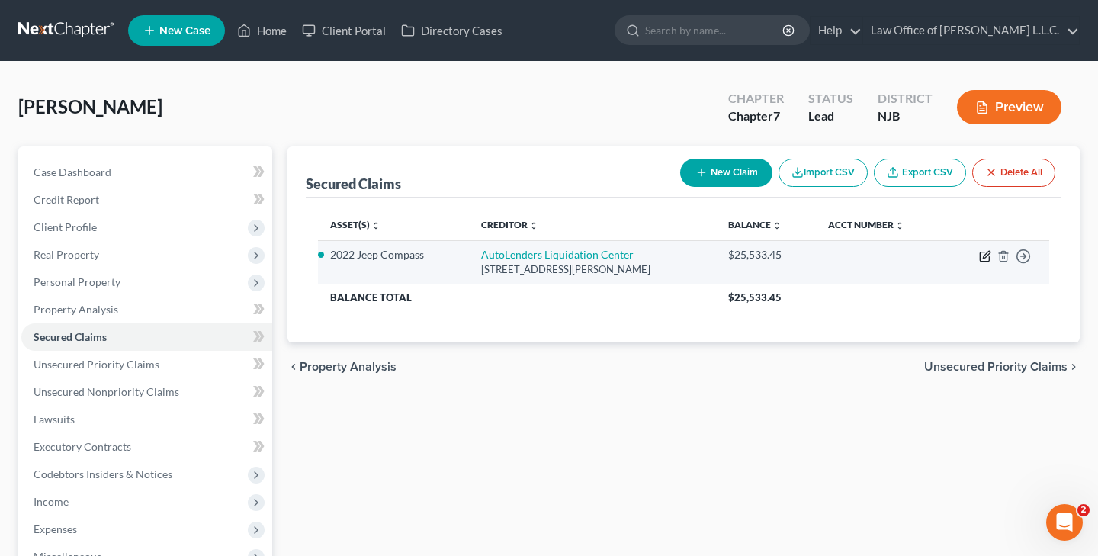
click at [983, 258] on icon "button" at bounding box center [986, 254] width 7 height 7
select select "33"
select select "0"
select select "3"
select select "2"
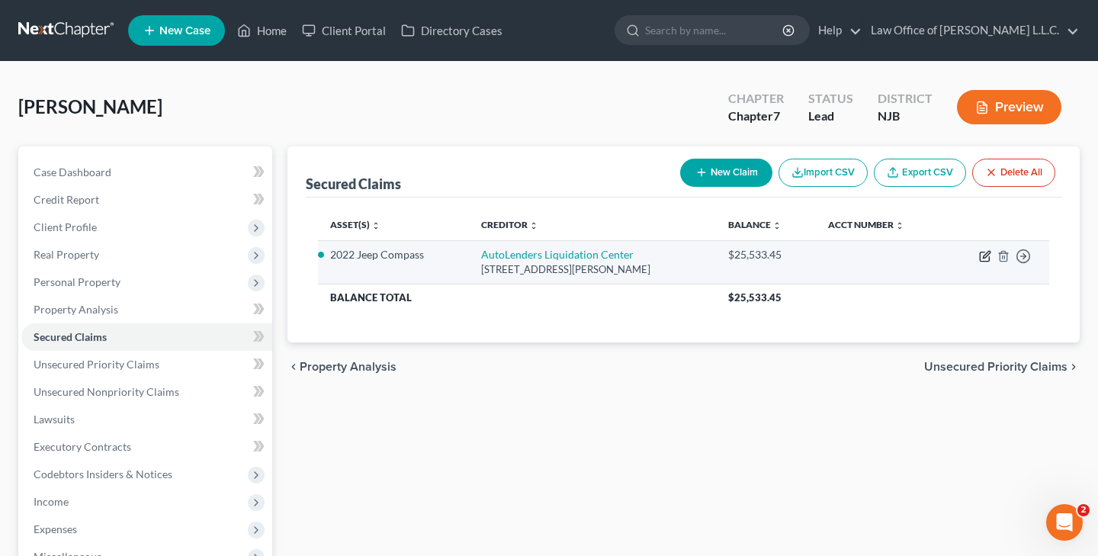
select select "0"
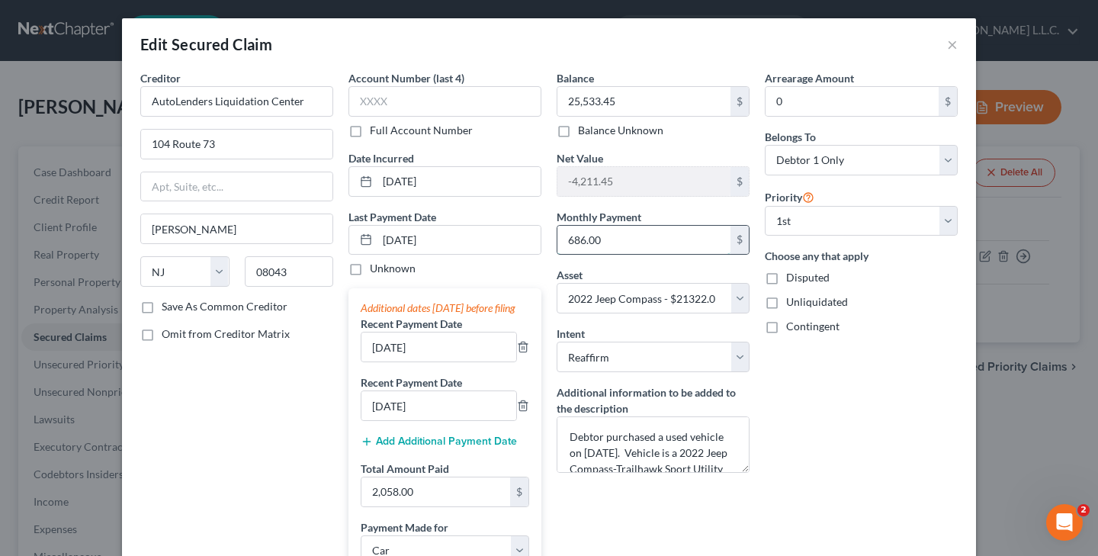
click at [633, 246] on input "686.00" at bounding box center [643, 240] width 173 height 29
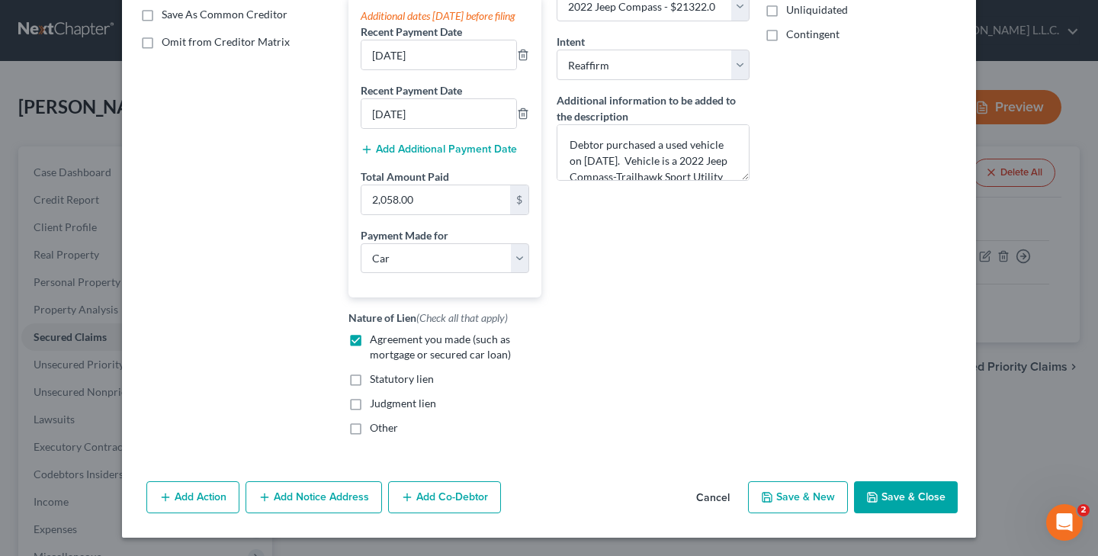
scroll to position [307, 0]
type input "686.60"
click at [892, 496] on button "Save & Close" at bounding box center [906, 497] width 104 height 32
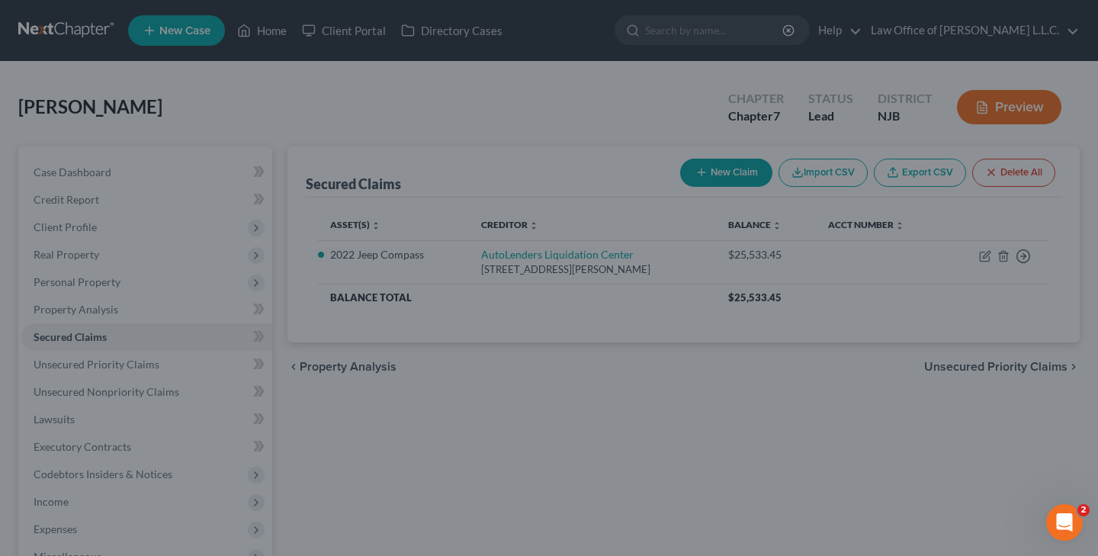
select select "3"
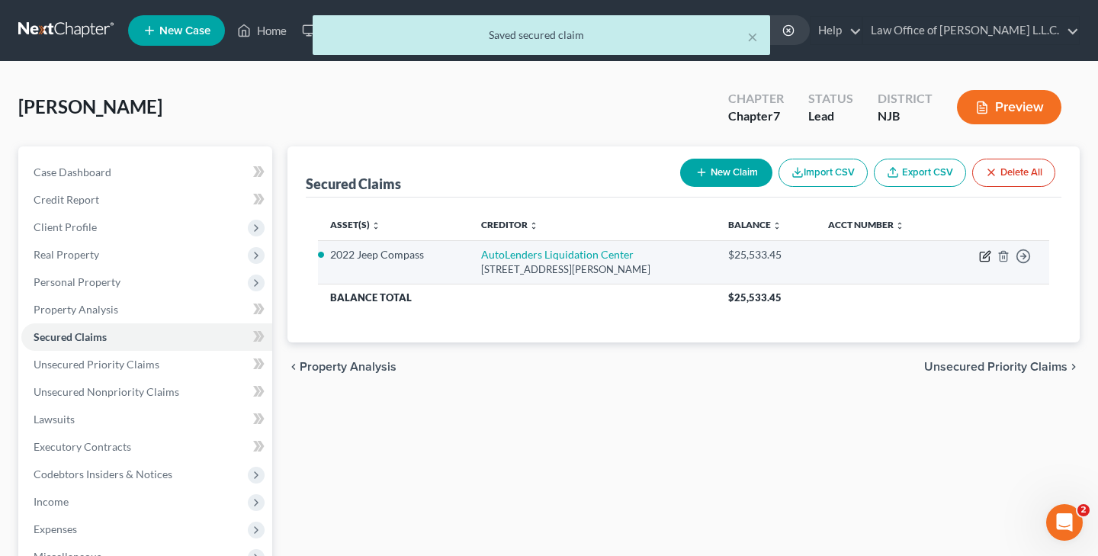
click at [989, 257] on icon "button" at bounding box center [984, 256] width 9 height 9
select select "33"
select select "0"
select select "2"
select select "0"
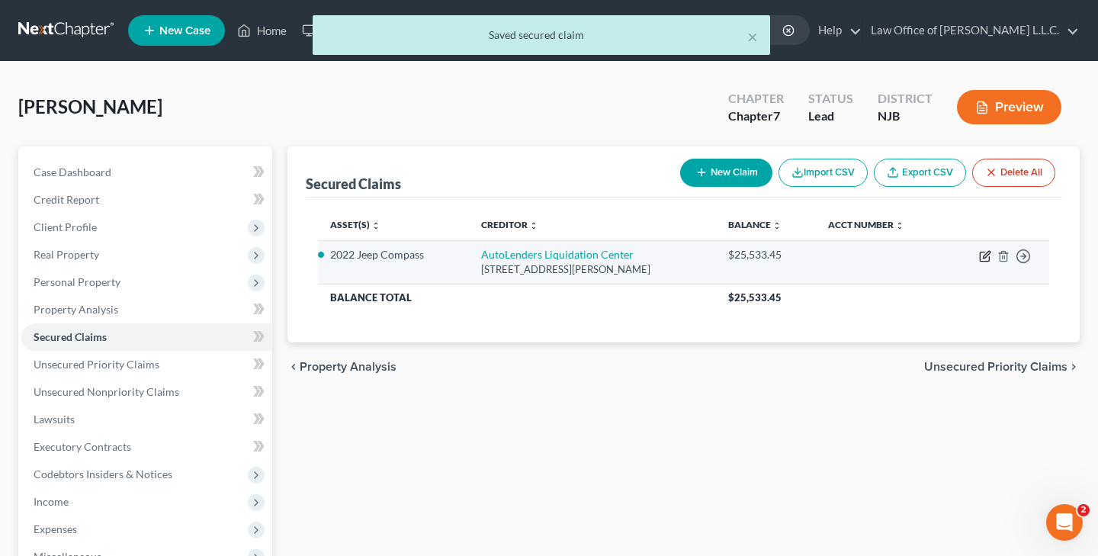
select select "0"
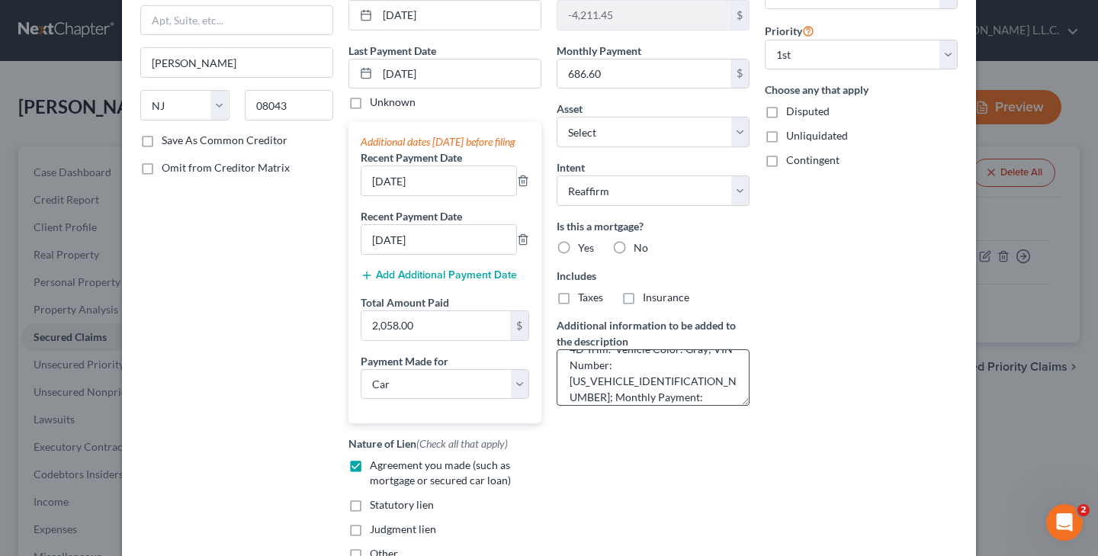
scroll to position [76, 0]
click at [697, 377] on textarea "Debtor purchased a used vehicle on [DATE]. Vehicle is a 2022 Jeep Compass-Trail…" at bounding box center [653, 377] width 193 height 56
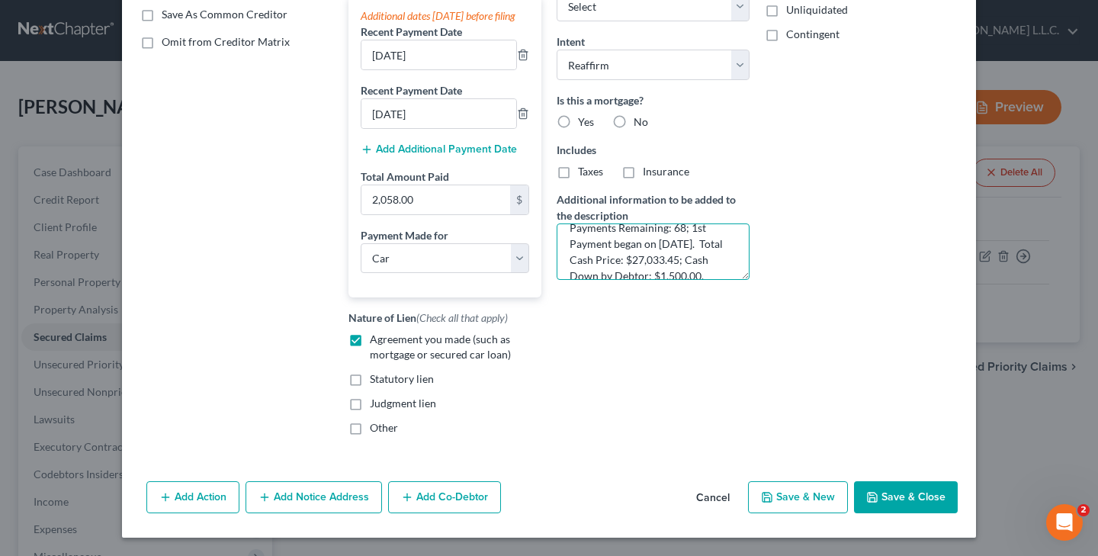
scroll to position [307, 0]
type textarea "Debtor purchased a used vehicle on [DATE]. Vehicle is a 2022 Jeep Compass-Trail…"
click at [898, 491] on button "Save & Close" at bounding box center [906, 497] width 104 height 32
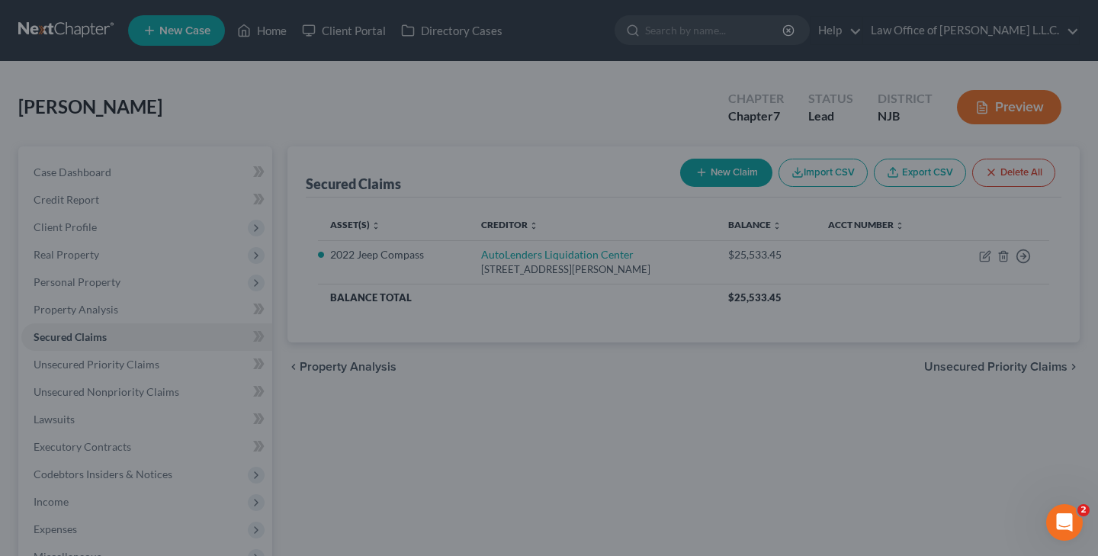
select select "3"
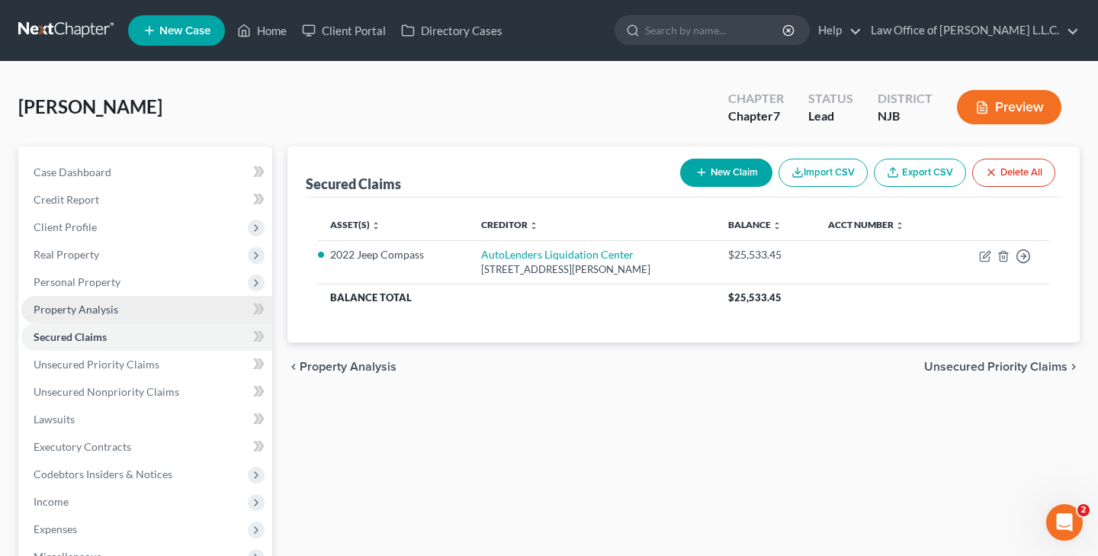
scroll to position [0, 0]
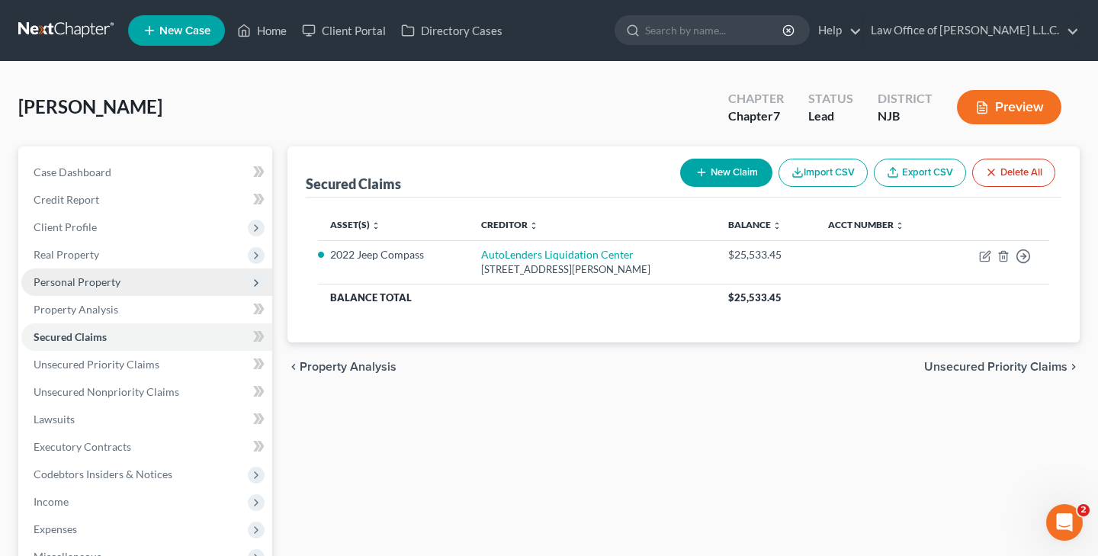
click at [104, 285] on span "Personal Property" at bounding box center [77, 281] width 87 height 13
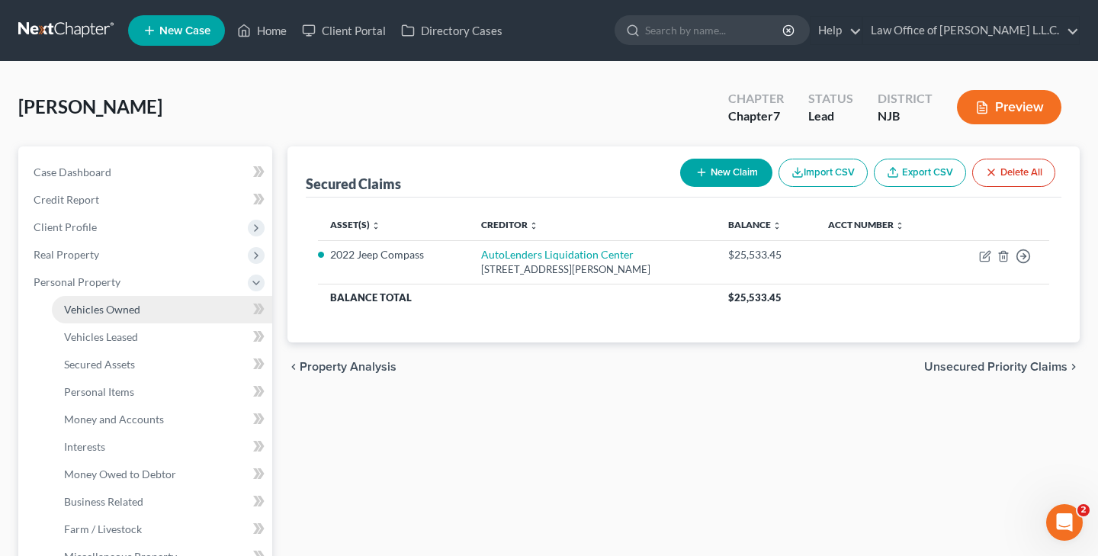
click at [107, 316] on link "Vehicles Owned" at bounding box center [162, 309] width 220 height 27
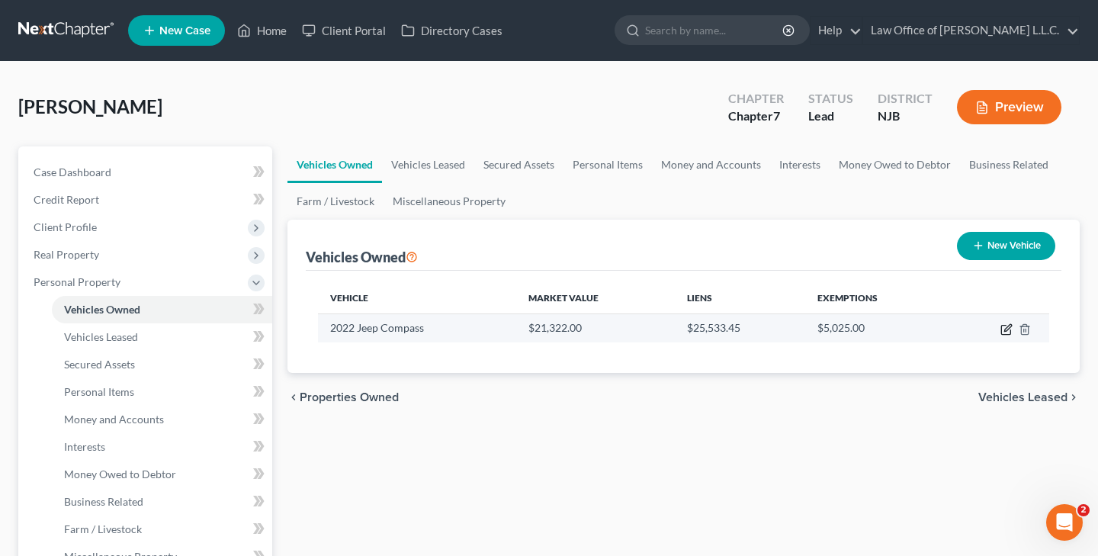
click at [1006, 328] on icon "button" at bounding box center [1007, 327] width 7 height 7
select select "0"
select select "4"
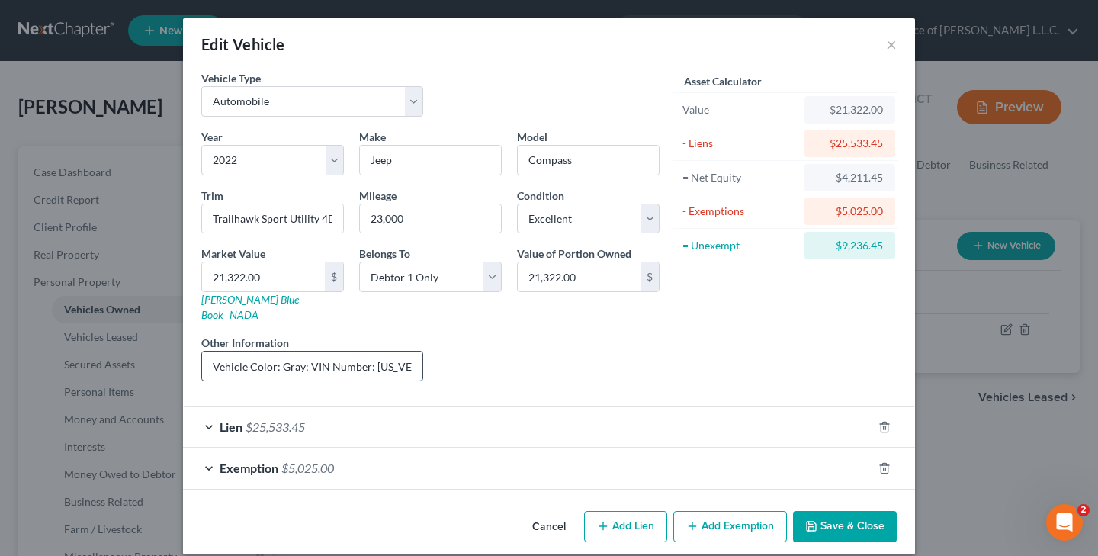
click at [393, 351] on input "Vehicle Color: Gray; VIN Number: [US_VEHICLE_IDENTIFICATION_NUMBER]; Monthly Pa…" at bounding box center [312, 365] width 220 height 29
click at [827, 511] on button "Save & Close" at bounding box center [845, 527] width 104 height 32
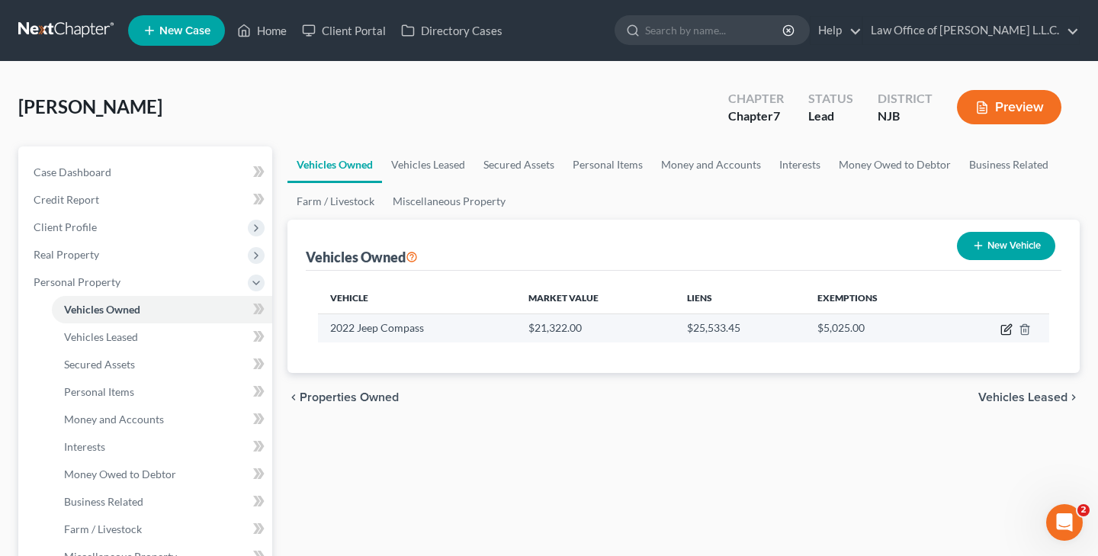
click at [1010, 328] on icon "button" at bounding box center [1006, 329] width 12 height 12
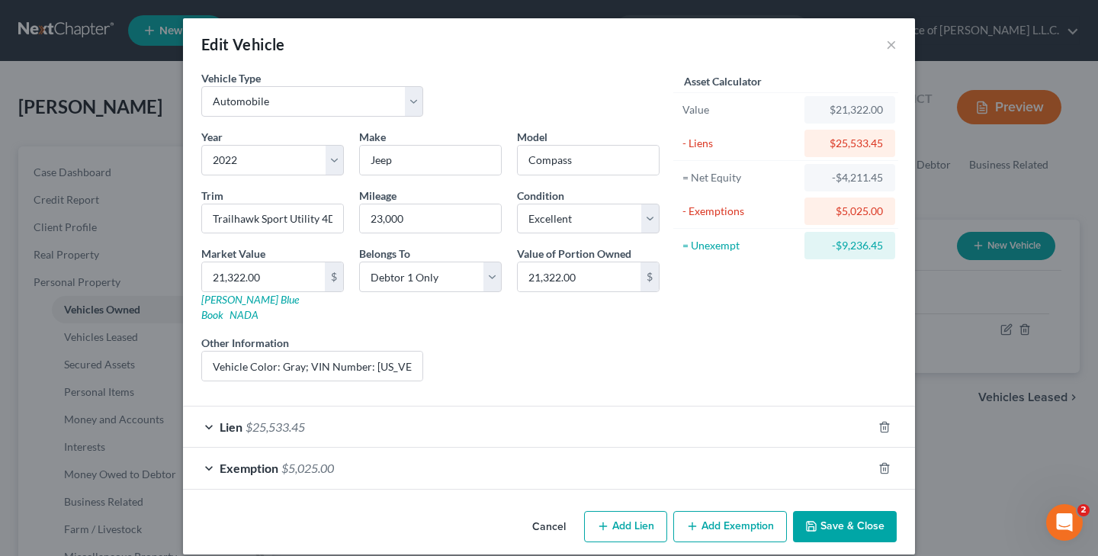
click at [839, 511] on button "Save & Close" at bounding box center [845, 527] width 104 height 32
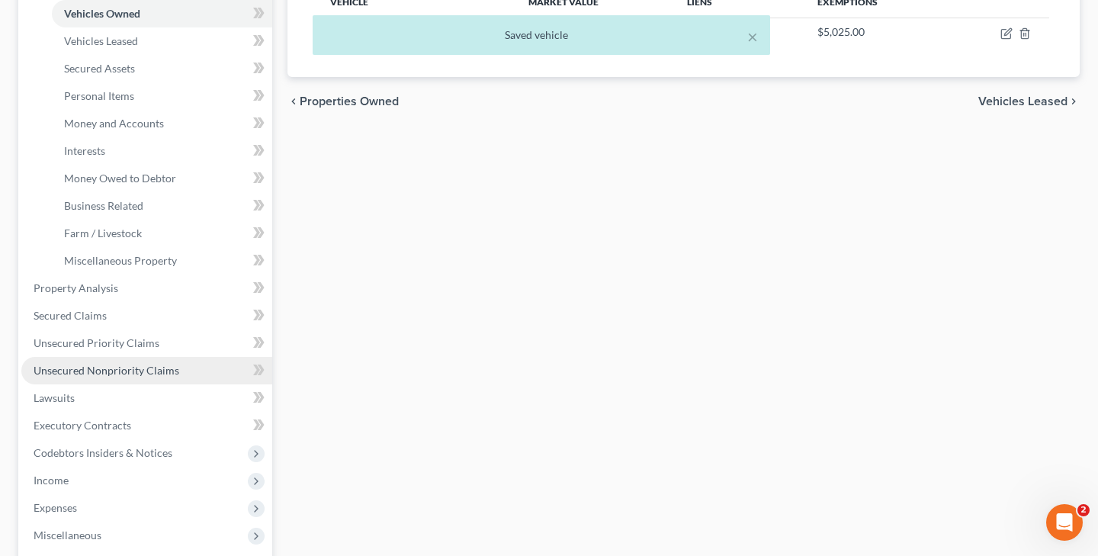
scroll to position [301, 0]
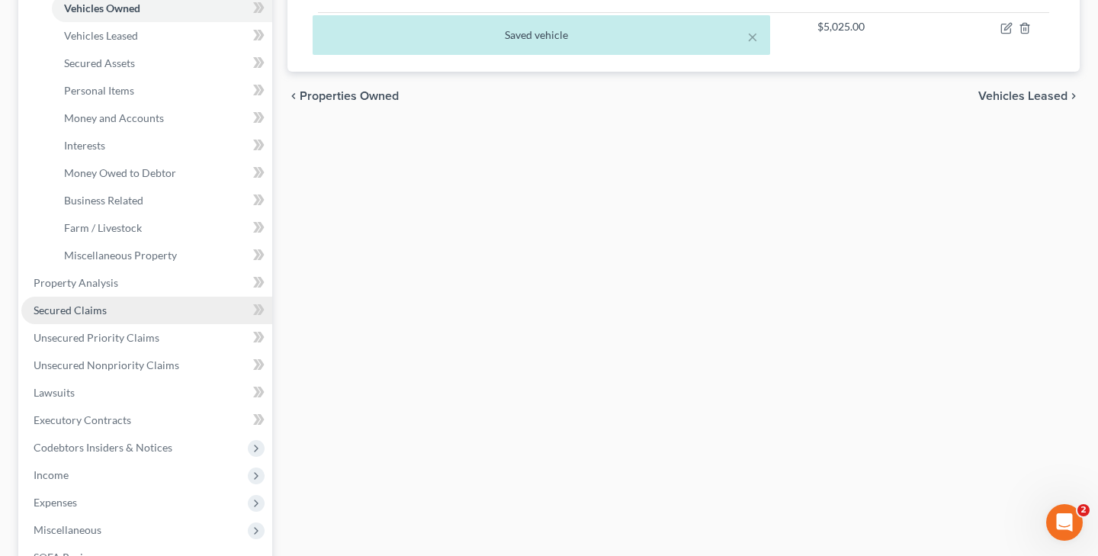
click at [100, 316] on link "Secured Claims" at bounding box center [146, 310] width 251 height 27
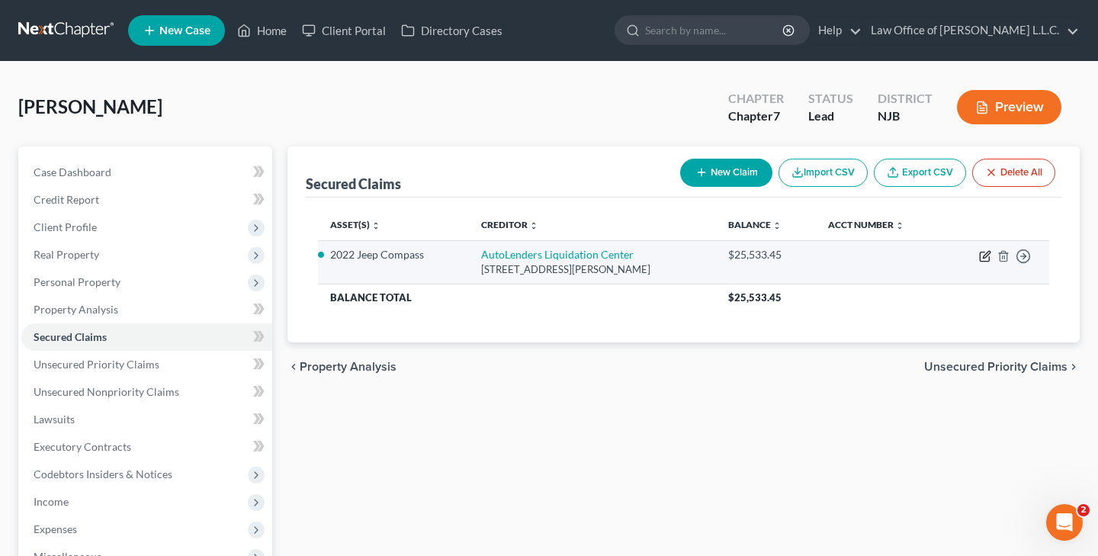
click at [984, 259] on icon "button" at bounding box center [985, 256] width 12 height 12
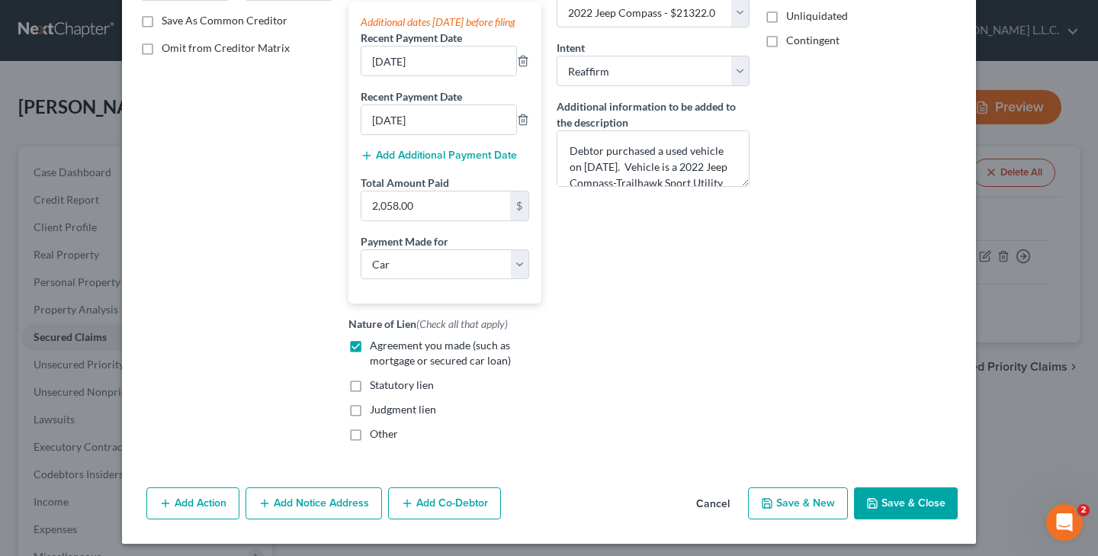
scroll to position [299, 0]
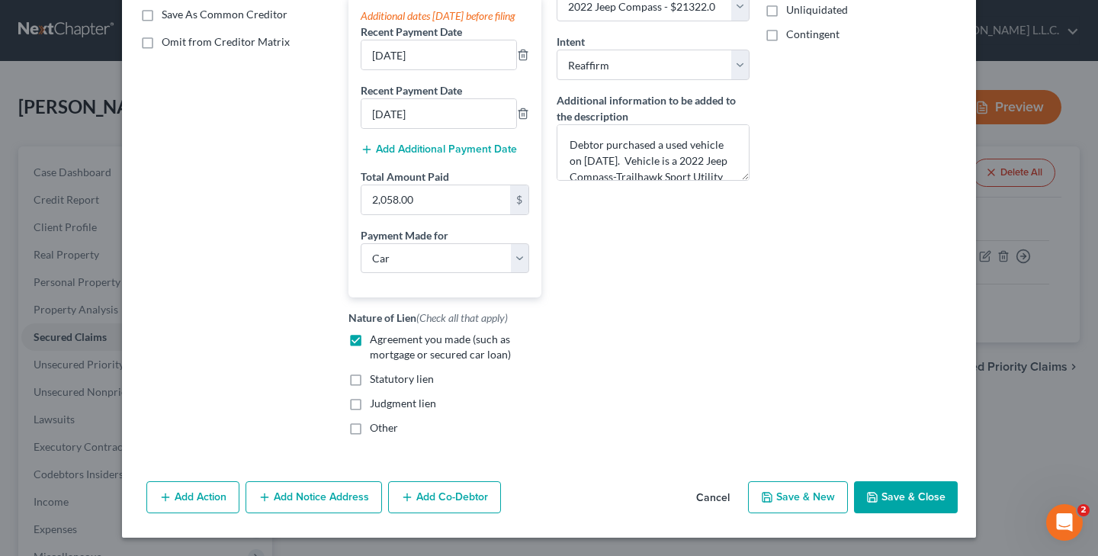
click at [342, 503] on button "Add Notice Address" at bounding box center [313, 497] width 136 height 32
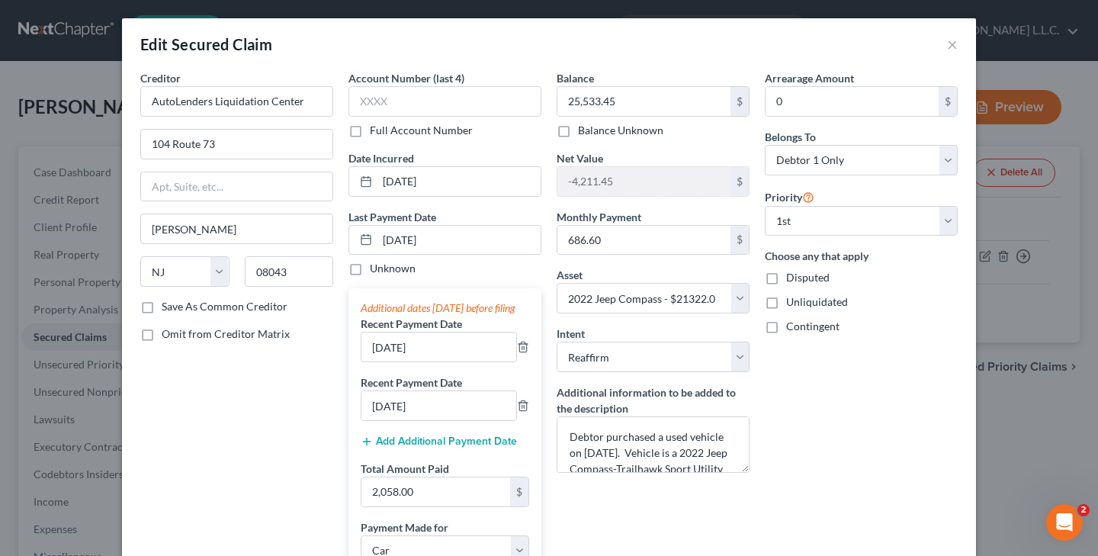
scroll to position [0, 0]
click at [370, 131] on label "Full Account Number" at bounding box center [421, 130] width 103 height 15
click at [376, 131] on input "Full Account Number" at bounding box center [381, 128] width 10 height 10
click at [404, 109] on input "text" at bounding box center [444, 101] width 193 height 30
drag, startPoint x: 358, startPoint y: 104, endPoint x: 476, endPoint y: 99, distance: 117.5
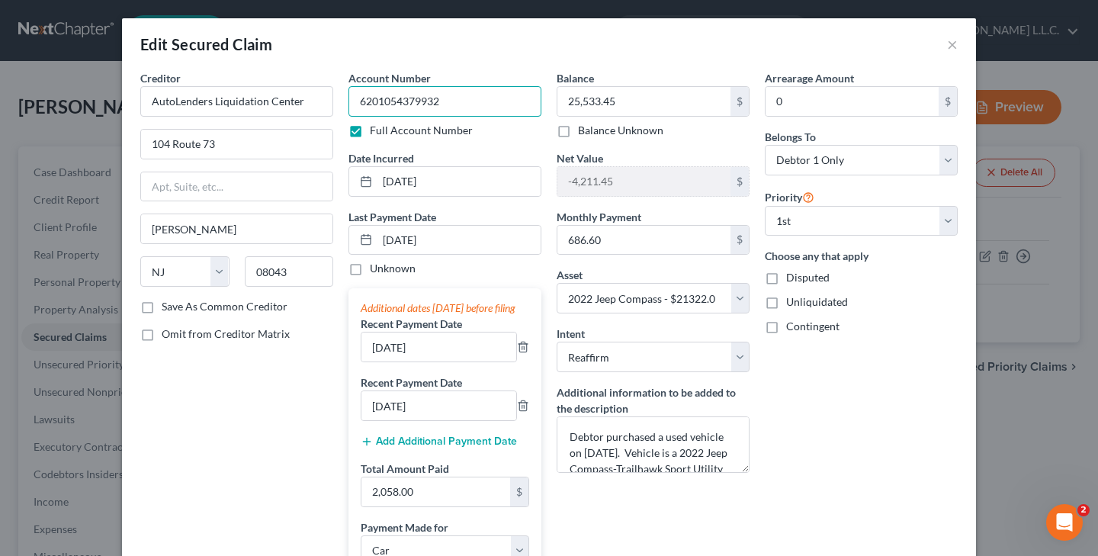
click at [476, 99] on input "6201054379932" at bounding box center [444, 101] width 193 height 30
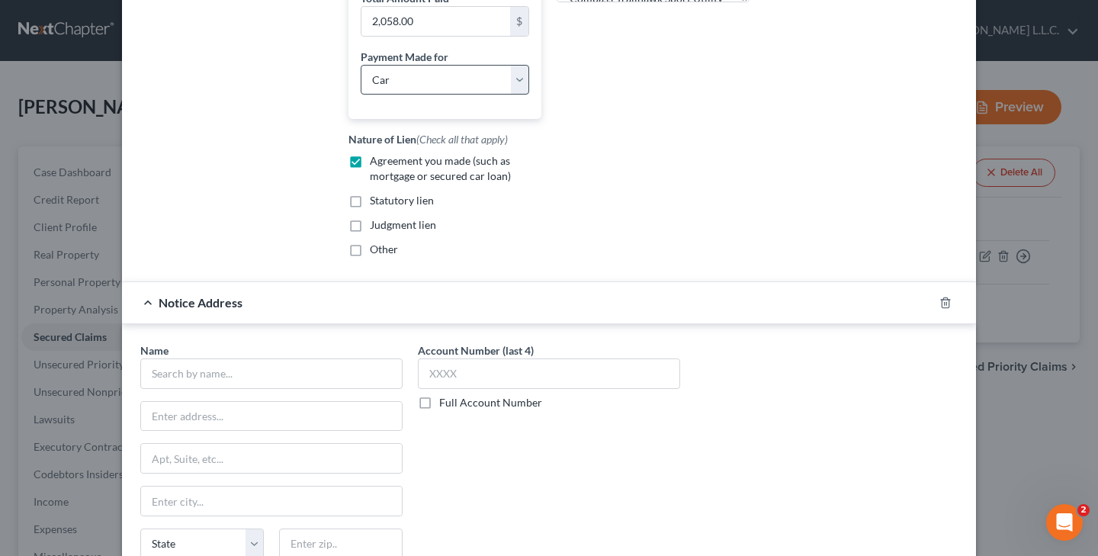
scroll to position [549, 0]
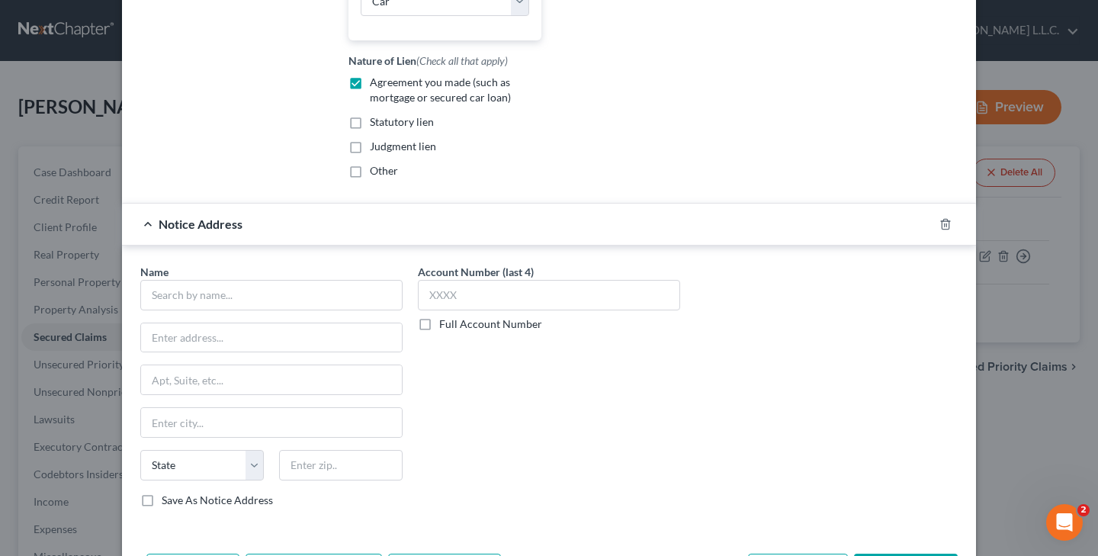
click at [439, 332] on label "Full Account Number" at bounding box center [490, 323] width 103 height 15
click at [445, 326] on input "Full Account Number" at bounding box center [450, 321] width 10 height 10
click at [461, 310] on input "text" at bounding box center [549, 295] width 262 height 30
paste input "6201054379932"
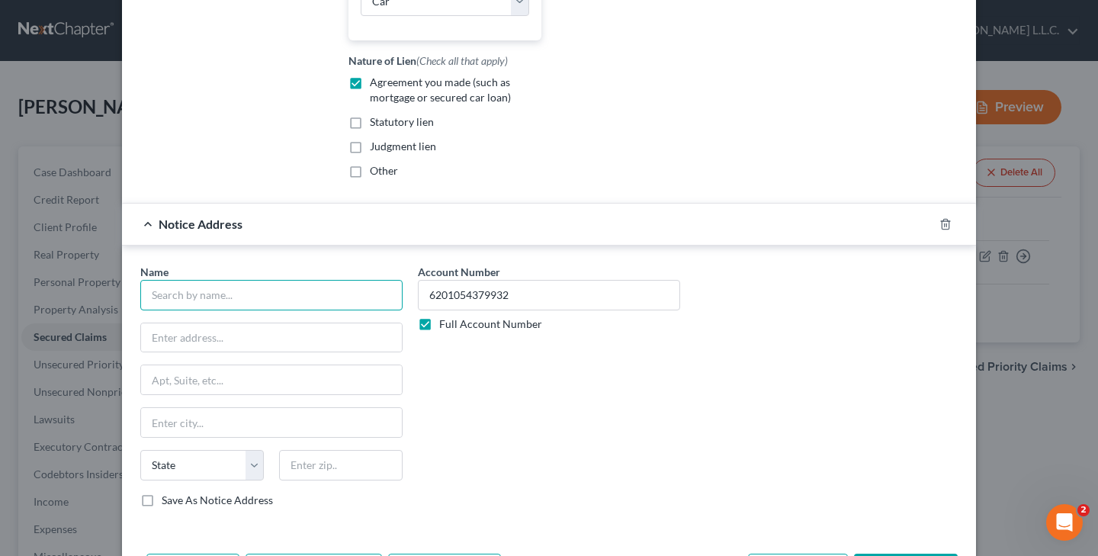
click at [270, 310] on input "text" at bounding box center [271, 295] width 262 height 30
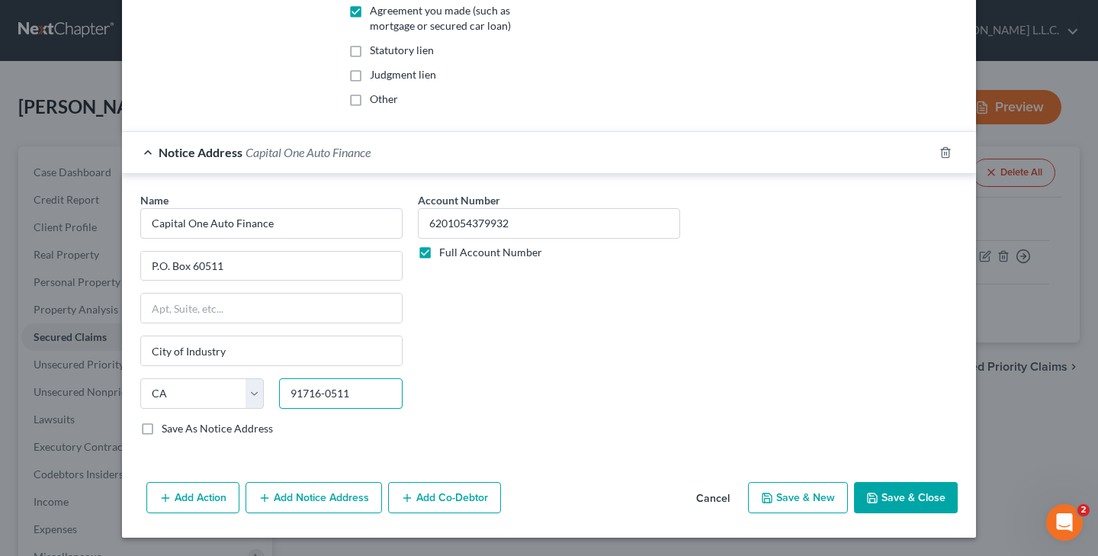
scroll to position [626, 0]
click at [890, 505] on button "Save & Close" at bounding box center [906, 498] width 104 height 32
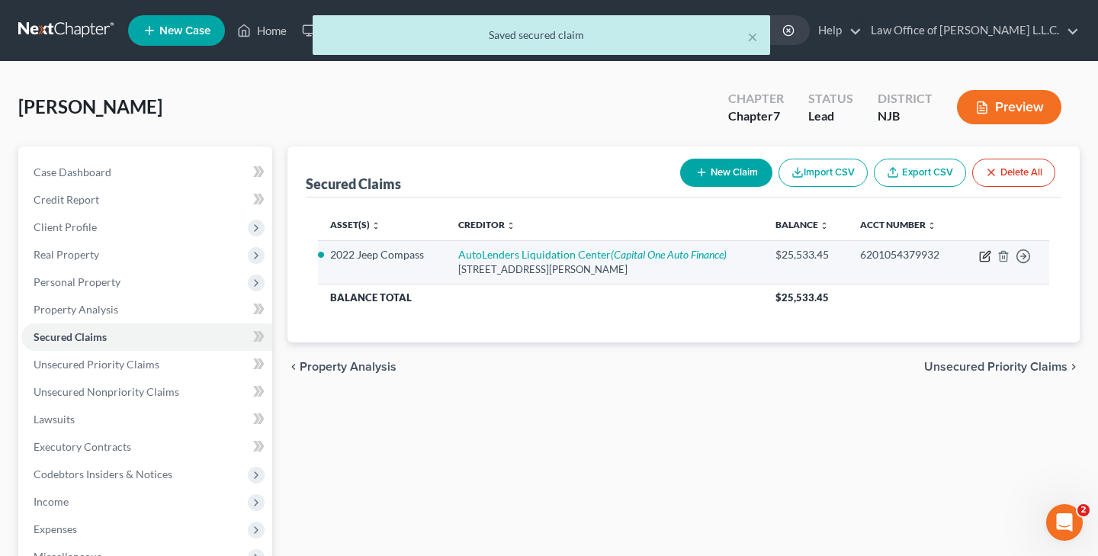
click at [981, 257] on icon "button" at bounding box center [985, 256] width 12 height 12
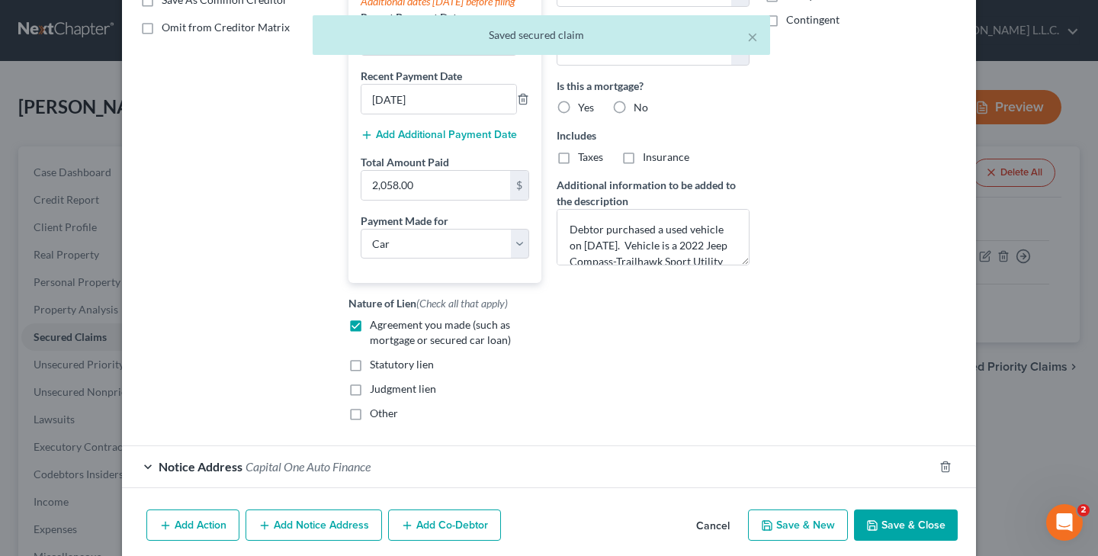
scroll to position [349, 0]
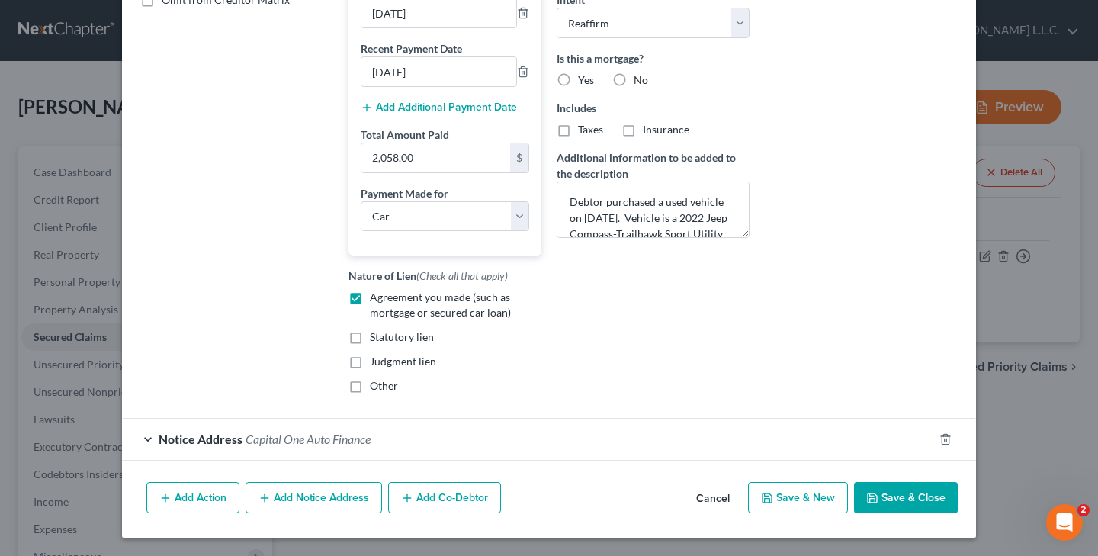
click at [326, 504] on button "Add Notice Address" at bounding box center [313, 498] width 136 height 32
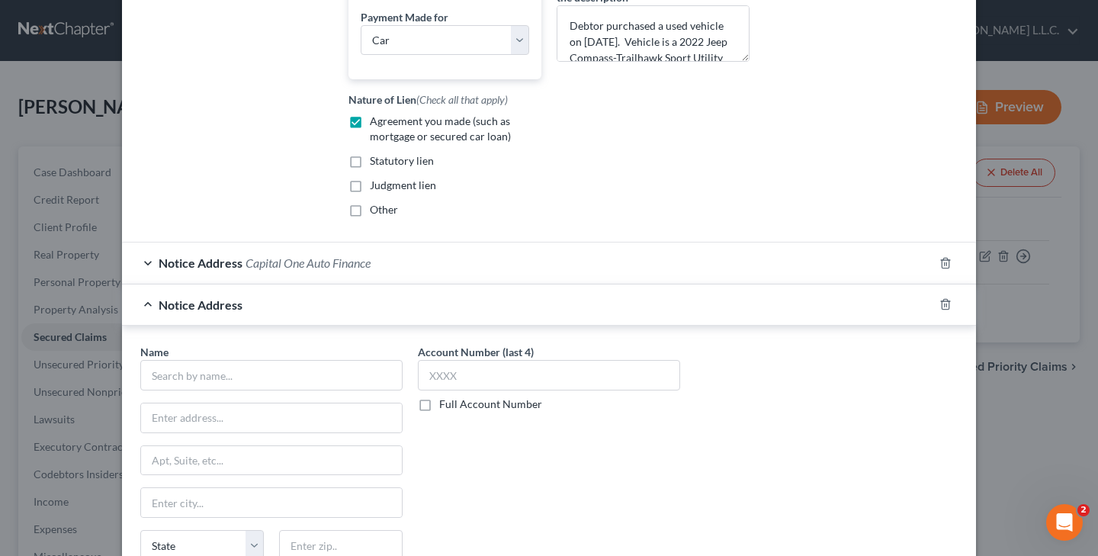
scroll to position [546, 0]
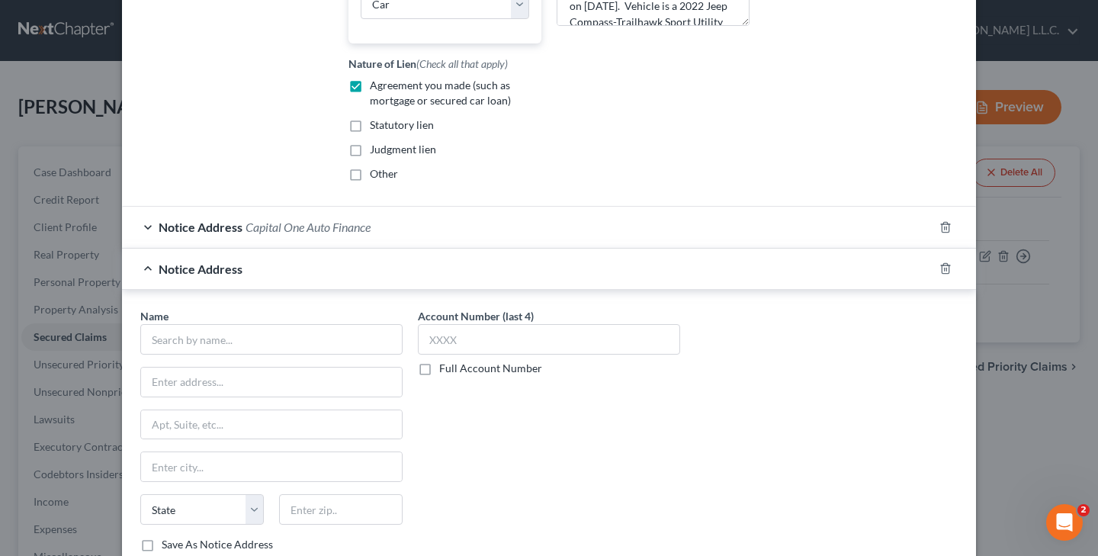
click at [358, 234] on span "Capital One Auto Finance" at bounding box center [307, 227] width 125 height 14
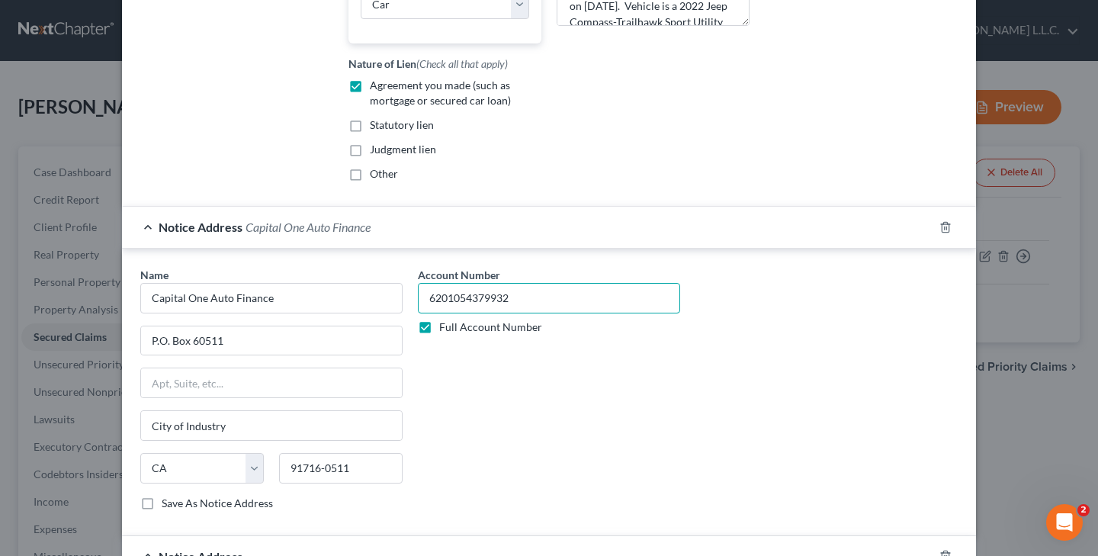
drag, startPoint x: 427, startPoint y: 314, endPoint x: 553, endPoint y: 319, distance: 125.9
click at [553, 313] on input "6201054379932" at bounding box center [549, 298] width 262 height 30
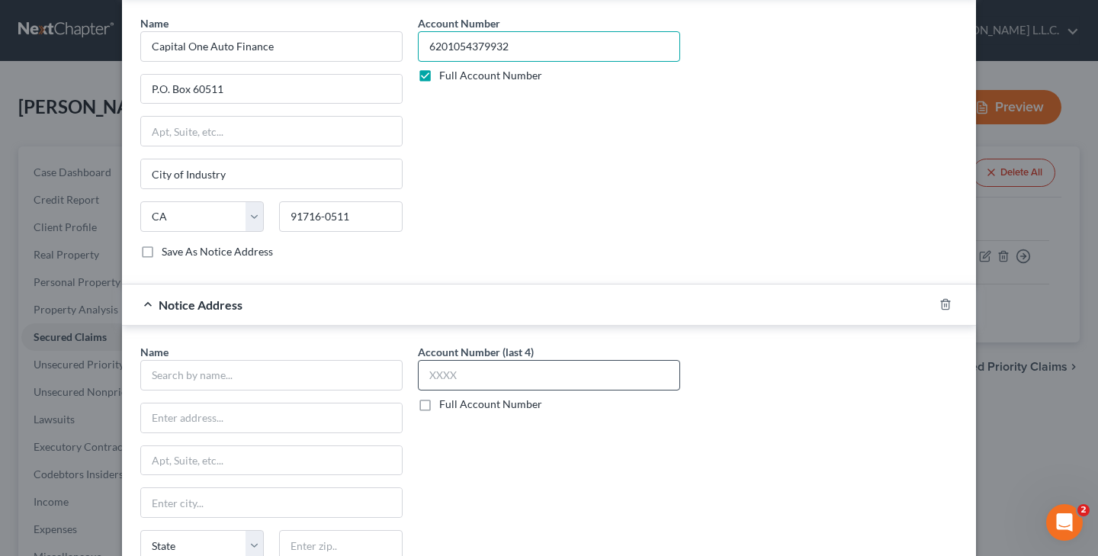
scroll to position [817, 0]
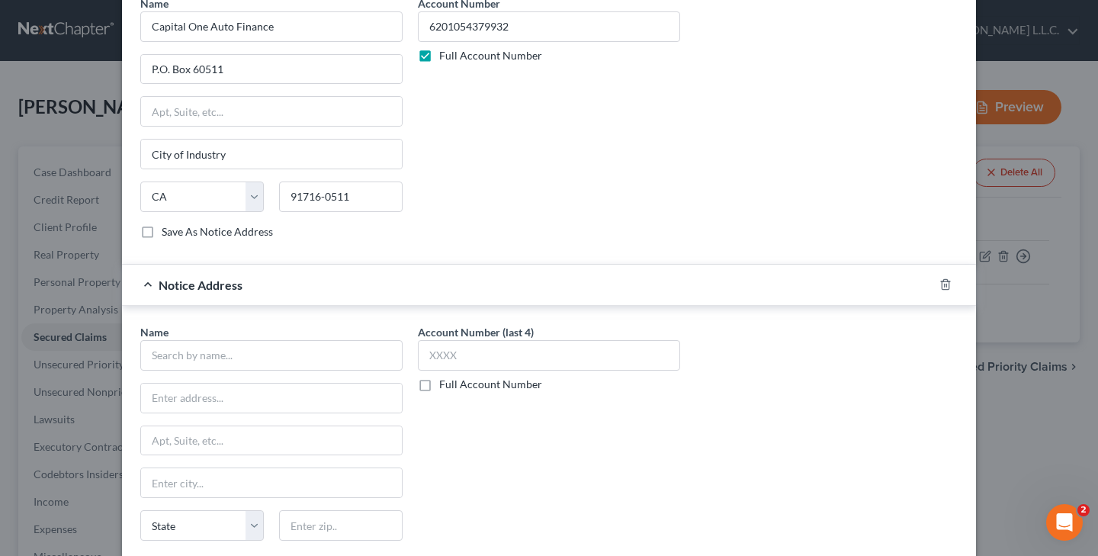
click at [439, 392] on label "Full Account Number" at bounding box center [490, 384] width 103 height 15
click at [445, 387] on input "Full Account Number" at bounding box center [450, 382] width 10 height 10
click at [461, 371] on input "text" at bounding box center [549, 355] width 262 height 30
paste input "6201054379932"
click at [262, 371] on input "text" at bounding box center [271, 355] width 262 height 30
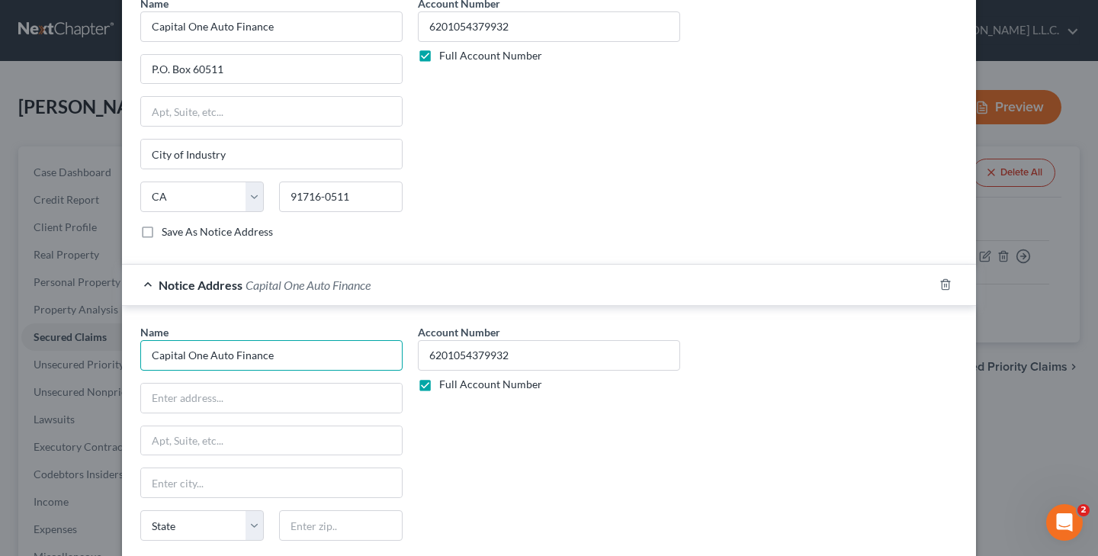
click at [303, 371] on input "Capital One Auto Finance" at bounding box center [271, 355] width 262 height 30
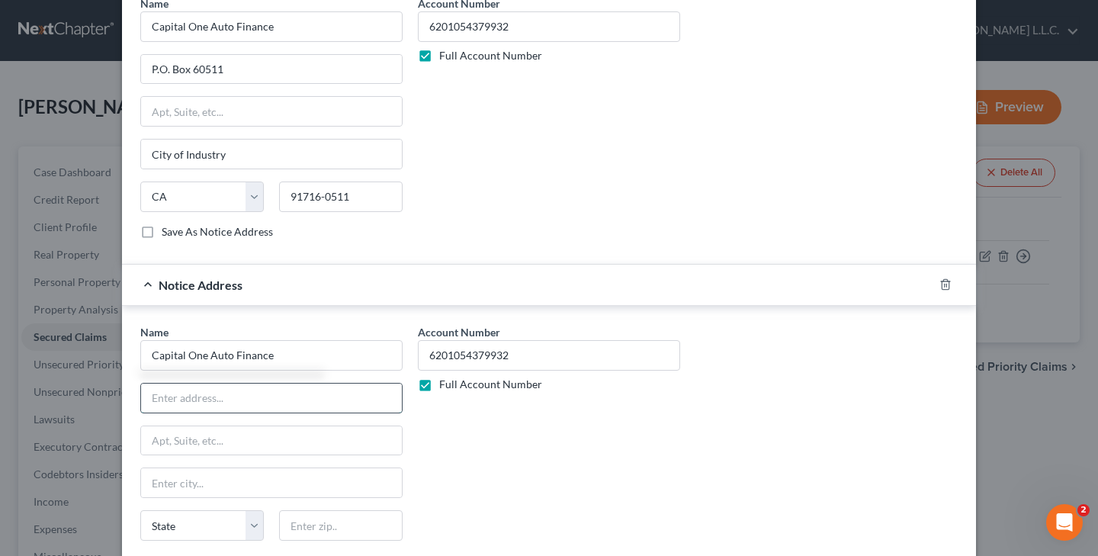
click at [285, 407] on input "text" at bounding box center [271, 397] width 261 height 29
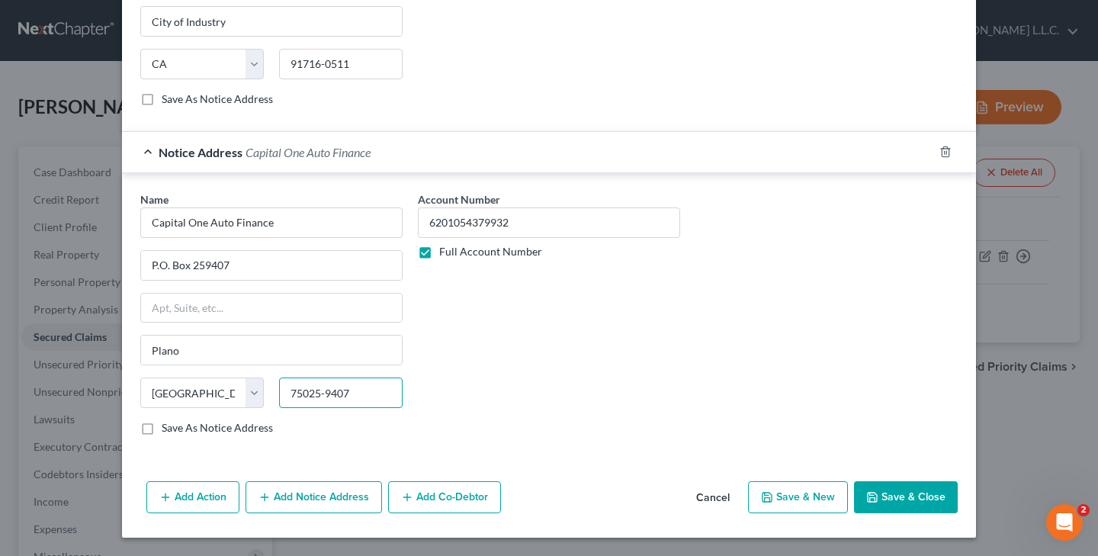
scroll to position [964, 0]
click at [902, 497] on button "Save & Close" at bounding box center [906, 497] width 104 height 32
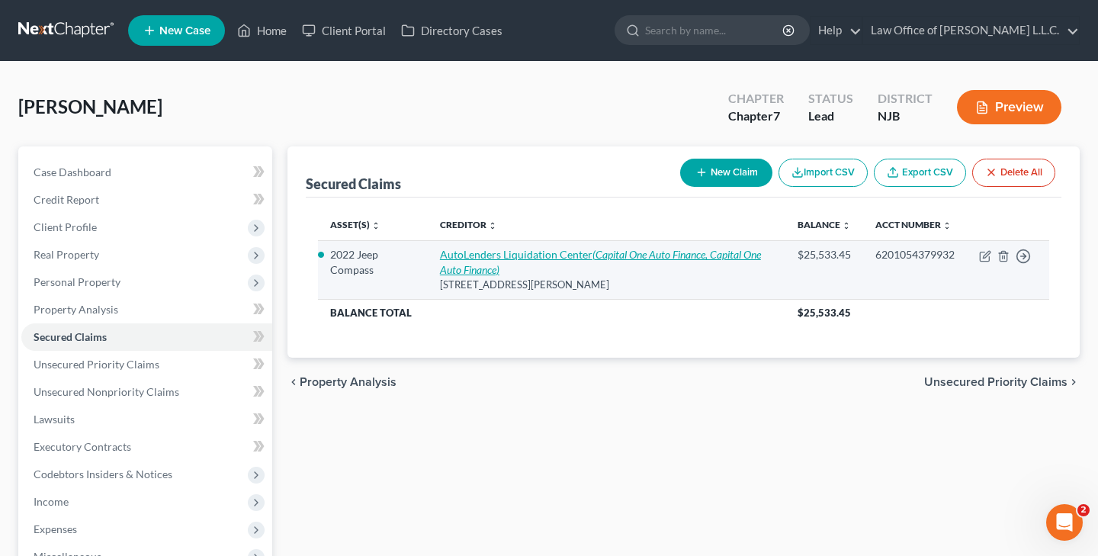
click at [705, 252] on icon "(Capital One Auto Finance, Capital One Auto Finance)" at bounding box center [600, 262] width 321 height 28
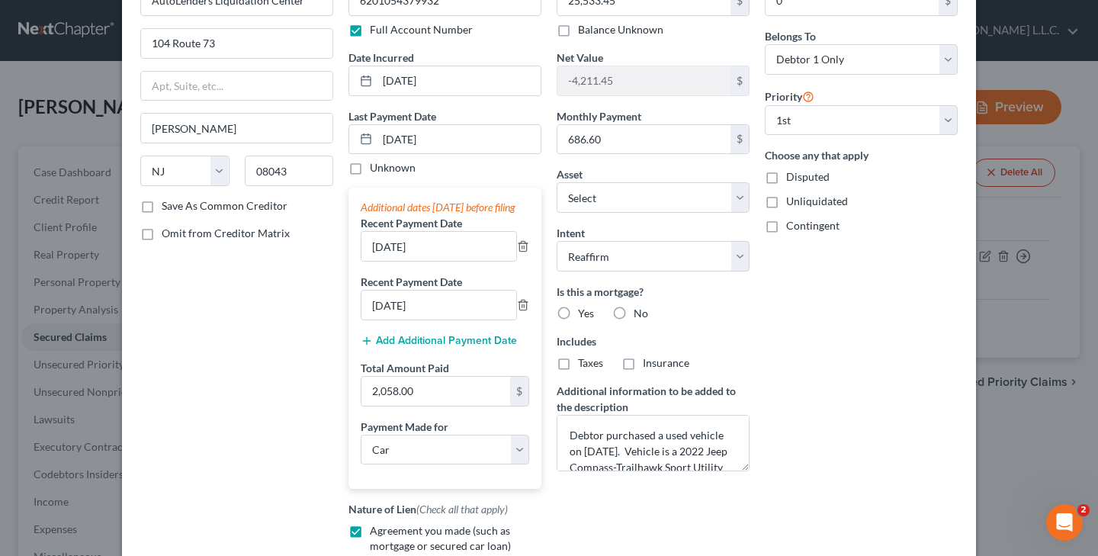
scroll to position [114, 0]
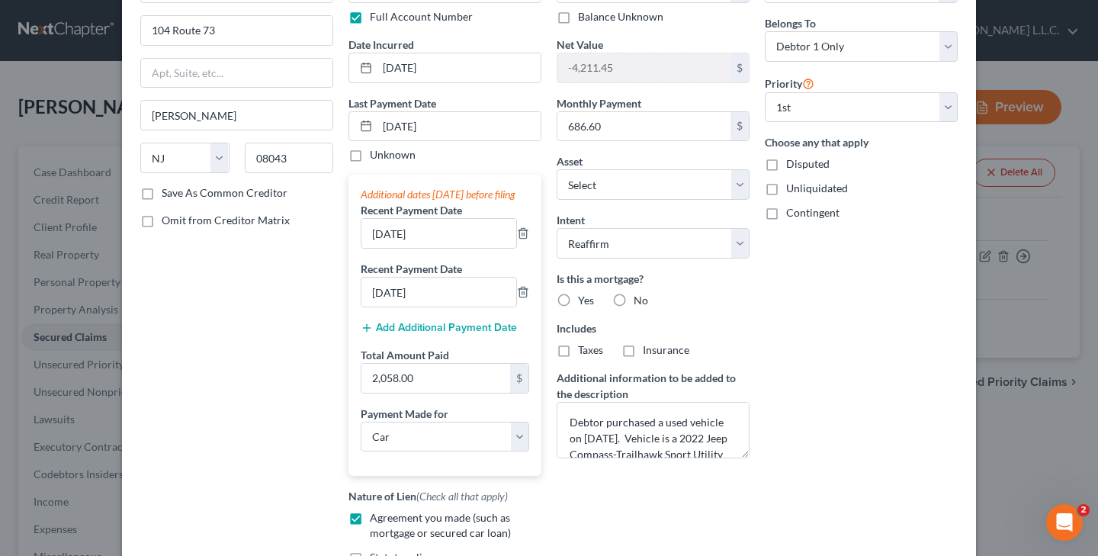
click at [634, 300] on label "No" at bounding box center [641, 300] width 14 height 15
click at [640, 300] on input "No" at bounding box center [645, 298] width 10 height 10
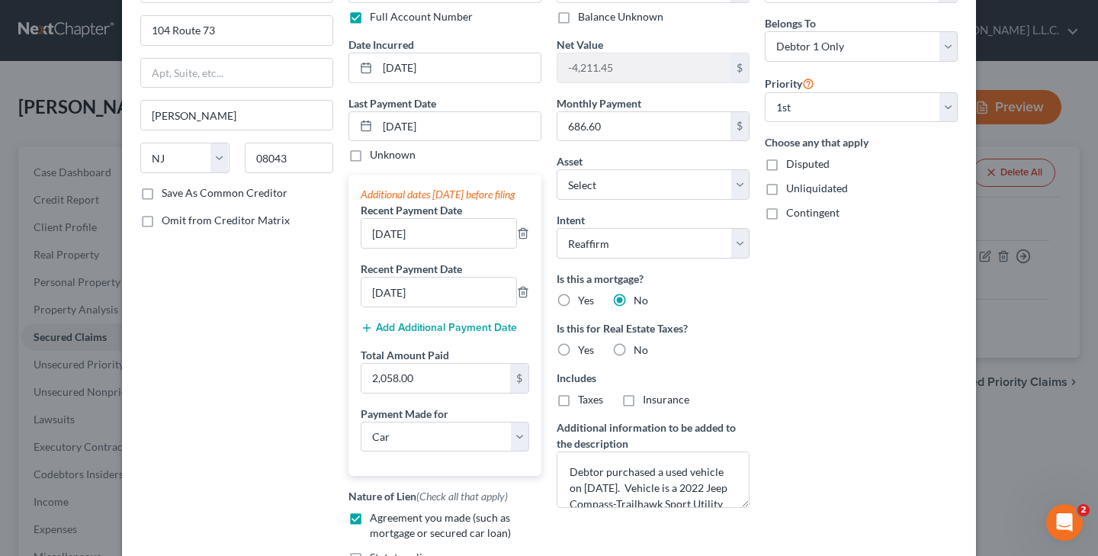
click at [634, 350] on label "No" at bounding box center [641, 349] width 14 height 15
click at [640, 350] on input "No" at bounding box center [645, 347] width 10 height 10
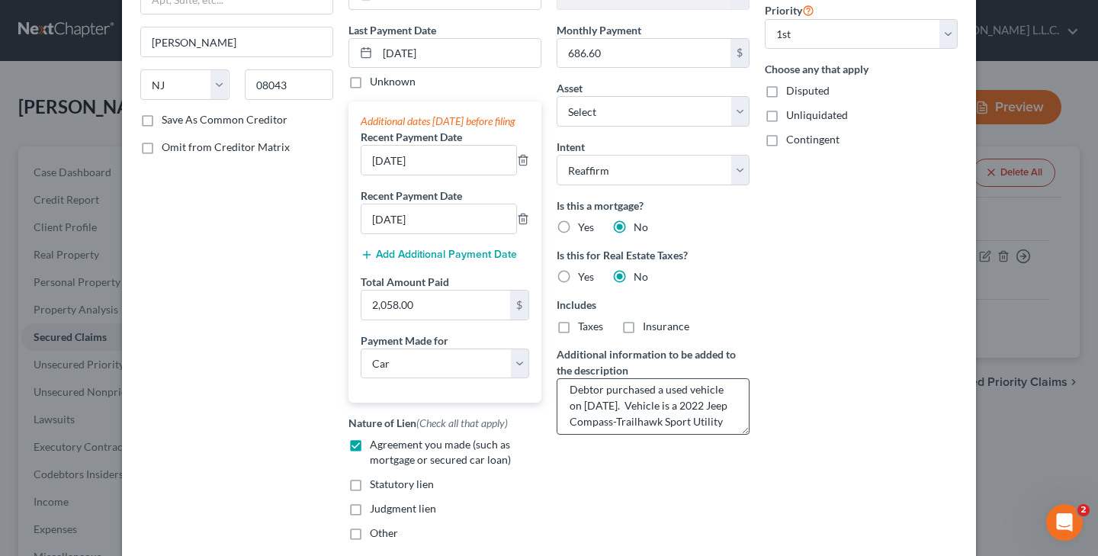
scroll to position [9, 0]
click at [578, 328] on label "Taxes" at bounding box center [590, 326] width 25 height 15
click at [584, 328] on input "Taxes" at bounding box center [589, 324] width 10 height 10
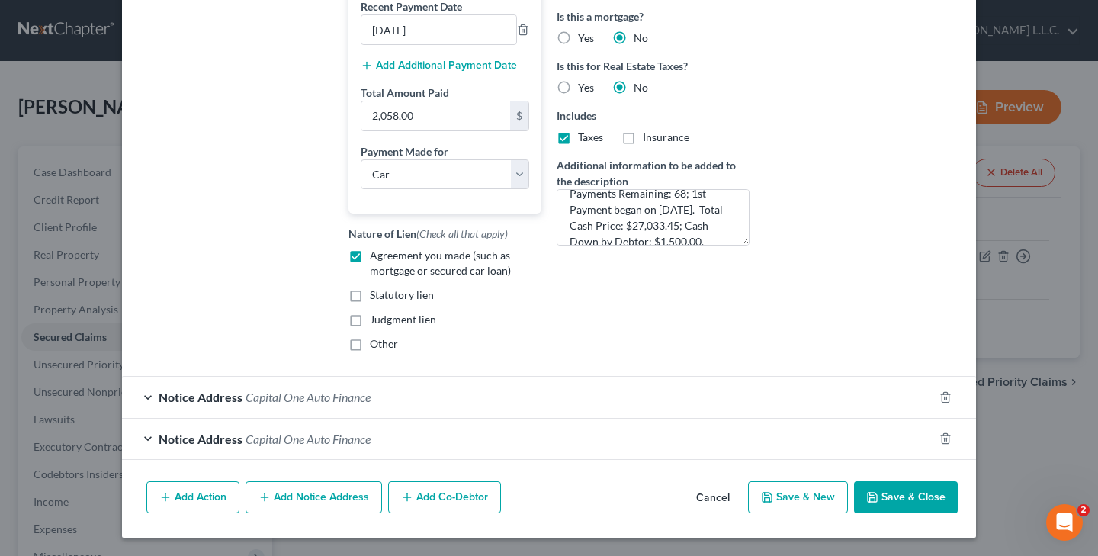
scroll to position [390, 0]
click at [337, 496] on button "Add Notice Address" at bounding box center [313, 497] width 136 height 32
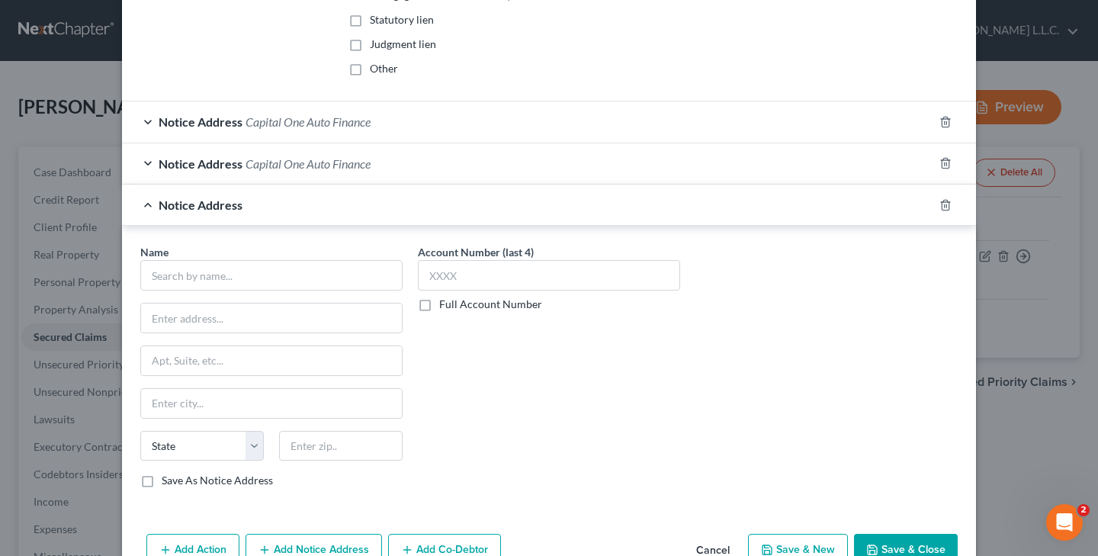
scroll to position [654, 0]
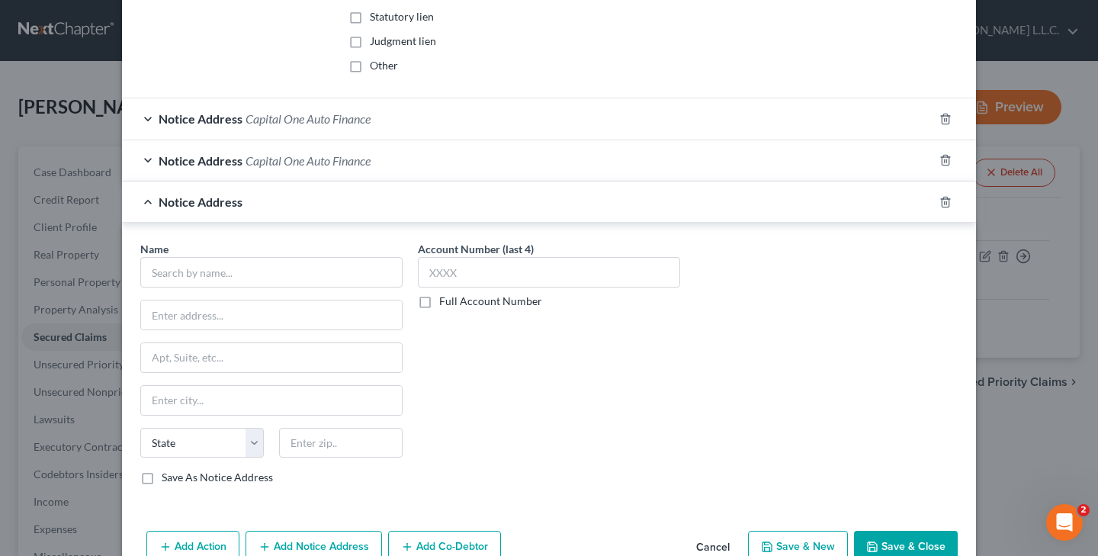
click at [364, 168] on span "Capital One Auto Finance" at bounding box center [307, 160] width 125 height 14
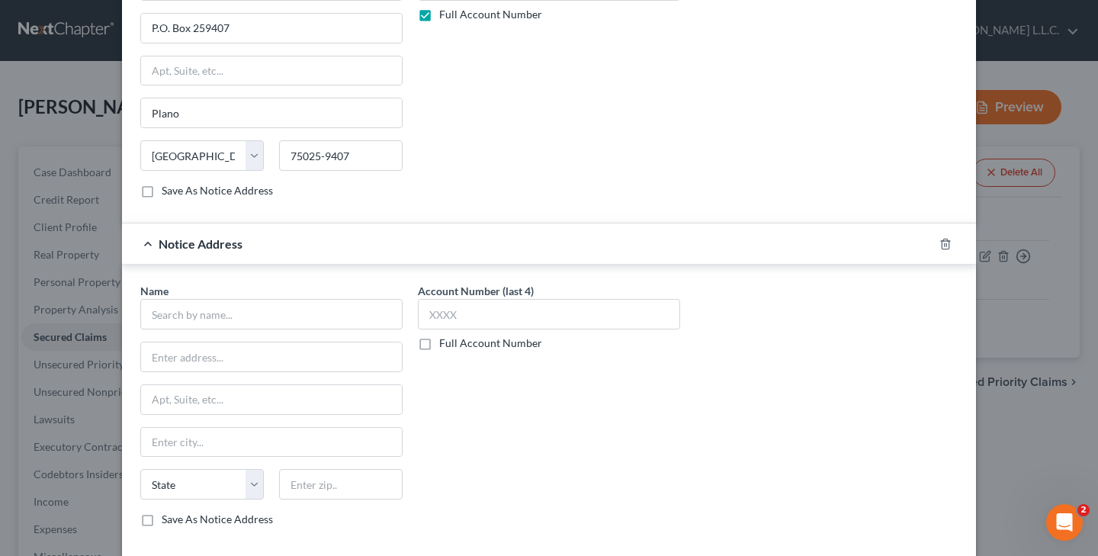
scroll to position [902, 0]
click at [439, 348] on label "Full Account Number" at bounding box center [490, 340] width 103 height 15
click at [445, 343] on input "Full Account Number" at bounding box center [450, 338] width 10 height 10
click at [472, 327] on input "text" at bounding box center [549, 312] width 262 height 30
paste input "6201054379932"
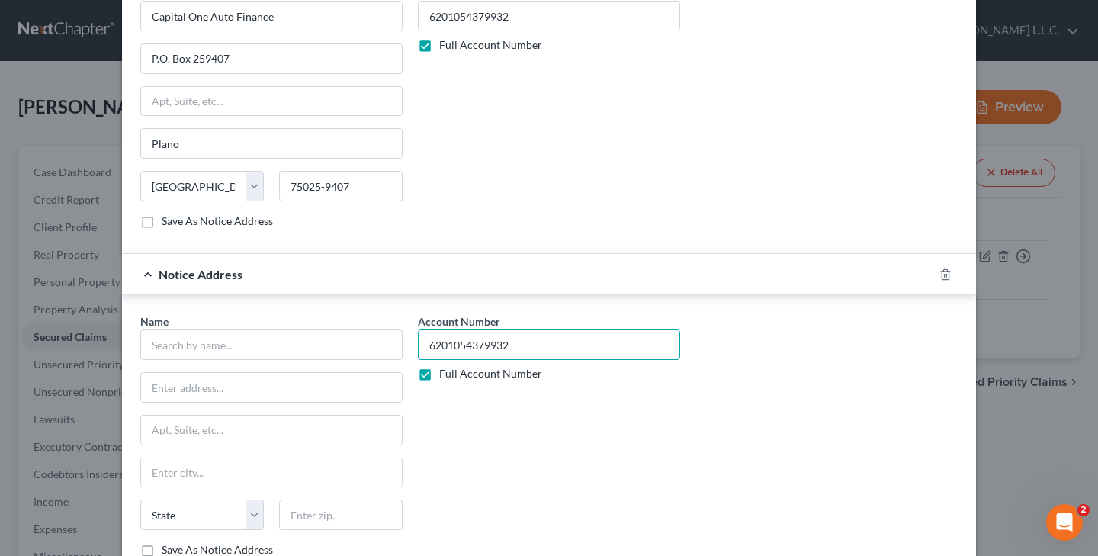
scroll to position [878, 0]
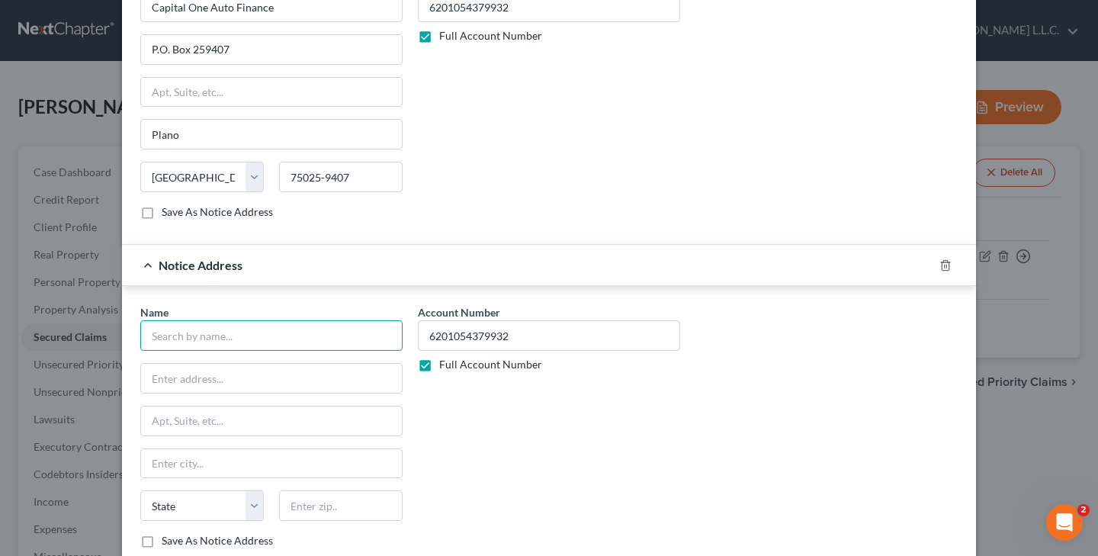
click at [336, 342] on input "text" at bounding box center [271, 335] width 262 height 30
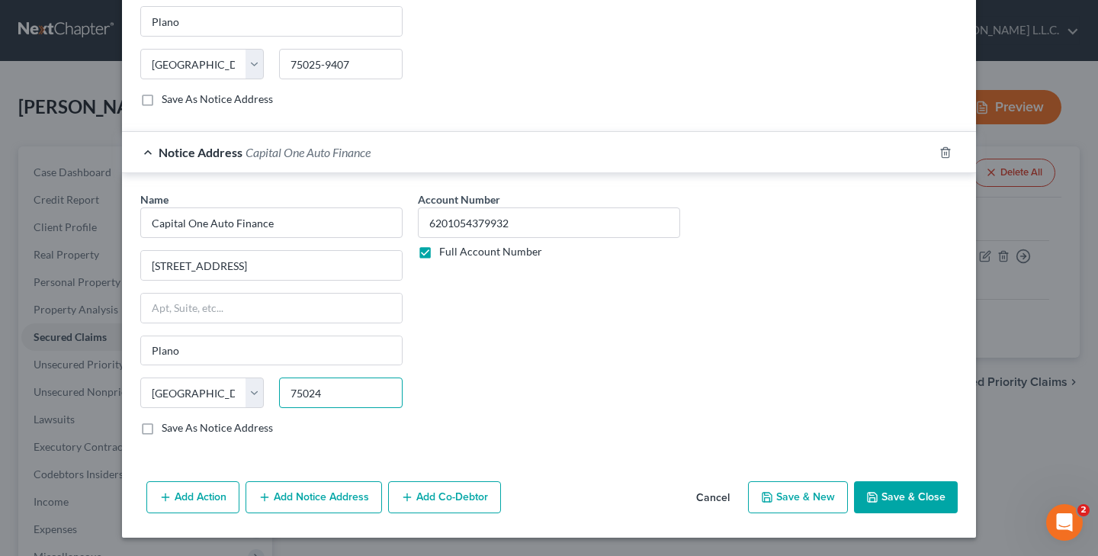
scroll to position [1006, 0]
click at [304, 498] on button "Add Notice Address" at bounding box center [313, 497] width 136 height 32
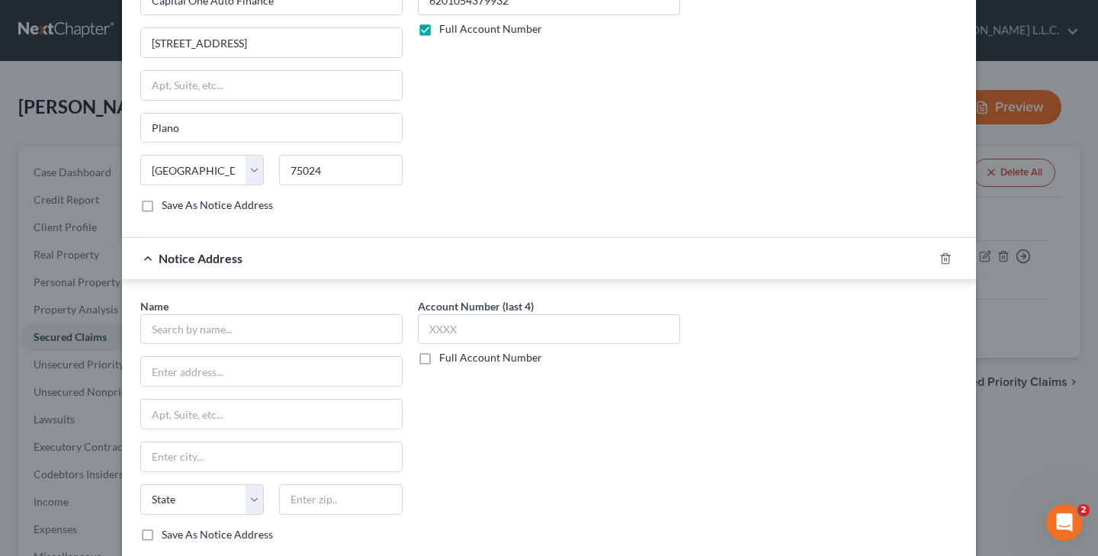
scroll to position [1215, 0]
click at [439, 364] on label "Full Account Number" at bounding box center [490, 355] width 103 height 15
click at [445, 358] on input "Full Account Number" at bounding box center [450, 353] width 10 height 10
click at [483, 339] on input "text" at bounding box center [549, 328] width 262 height 30
paste input "6201054379932"
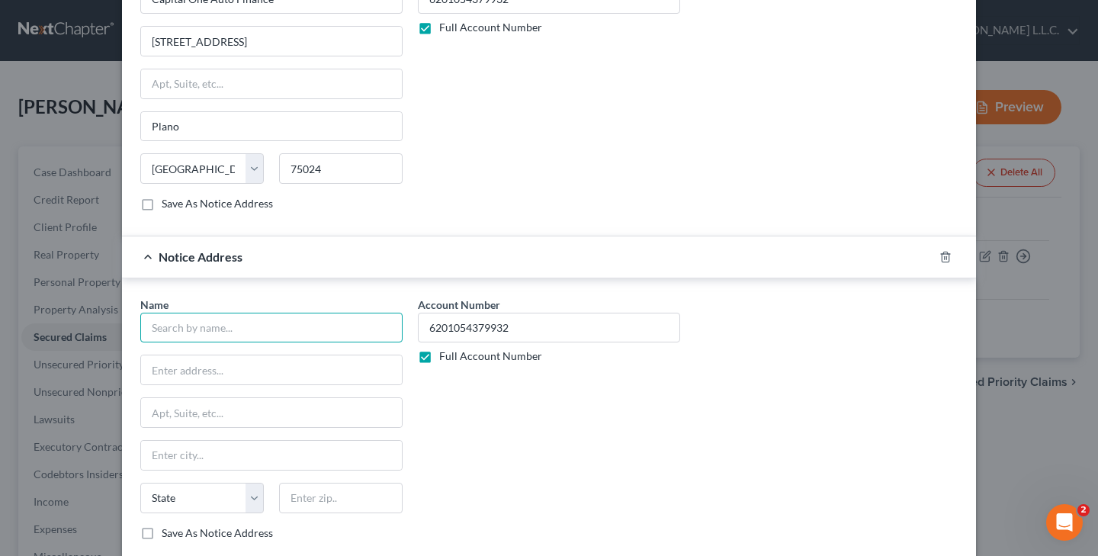
click at [275, 343] on input "text" at bounding box center [271, 328] width 262 height 30
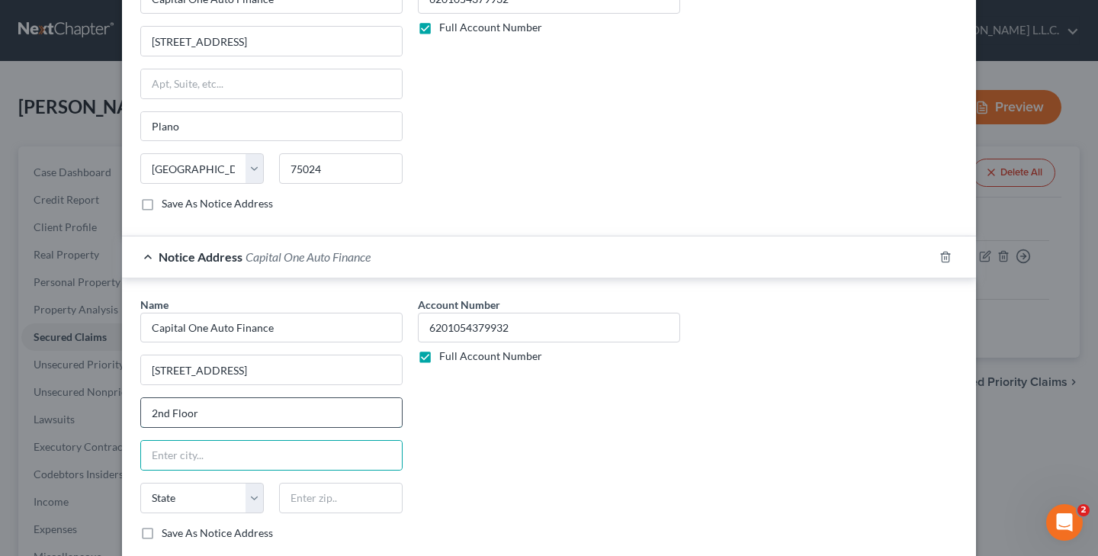
click at [250, 427] on input "2nd Floor" at bounding box center [271, 412] width 261 height 29
click at [213, 470] on input "text" at bounding box center [271, 455] width 261 height 29
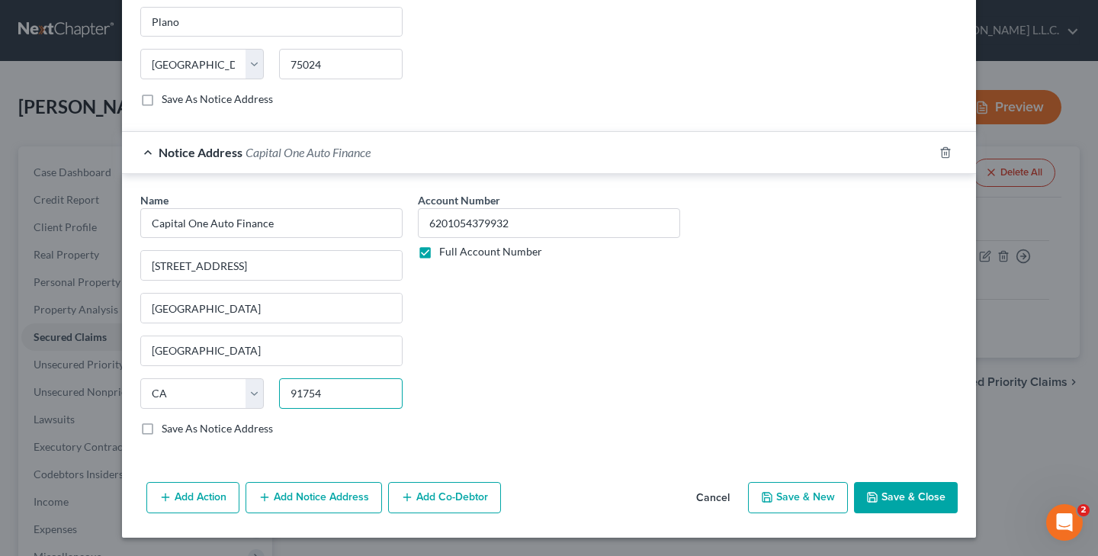
scroll to position [1334, 0]
click at [318, 499] on button "Add Notice Address" at bounding box center [313, 498] width 136 height 32
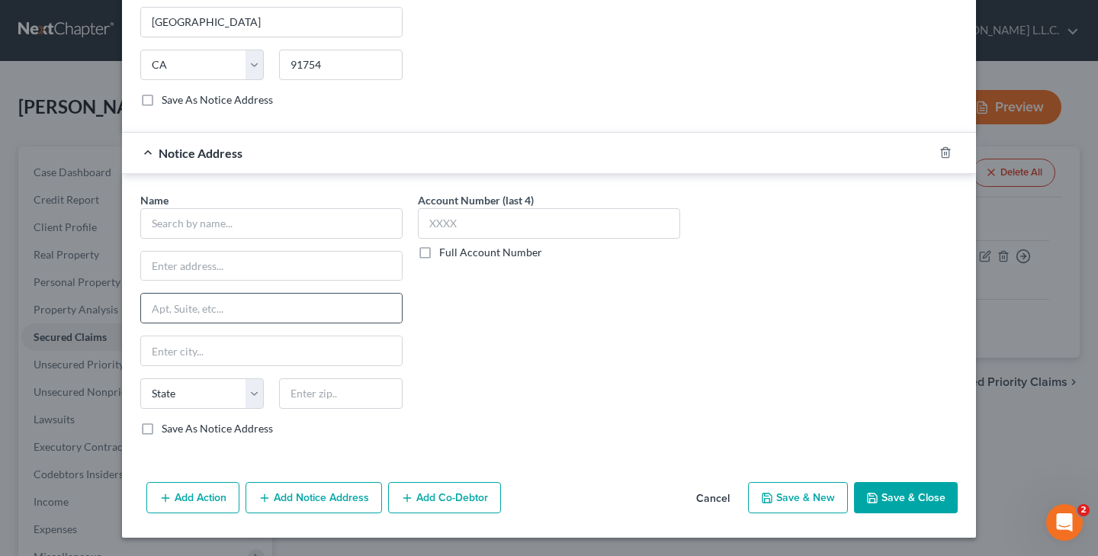
scroll to position [1663, 0]
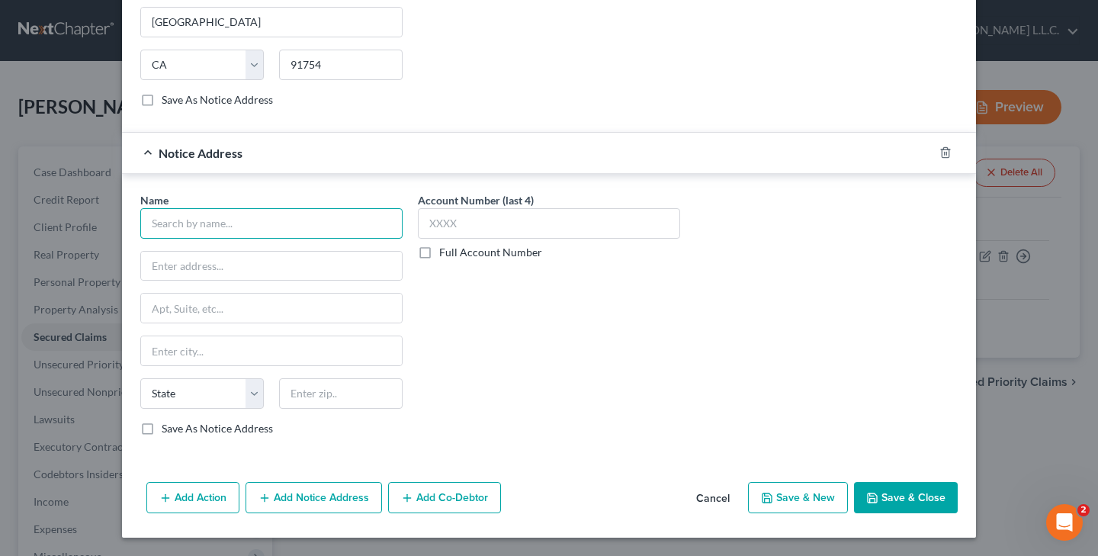
click at [326, 234] on input "text" at bounding box center [271, 223] width 262 height 30
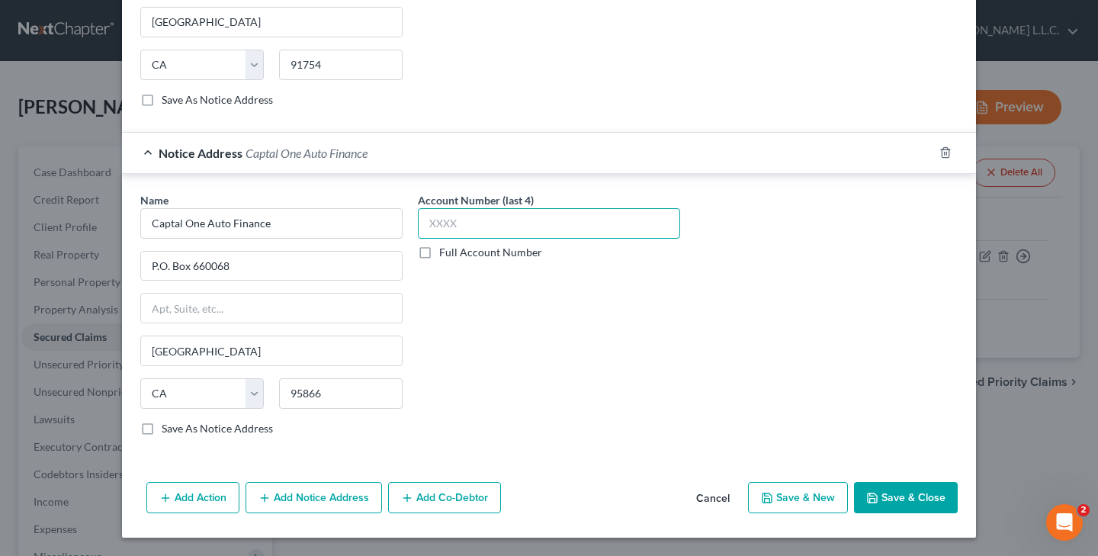
paste input "6201"
click at [439, 251] on label "Full Account Number" at bounding box center [490, 252] width 103 height 15
click at [445, 251] on input "Full Account Number" at bounding box center [450, 250] width 10 height 10
click at [468, 230] on input "text" at bounding box center [549, 223] width 262 height 30
paste input "6201054379932"
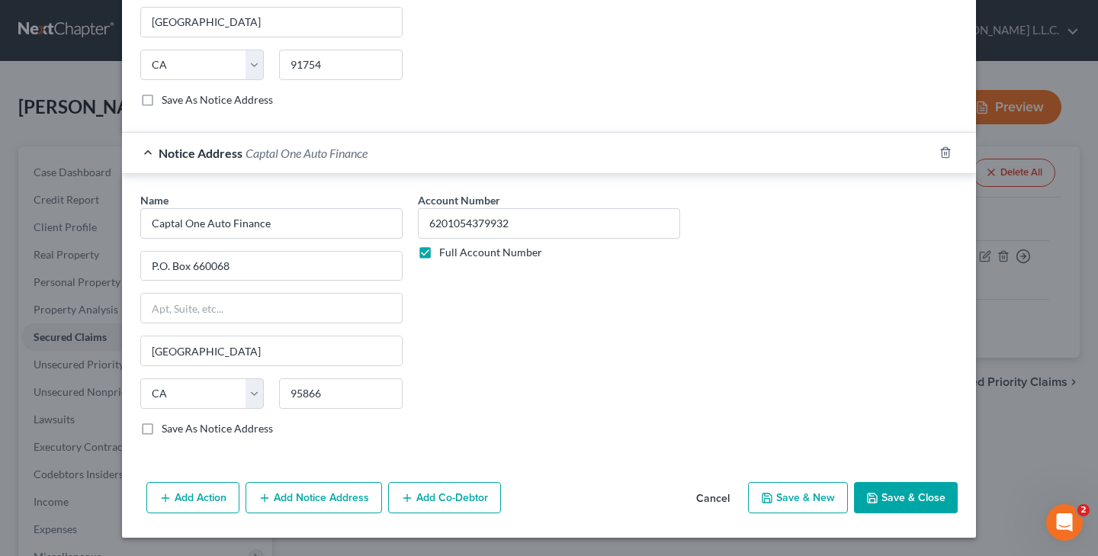
click at [873, 496] on icon "button" at bounding box center [872, 498] width 12 height 12
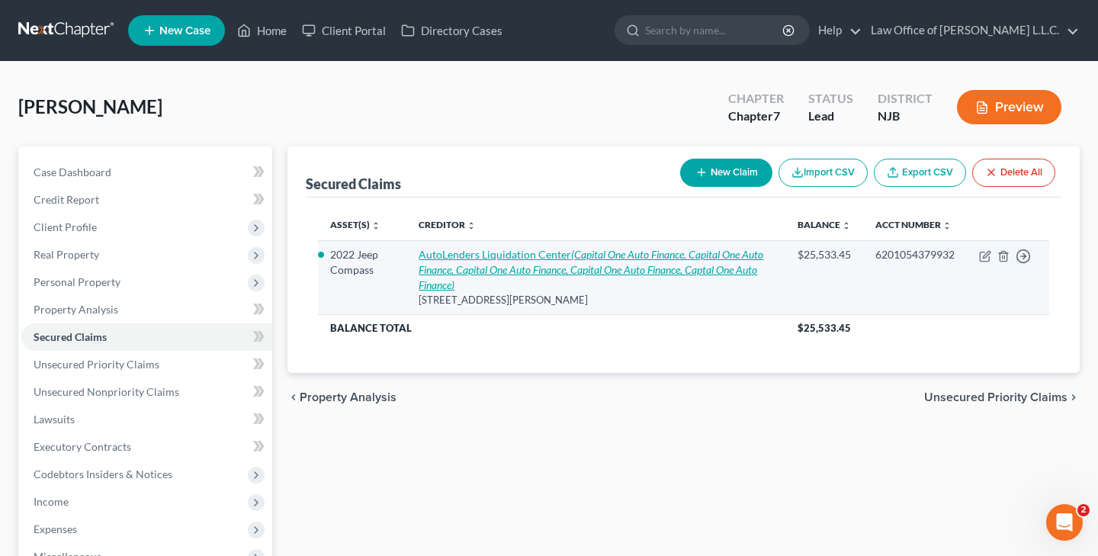
click at [641, 263] on icon "(Capital One Auto Finance, Capital One Auto Finance, Capital One Auto Finance, …" at bounding box center [591, 269] width 345 height 43
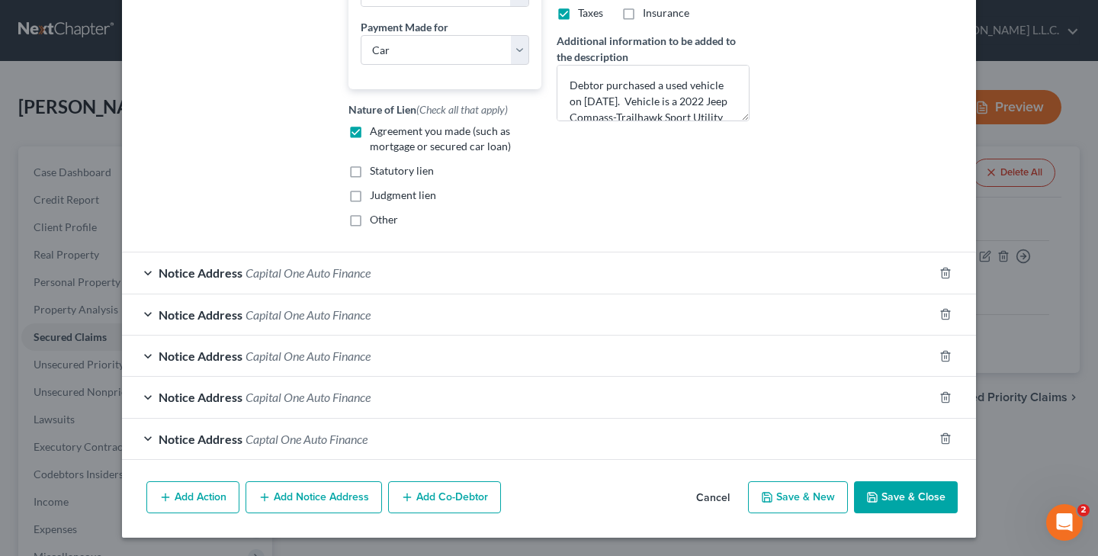
scroll to position [514, 0]
click at [346, 270] on span "Capital One Auto Finance" at bounding box center [307, 272] width 125 height 14
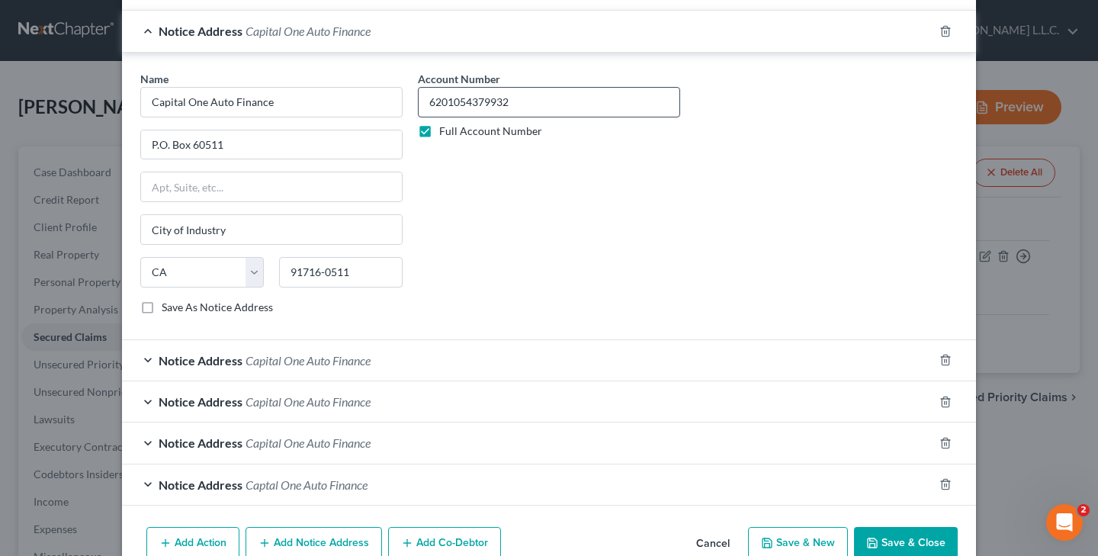
scroll to position [759, 0]
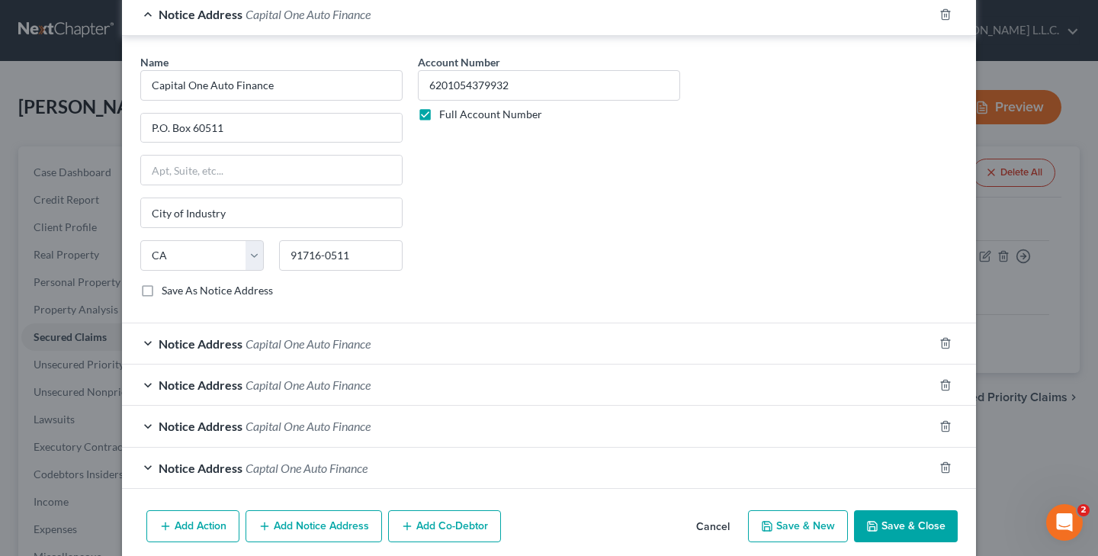
click at [364, 351] on span "Capital One Auto Finance" at bounding box center [307, 343] width 125 height 14
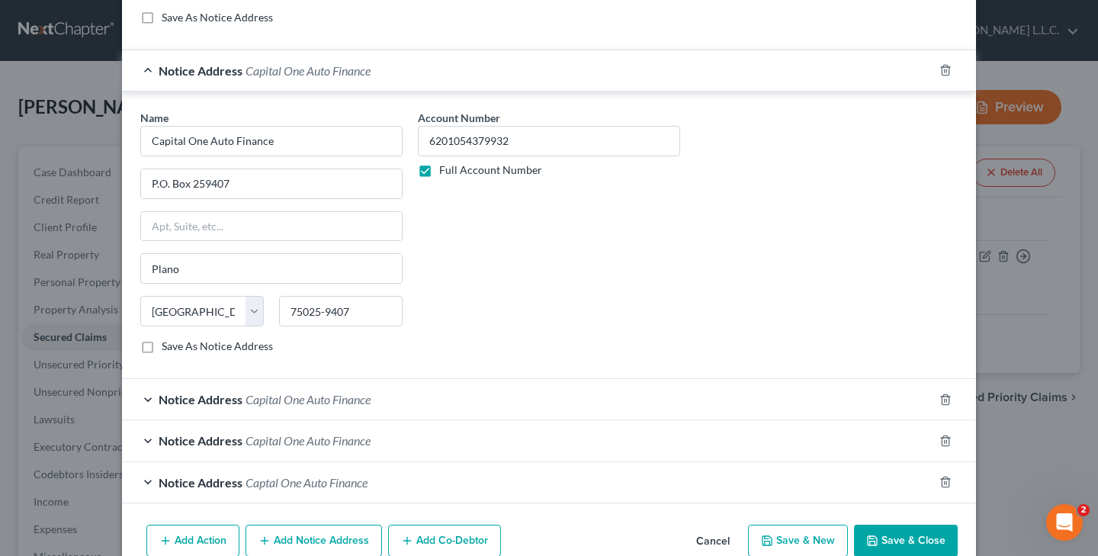
scroll to position [1041, 0]
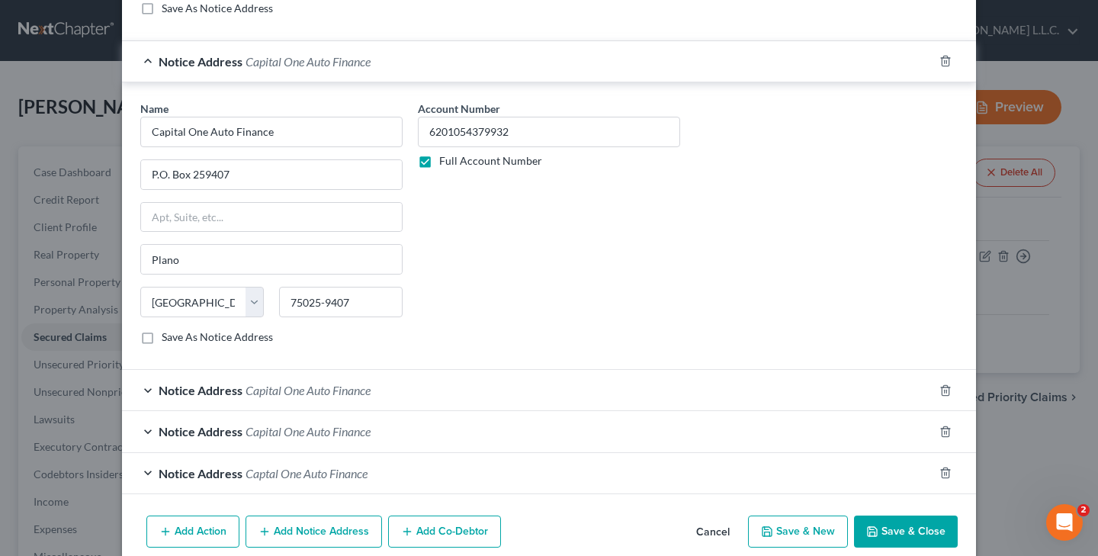
click at [342, 397] on span "Capital One Auto Finance" at bounding box center [307, 390] width 125 height 14
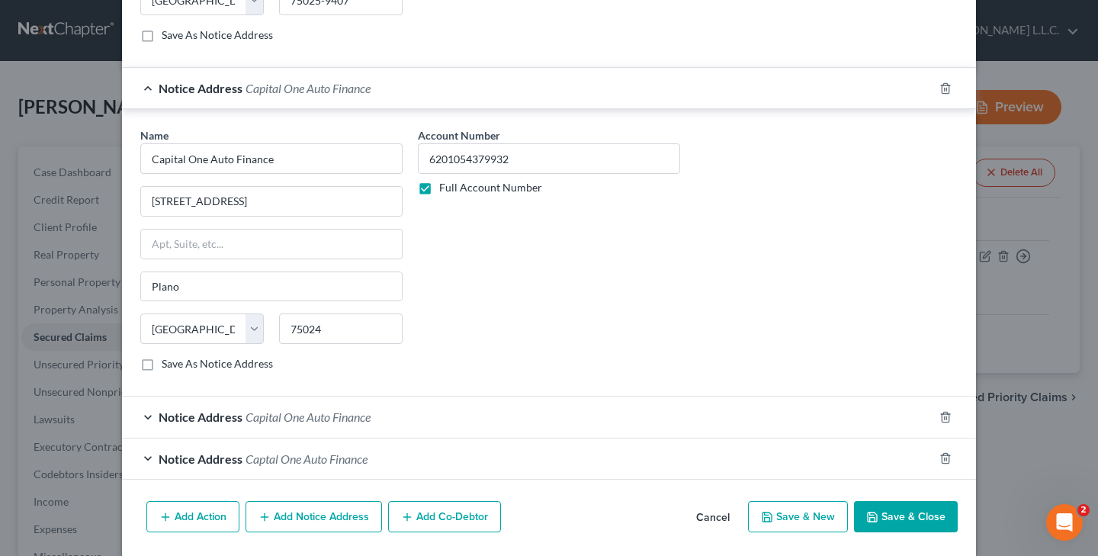
scroll to position [1344, 0]
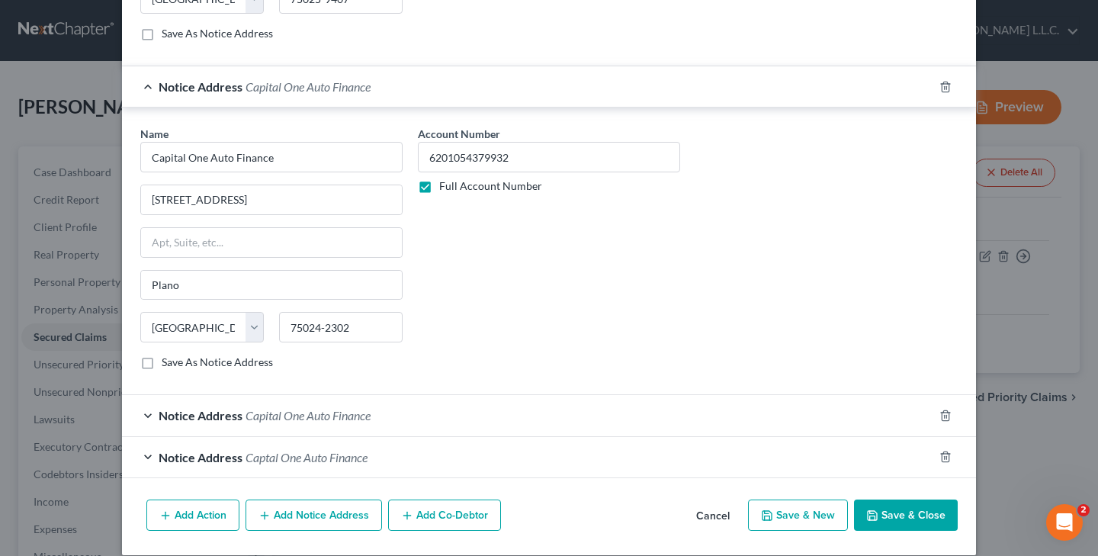
click at [309, 422] on span "Capital One Auto Finance" at bounding box center [307, 415] width 125 height 14
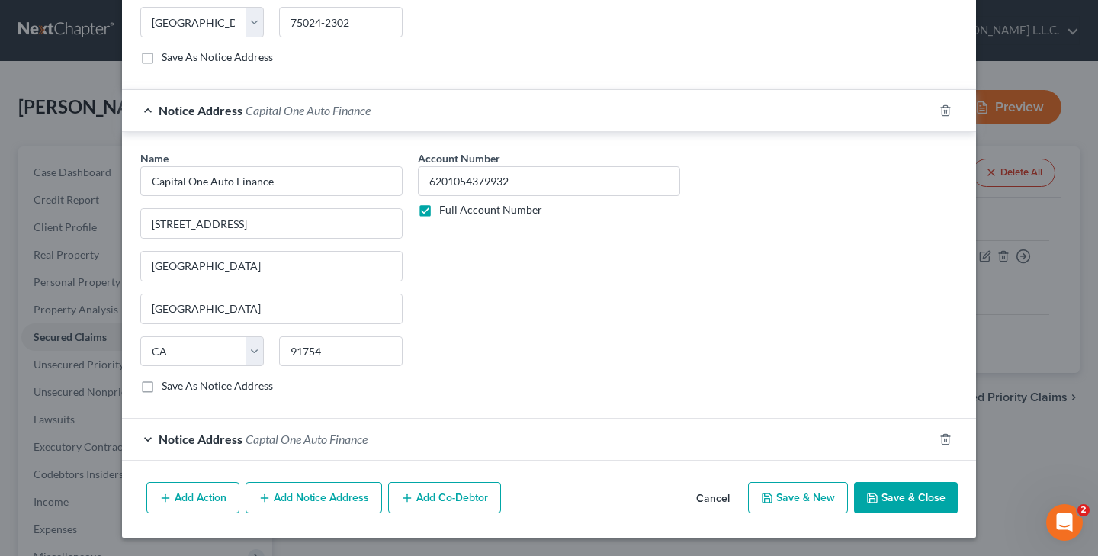
scroll to position [1664, 0]
click at [901, 496] on button "Save & Close" at bounding box center [906, 498] width 104 height 32
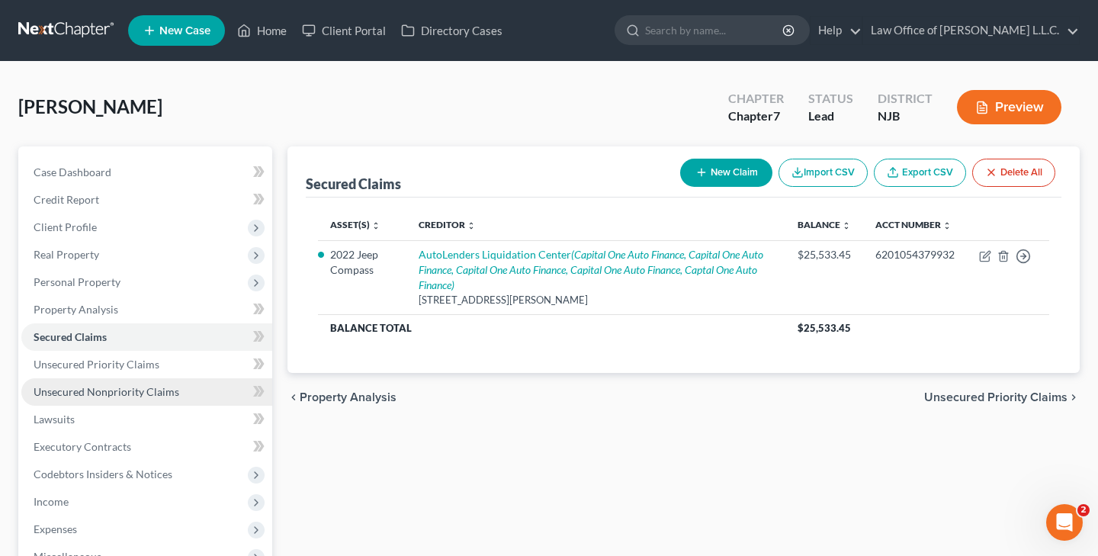
click at [165, 393] on span "Unsecured Nonpriority Claims" at bounding box center [107, 391] width 146 height 13
